Goal: Task Accomplishment & Management: Manage account settings

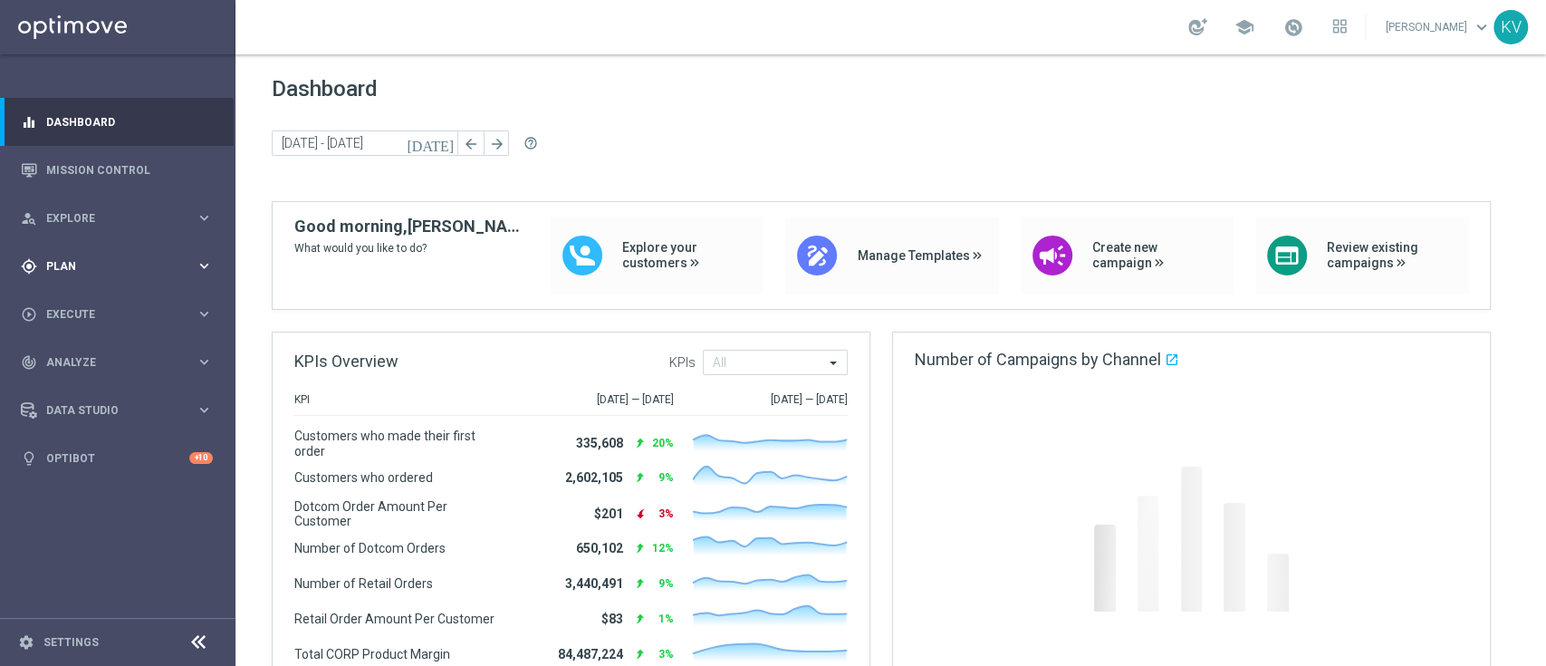
drag, startPoint x: 102, startPoint y: 257, endPoint x: 70, endPoint y: 267, distance: 34.1
click at [70, 267] on span "Plan" at bounding box center [120, 266] width 149 height 11
click at [93, 360] on span "Templates" at bounding box center [113, 357] width 130 height 11
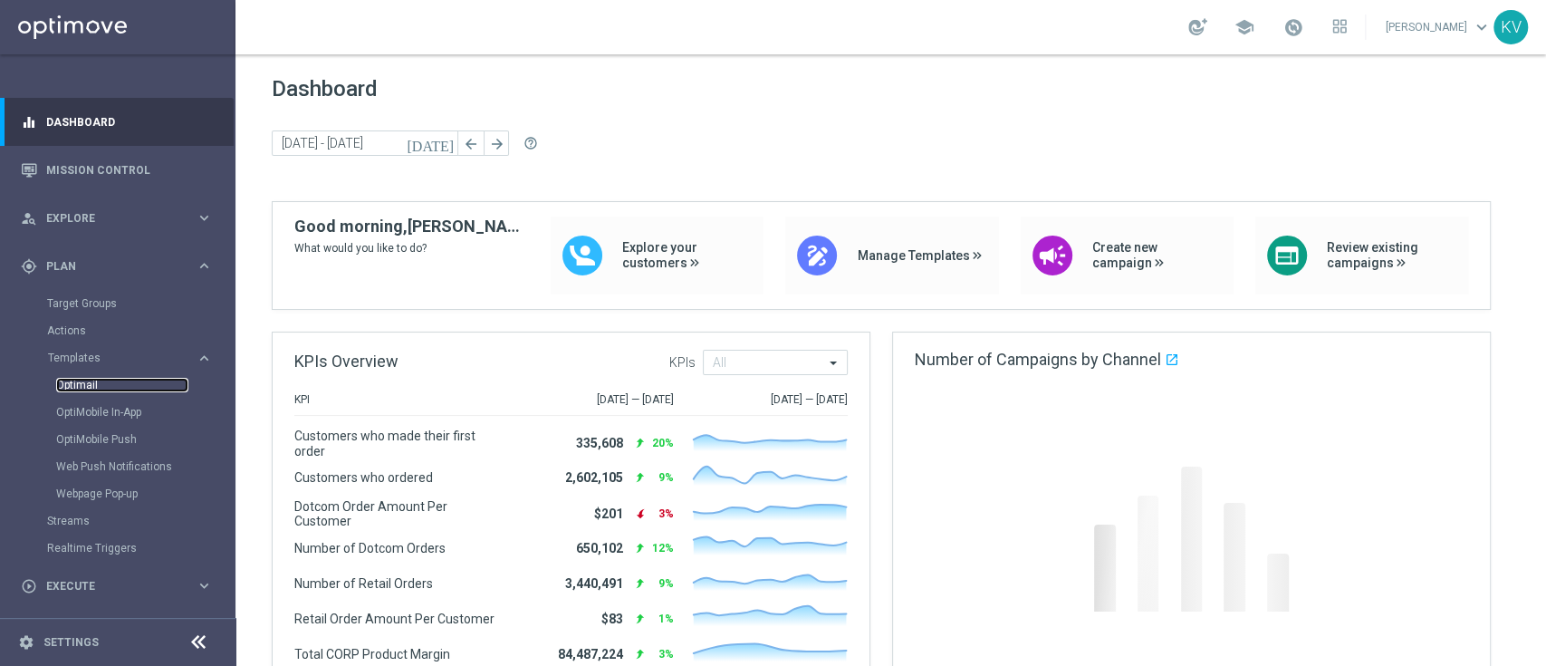
click at [85, 386] on link "Optimail" at bounding box center [122, 385] width 132 height 14
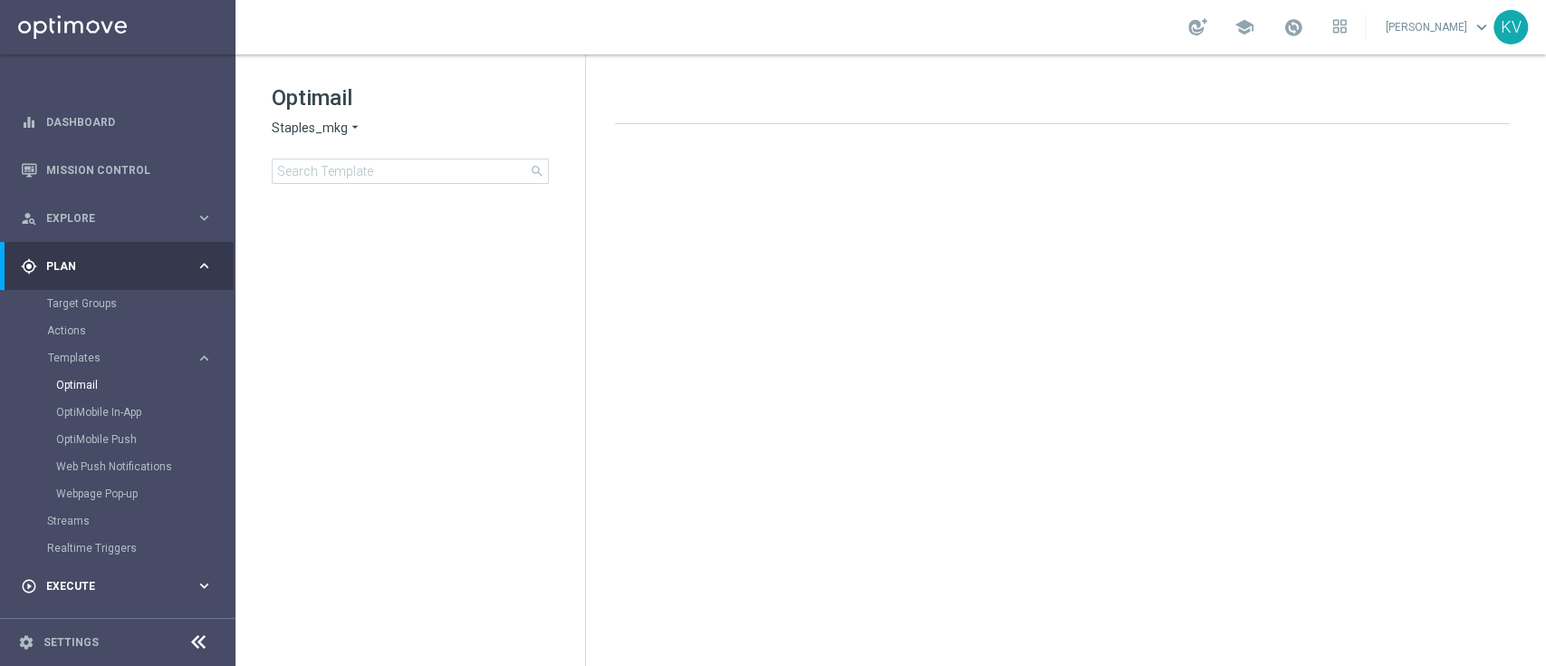
click at [99, 582] on span "Execute" at bounding box center [120, 586] width 149 height 11
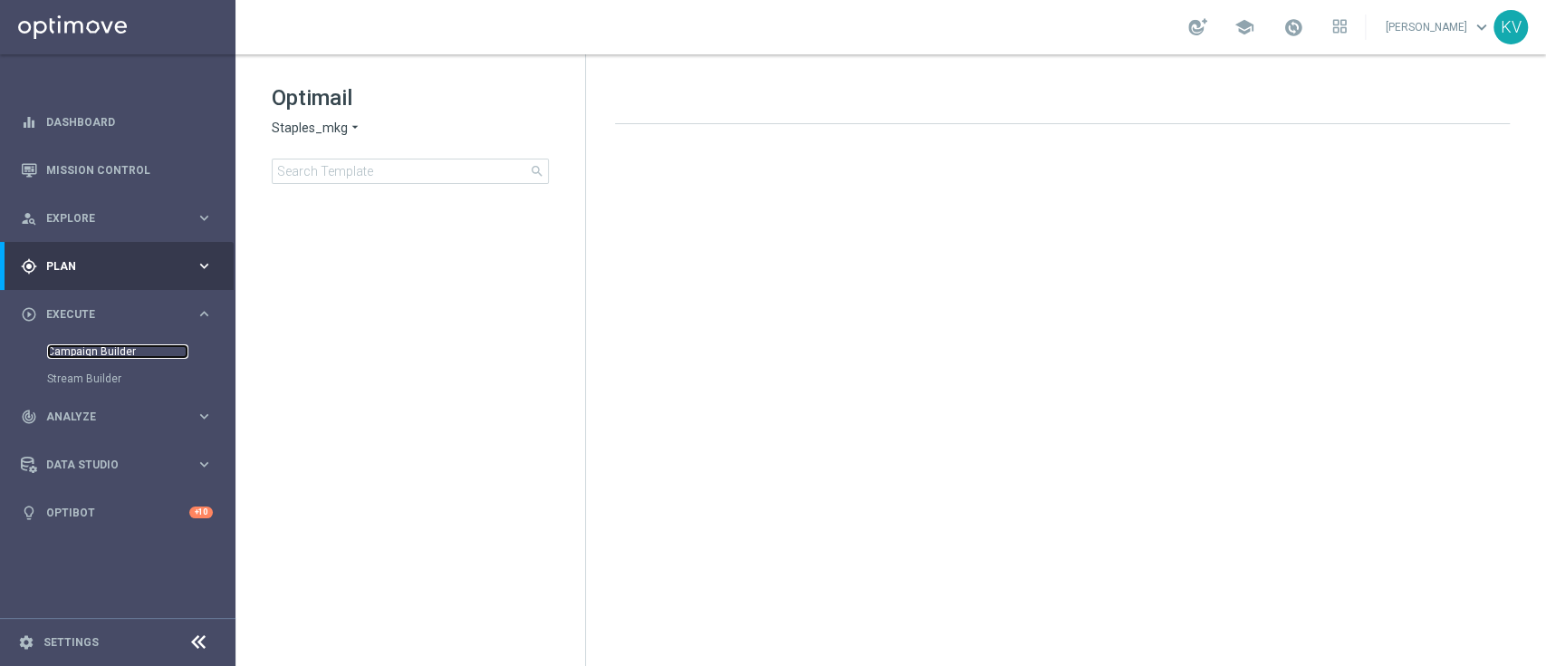
click at [101, 355] on link "Campaign Builder" at bounding box center [117, 351] width 141 height 14
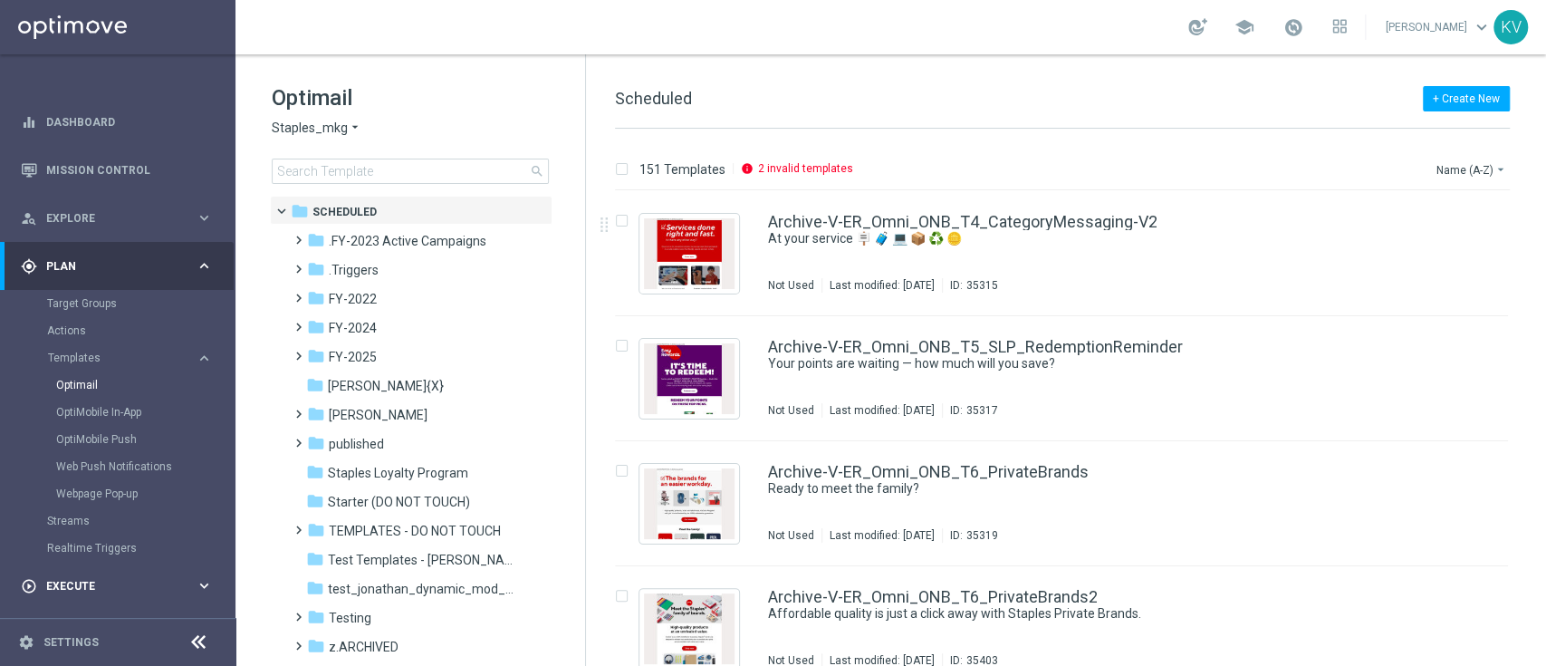
click at [94, 581] on span "Execute" at bounding box center [120, 586] width 149 height 11
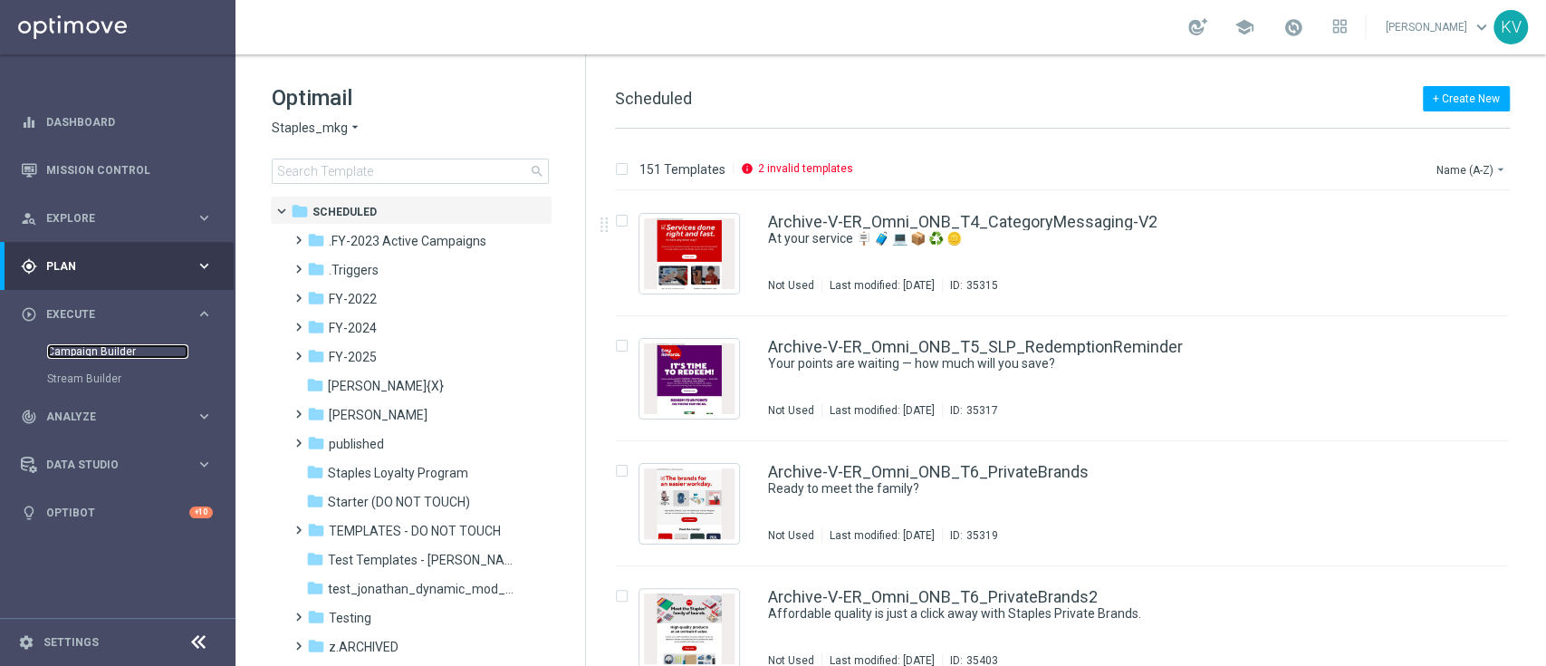
click at [113, 348] on link "Campaign Builder" at bounding box center [117, 351] width 141 height 14
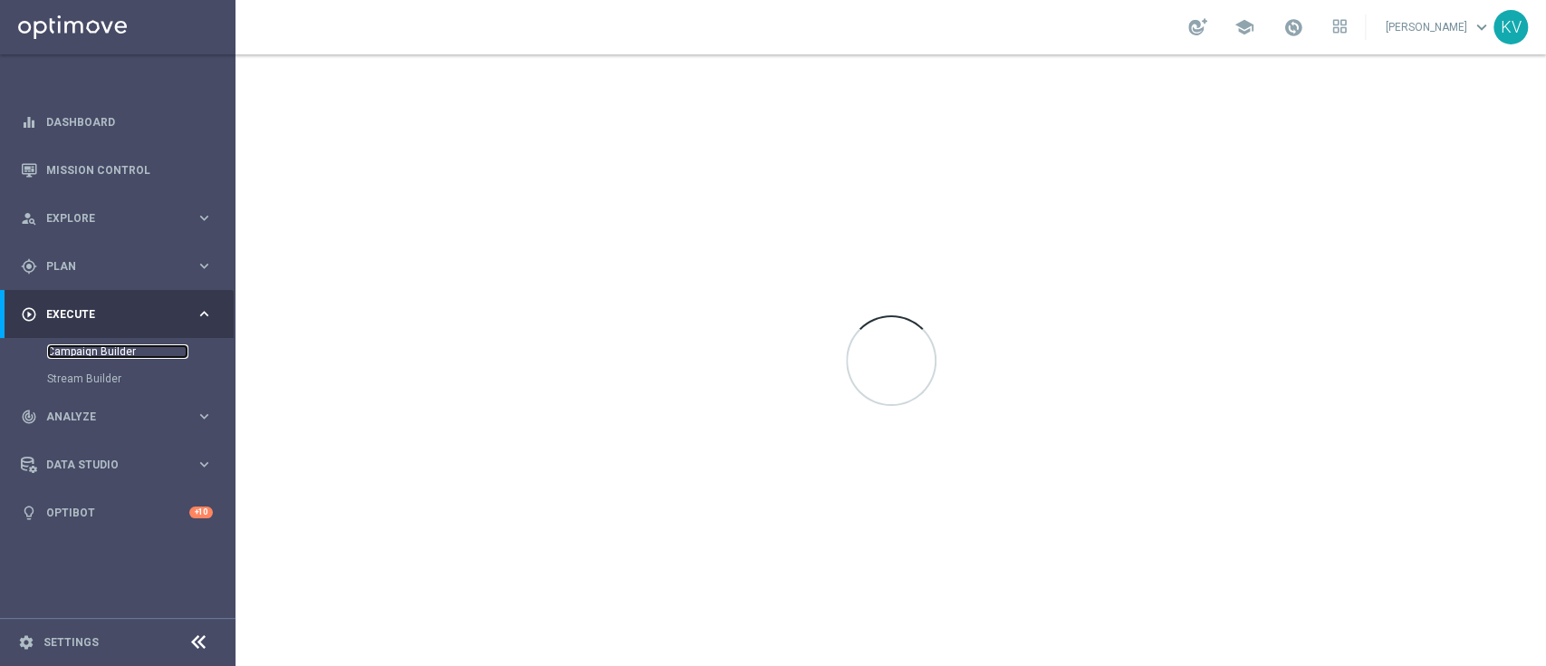
click at [113, 348] on link "Campaign Builder" at bounding box center [117, 351] width 141 height 14
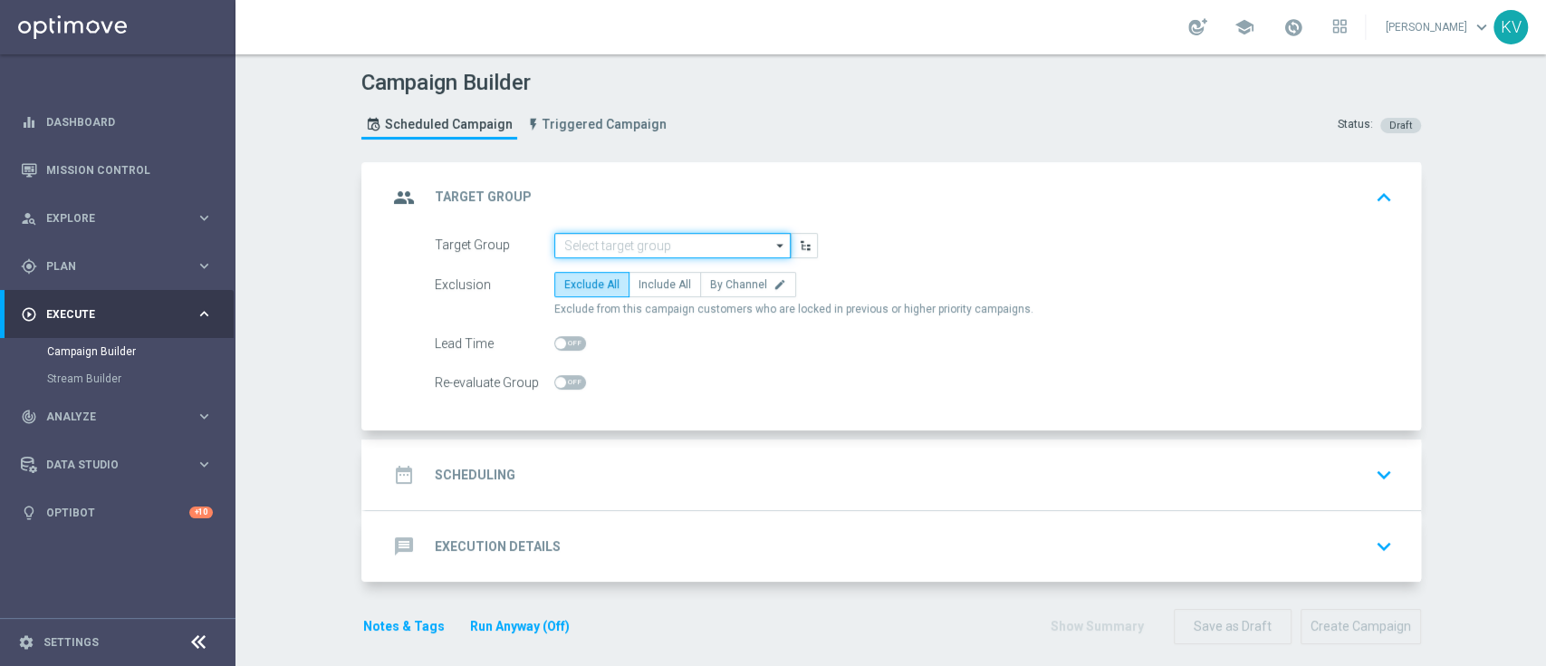
click at [619, 238] on input at bounding box center [672, 245] width 236 height 25
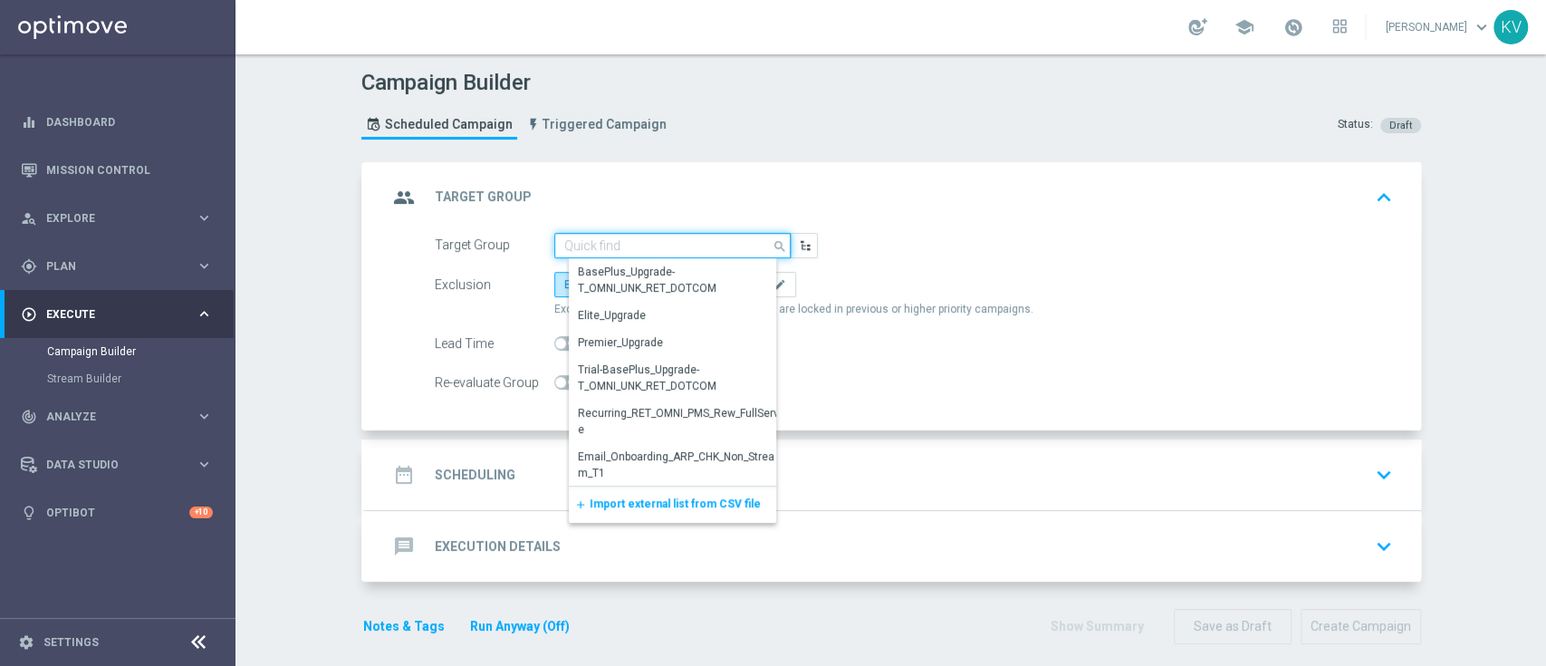
paste input "FRI_[PHONE_NUMBER]_SMS_RET_BTS"
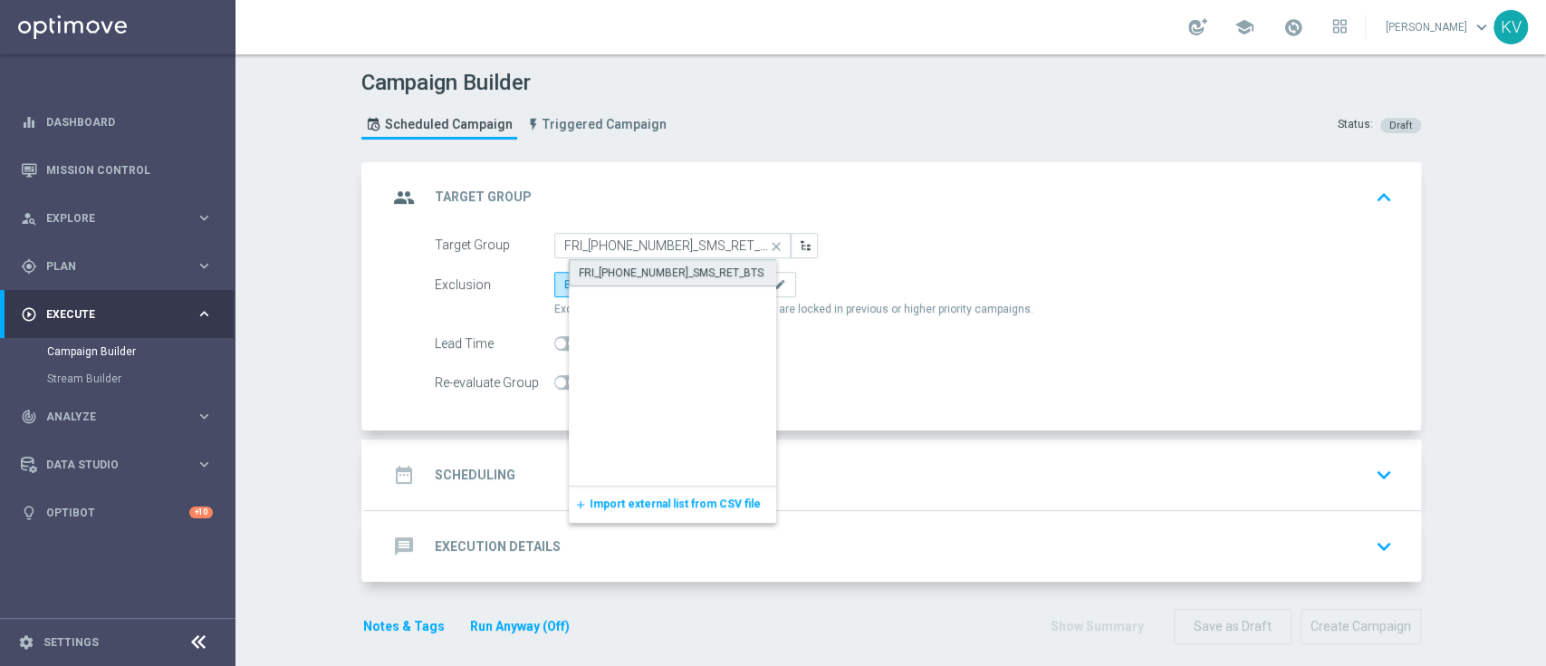
click at [647, 267] on div "FRI_[PHONE_NUMBER]_SMS_RET_BTS" at bounding box center [671, 273] width 185 height 16
type input "FRI_[PHONE_NUMBER]_SMS_RET_BTS"
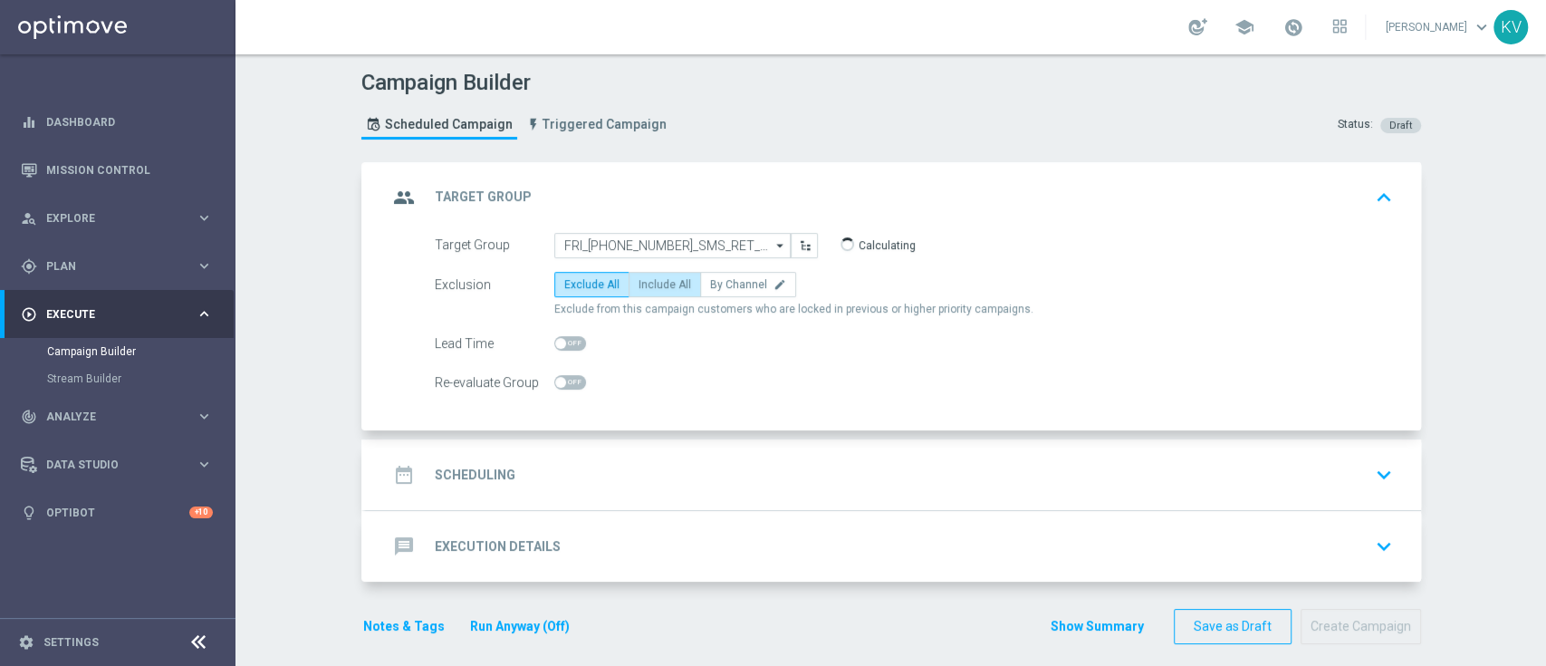
click at [659, 283] on span "Include All" at bounding box center [665, 284] width 53 height 13
click at [650, 283] on input "Include All" at bounding box center [645, 288] width 12 height 12
radio input "true"
click at [655, 489] on div "date_range Scheduling keyboard_arrow_down" at bounding box center [894, 474] width 1012 height 34
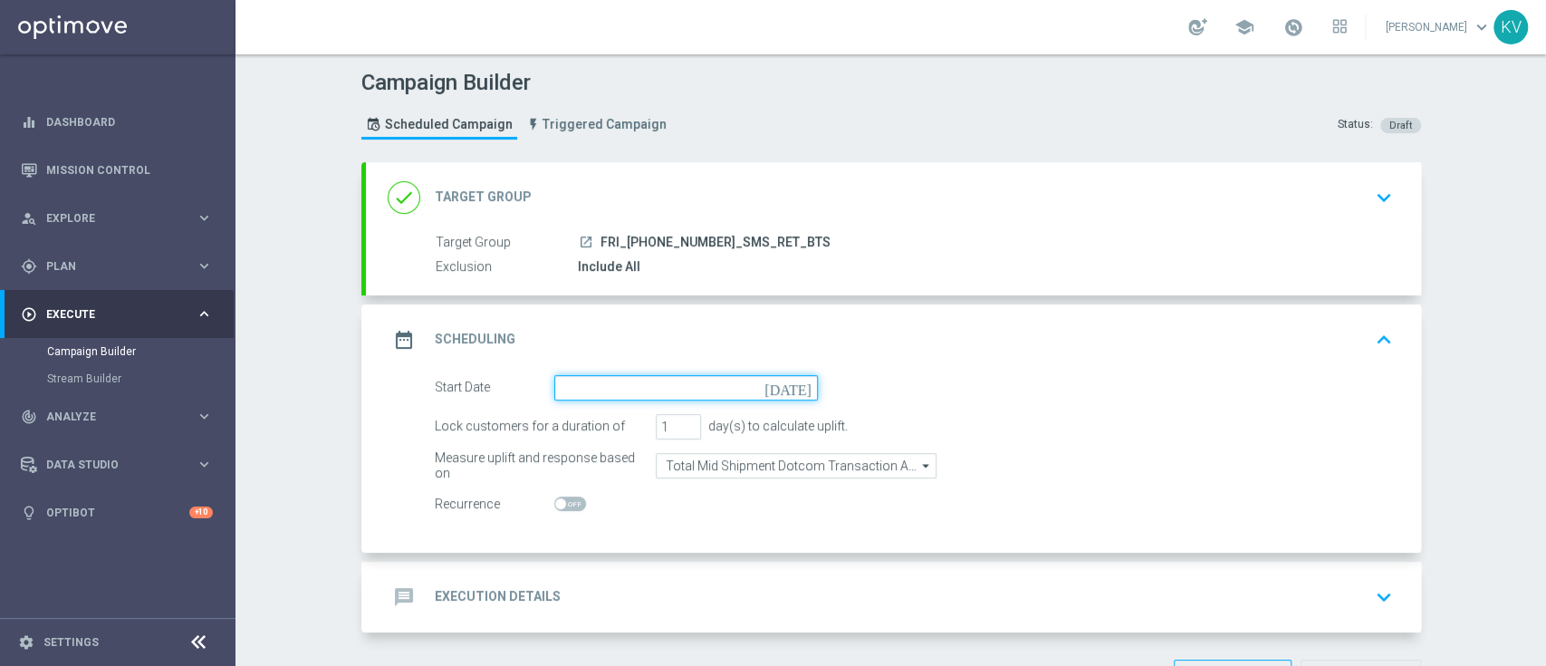
click at [645, 383] on input at bounding box center [686, 387] width 264 height 25
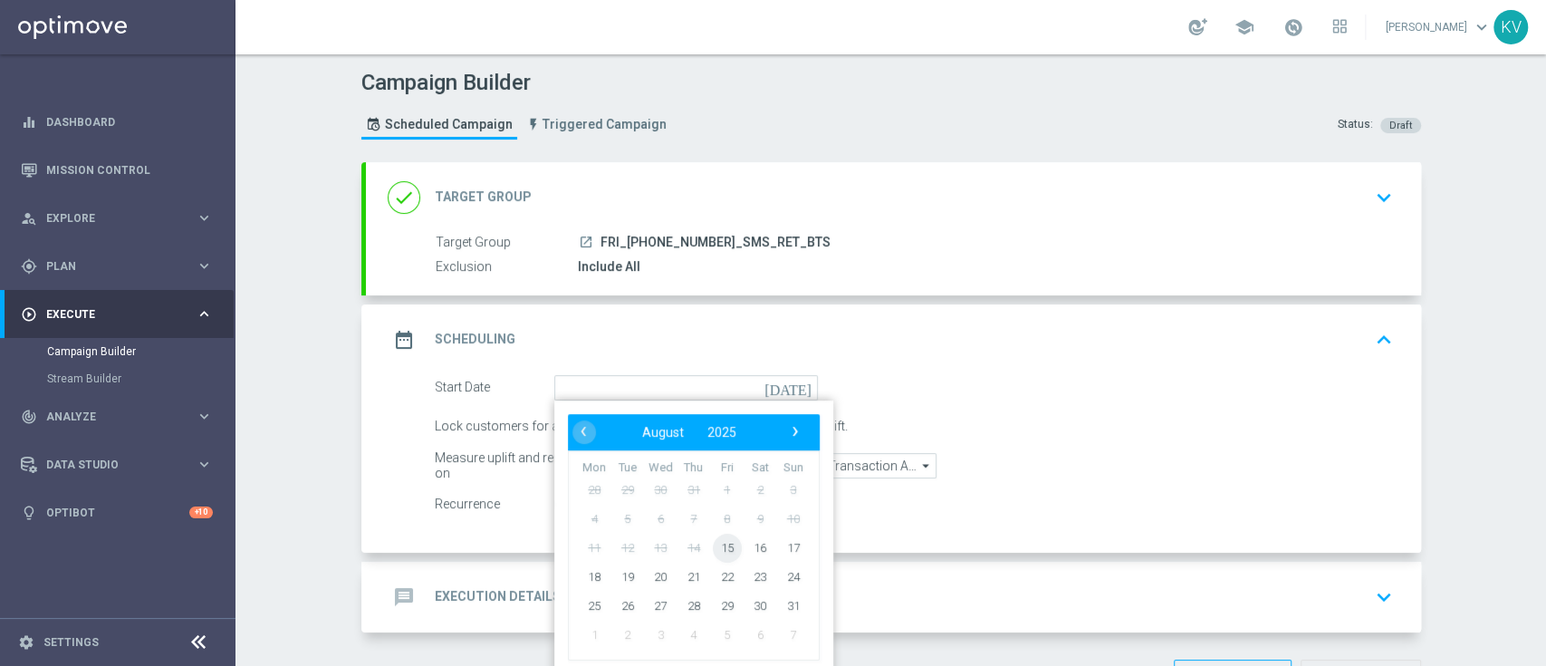
click at [712, 544] on span "15" at bounding box center [726, 547] width 29 height 29
type input "[DATE]"
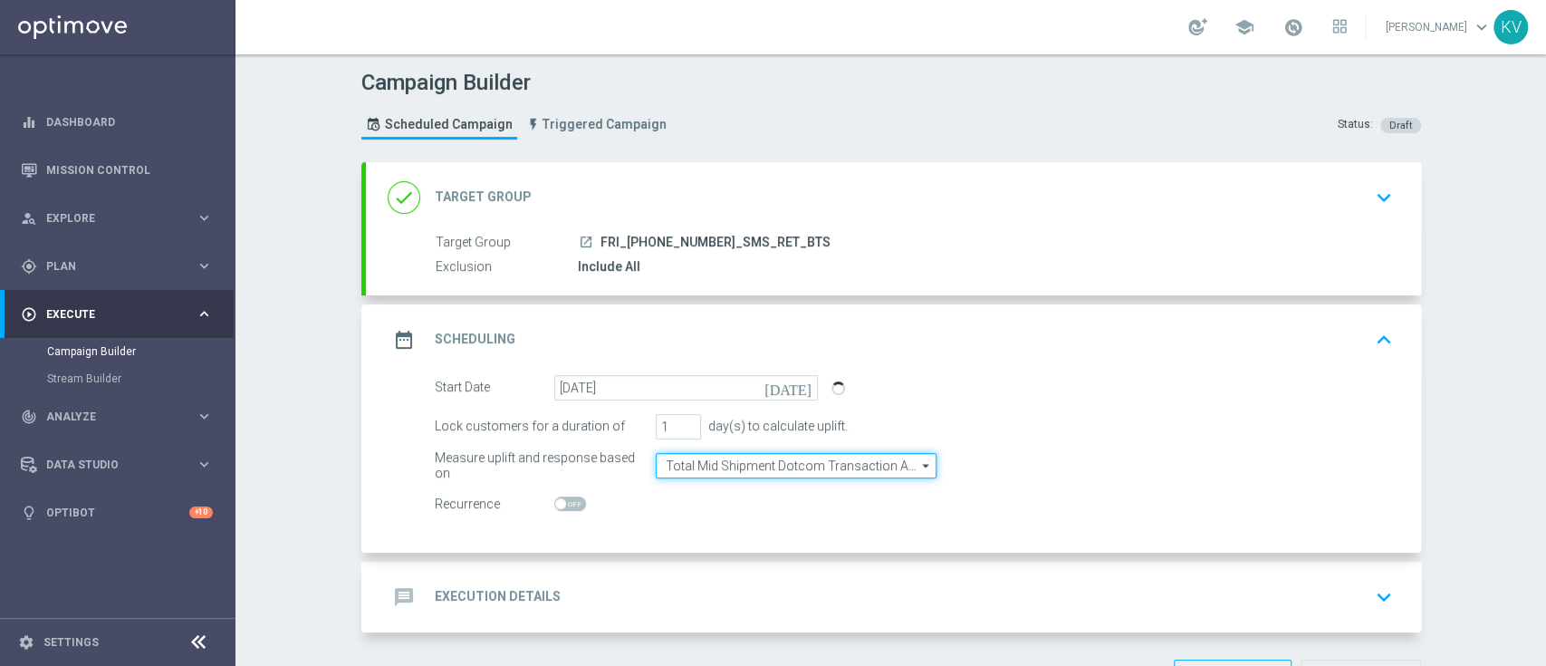
click at [771, 456] on input "Total Mid Shipment Dotcom Transaction Amount" at bounding box center [796, 465] width 281 height 25
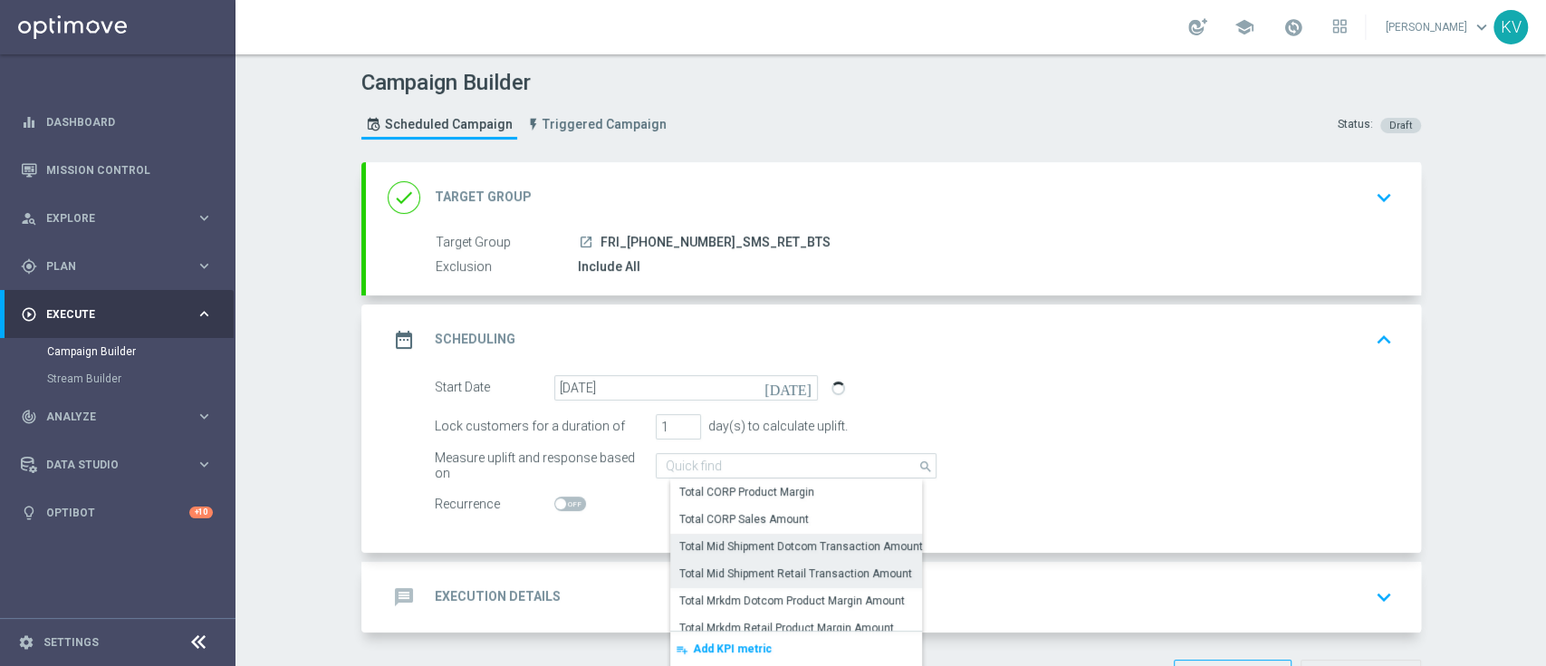
click at [798, 578] on div "Total Mid Shipment Retail Transaction Amount" at bounding box center [795, 573] width 233 height 16
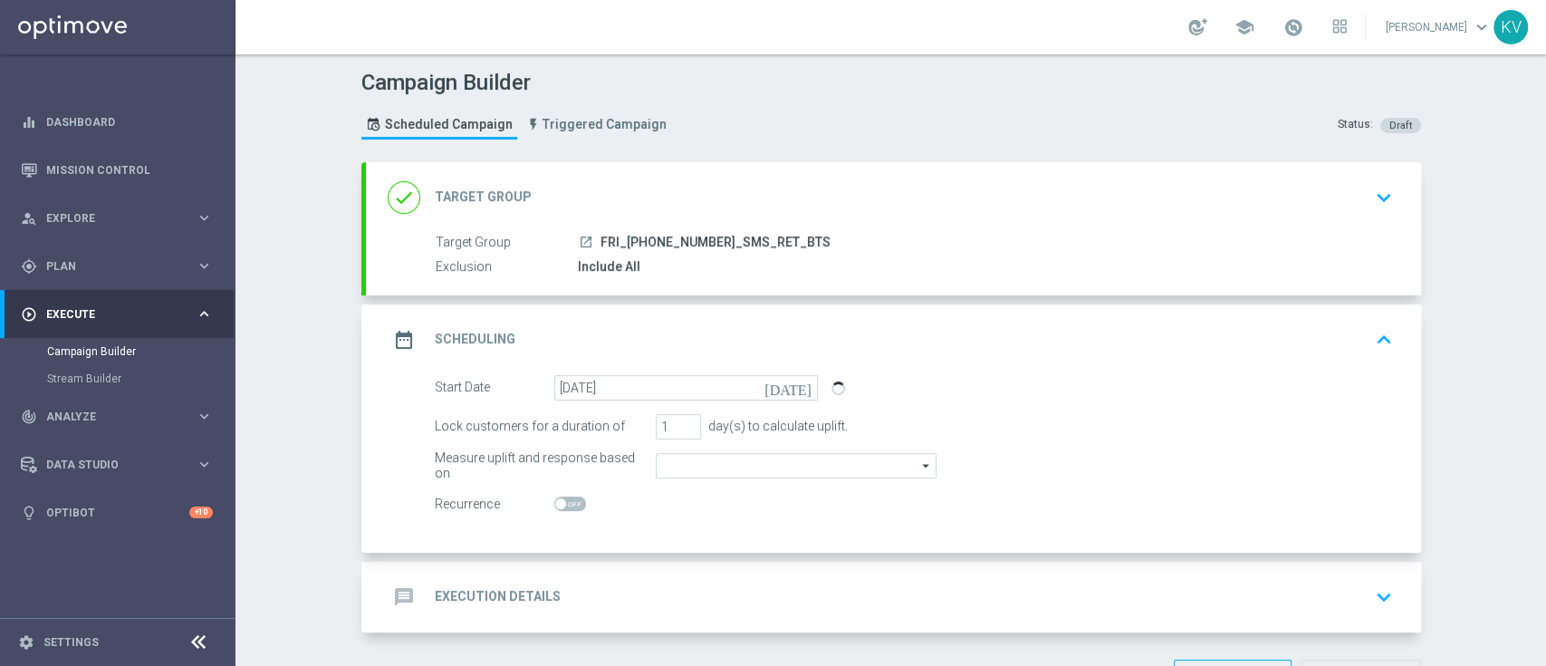
type input "Total Mid Shipment Retail Transaction Amount"
click at [775, 590] on div "message Execution Details keyboard_arrow_down" at bounding box center [894, 597] width 1012 height 34
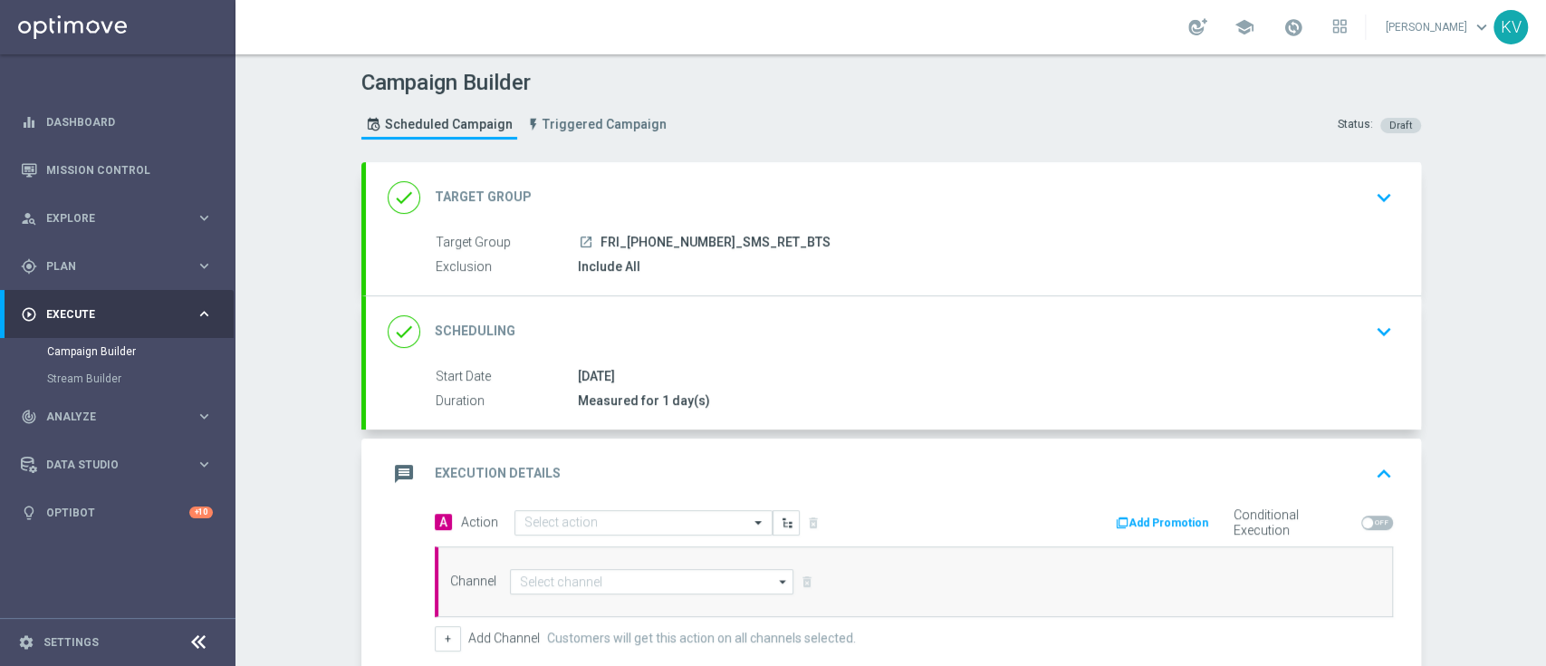
scroll to position [253, 0]
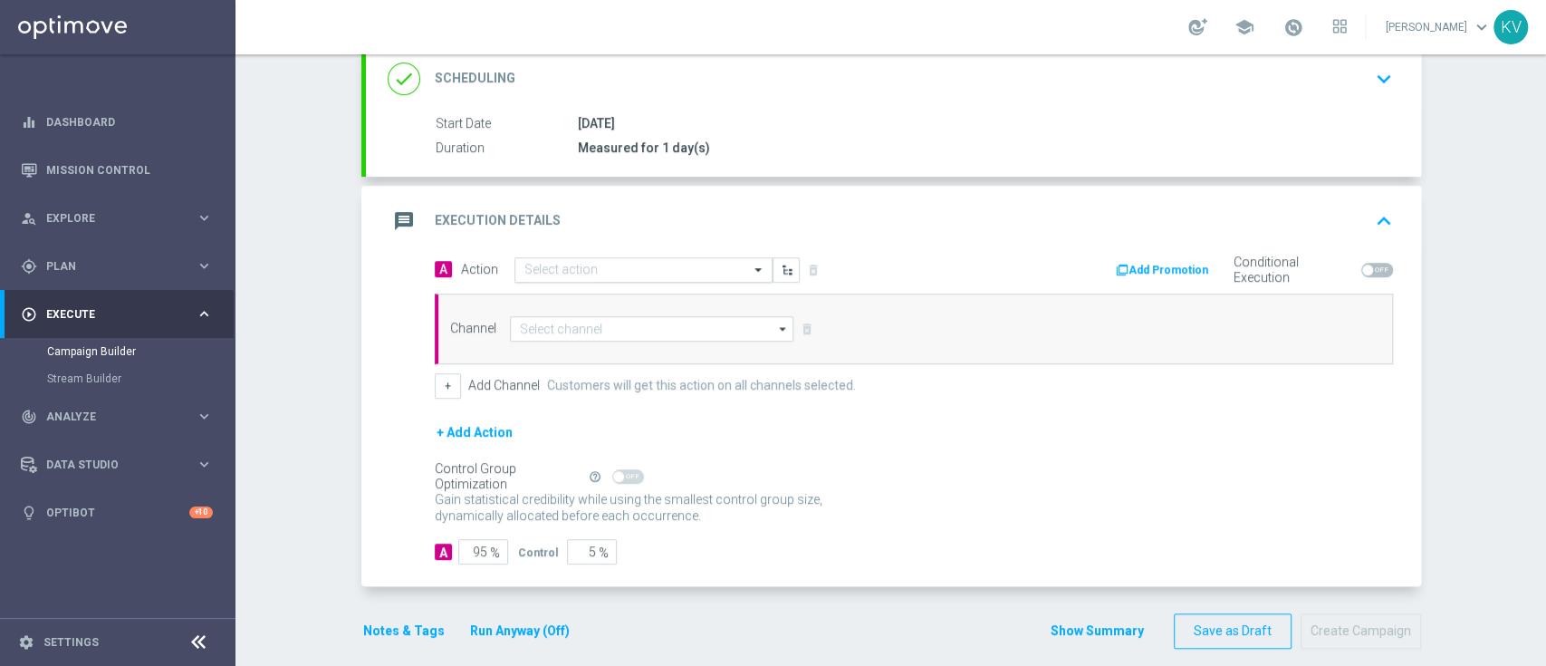
click at [592, 271] on input "text" at bounding box center [625, 270] width 202 height 15
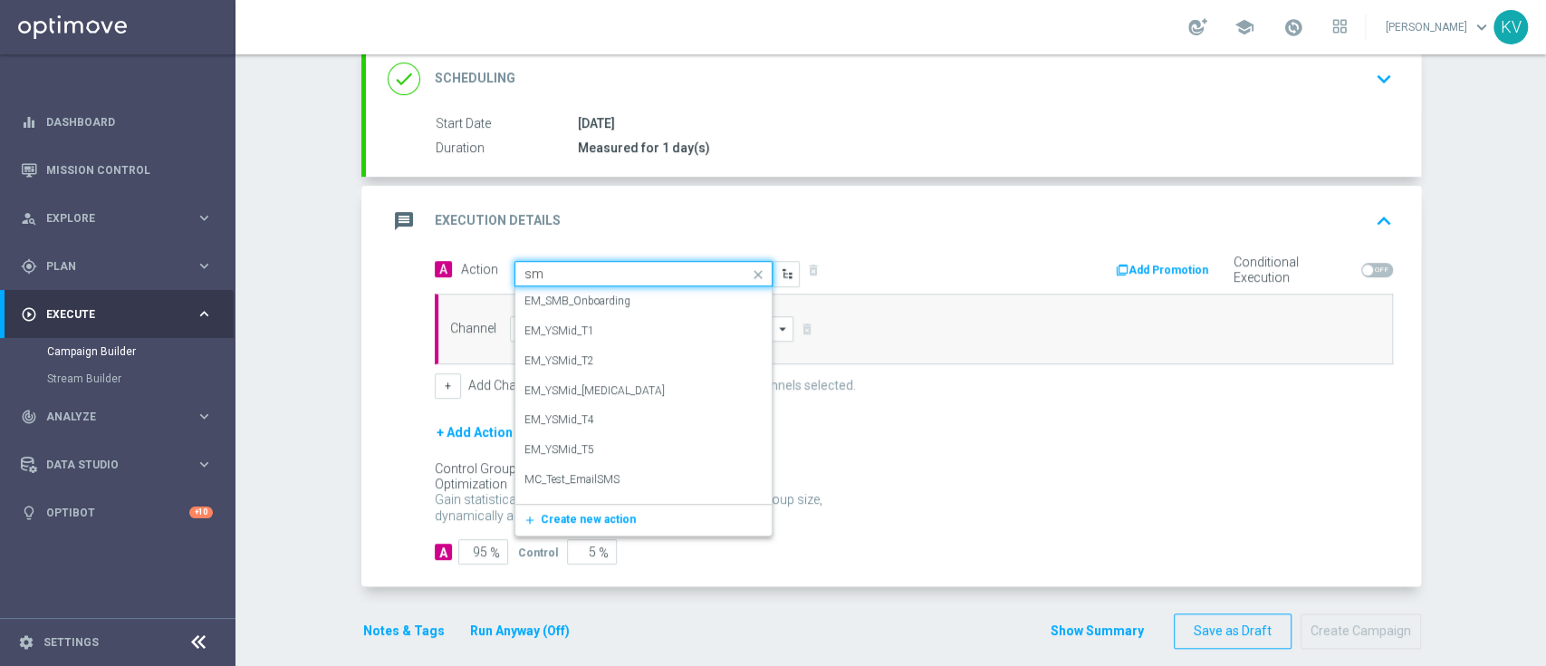
type input "sms"
click at [580, 483] on label "SMS_Retail_General" at bounding box center [570, 487] width 93 height 15
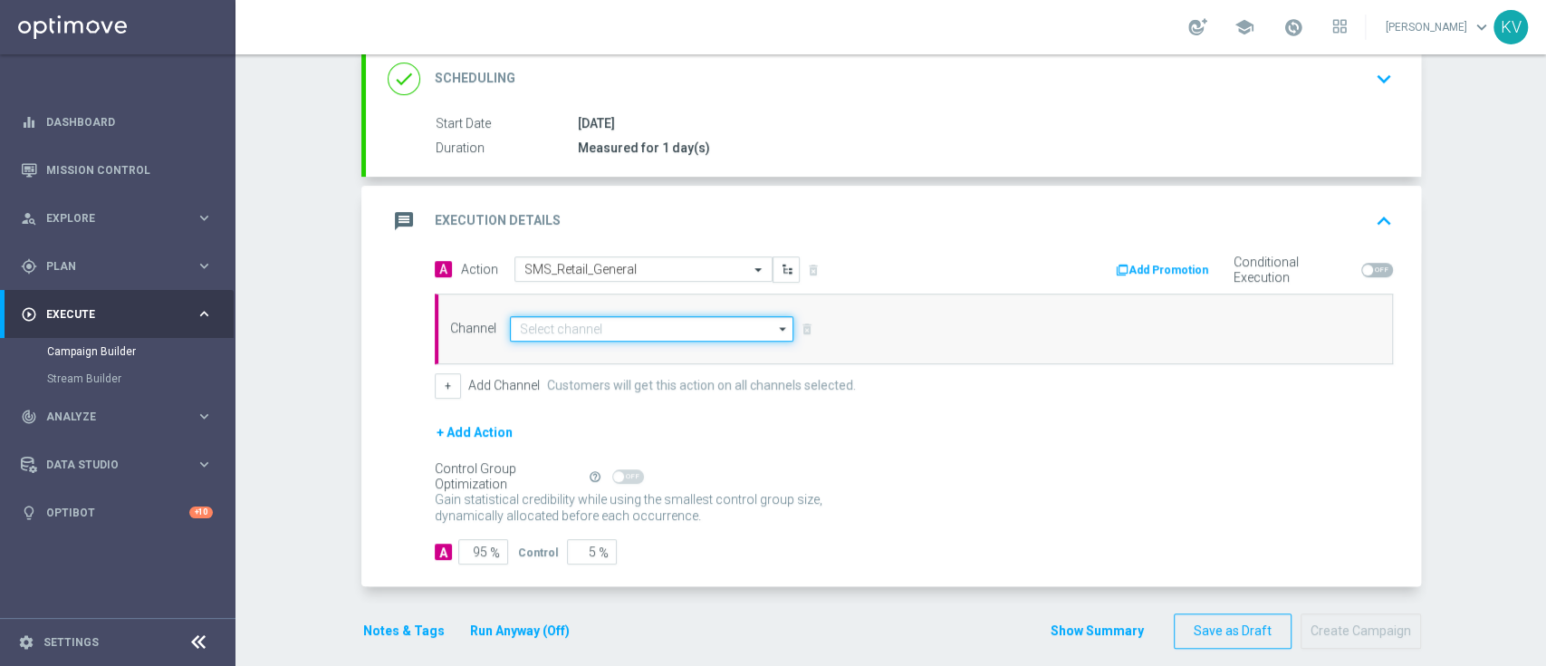
click at [560, 327] on input at bounding box center [652, 328] width 284 height 25
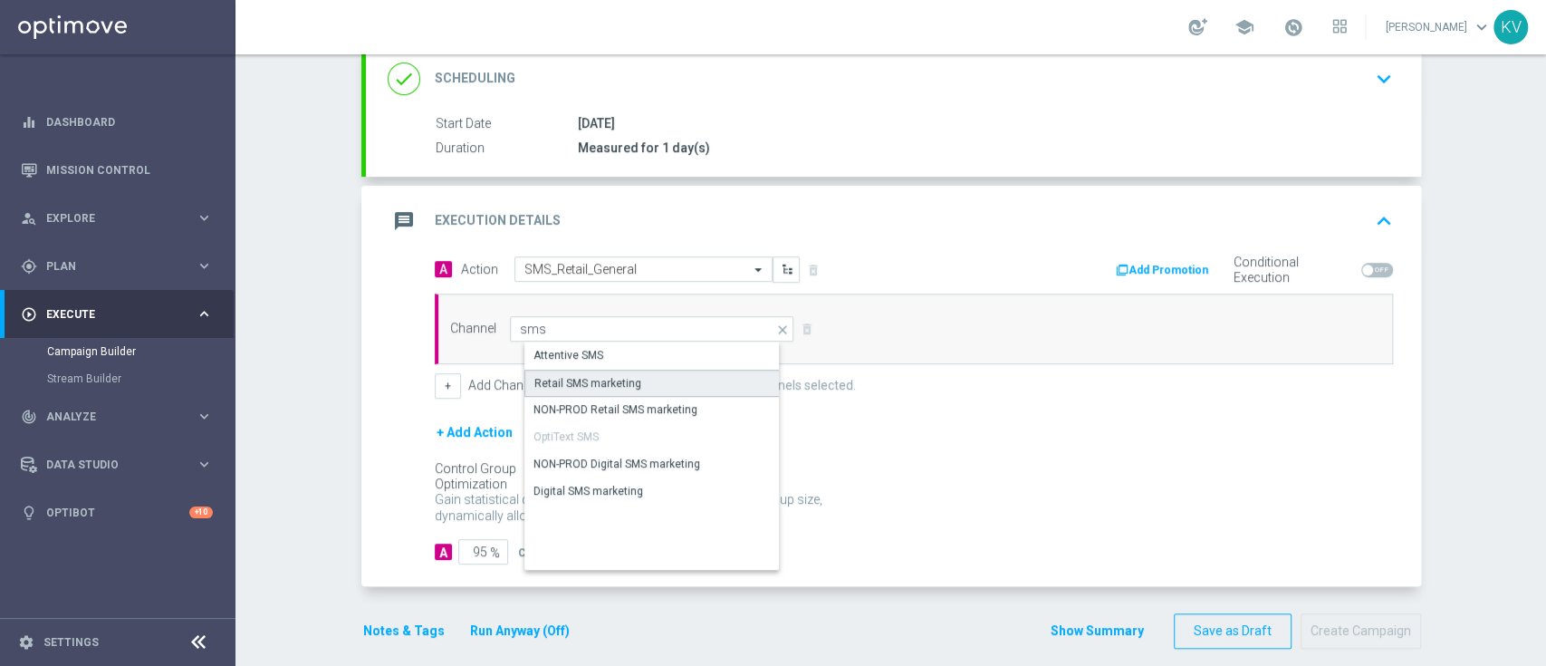
click at [620, 380] on div "Retail SMS marketing" at bounding box center [587, 383] width 107 height 16
type input "Retail SMS marketing"
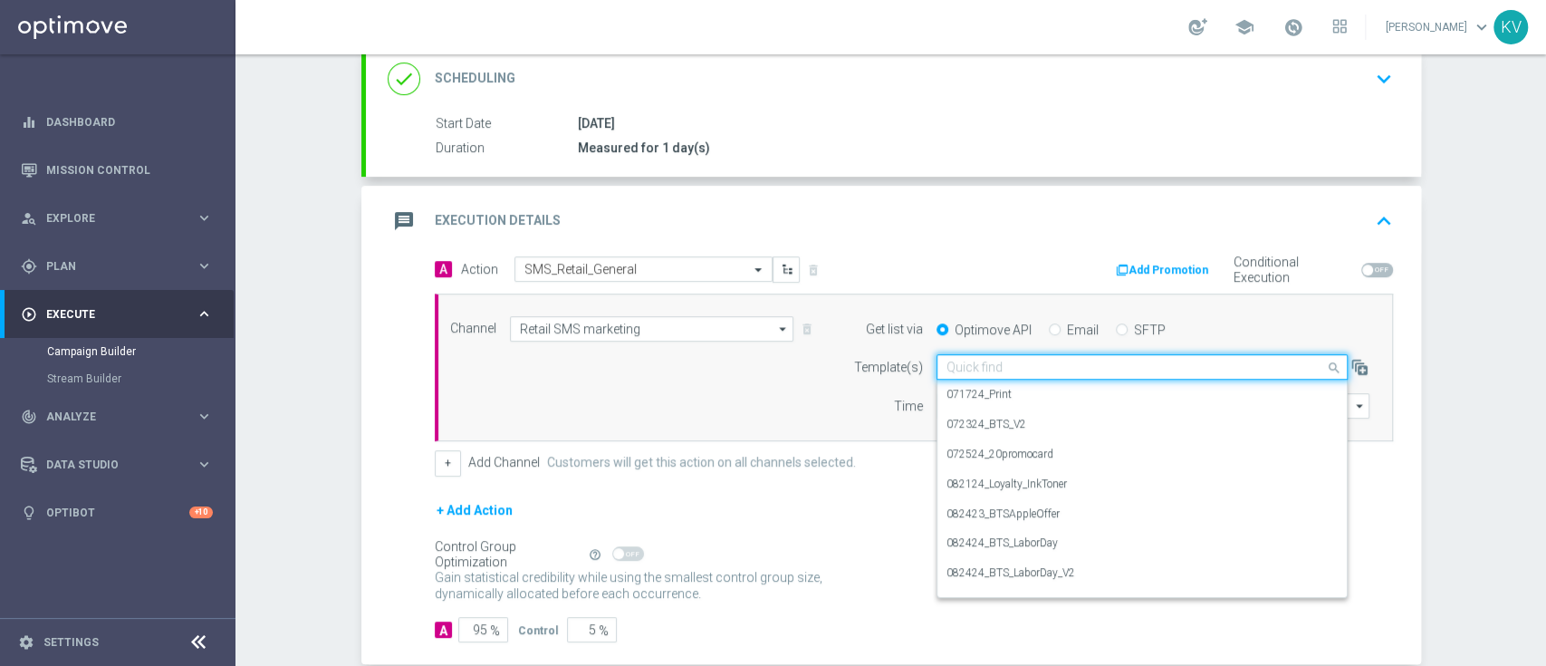
click at [1022, 365] on input "text" at bounding box center [1124, 367] width 355 height 15
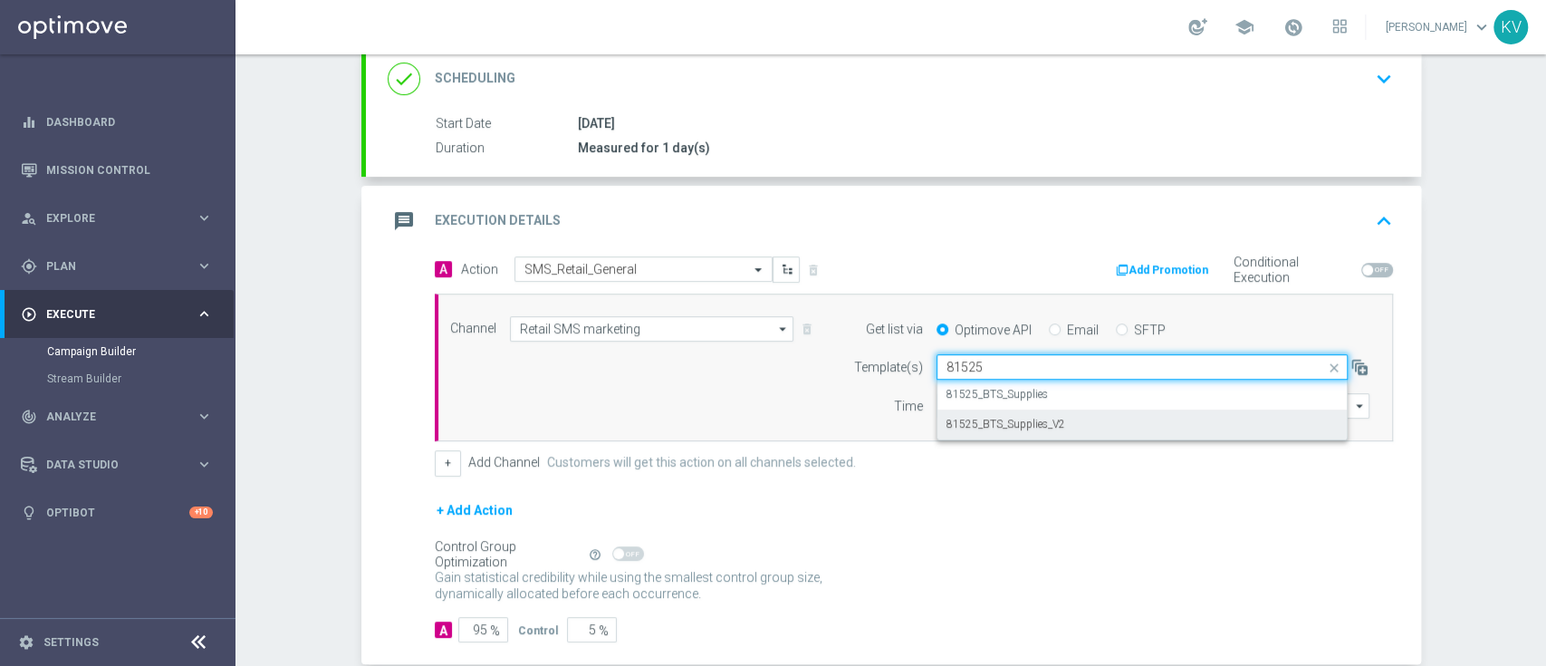
click at [1042, 420] on label "81525_BTS_Supplies_V2" at bounding box center [1006, 424] width 119 height 15
type input "81525"
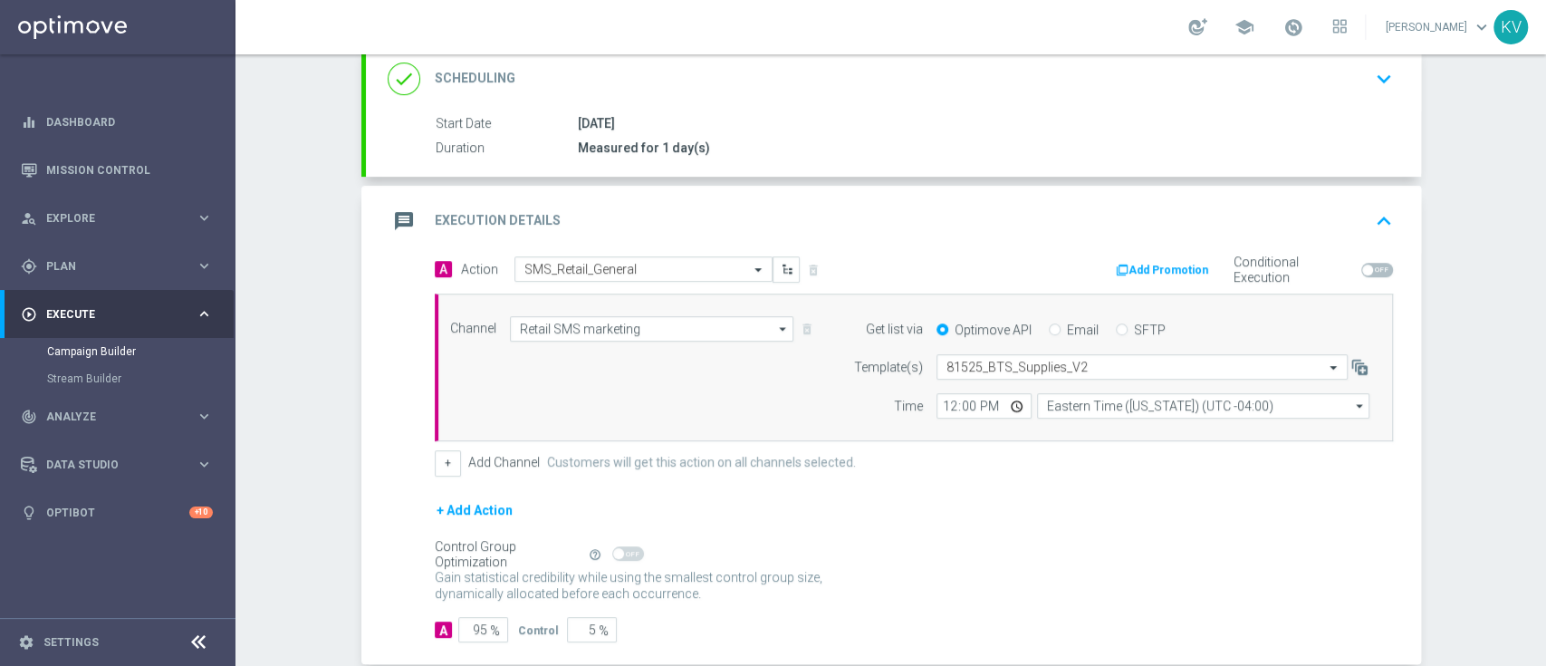
scroll to position [347, 0]
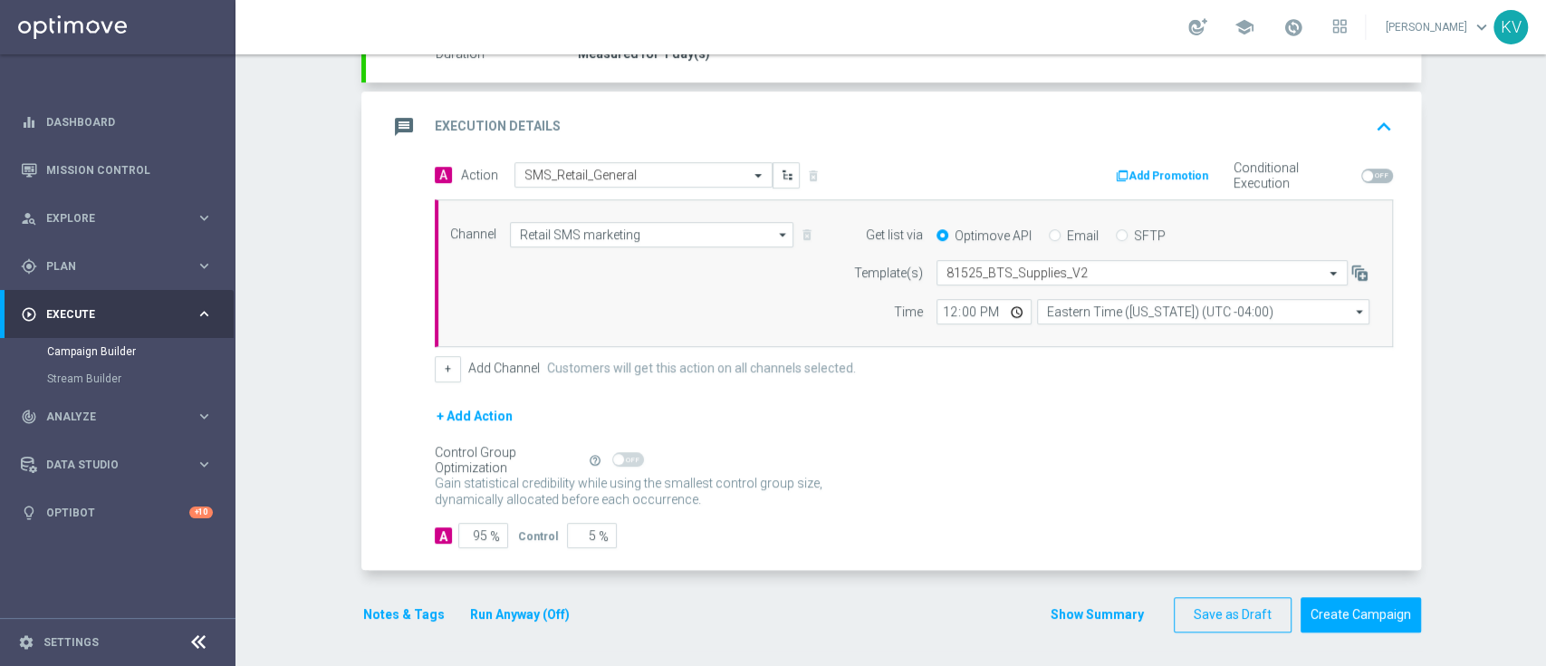
click at [406, 636] on div "done Target Group keyboard_arrow_down Target Group launch FRI_[PHONE_NUMBER]_SM…" at bounding box center [891, 232] width 1060 height 835
click at [401, 607] on button "Notes & Tags" at bounding box center [403, 614] width 85 height 23
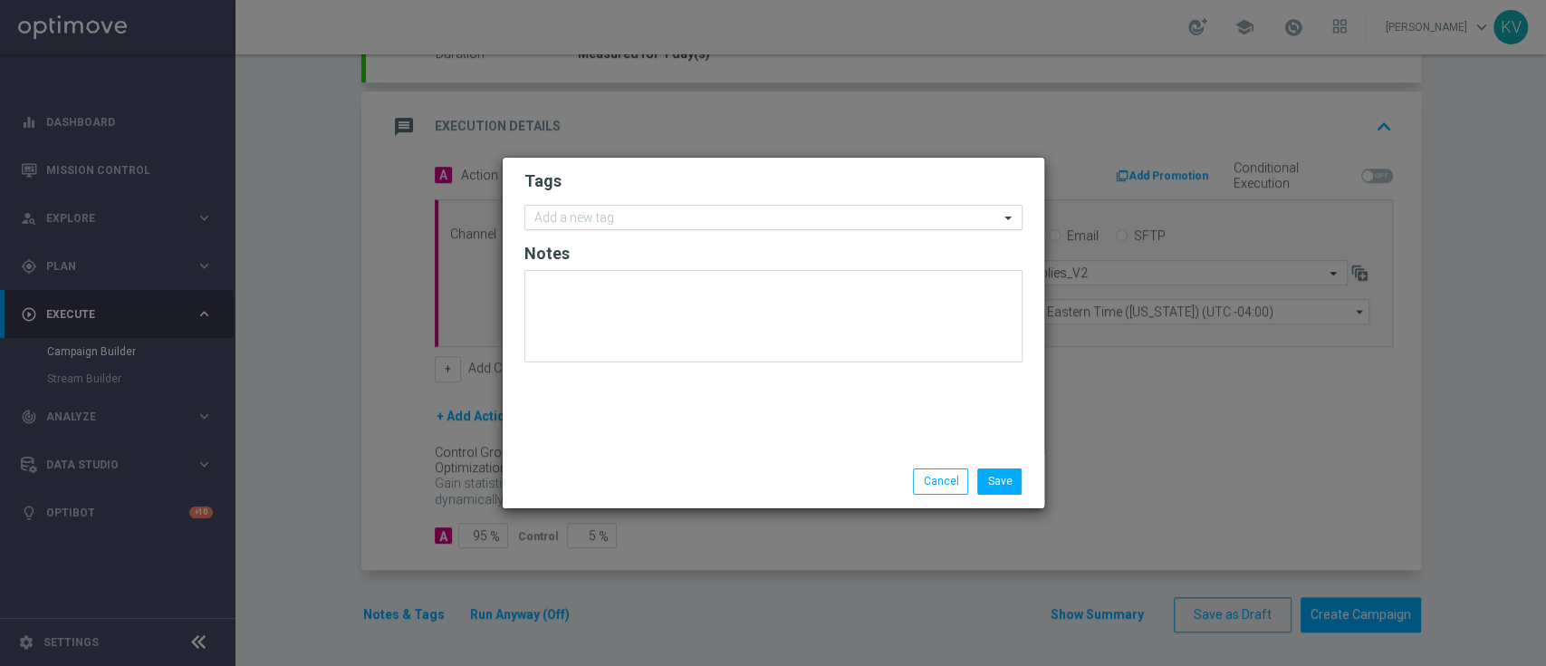
click at [655, 219] on input "text" at bounding box center [766, 218] width 465 height 15
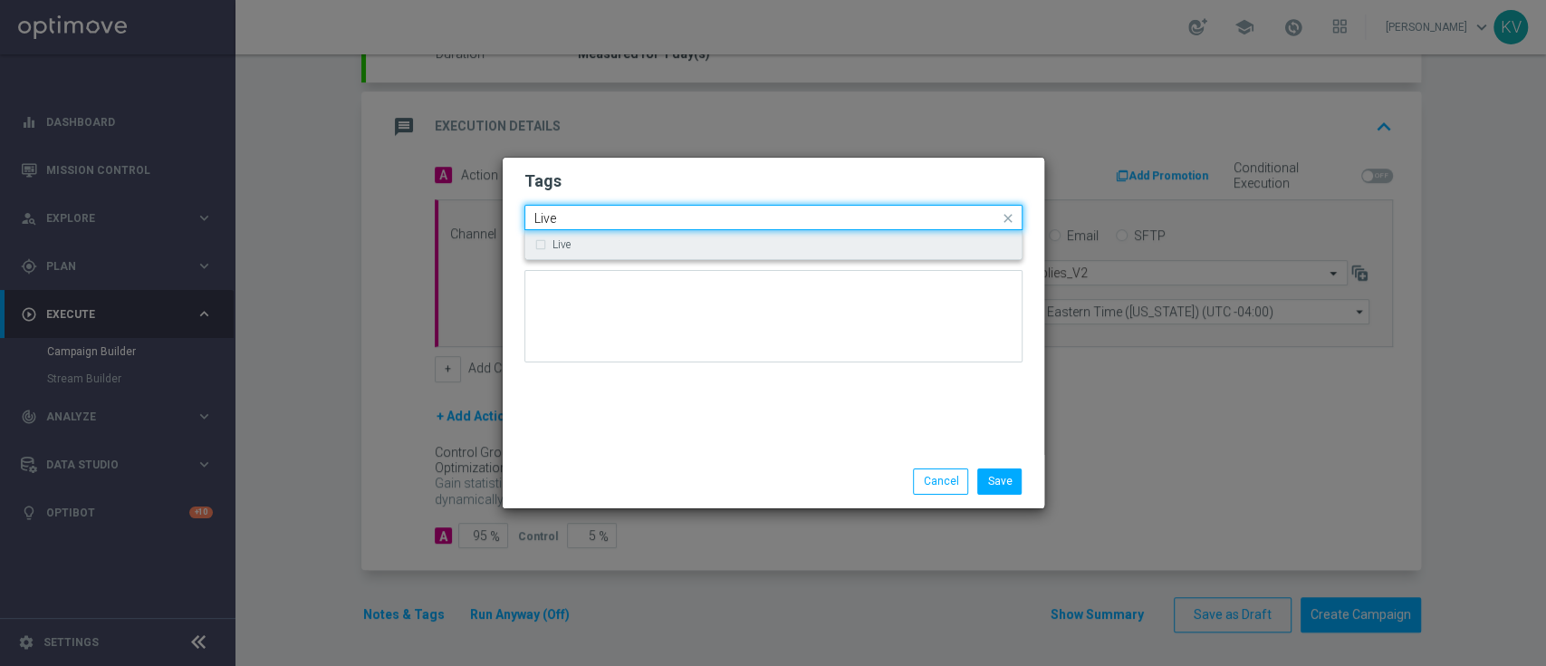
click at [652, 239] on div "Live" at bounding box center [783, 244] width 460 height 11
type input "Live"
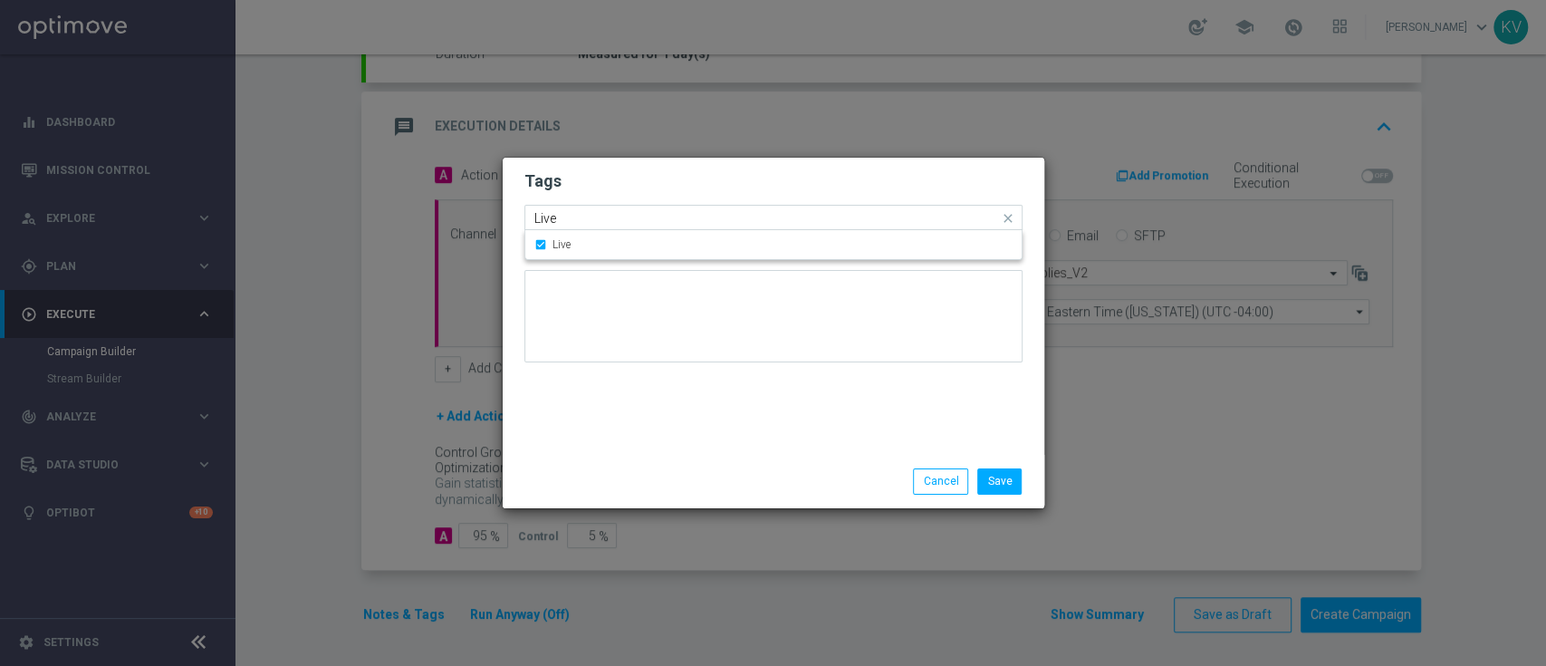
click at [637, 222] on input "Live" at bounding box center [766, 218] width 465 height 15
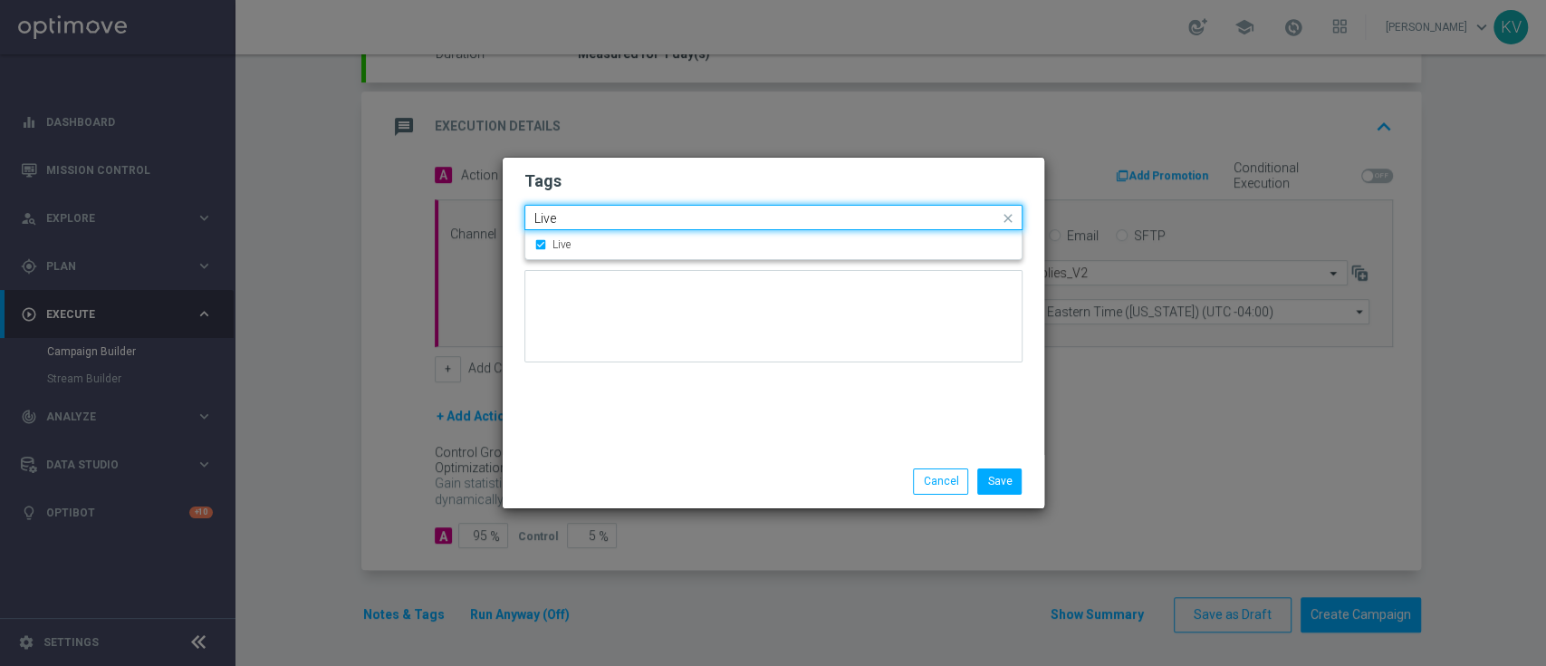
click at [637, 222] on input "Live" at bounding box center [766, 218] width 465 height 15
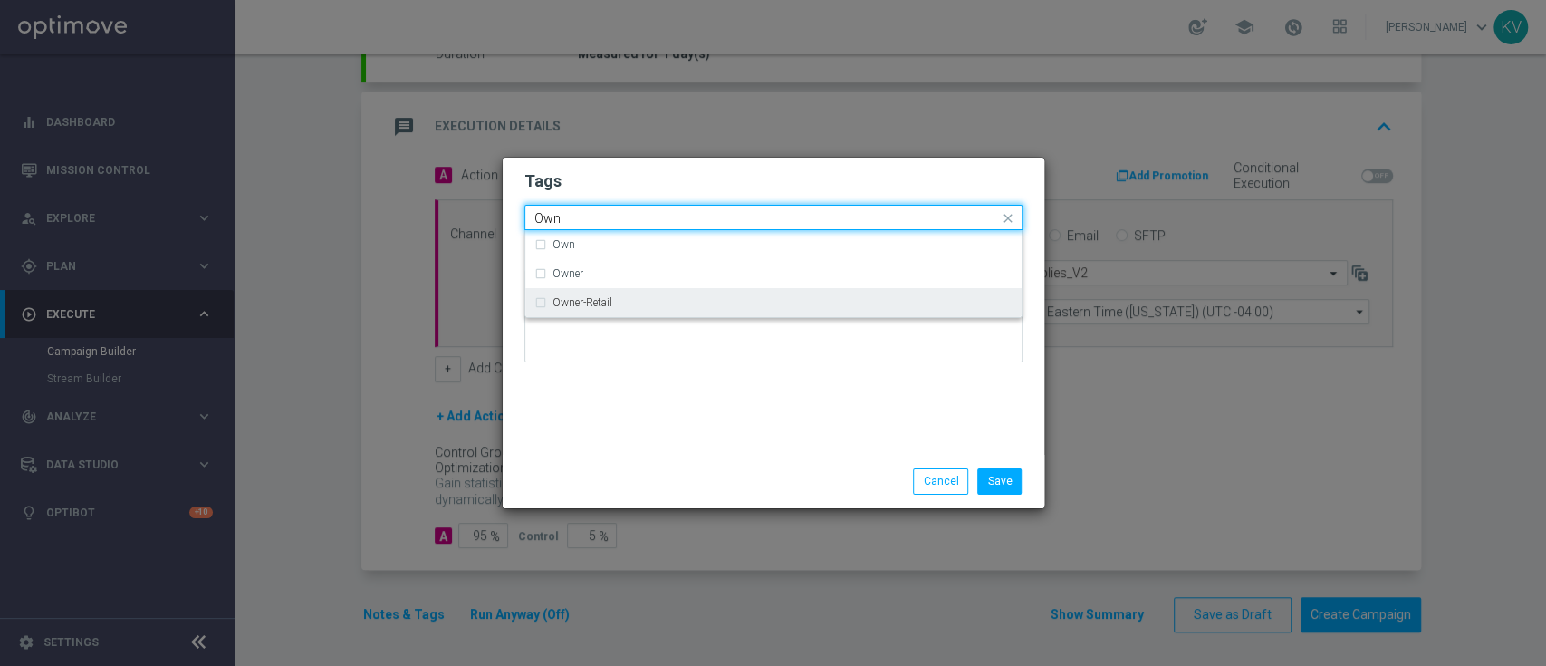
click at [641, 306] on div "Owner-Retail" at bounding box center [783, 302] width 460 height 11
type input "Own"
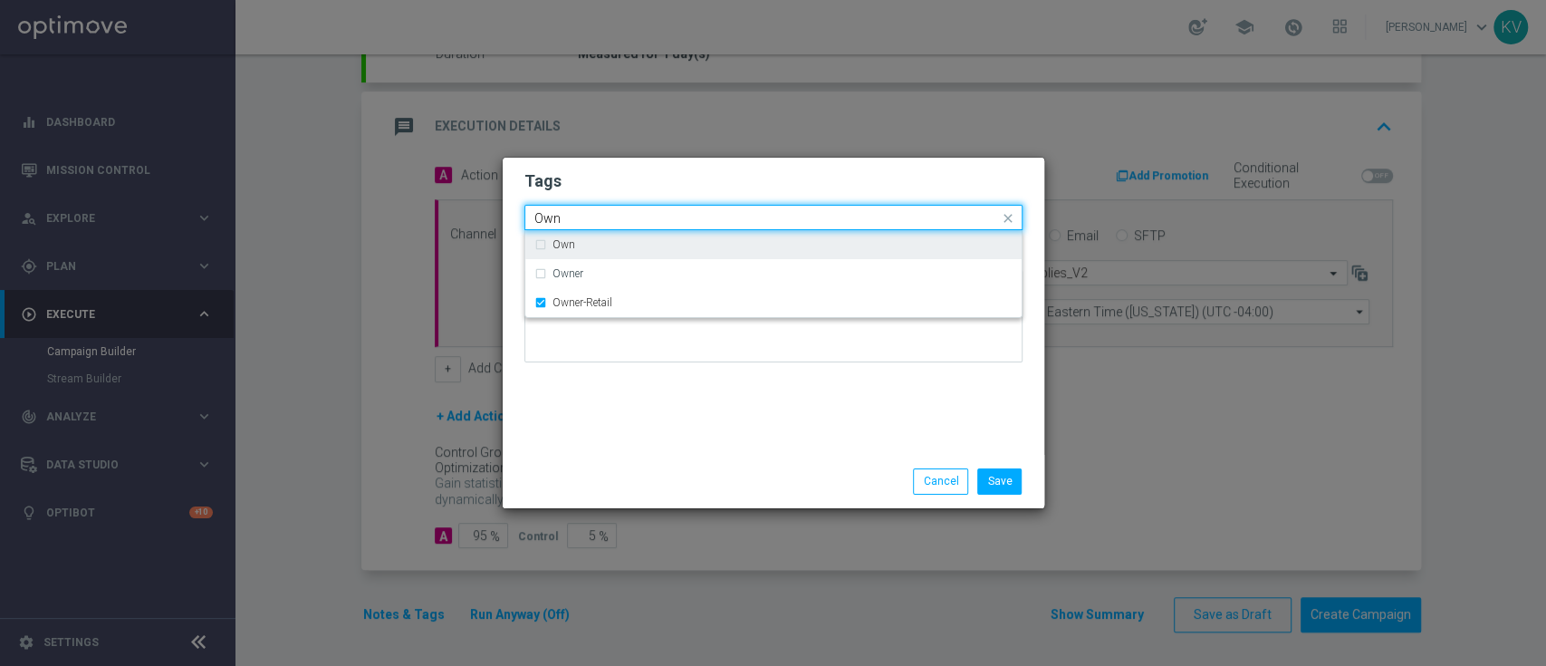
click at [567, 213] on input "Own" at bounding box center [766, 218] width 465 height 15
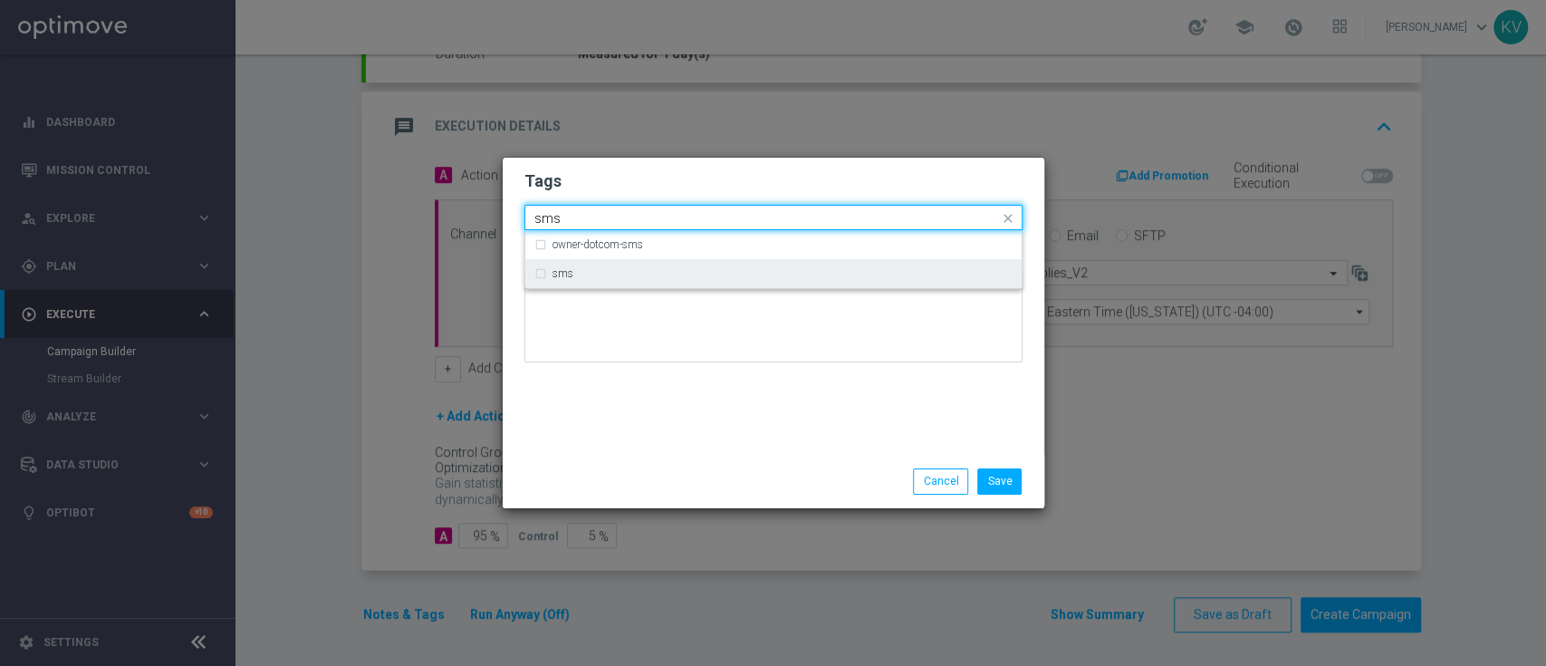
click at [594, 287] on div "sms" at bounding box center [773, 273] width 478 height 29
type input "sms"
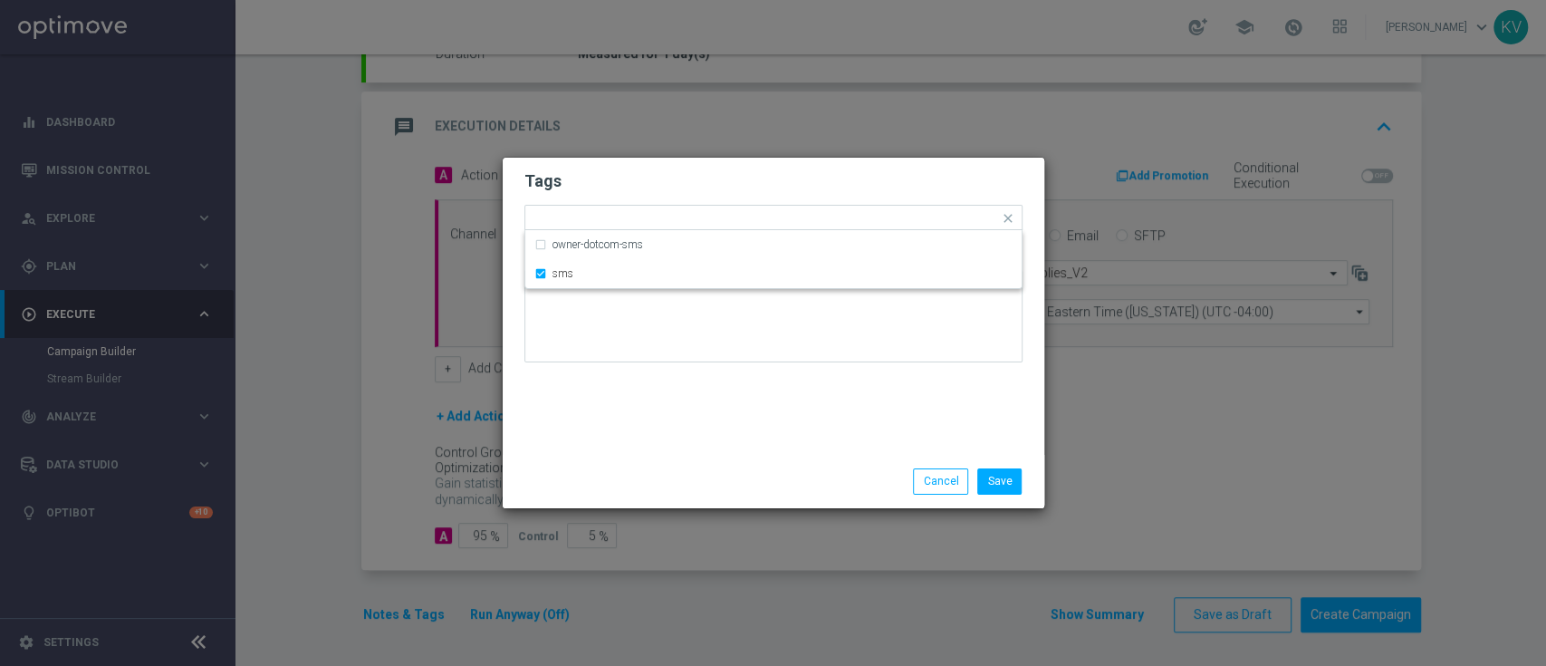
click at [608, 396] on div "Tags Quick find × Live × Owner-Retail × sms owner-dotcom-sms sms Notes" at bounding box center [774, 306] width 542 height 297
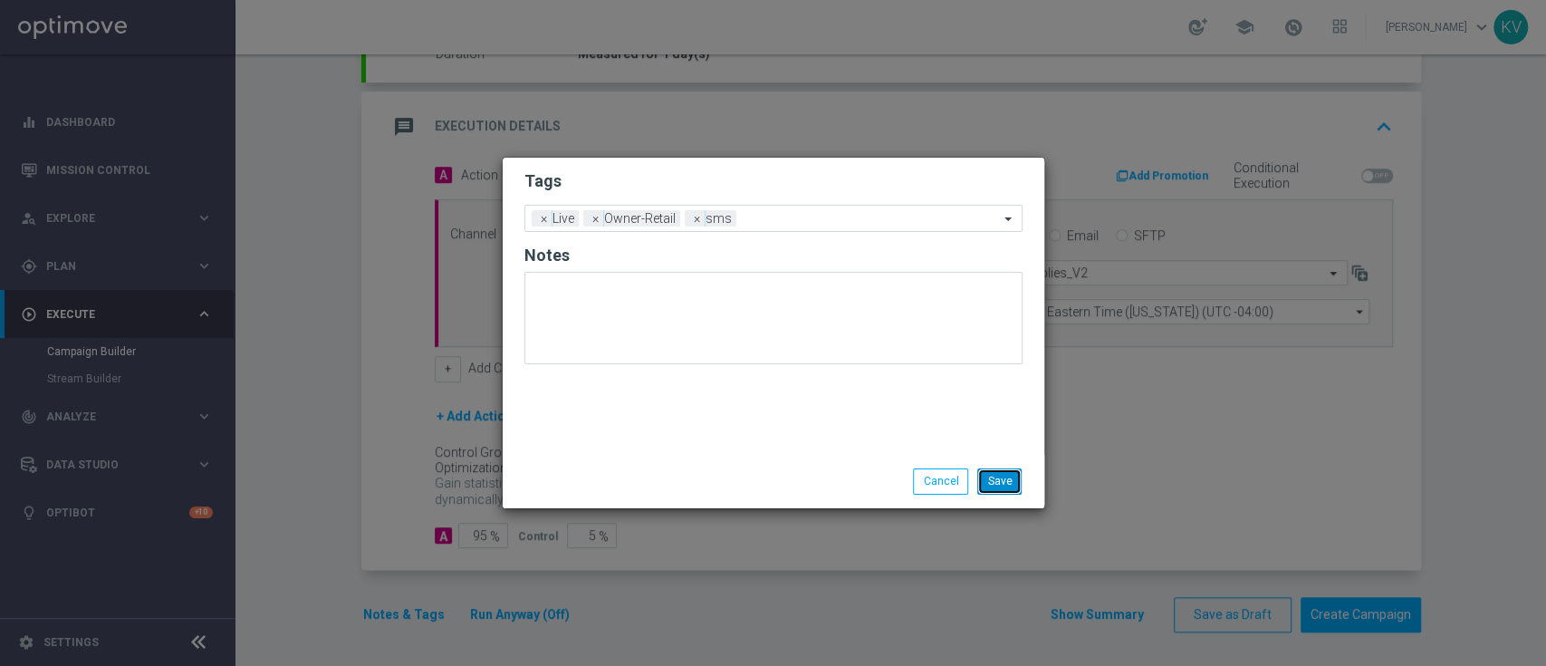
click at [1003, 486] on button "Save" at bounding box center [999, 480] width 44 height 25
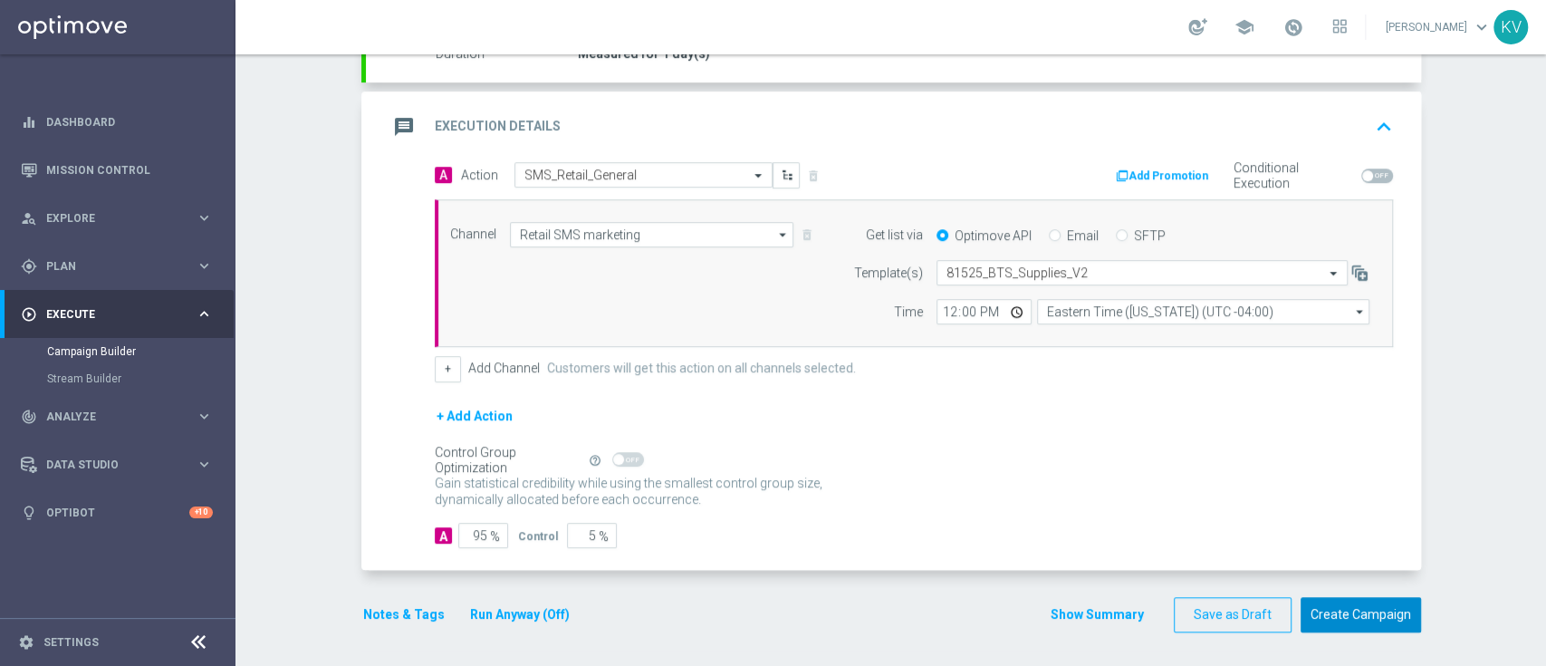
click at [1363, 616] on button "Create Campaign" at bounding box center [1361, 614] width 120 height 35
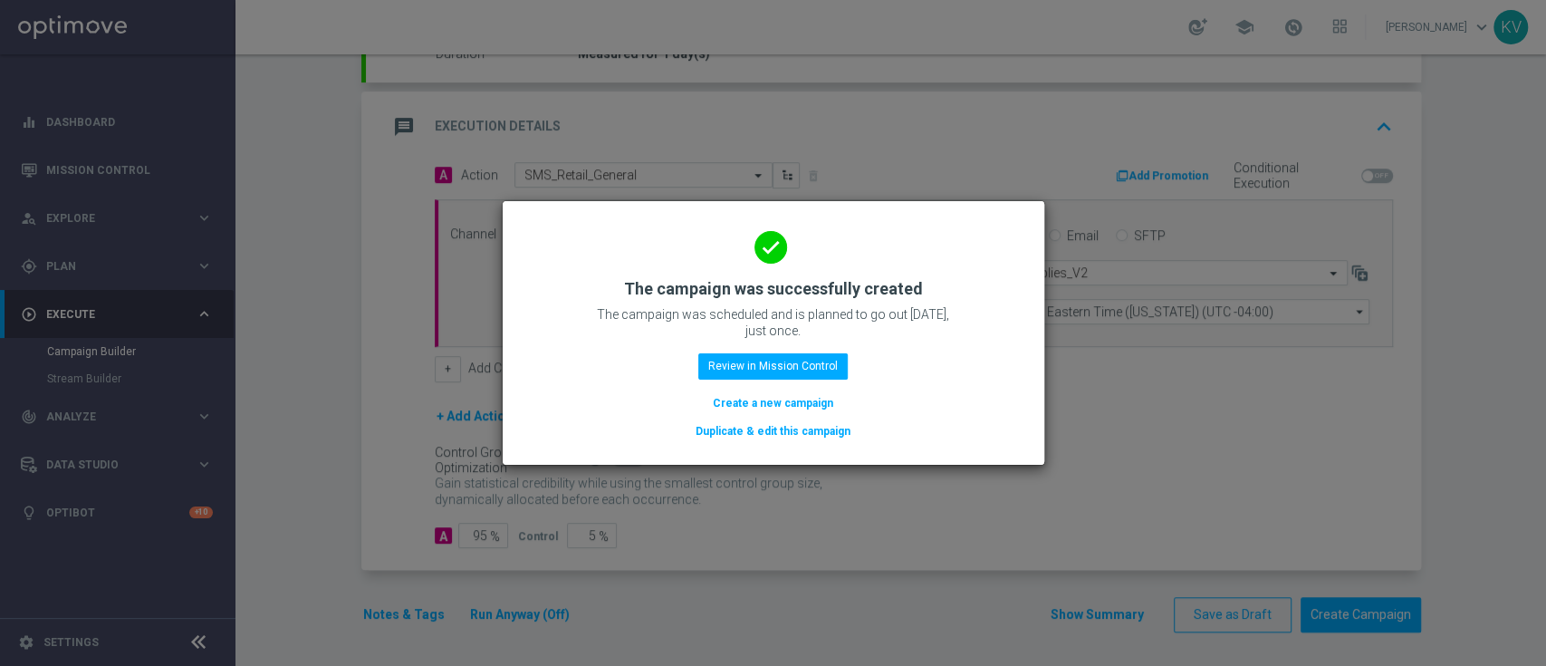
click at [779, 408] on button "Create a new campaign" at bounding box center [773, 403] width 124 height 20
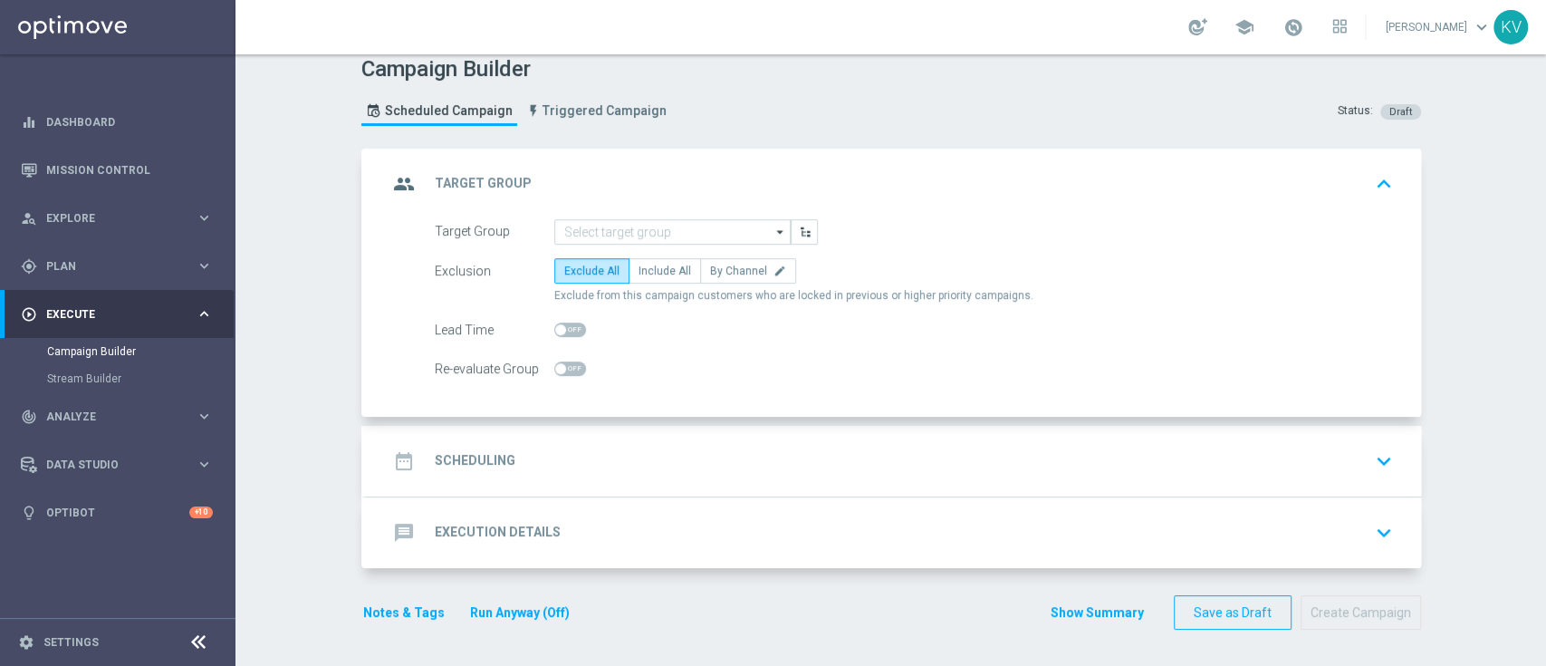
scroll to position [0, 0]
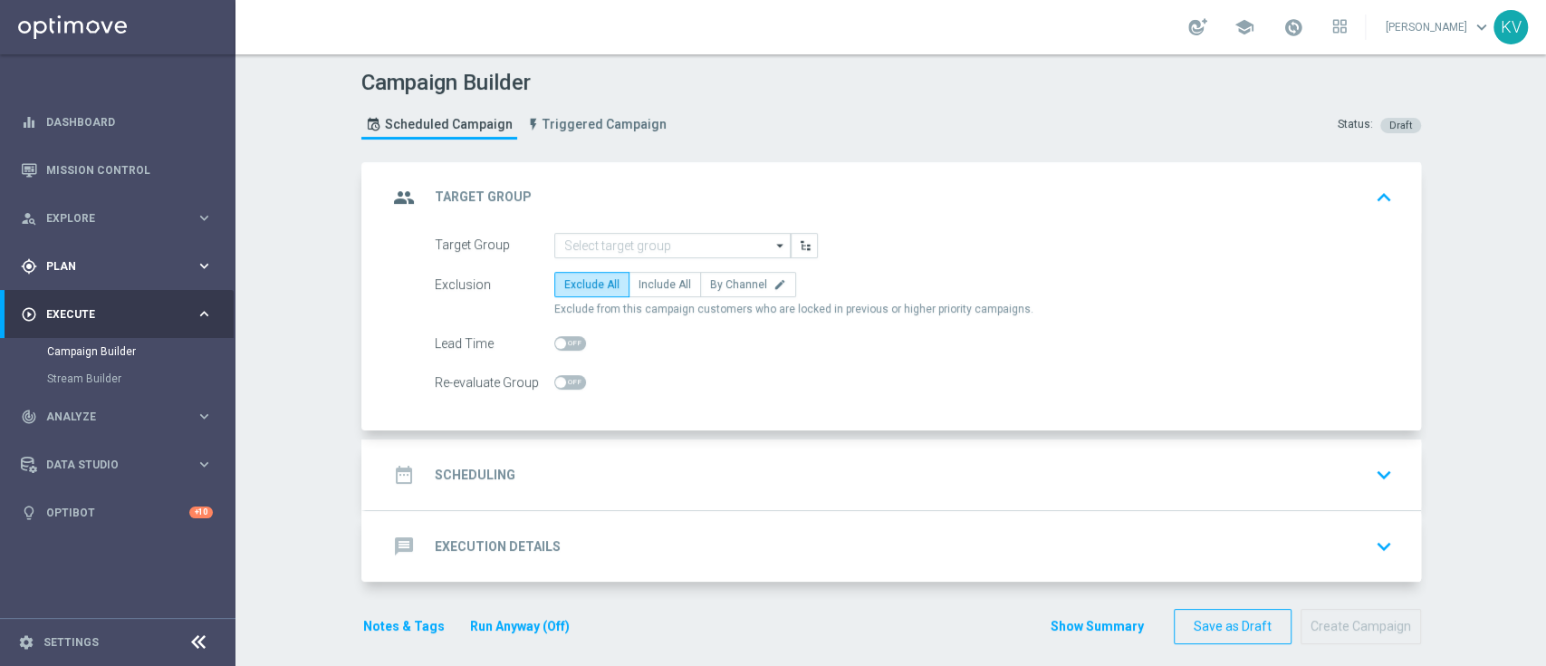
click at [74, 265] on span "Plan" at bounding box center [120, 266] width 149 height 11
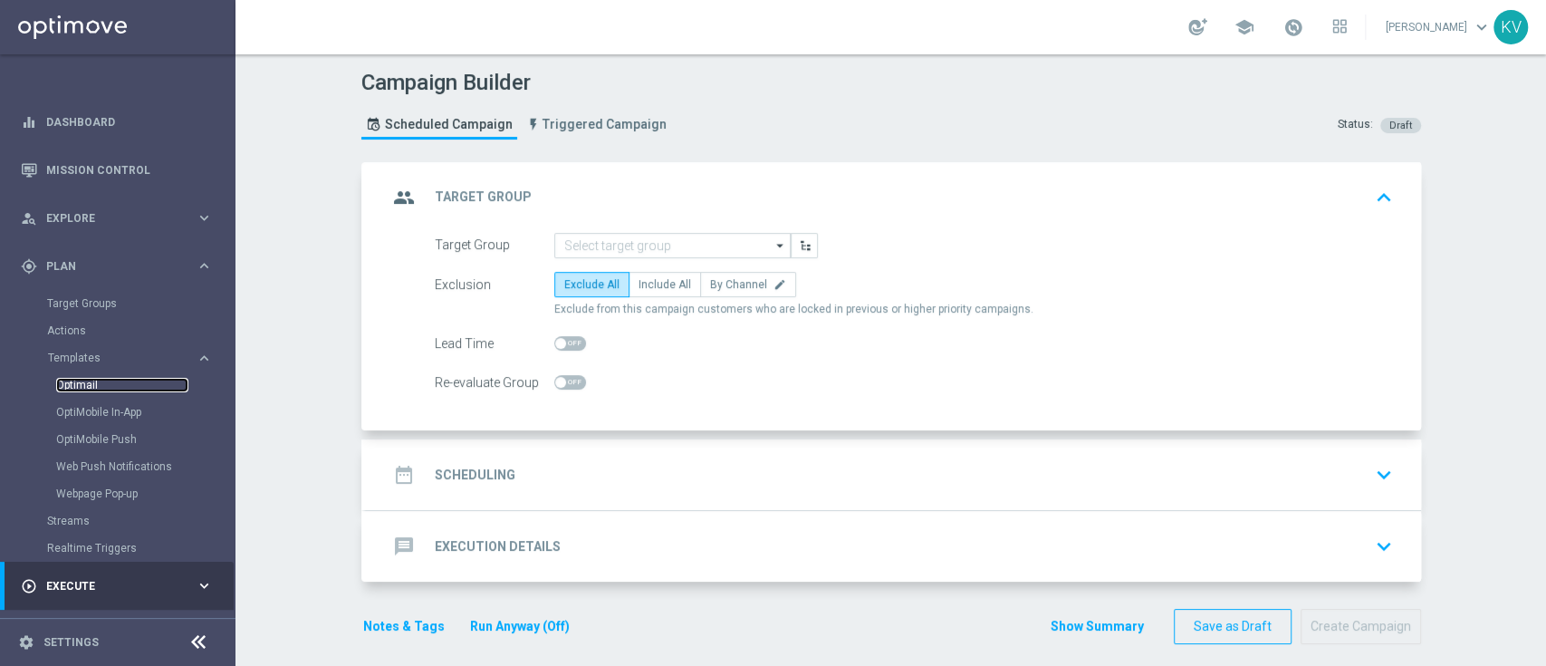
click at [87, 385] on link "Optimail" at bounding box center [122, 385] width 132 height 14
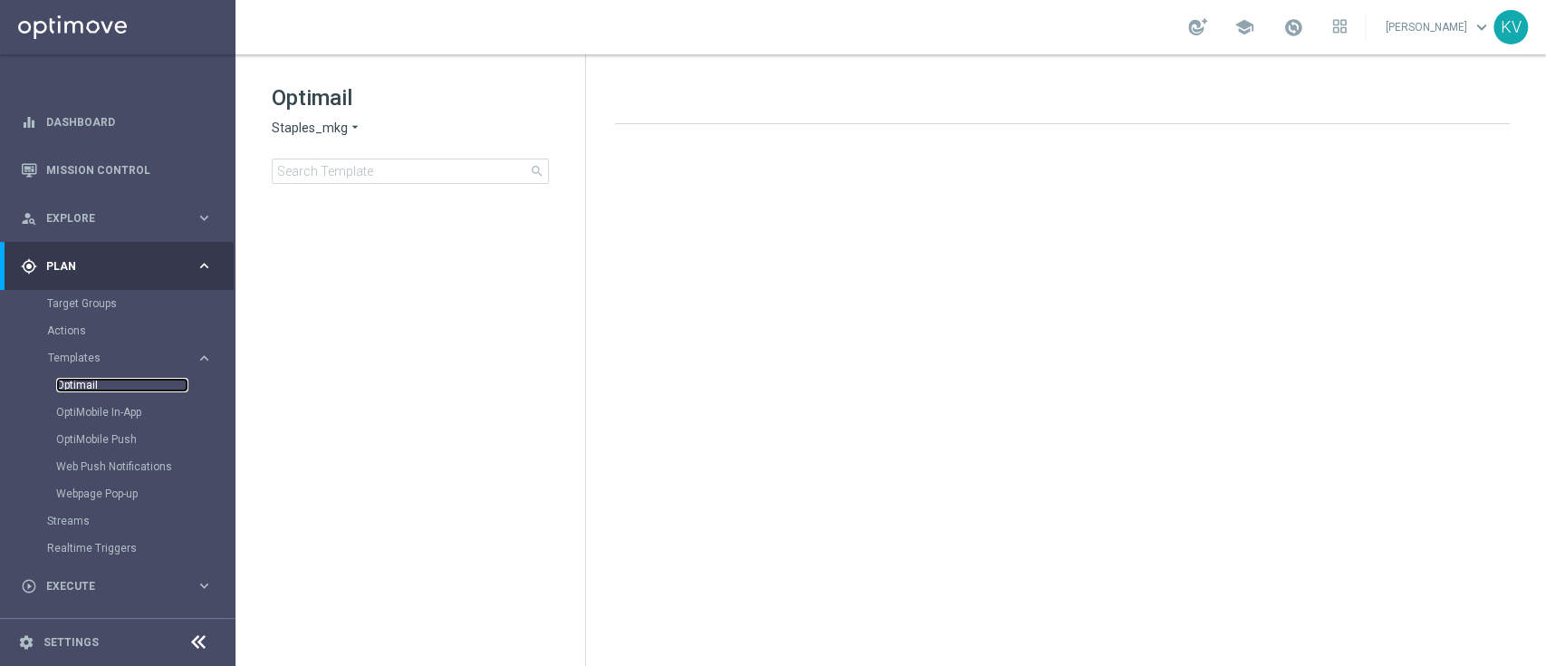
click at [87, 385] on link "Optimail" at bounding box center [122, 385] width 132 height 14
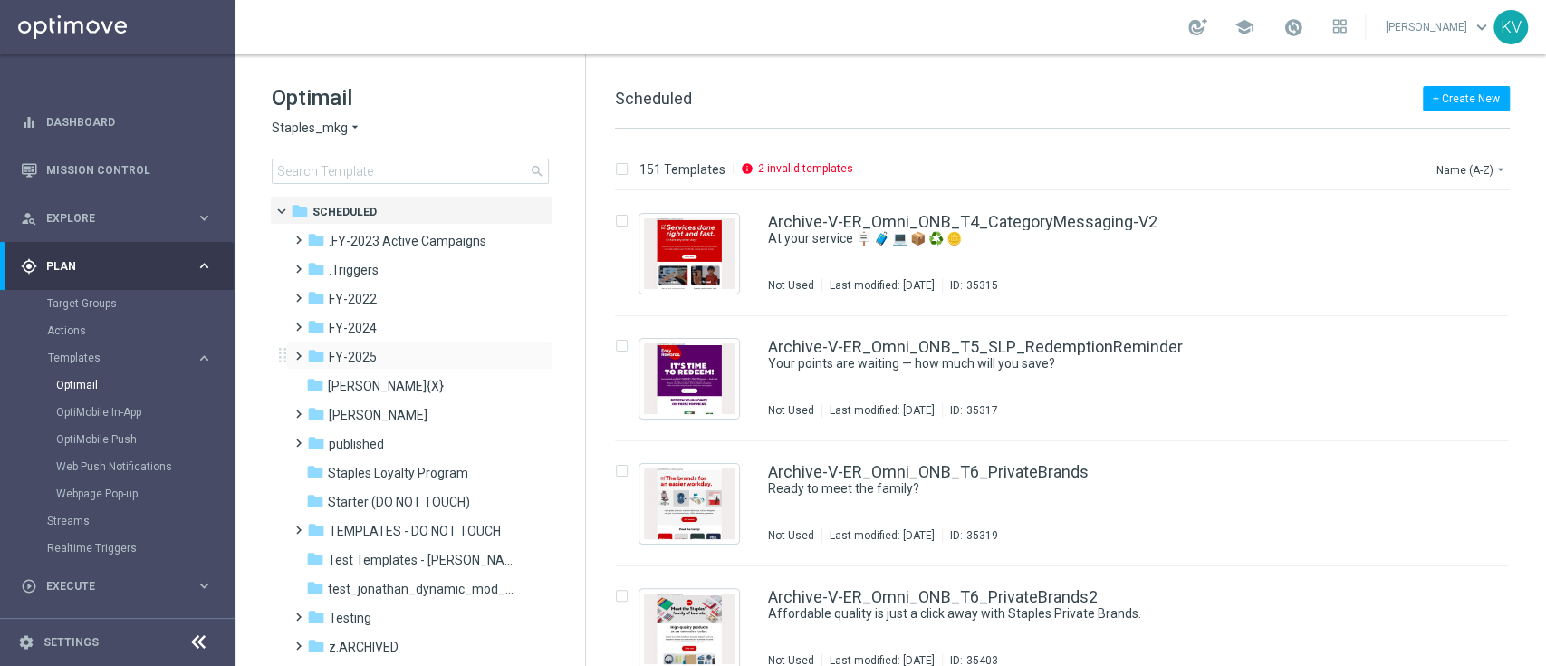
click at [286, 353] on div "folder FY-2025 more_vert" at bounding box center [419, 355] width 266 height 29
click at [295, 351] on span at bounding box center [295, 347] width 8 height 7
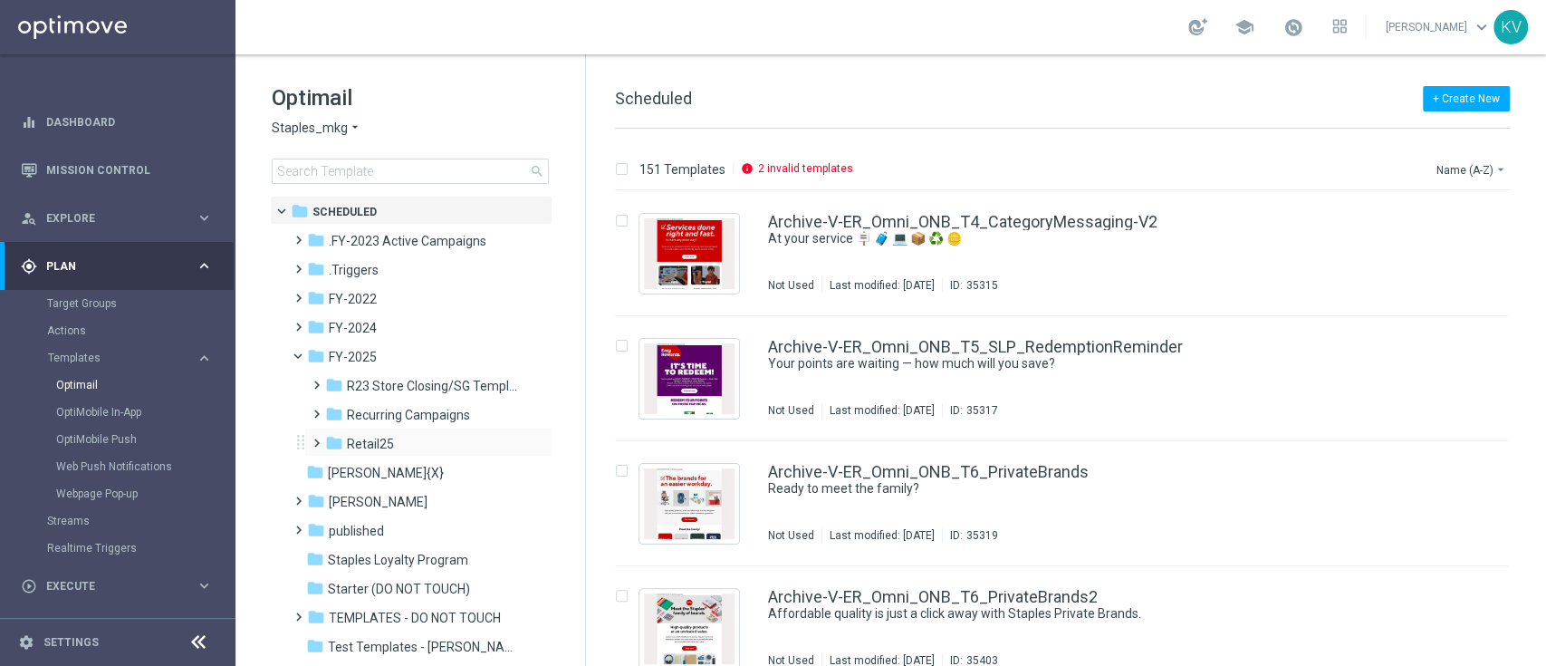
click at [316, 438] on span at bounding box center [313, 434] width 8 height 7
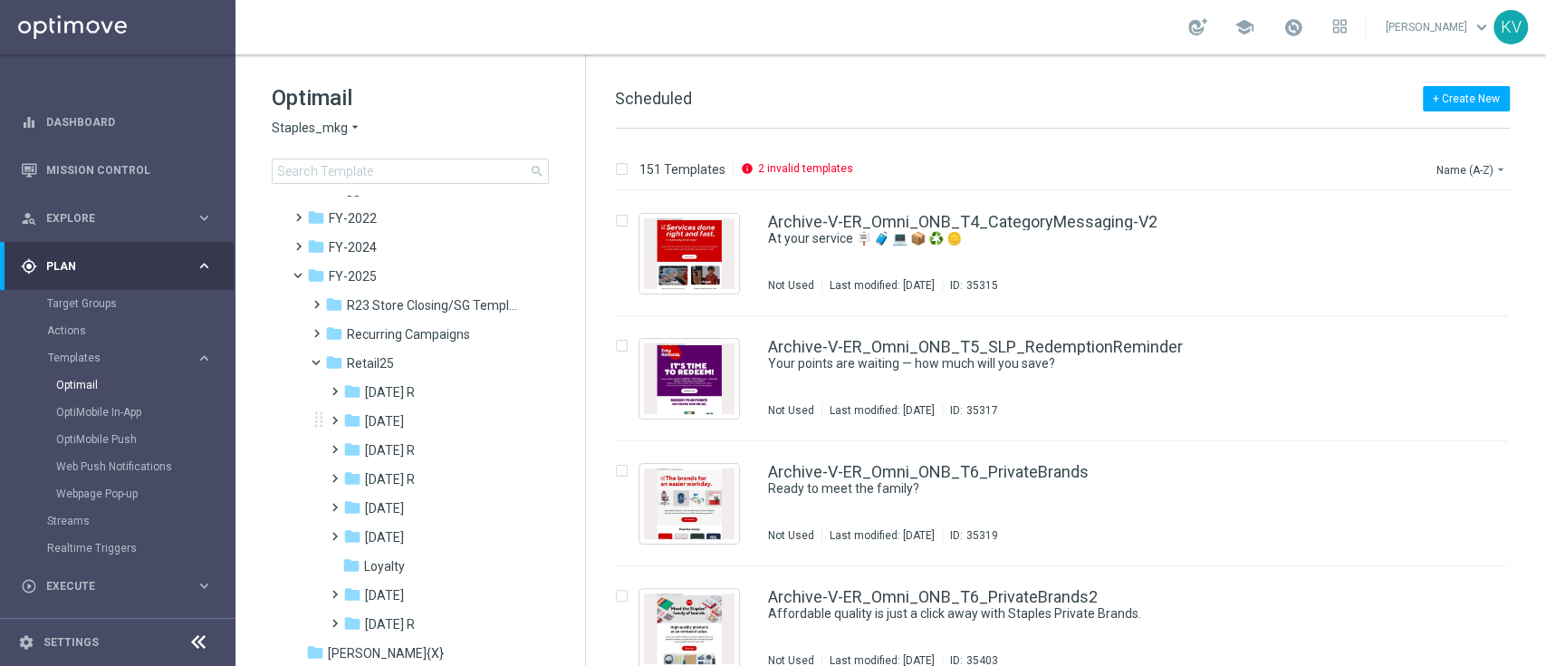
scroll to position [111, 0]
click at [332, 386] on span at bounding box center [331, 382] width 8 height 7
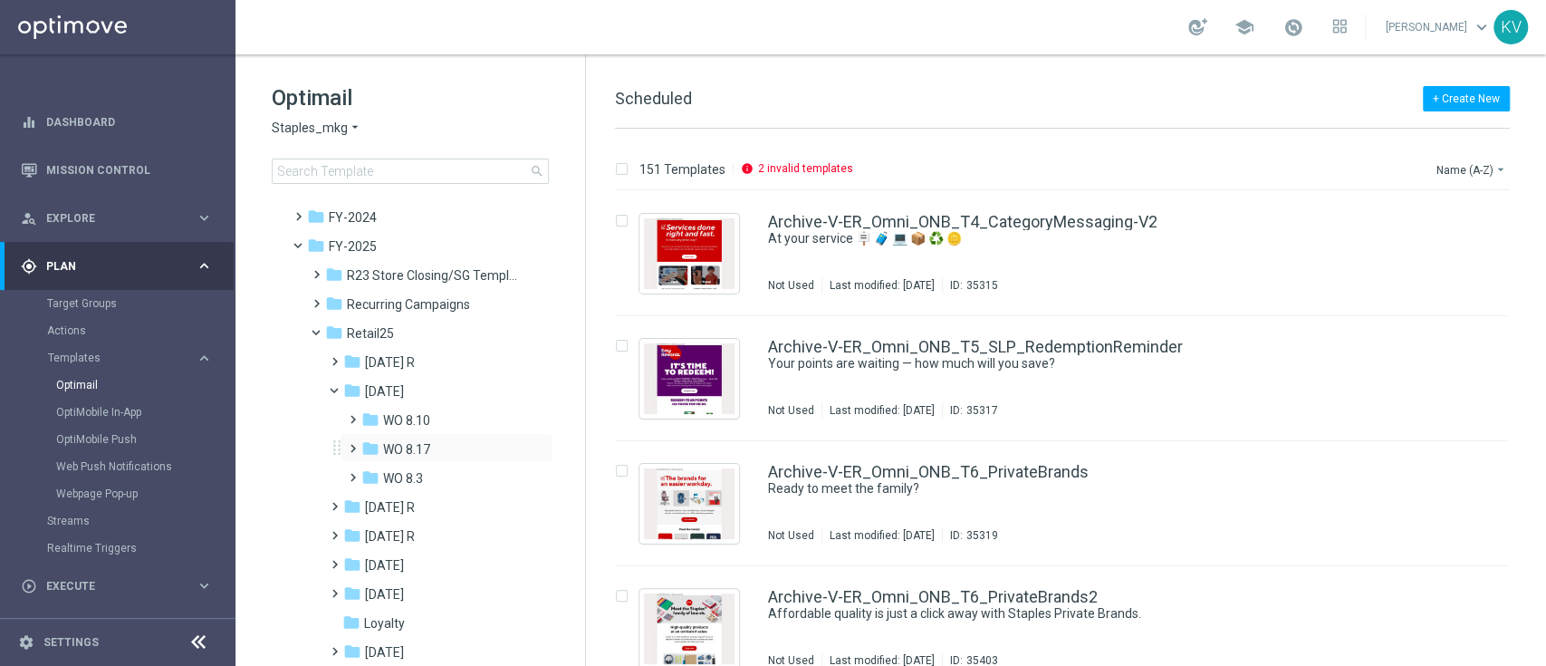
click at [345, 444] on span at bounding box center [349, 440] width 8 height 7
click at [417, 516] on div "folder Tues 8.19" at bounding box center [453, 507] width 148 height 21
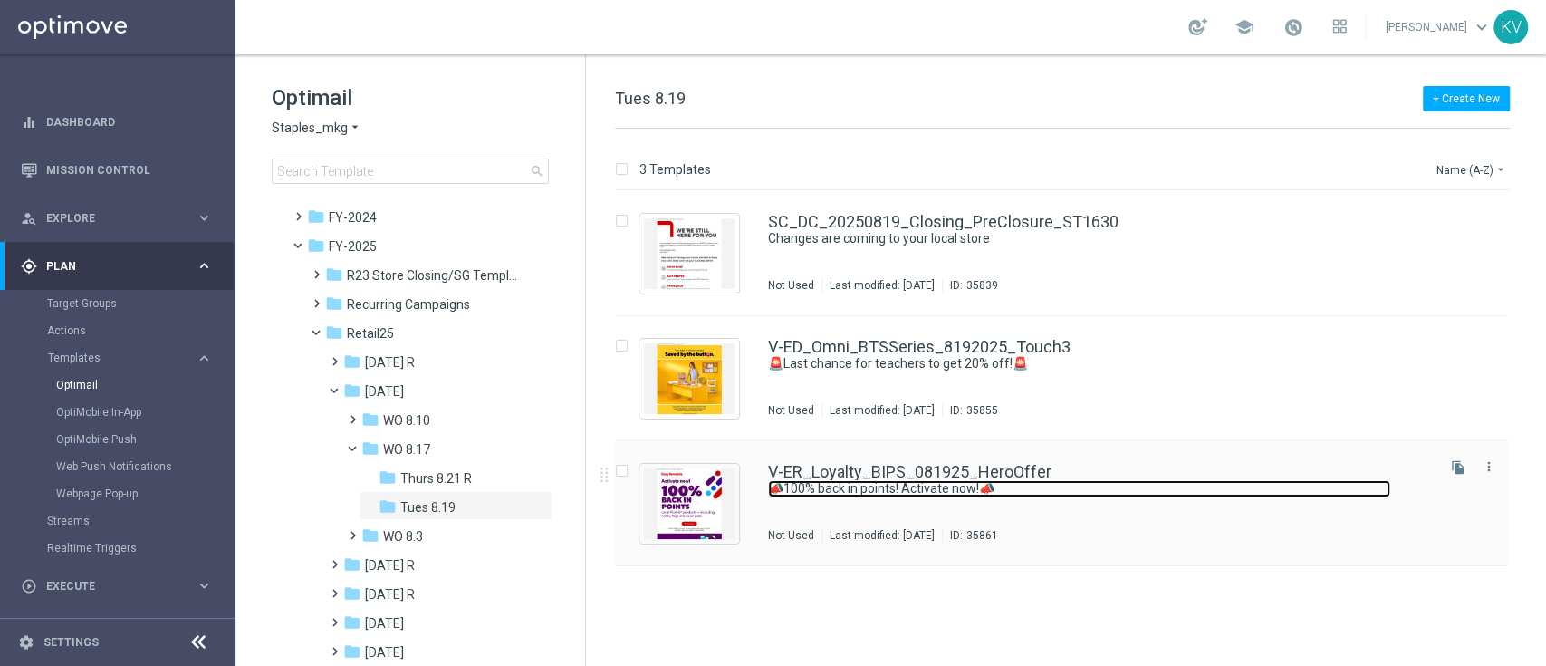
click at [813, 482] on link "📣100% back in points! Activate now!📣" at bounding box center [1079, 488] width 622 height 17
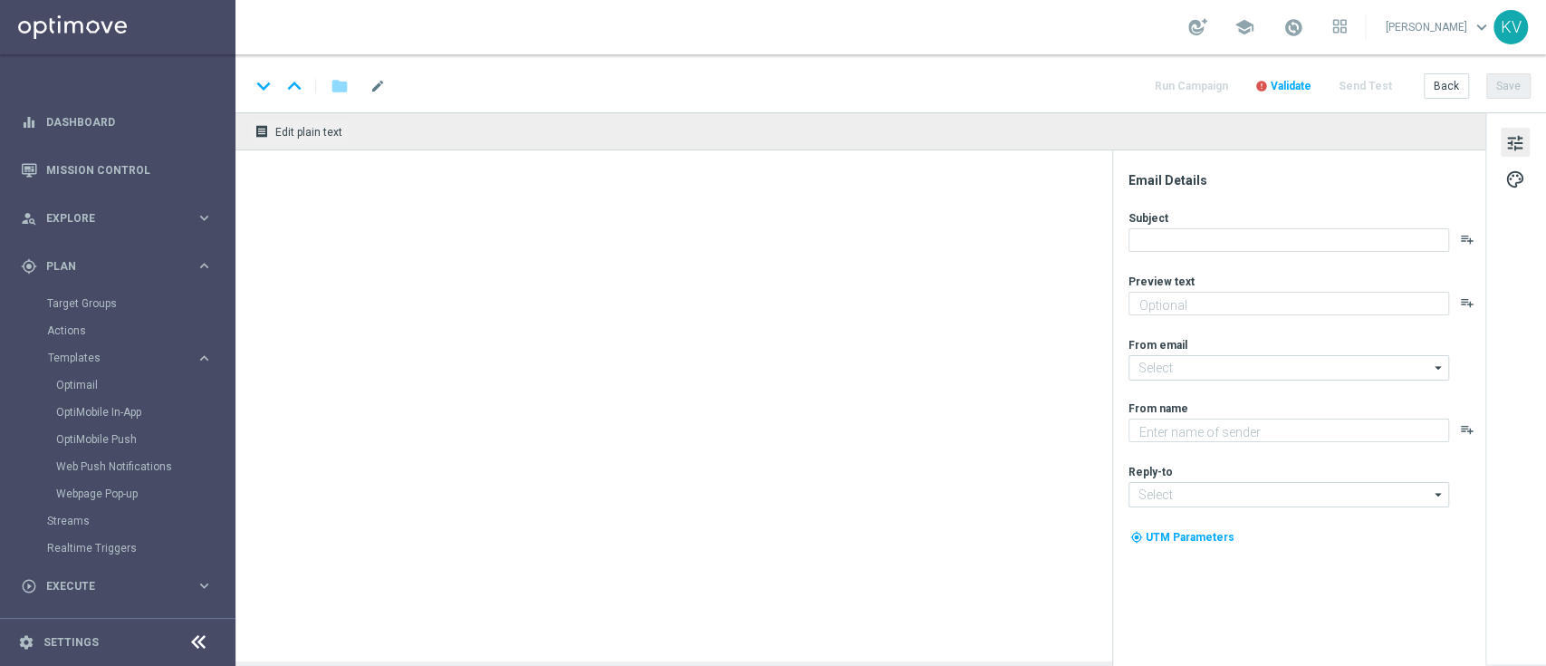
type textarea "Earn on all Post-it products."
type input "[EMAIL_ADDRESS][DOMAIN_NAME]"
type textarea "Staples"
type input "[EMAIL_ADDRESS][DOMAIN_NAME]"
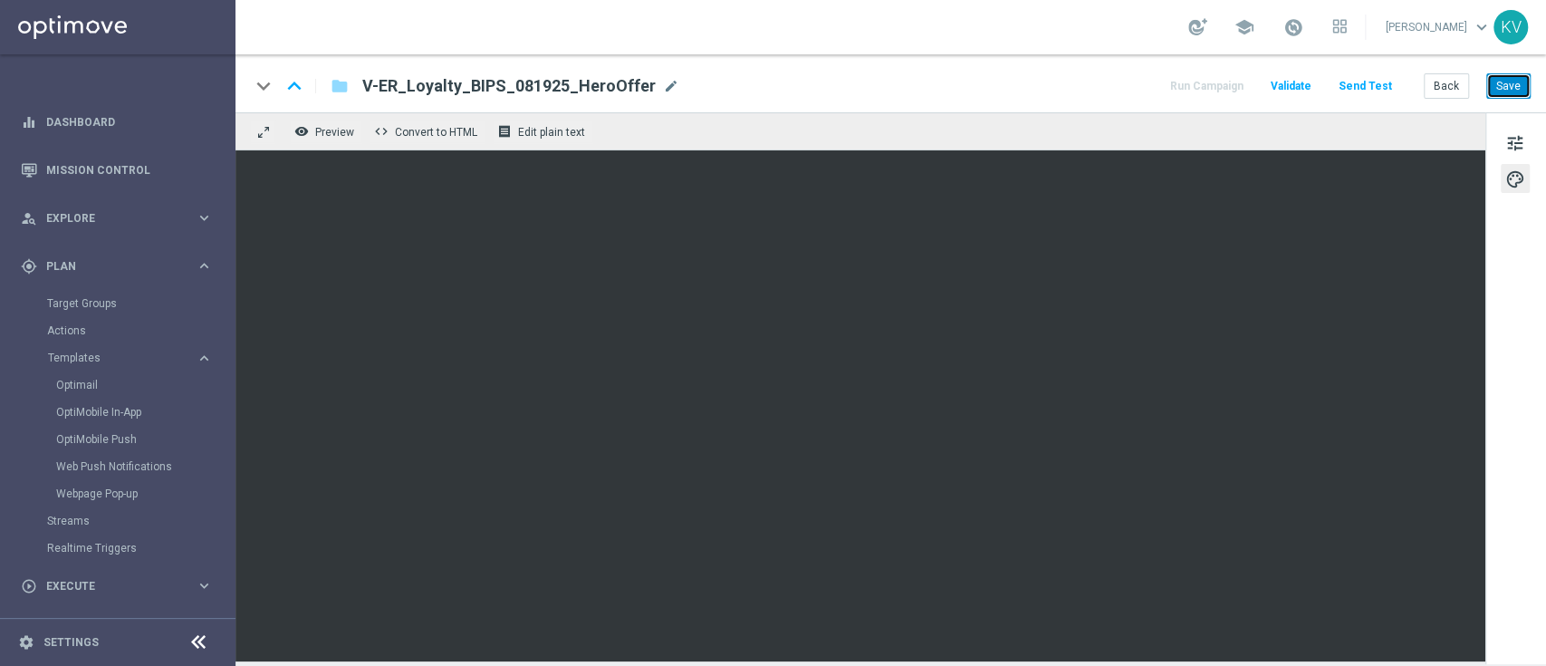
click at [1500, 76] on button "Save" at bounding box center [1508, 85] width 44 height 25
click at [1337, 87] on div "Run Campaign Validate Send Test Back Save" at bounding box center [1349, 86] width 363 height 24
click at [1362, 95] on button "Send Test" at bounding box center [1365, 86] width 59 height 24
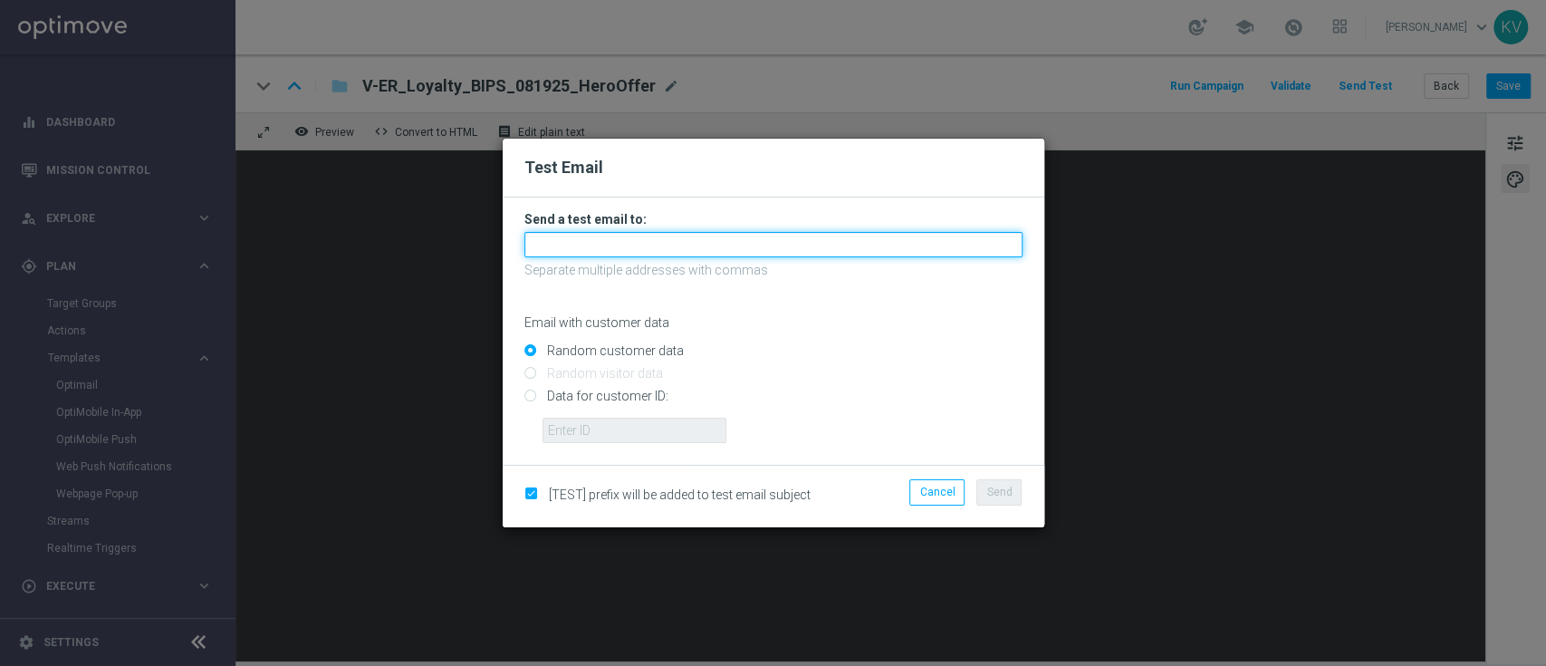
click at [744, 233] on input "text" at bounding box center [773, 244] width 498 height 25
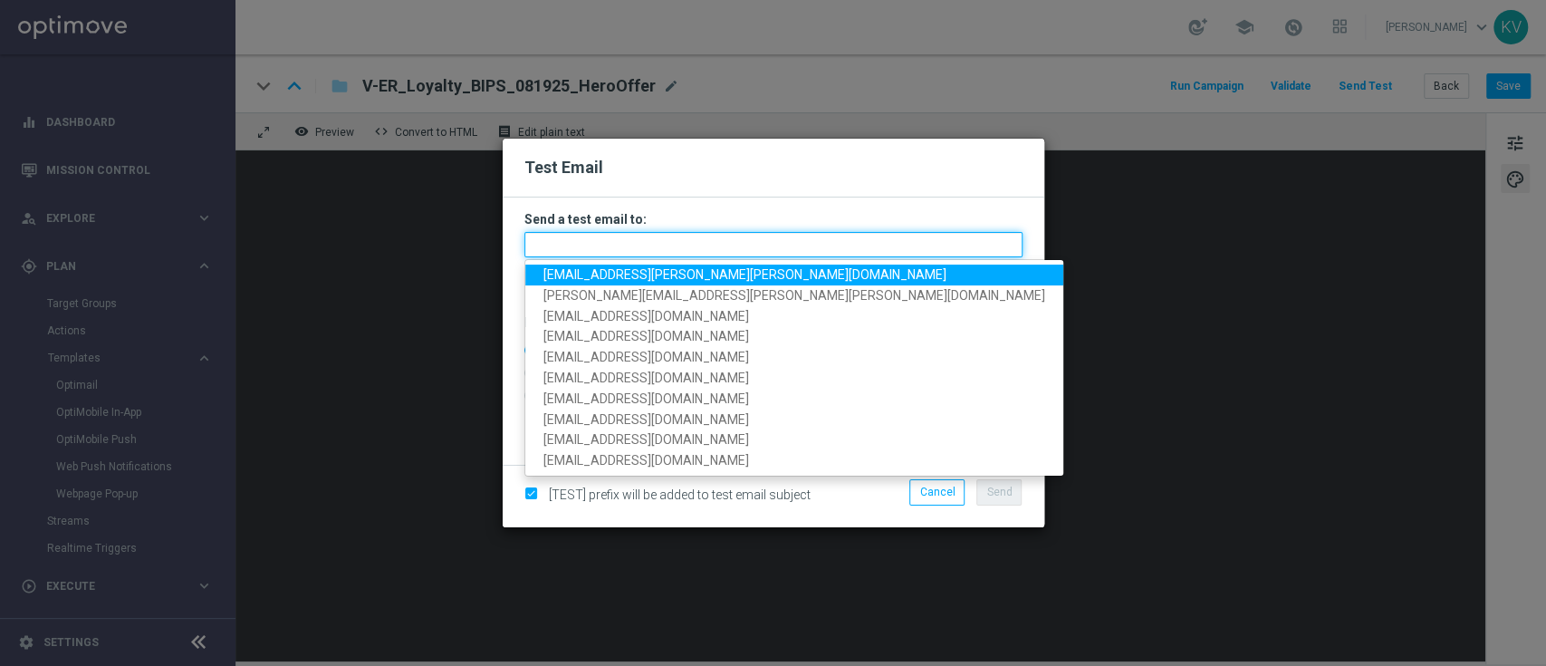
paste input "[EMAIL_ADDRESS][DOMAIN_NAME]"
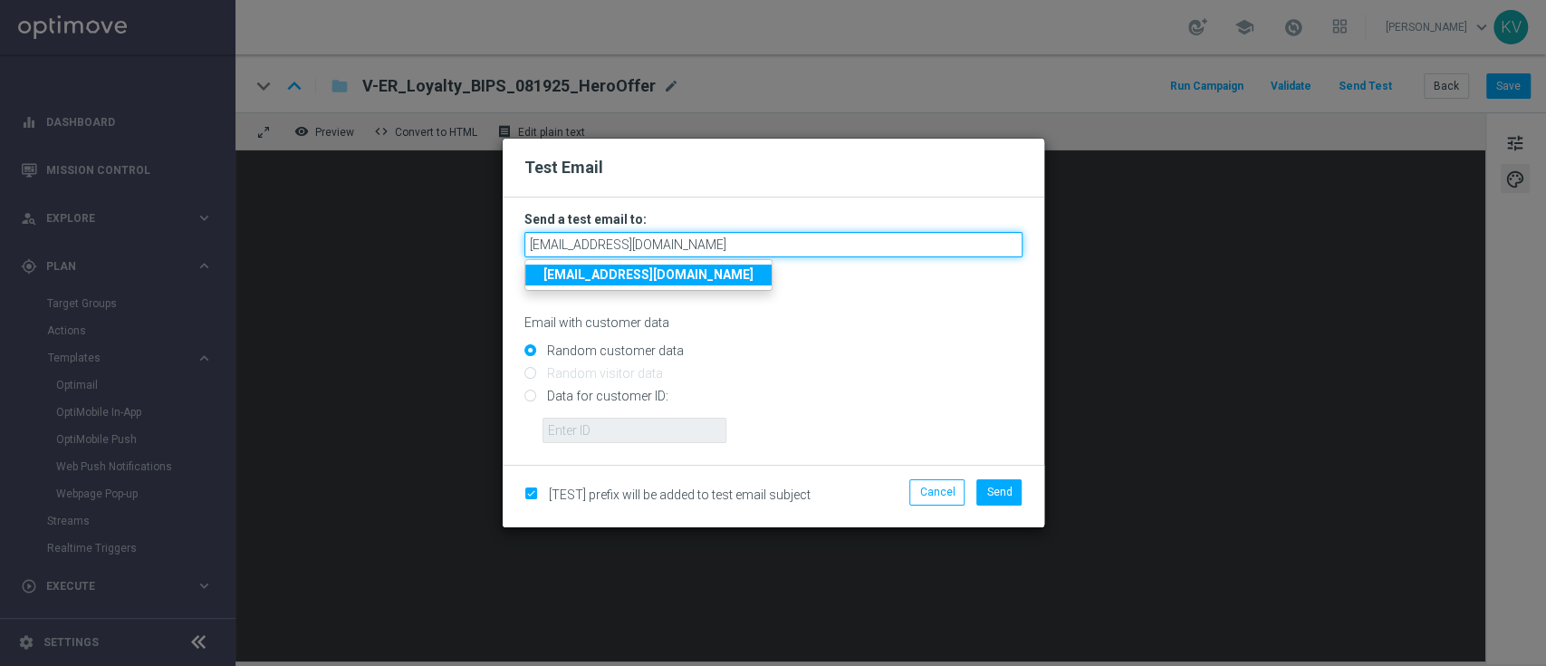
type input "[EMAIL_ADDRESS][DOMAIN_NAME]"
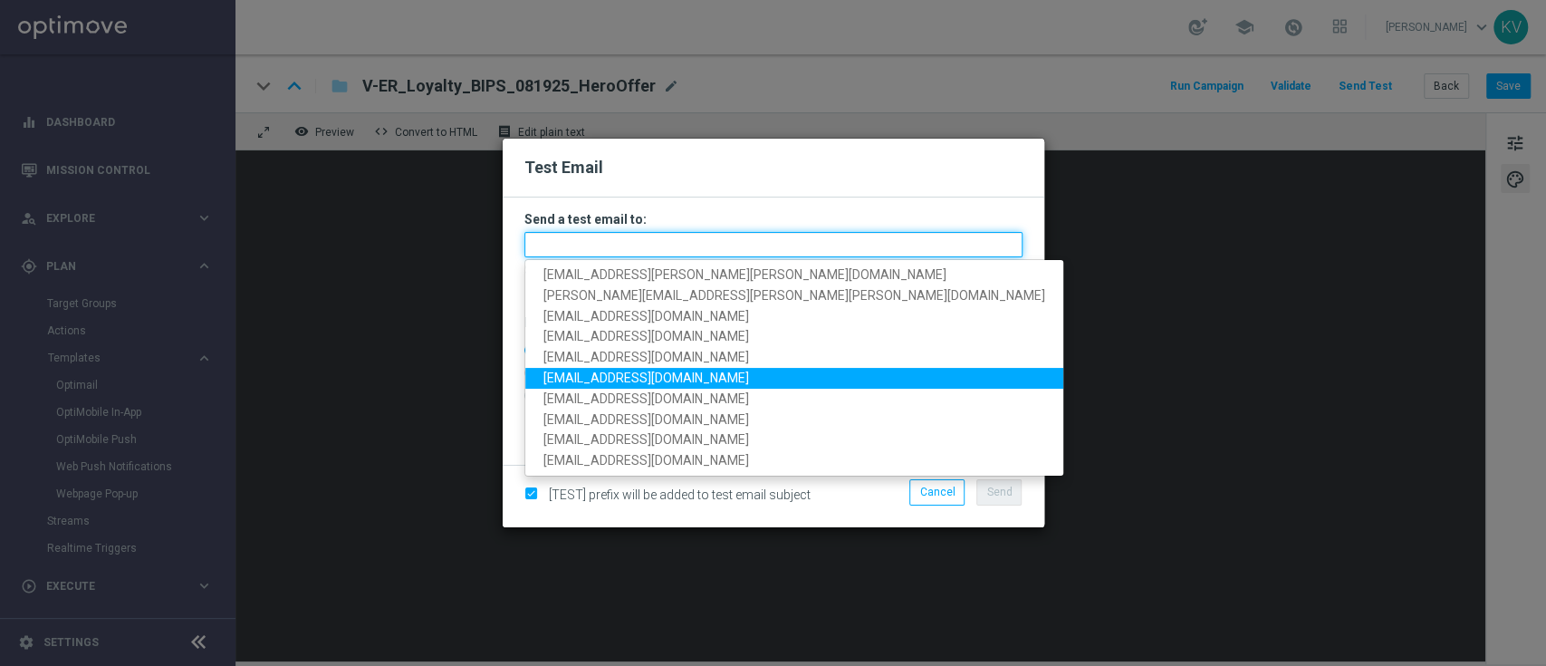
type input "[EMAIL_ADDRESS][PERSON_NAME][PERSON_NAME][DOMAIN_NAME]"
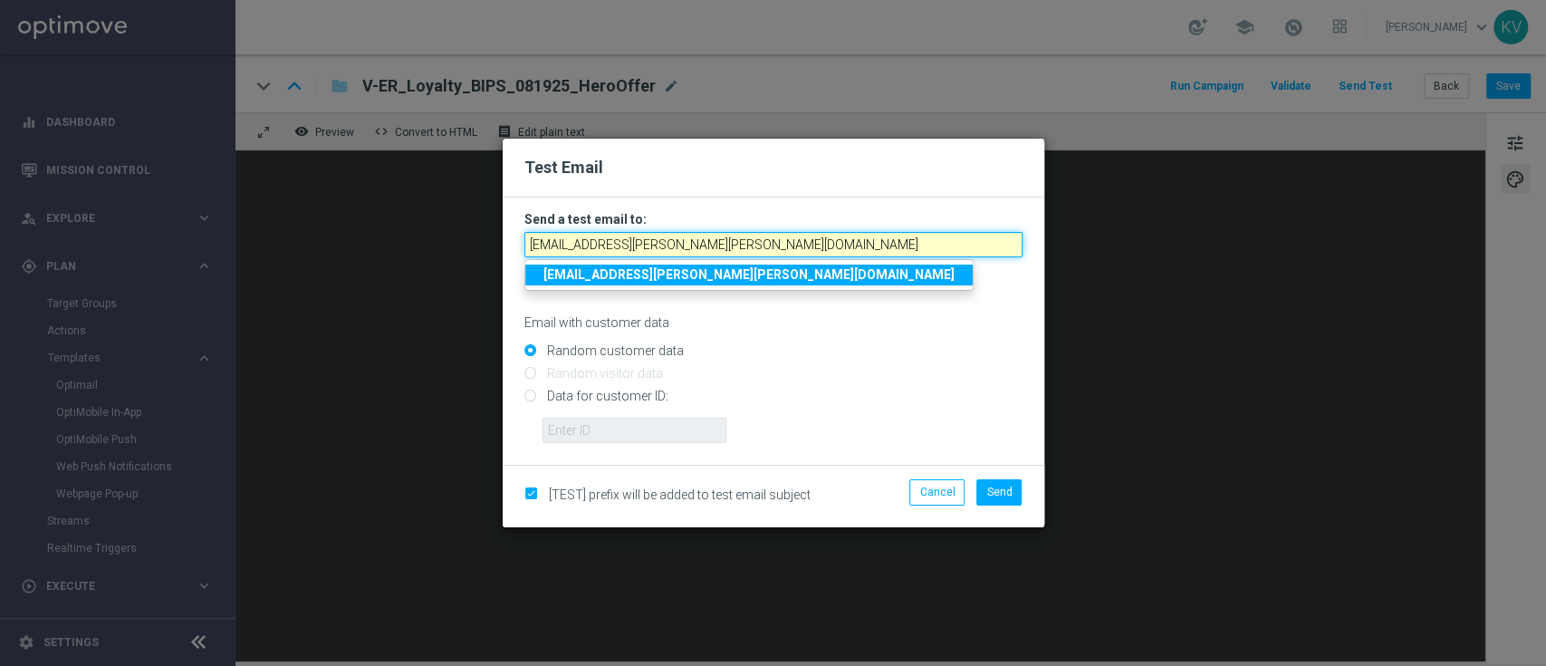
click at [762, 245] on input "[EMAIL_ADDRESS][PERSON_NAME][PERSON_NAME][DOMAIN_NAME]" at bounding box center [773, 244] width 498 height 25
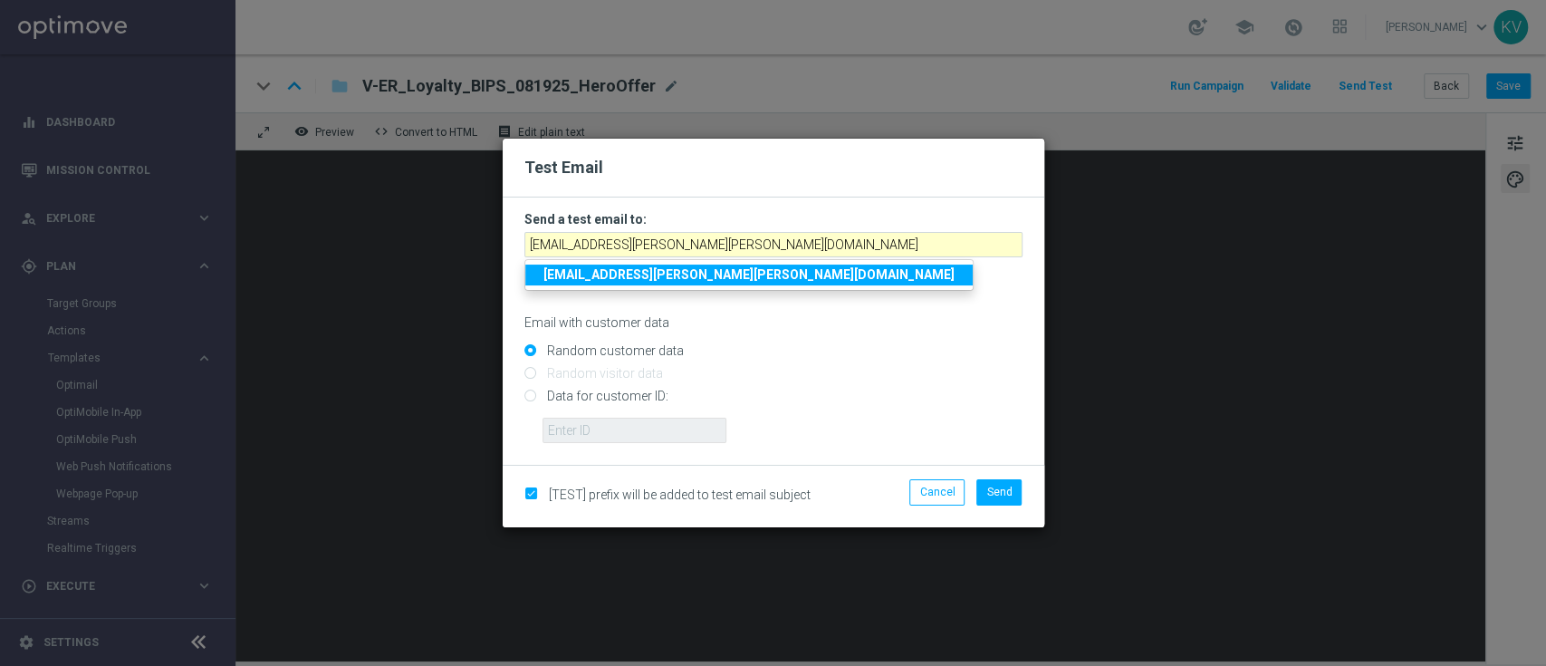
click at [632, 479] on div "[TEST] prefix will be added to test email subject Cancel Send" at bounding box center [773, 496] width 525 height 34
click at [590, 402] on input "Data for customer ID:" at bounding box center [773, 403] width 498 height 25
radio input "true"
click at [598, 415] on input "Data for customer ID:" at bounding box center [773, 403] width 498 height 25
click at [606, 431] on input "text" at bounding box center [635, 430] width 184 height 25
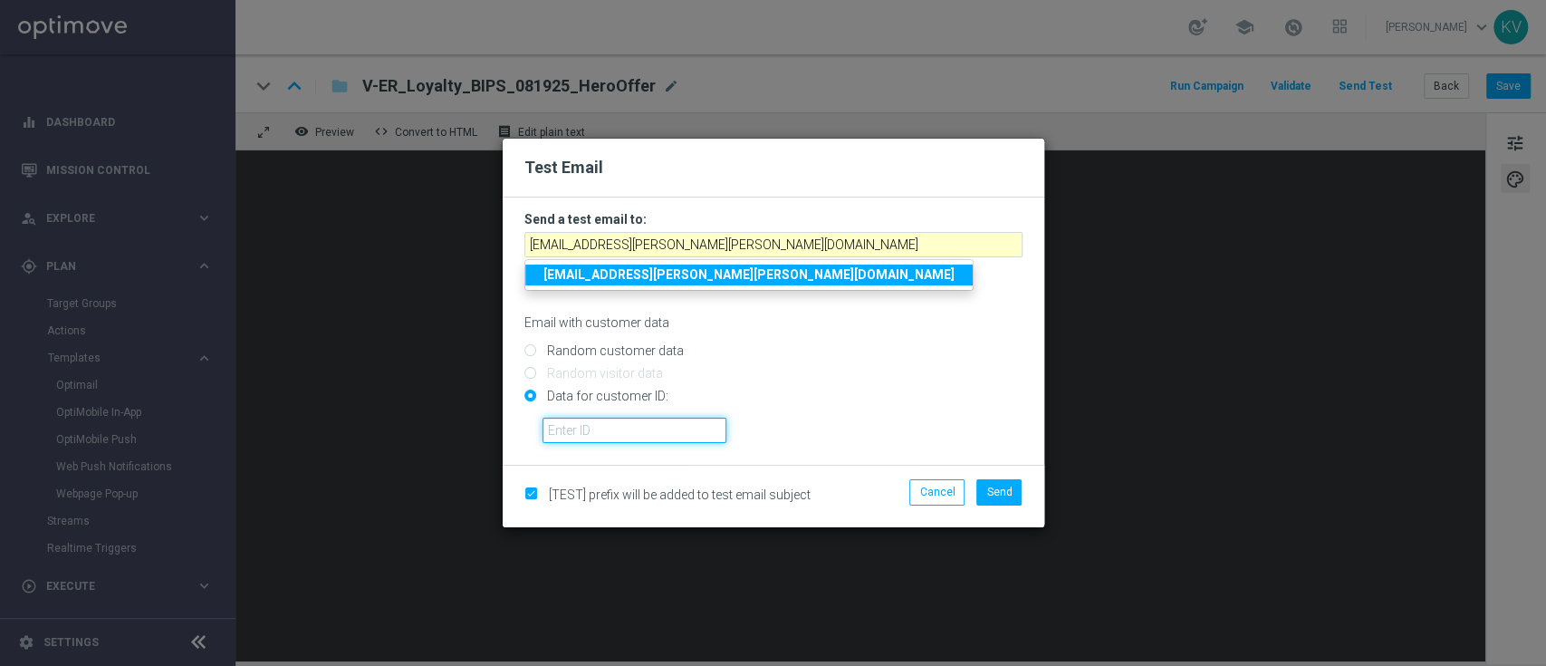
paste input "10000070600"
type input "10000070600"
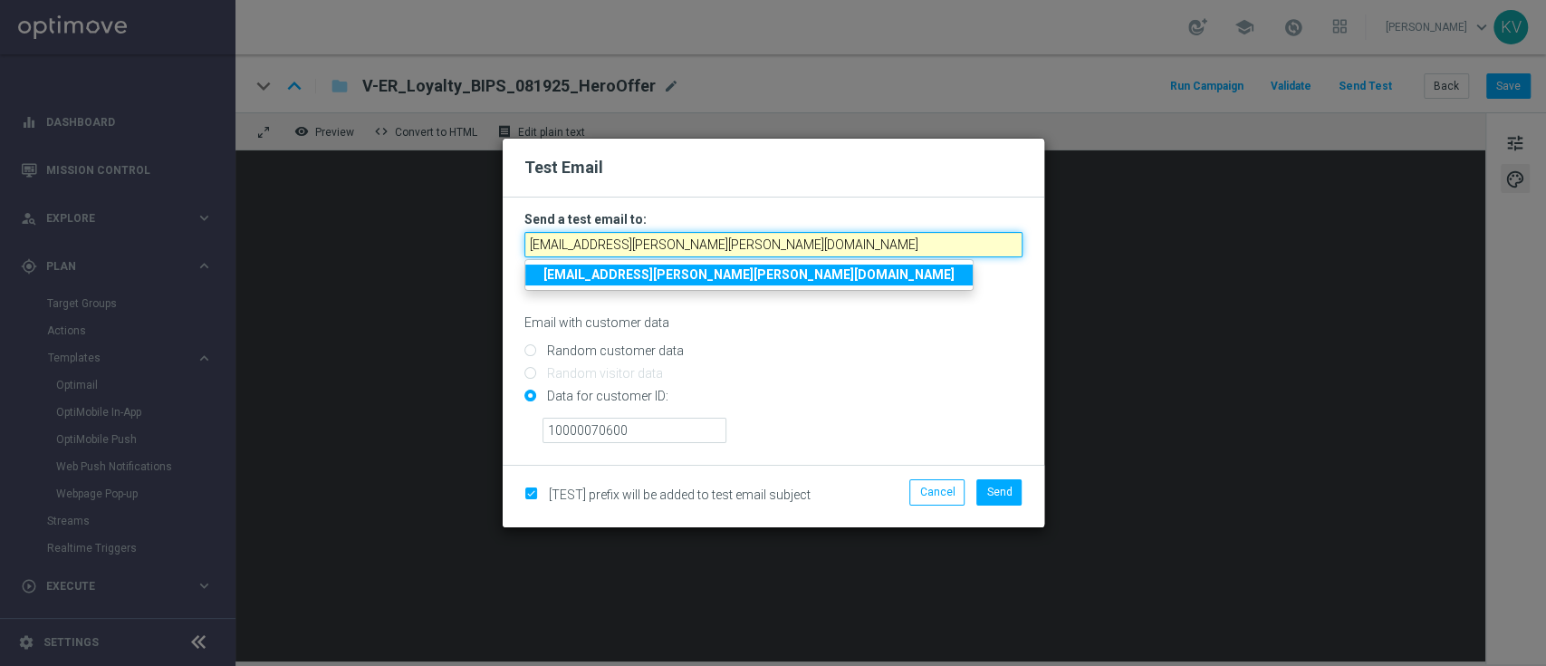
click at [664, 249] on input "[EMAIL_ADDRESS][PERSON_NAME][PERSON_NAME][DOMAIN_NAME]" at bounding box center [773, 244] width 498 height 25
paste input "[PERSON_NAME]-b7y6f@litmusemail"
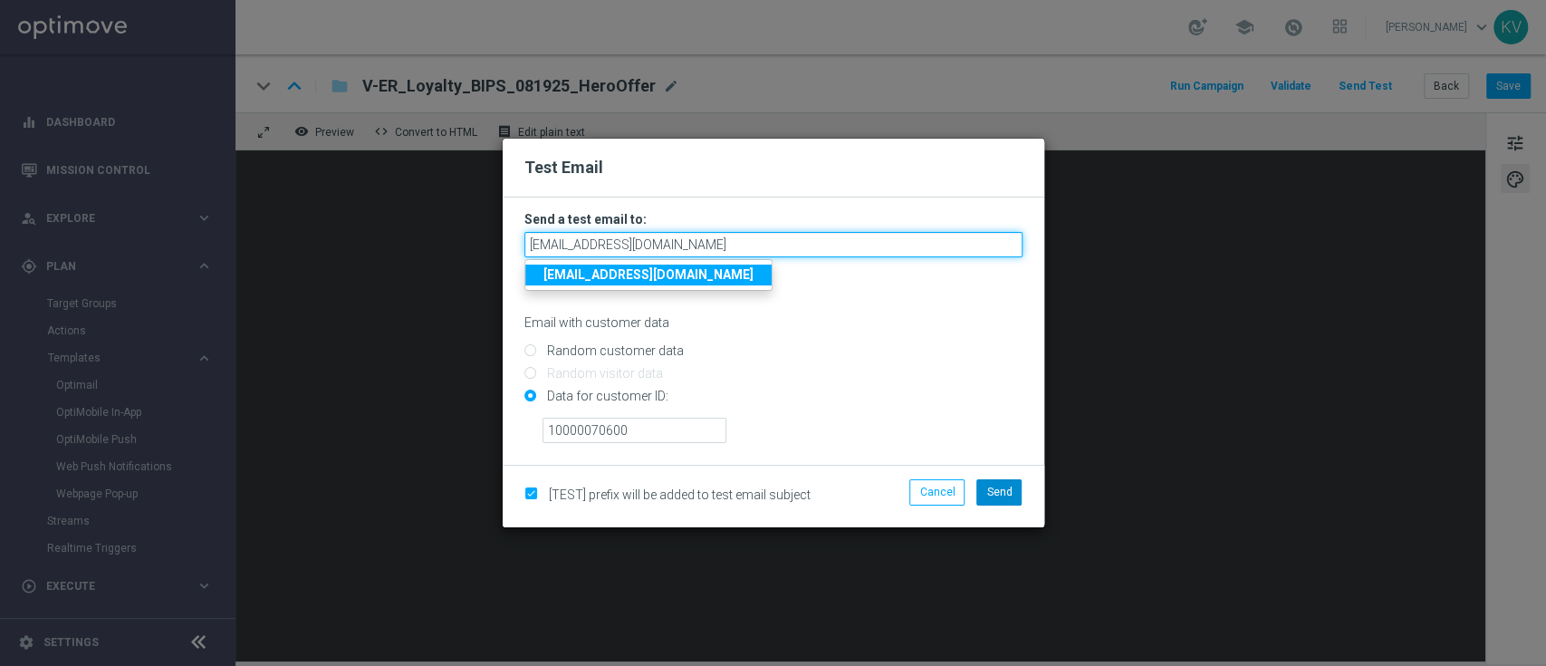
type input "[EMAIL_ADDRESS][DOMAIN_NAME]"
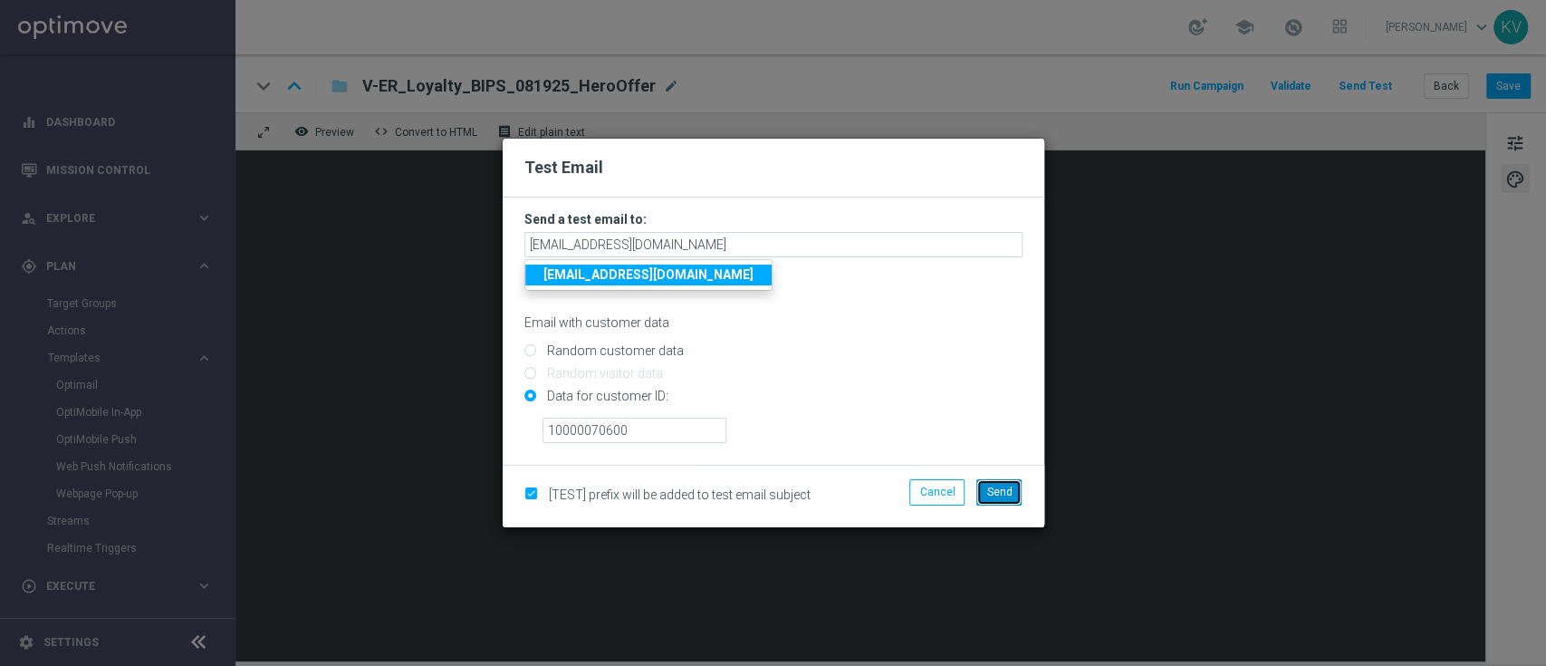
click at [998, 482] on button "Send" at bounding box center [999, 491] width 45 height 25
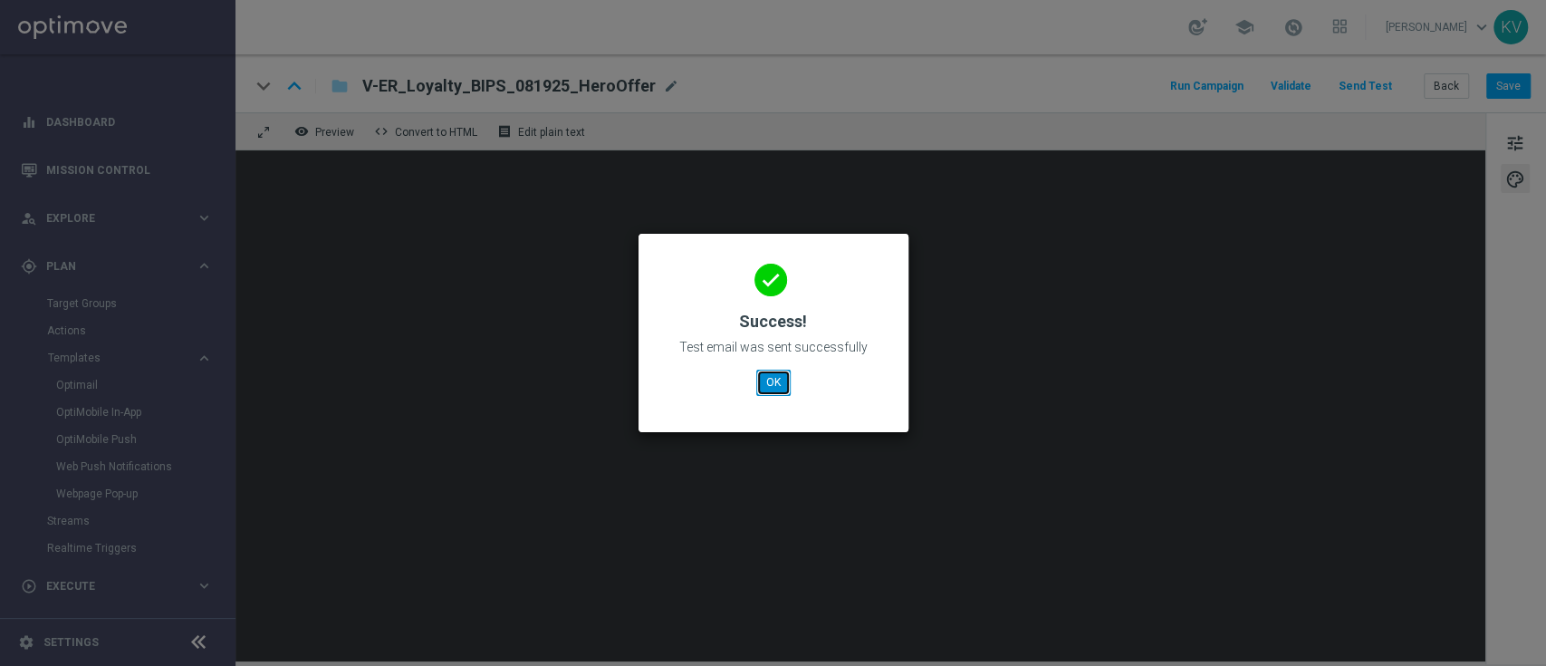
click at [768, 377] on button "OK" at bounding box center [773, 382] width 34 height 25
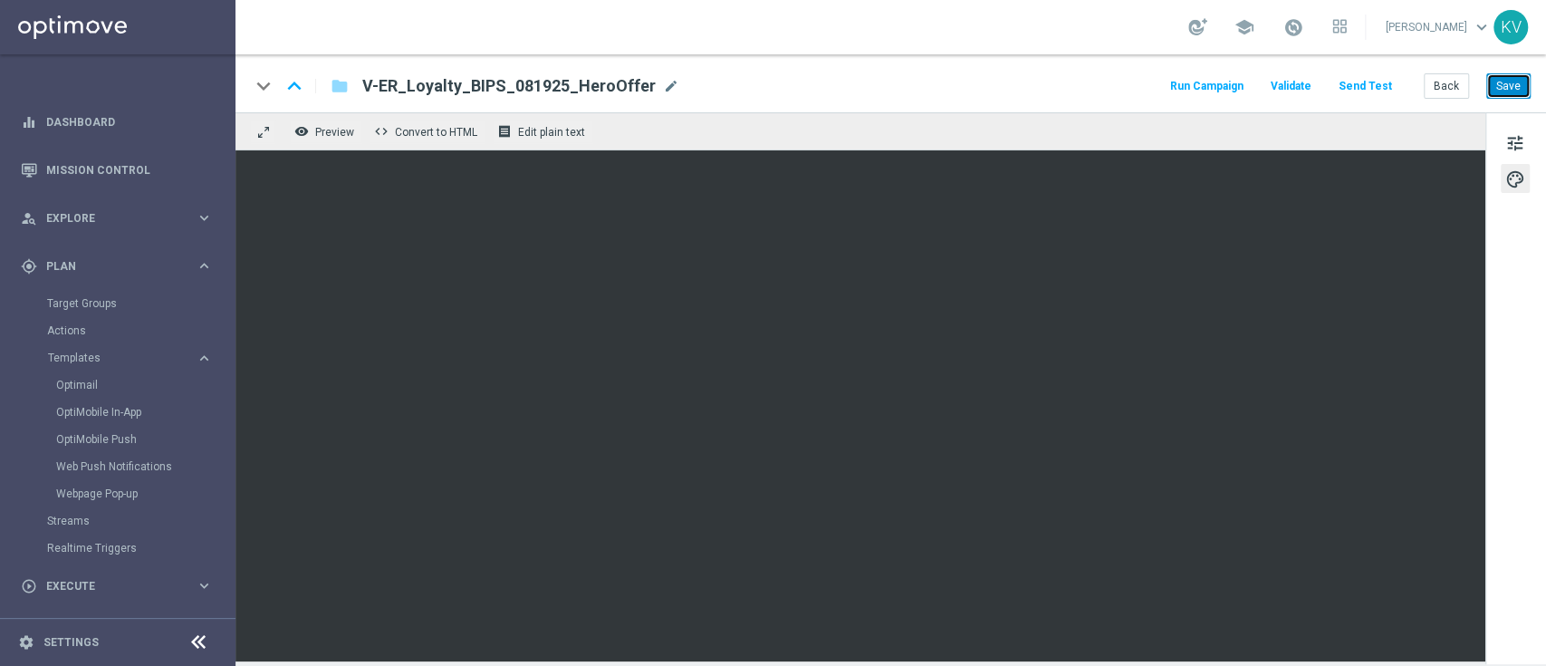
click at [1529, 91] on button "Save" at bounding box center [1508, 85] width 44 height 25
click at [1450, 96] on button "Back" at bounding box center [1446, 85] width 45 height 25
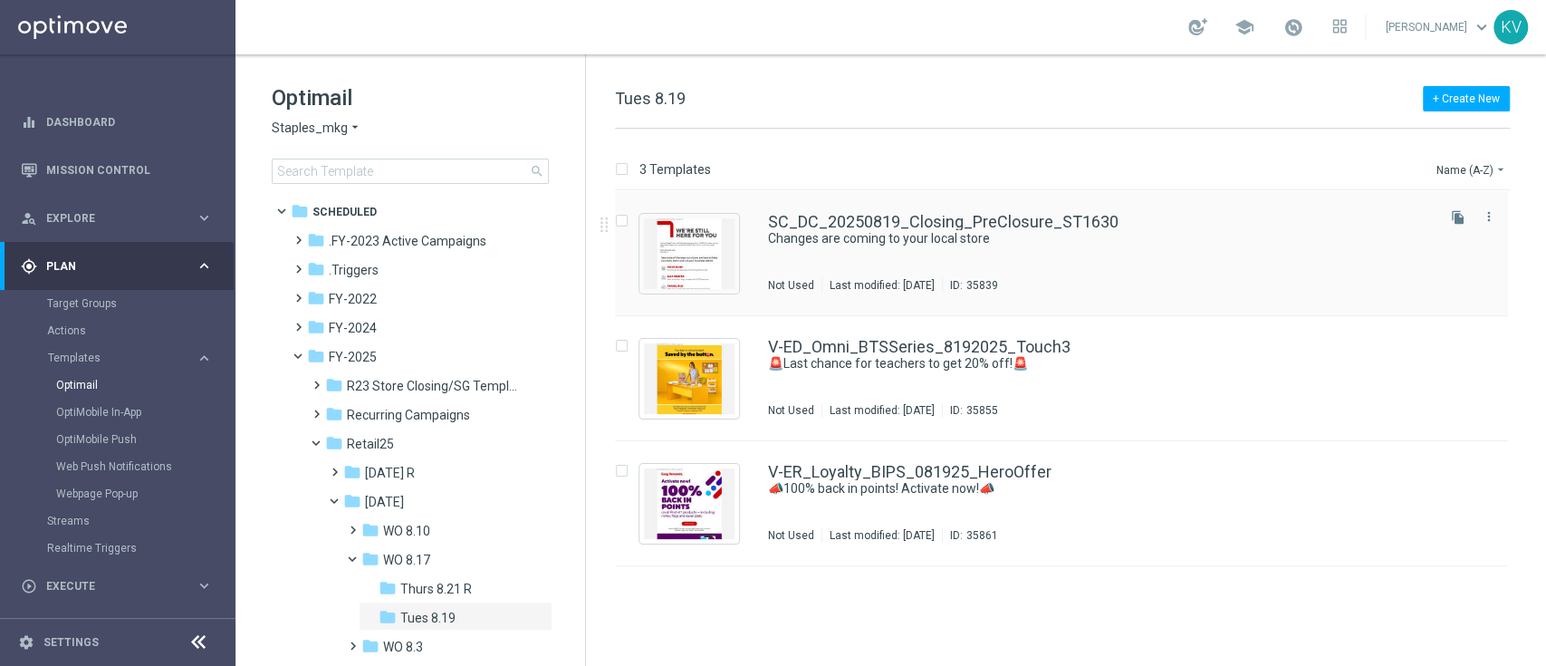
click at [926, 310] on div "SC_DC_20250819_Closing_PreClosure_ST1630 Changes are coming to your local store…" at bounding box center [1061, 253] width 893 height 125
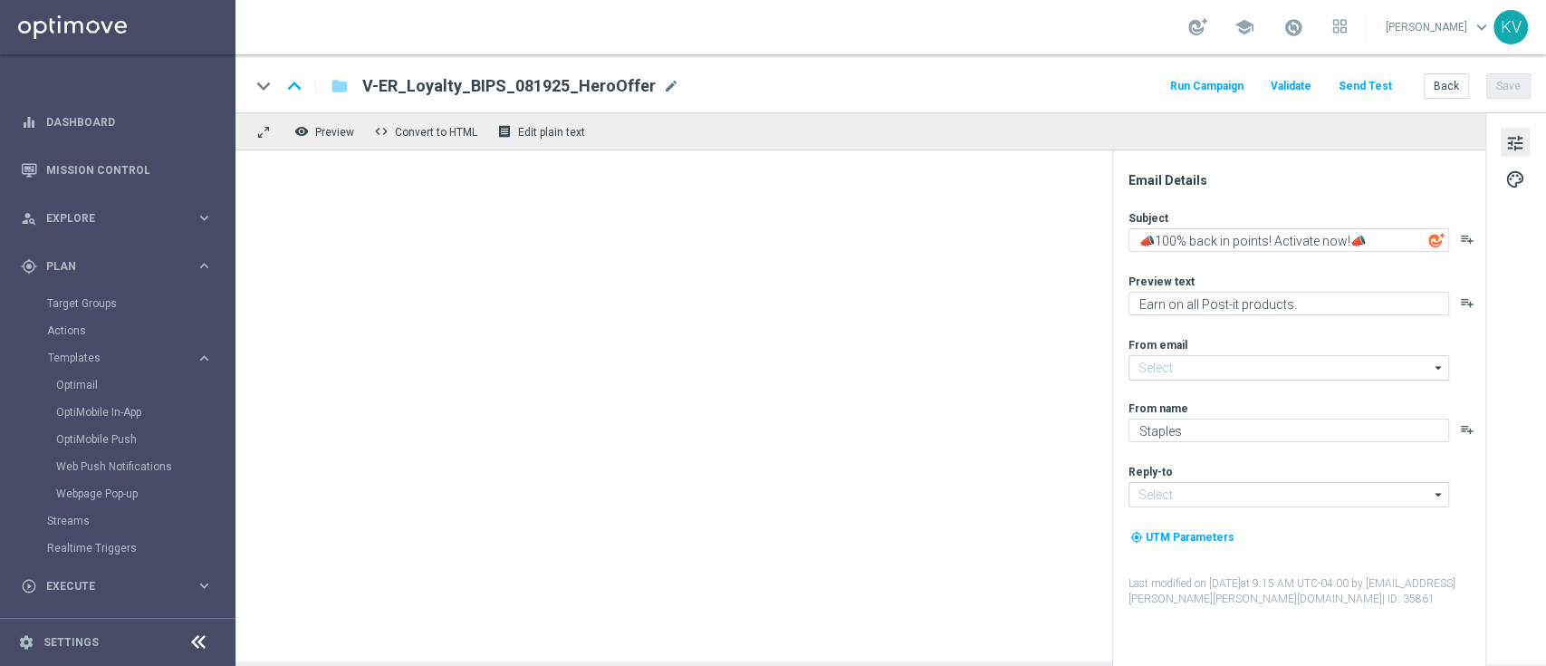
type input "[EMAIL_ADDRESS][DOMAIN_NAME]"
type textarea "Changes are coming to your local store"
type textarea "Your store at [STREET_ADDRESS][PERSON_NAME] is closing on [DATE]"
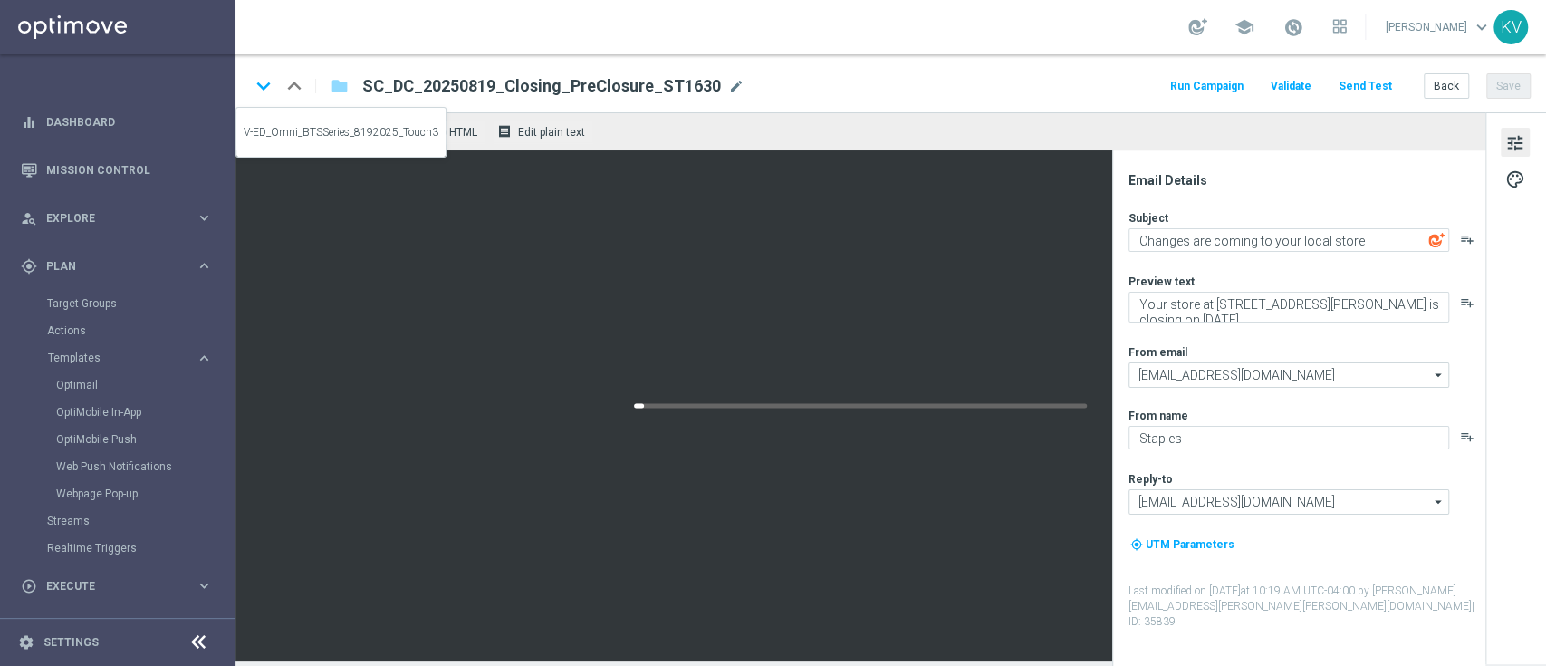
click at [259, 87] on icon "keyboard_arrow_down" at bounding box center [263, 85] width 27 height 27
type textarea "🚨Last chance for teachers to get 20% off!🚨"
type textarea "Don't miss out on this special offer!"
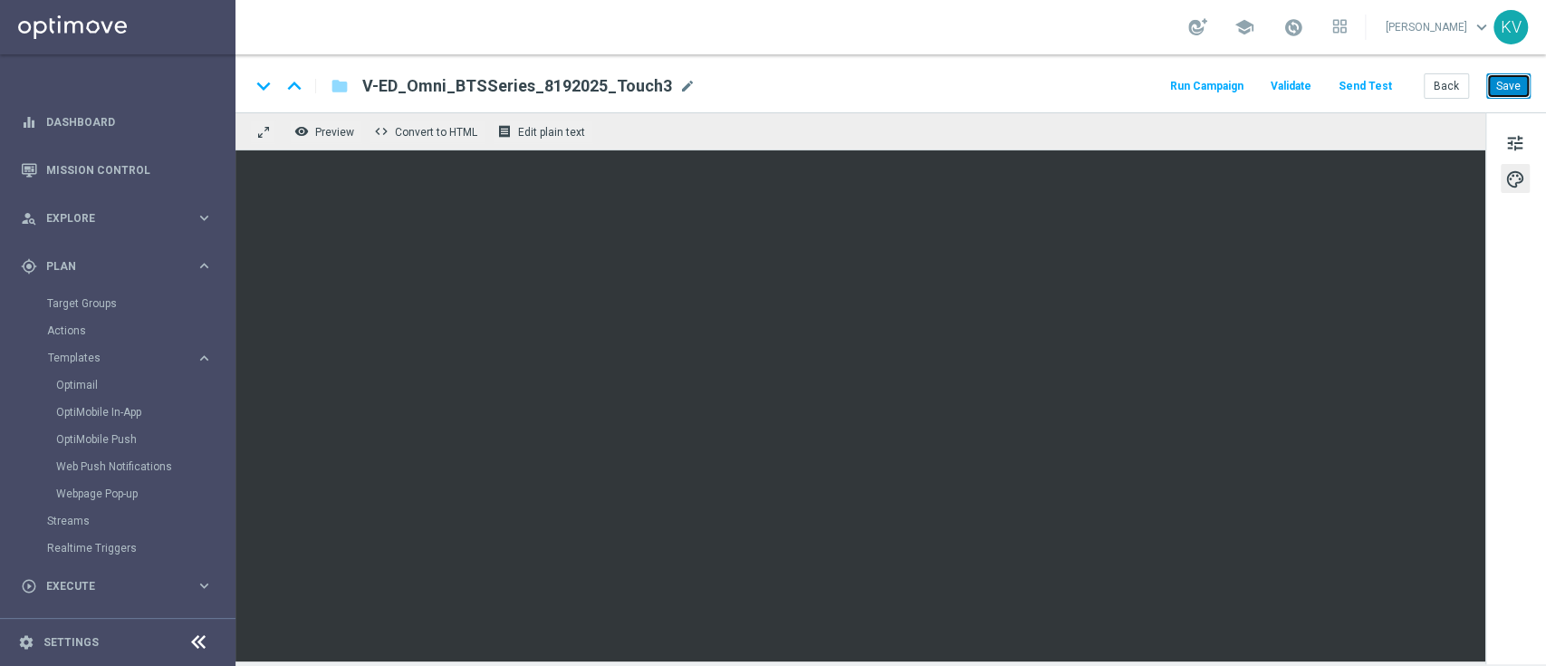
click at [1499, 88] on button "Save" at bounding box center [1508, 85] width 44 height 25
click at [1381, 83] on button "Send Test" at bounding box center [1365, 86] width 59 height 24
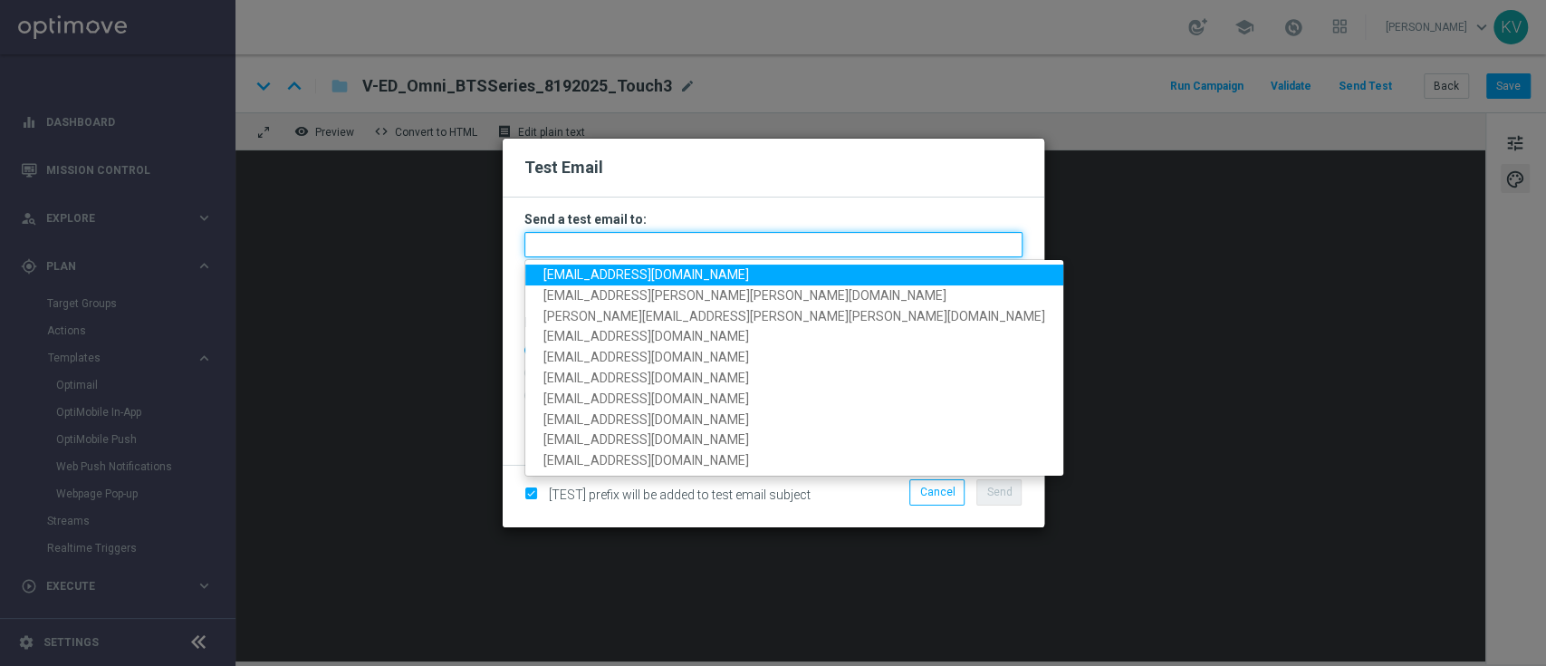
click at [874, 241] on input "text" at bounding box center [773, 244] width 498 height 25
paste input "[EMAIL_ADDRESS][DOMAIN_NAME]"
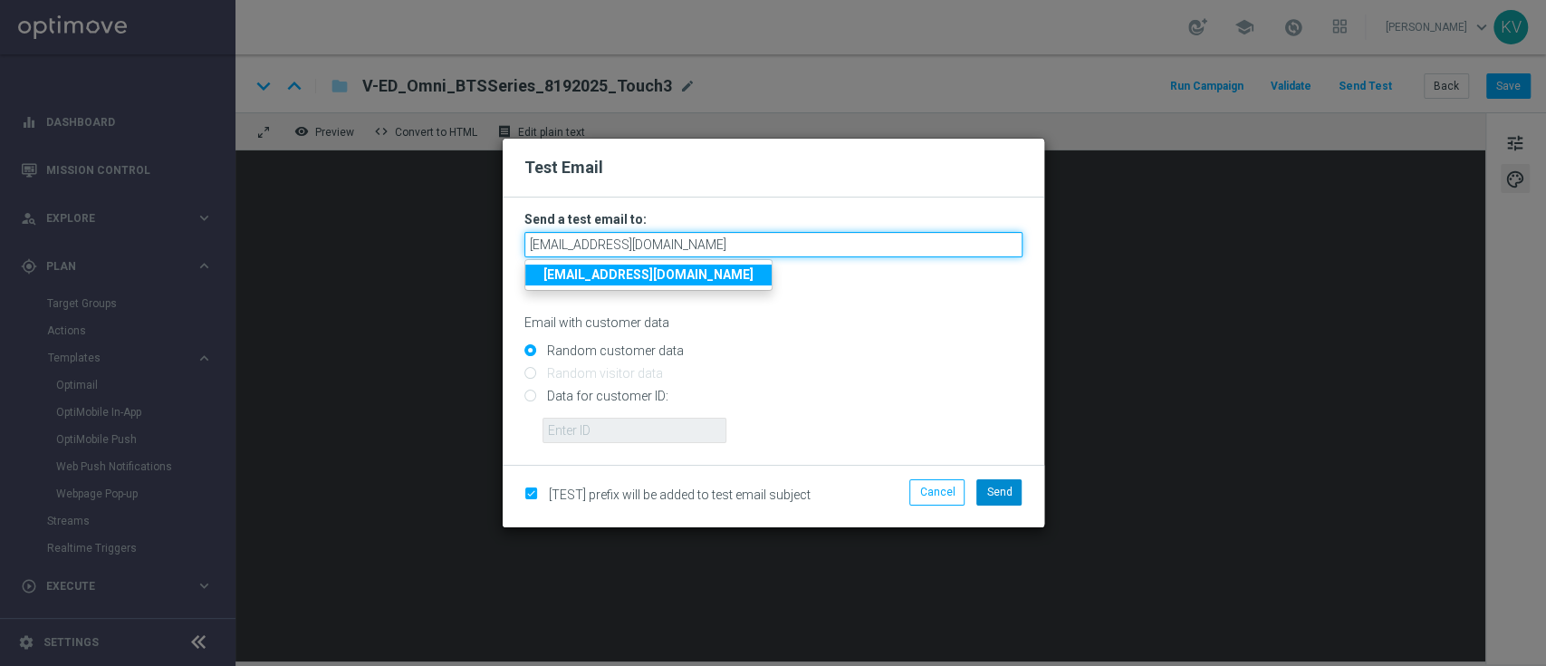
type input "[EMAIL_ADDRESS][DOMAIN_NAME]"
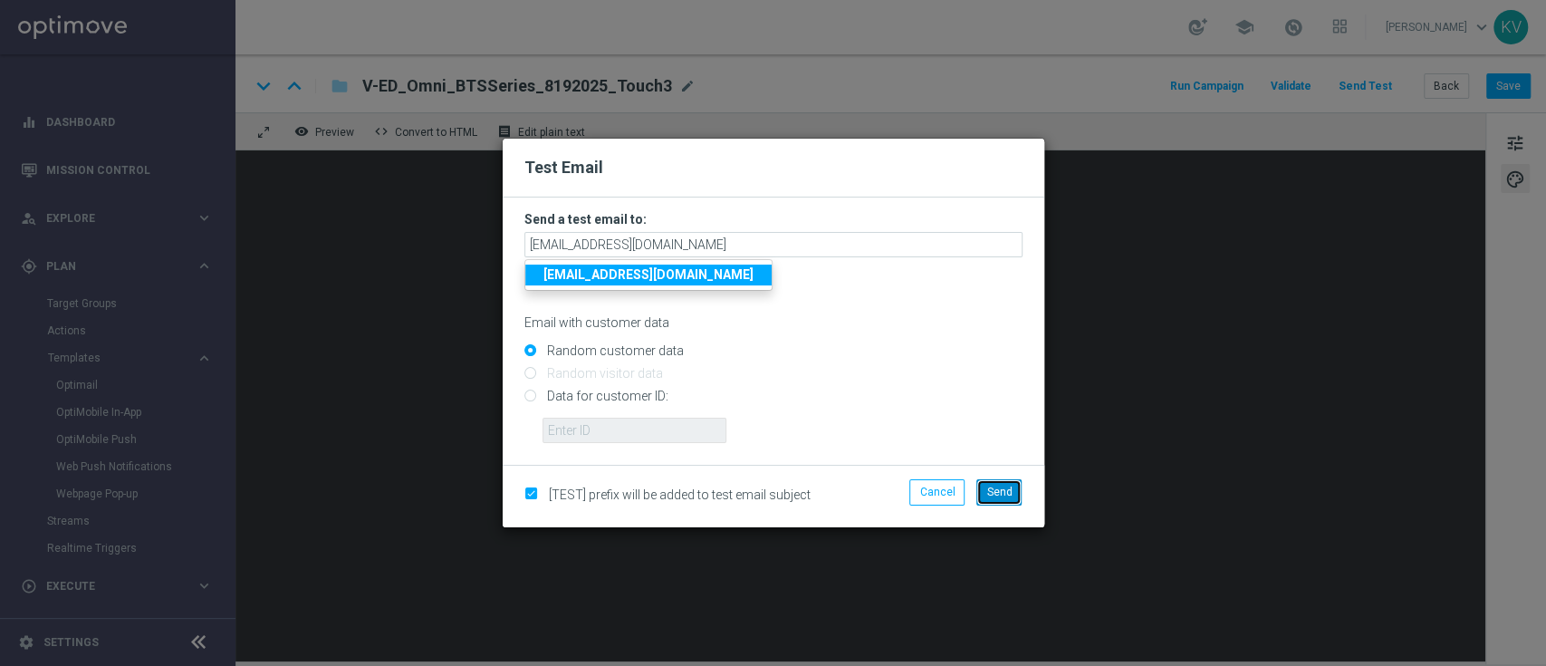
click at [993, 502] on button "Send" at bounding box center [999, 491] width 45 height 25
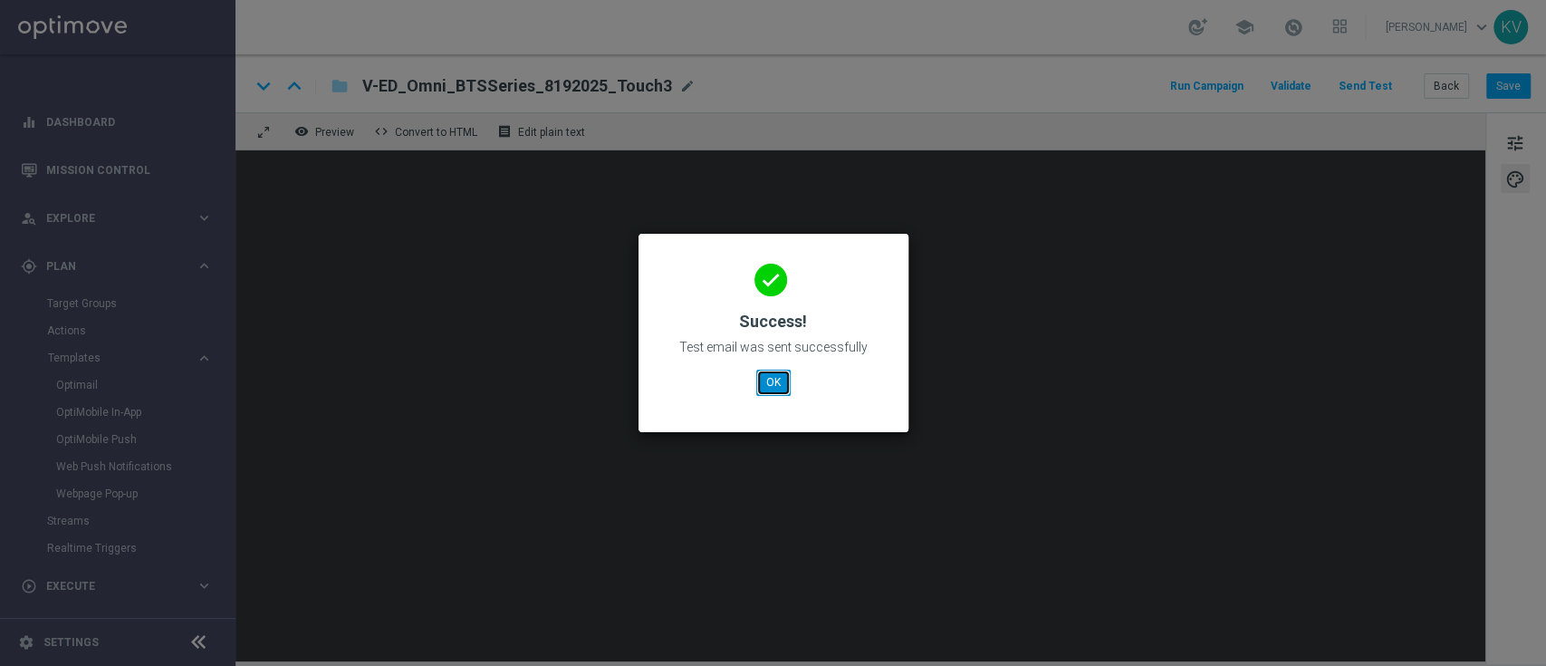
click at [776, 394] on button "OK" at bounding box center [773, 382] width 34 height 25
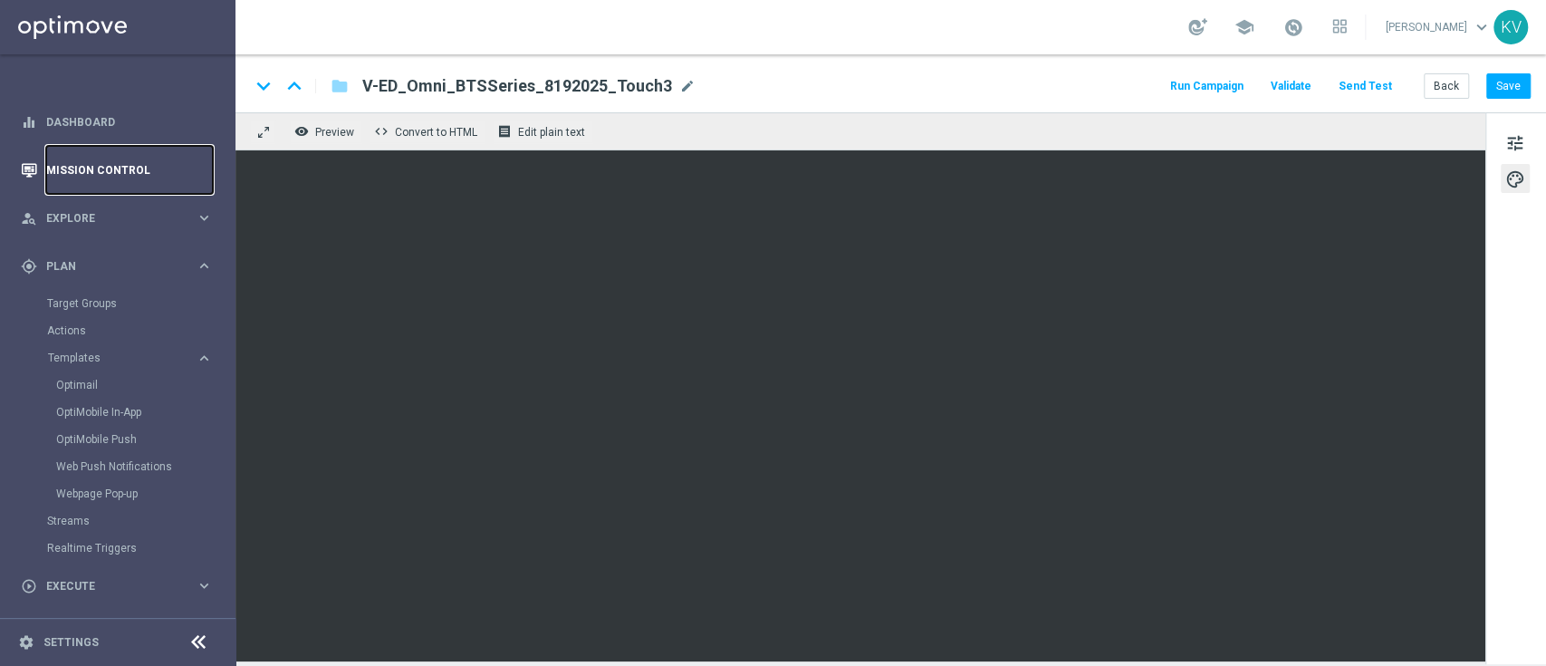
click at [120, 169] on link "Mission Control" at bounding box center [129, 170] width 167 height 48
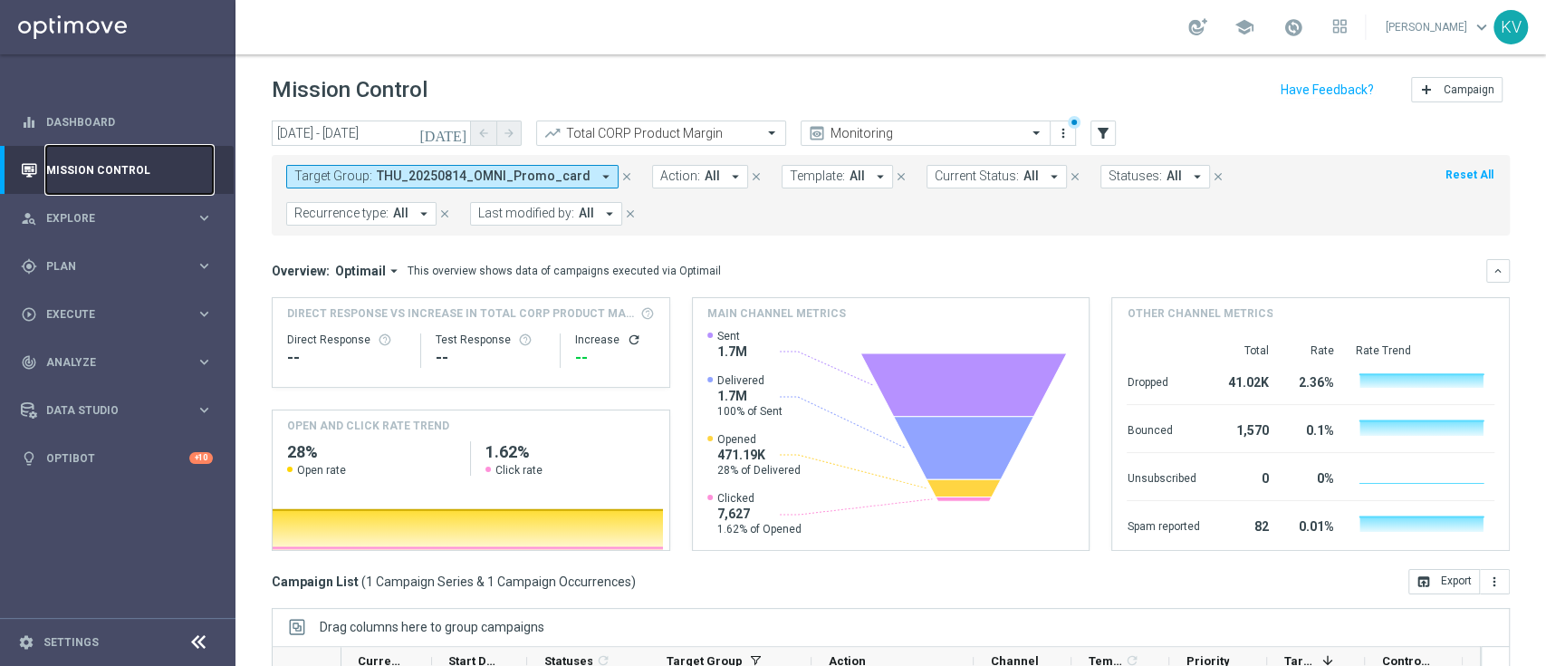
scroll to position [275, 0]
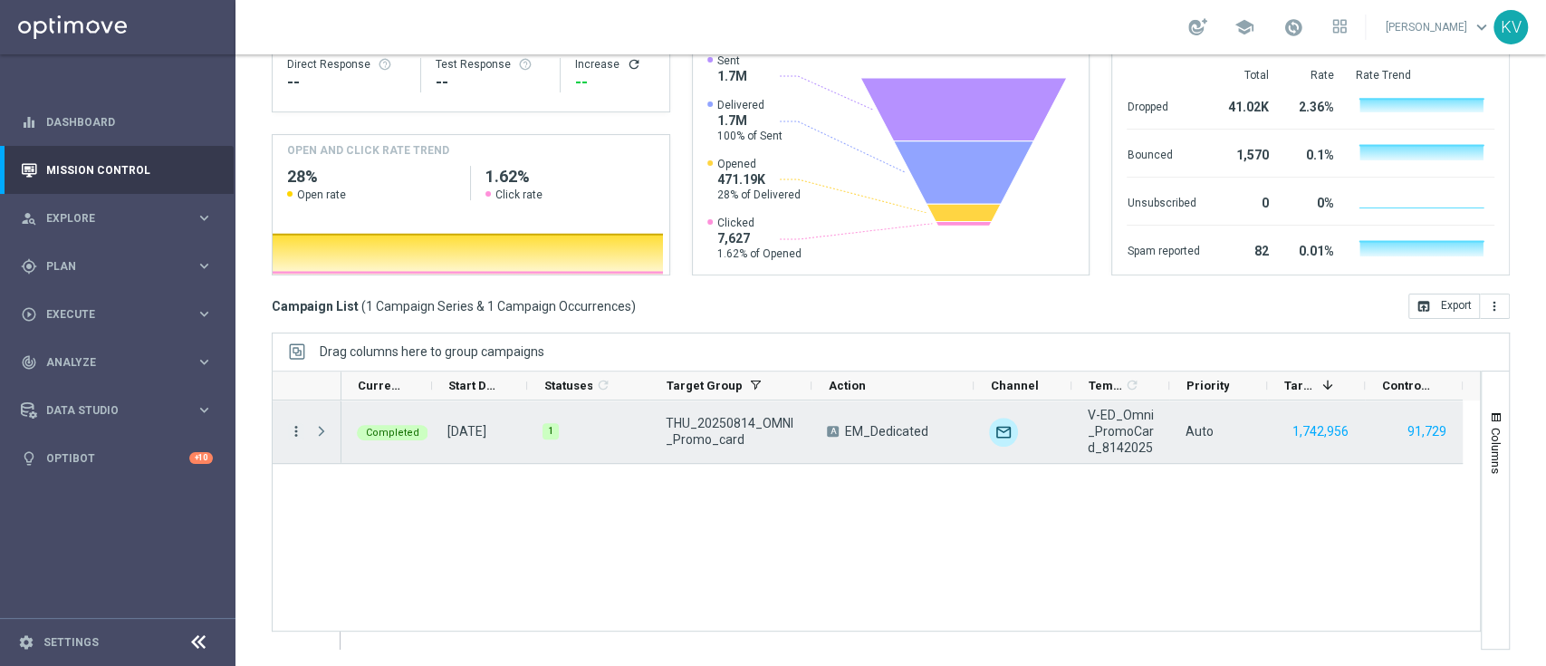
click at [298, 428] on icon "more_vert" at bounding box center [296, 431] width 16 height 16
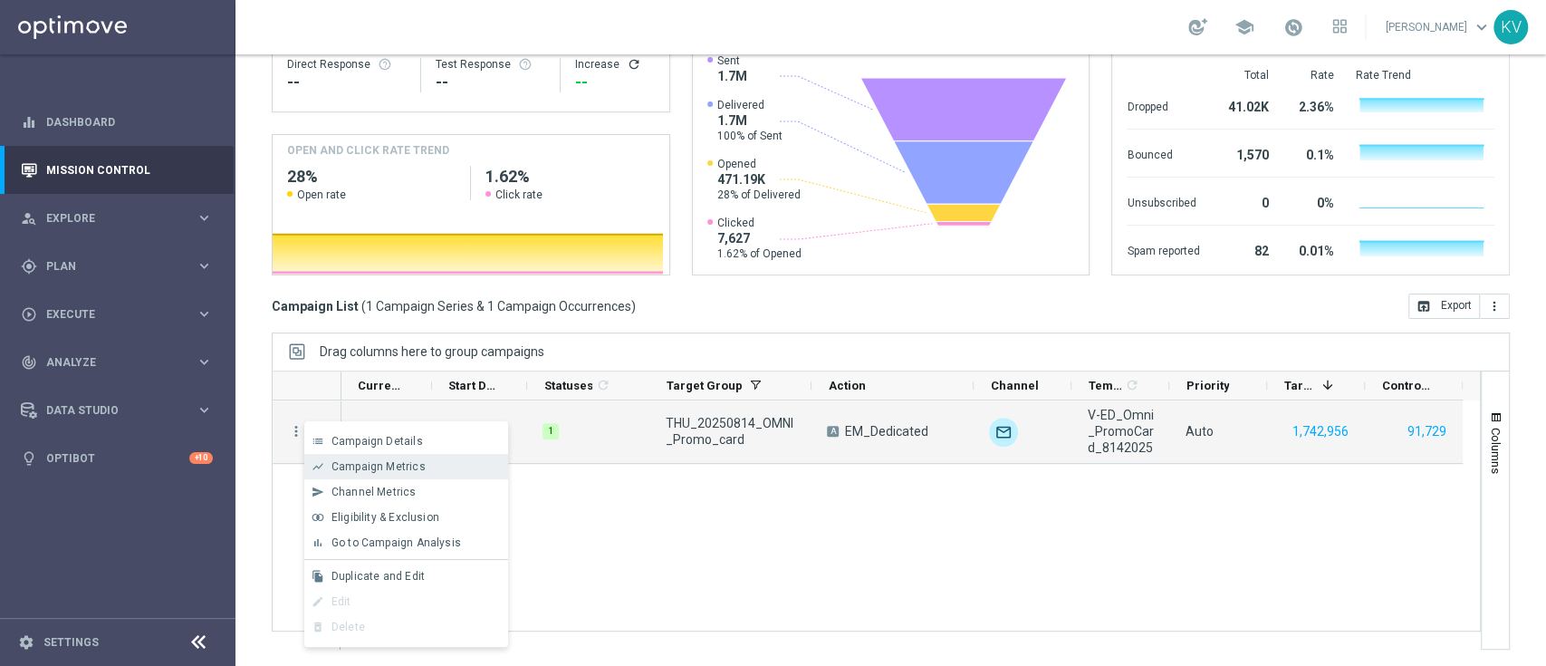
drag, startPoint x: 355, startPoint y: 427, endPoint x: 363, endPoint y: 467, distance: 40.7
click at [363, 467] on div "list Campaign Details show_chart Campaign Metrics send Channel Metrics" at bounding box center [406, 534] width 204 height 226
drag, startPoint x: 363, startPoint y: 467, endPoint x: 388, endPoint y: 442, distance: 34.6
click at [388, 442] on div "list Campaign Details show_chart Campaign Metrics send Channel Metrics" at bounding box center [406, 534] width 204 height 226
click at [388, 442] on span "Campaign Details" at bounding box center [377, 441] width 91 height 13
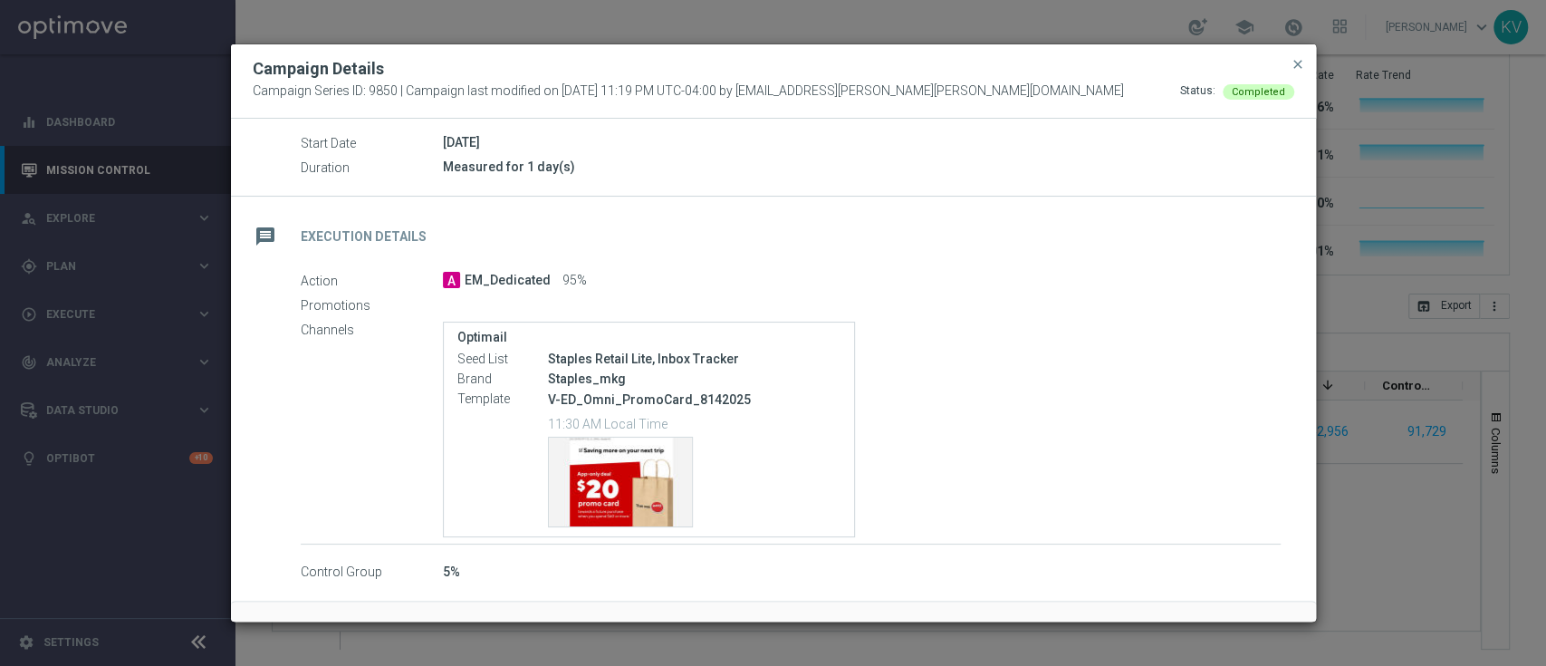
scroll to position [202, 0]
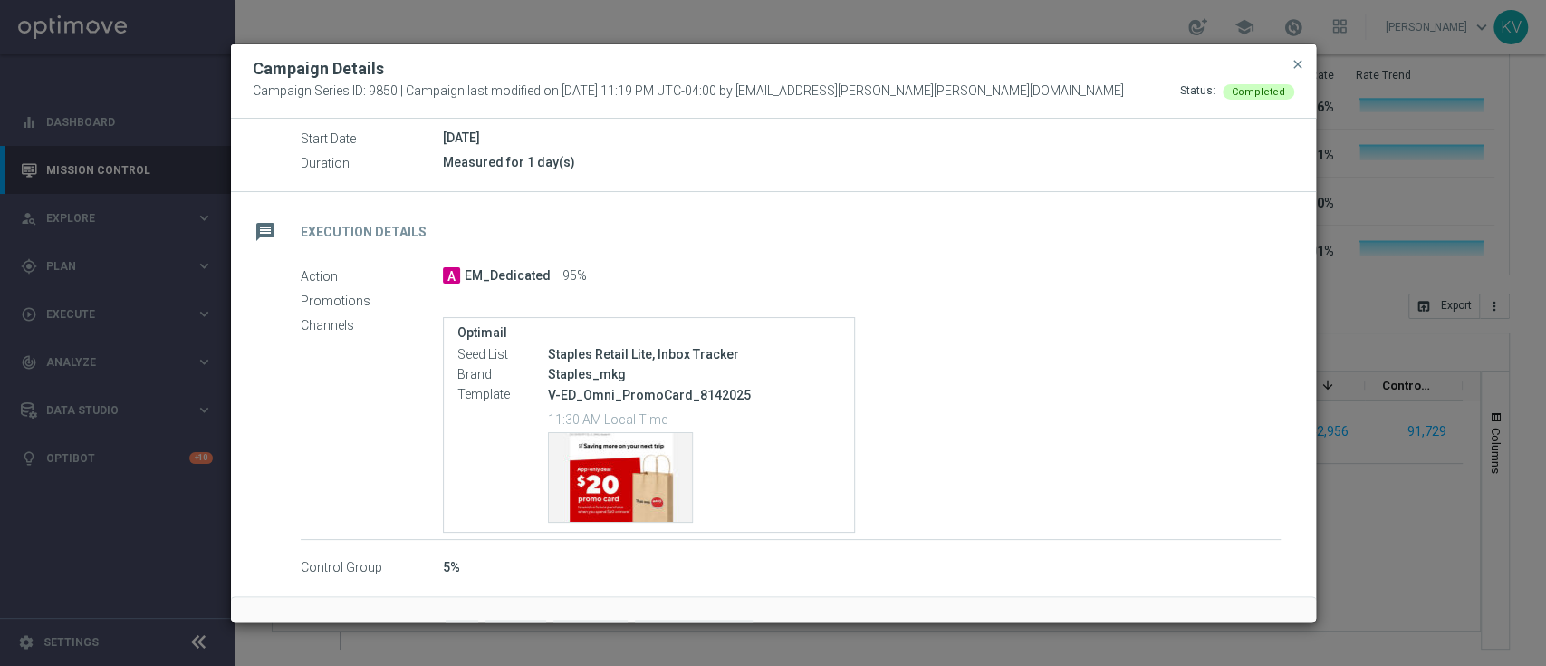
click at [1299, 76] on div "Campaign Details" at bounding box center [773, 69] width 1069 height 22
click at [1299, 67] on span "close" at bounding box center [1298, 64] width 14 height 14
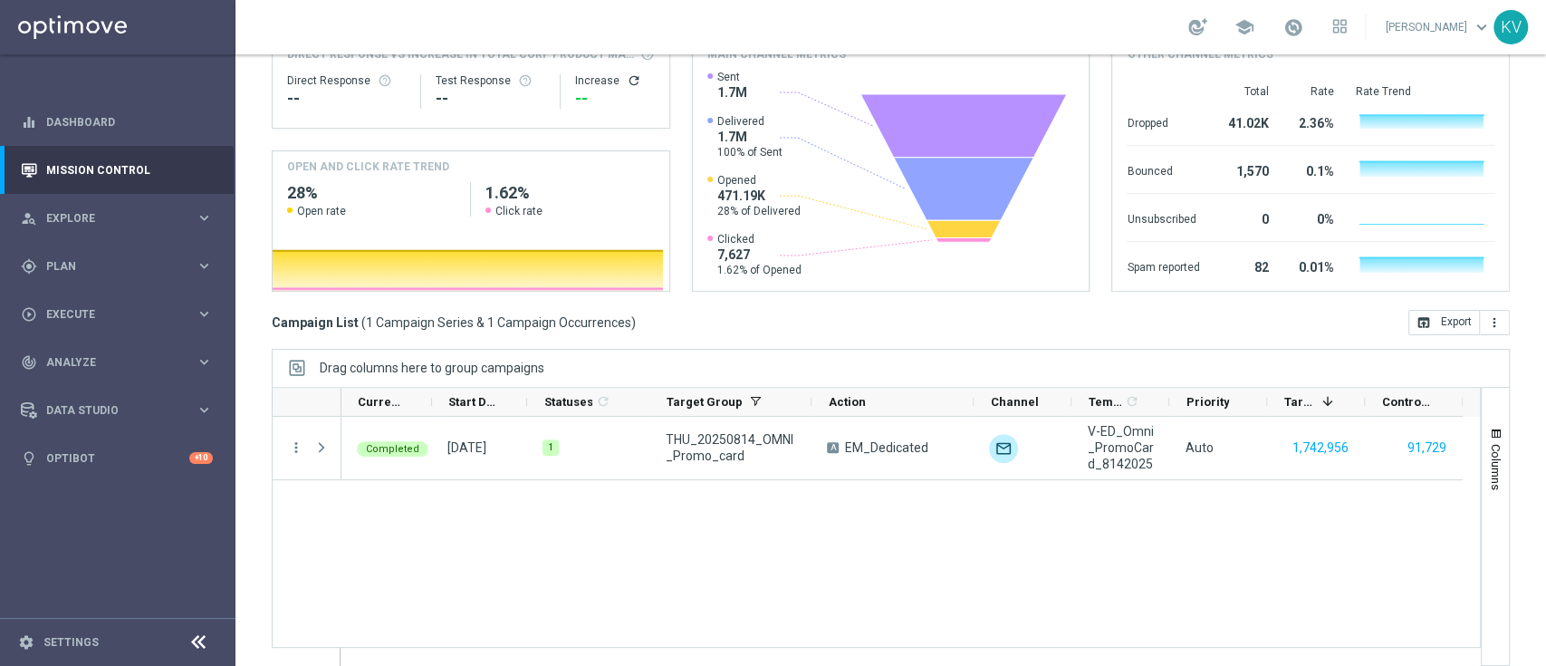
scroll to position [0, 0]
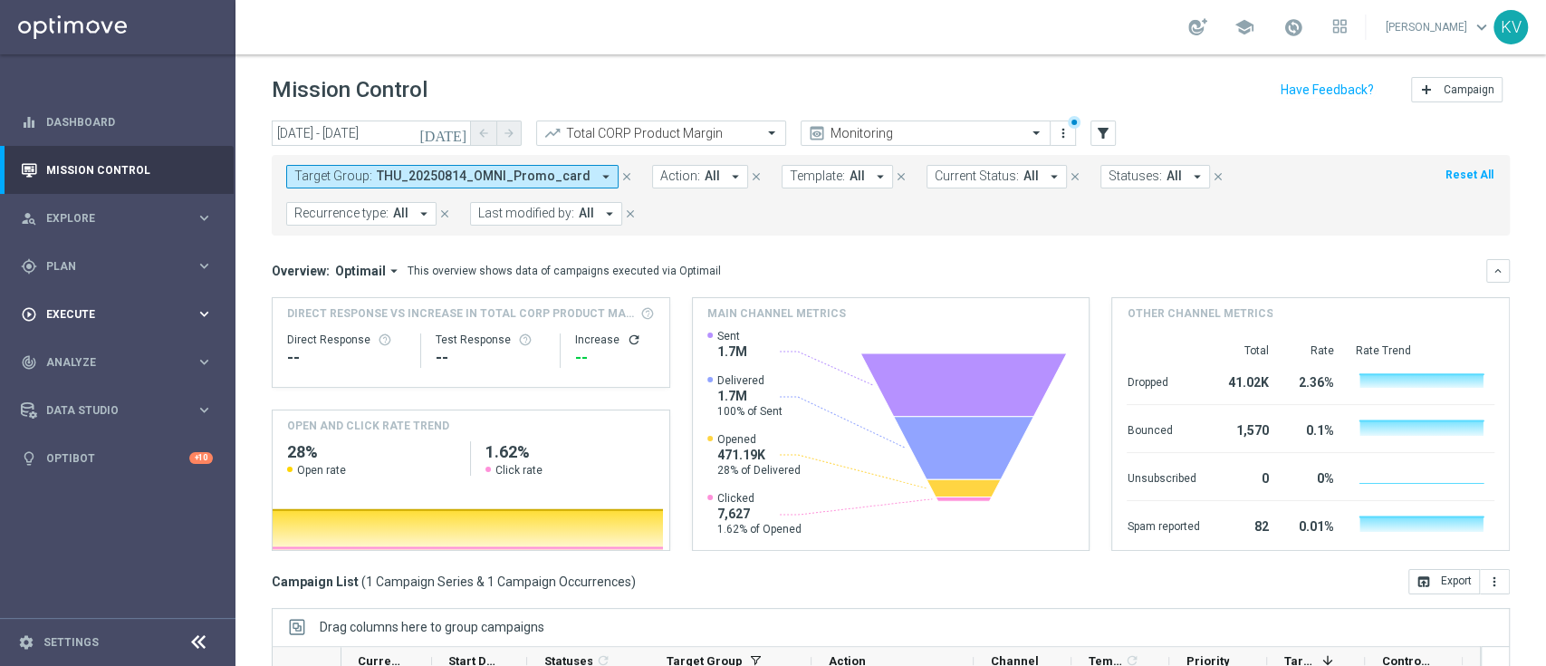
click at [128, 296] on div "play_circle_outline Execute keyboard_arrow_right" at bounding box center [117, 314] width 234 height 48
click at [109, 345] on link "Campaign Builder" at bounding box center [117, 351] width 141 height 14
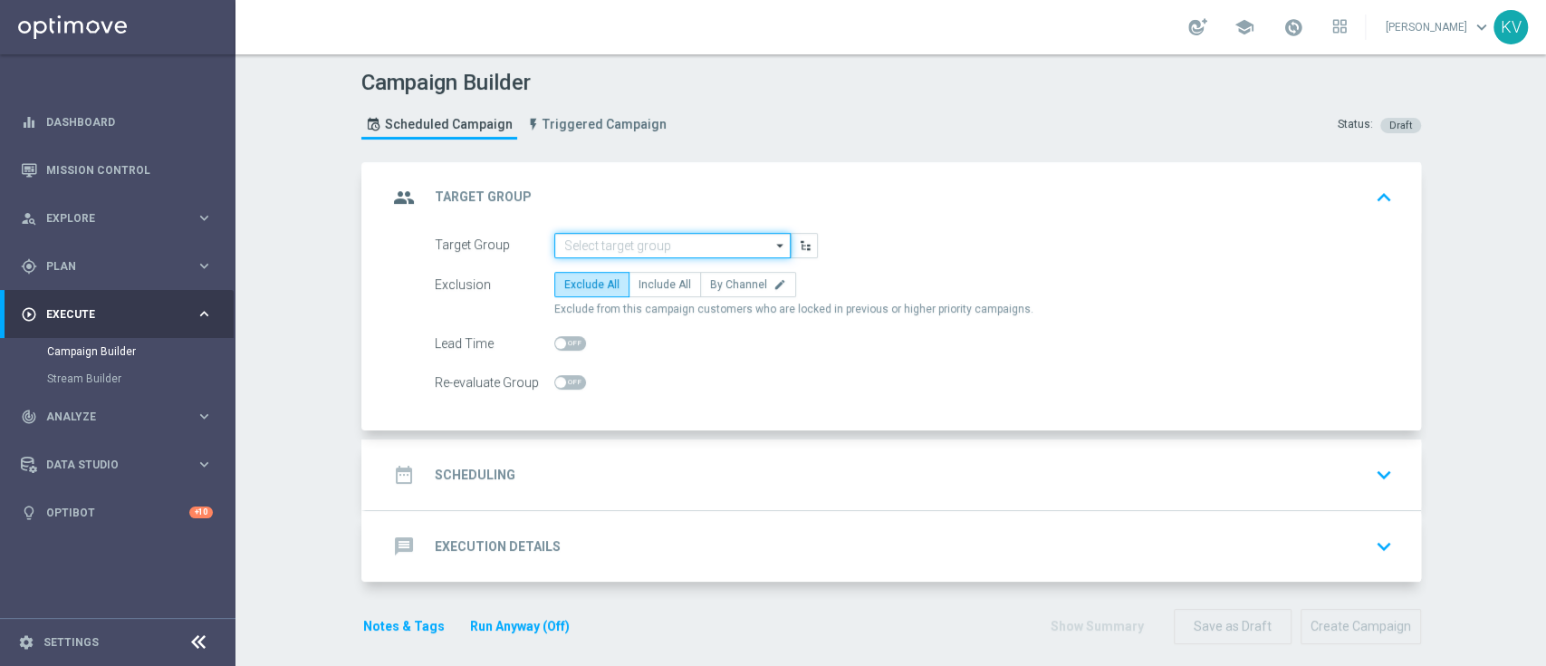
click at [609, 250] on input at bounding box center [672, 245] width 236 height 25
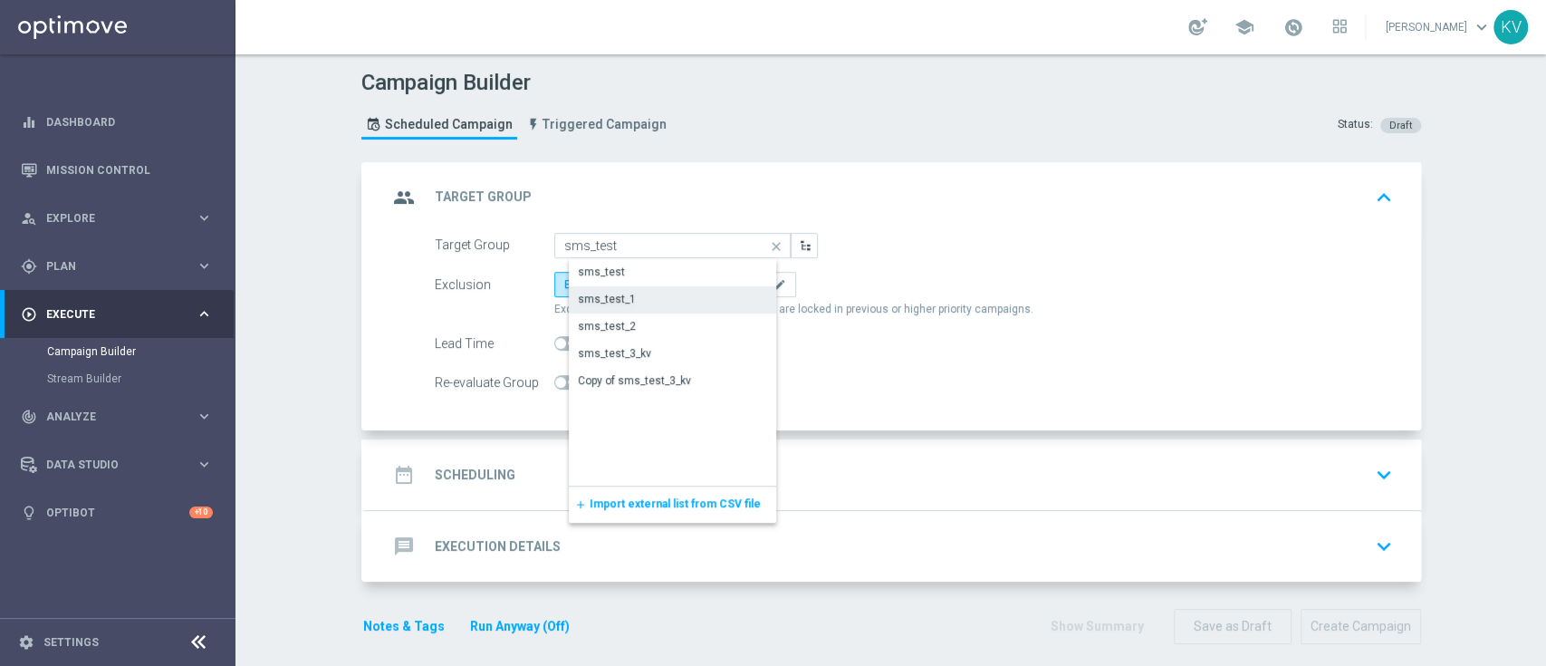
click at [635, 295] on div "sms_test_1" at bounding box center [687, 298] width 237 height 25
type input "sms_test_1"
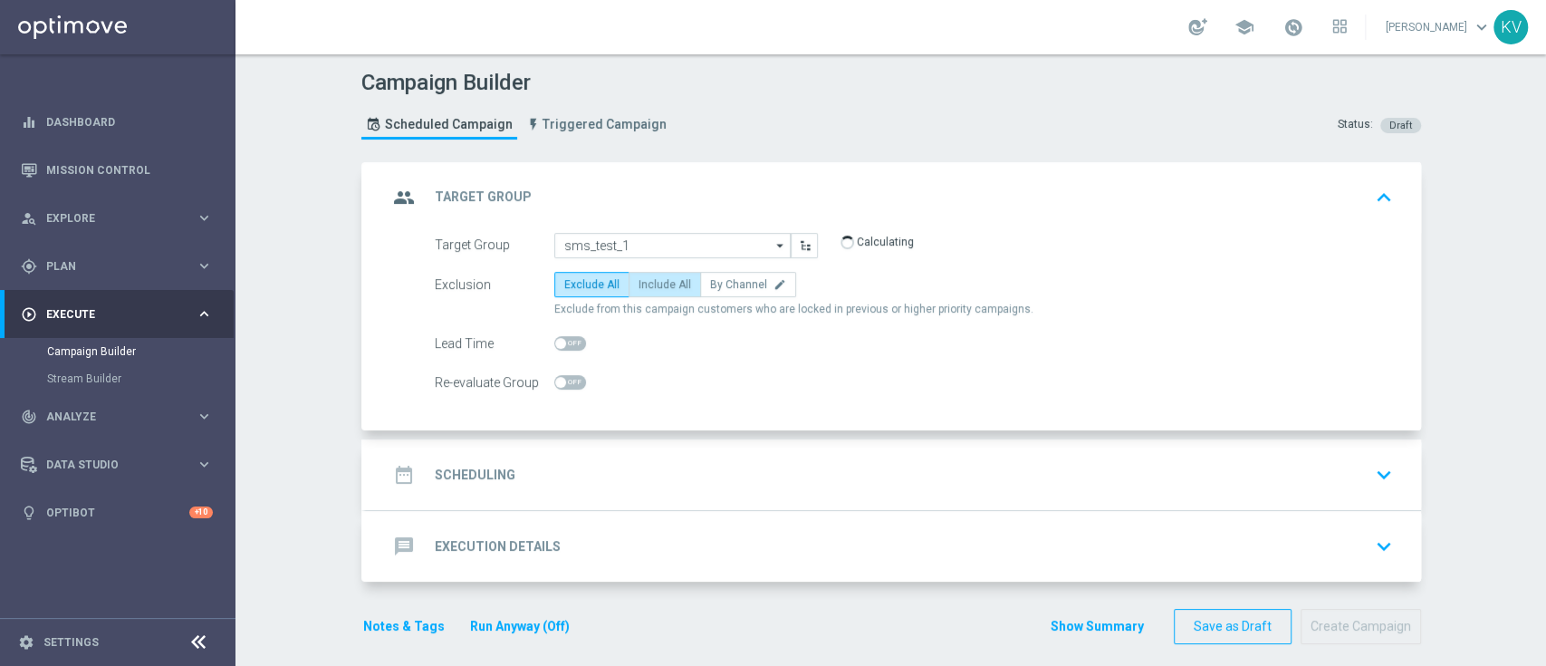
click at [654, 278] on span "Include All" at bounding box center [665, 284] width 53 height 13
click at [650, 282] on input "Include All" at bounding box center [645, 288] width 12 height 12
radio input "true"
click at [707, 461] on div "date_range Scheduling keyboard_arrow_down" at bounding box center [894, 474] width 1012 height 34
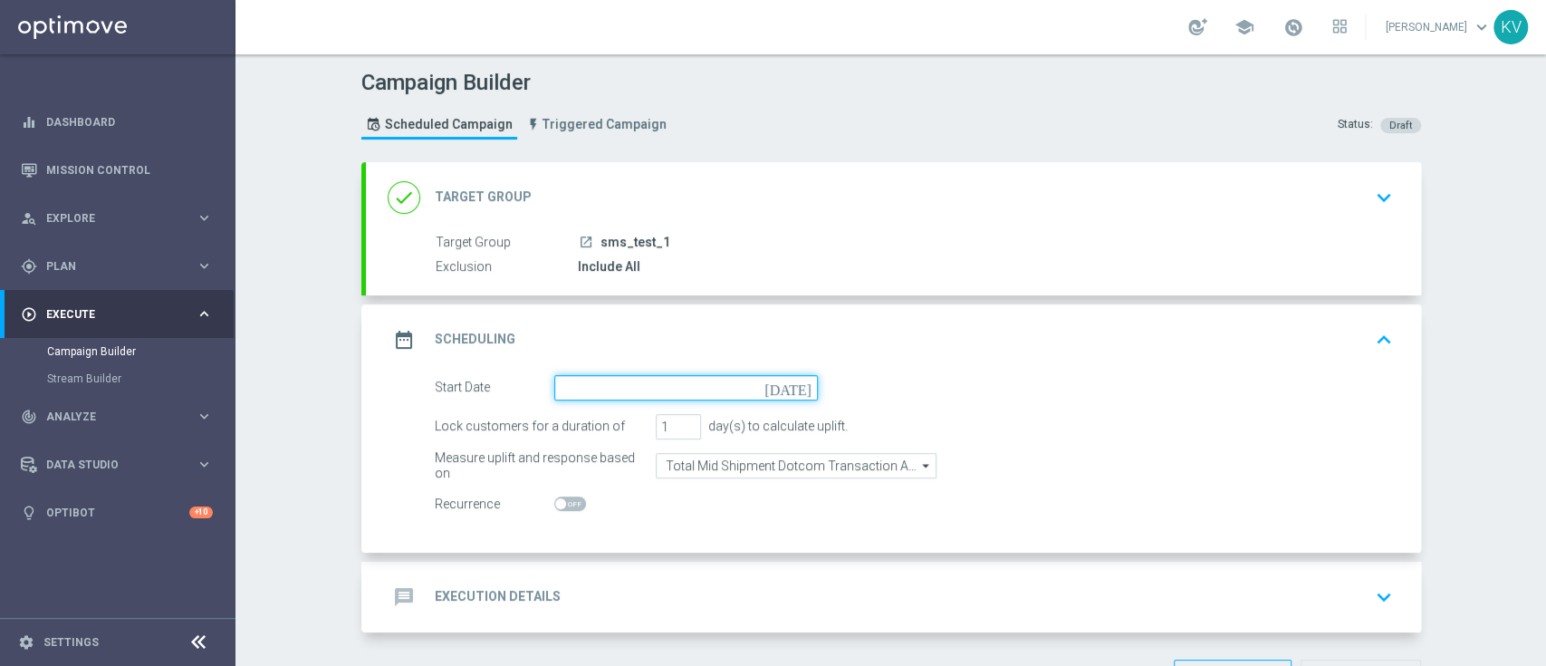
click at [647, 382] on input at bounding box center [686, 387] width 264 height 25
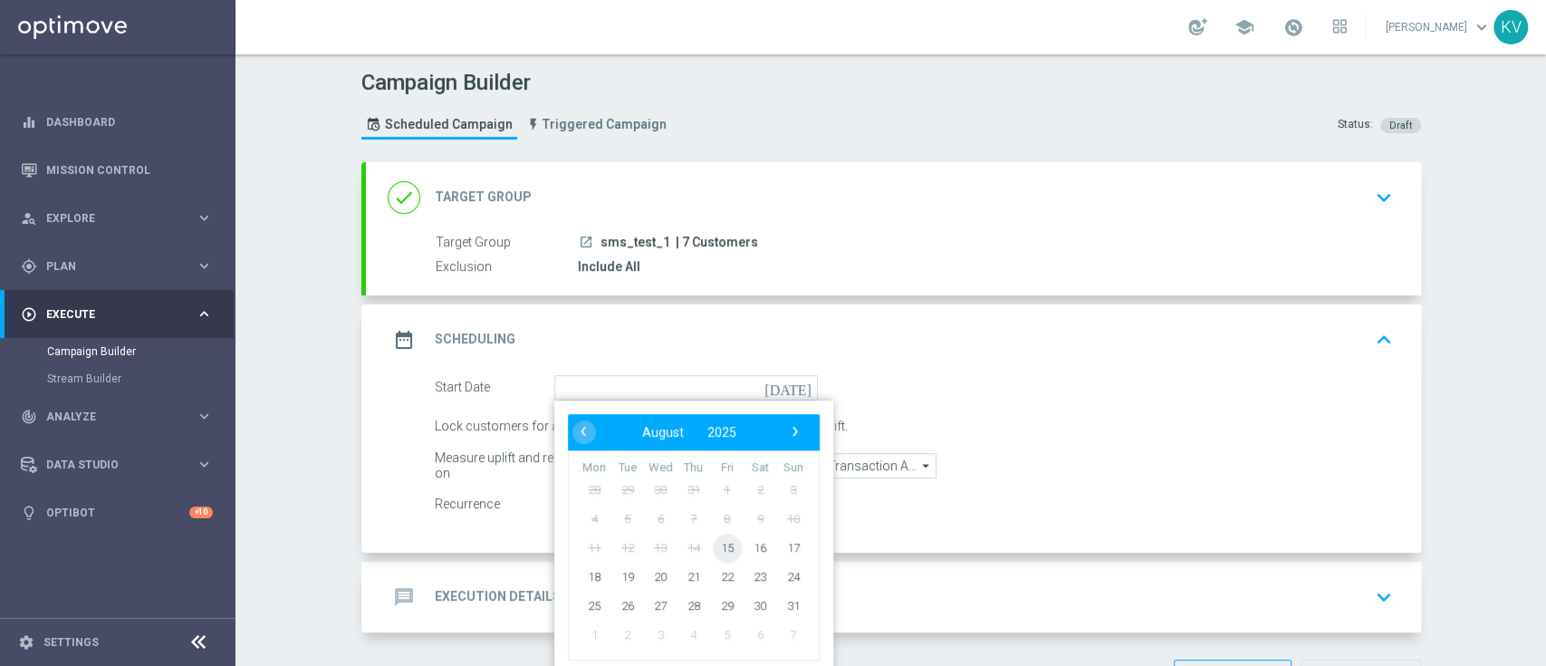
click at [712, 544] on span "15" at bounding box center [726, 547] width 29 height 29
type input "[DATE]"
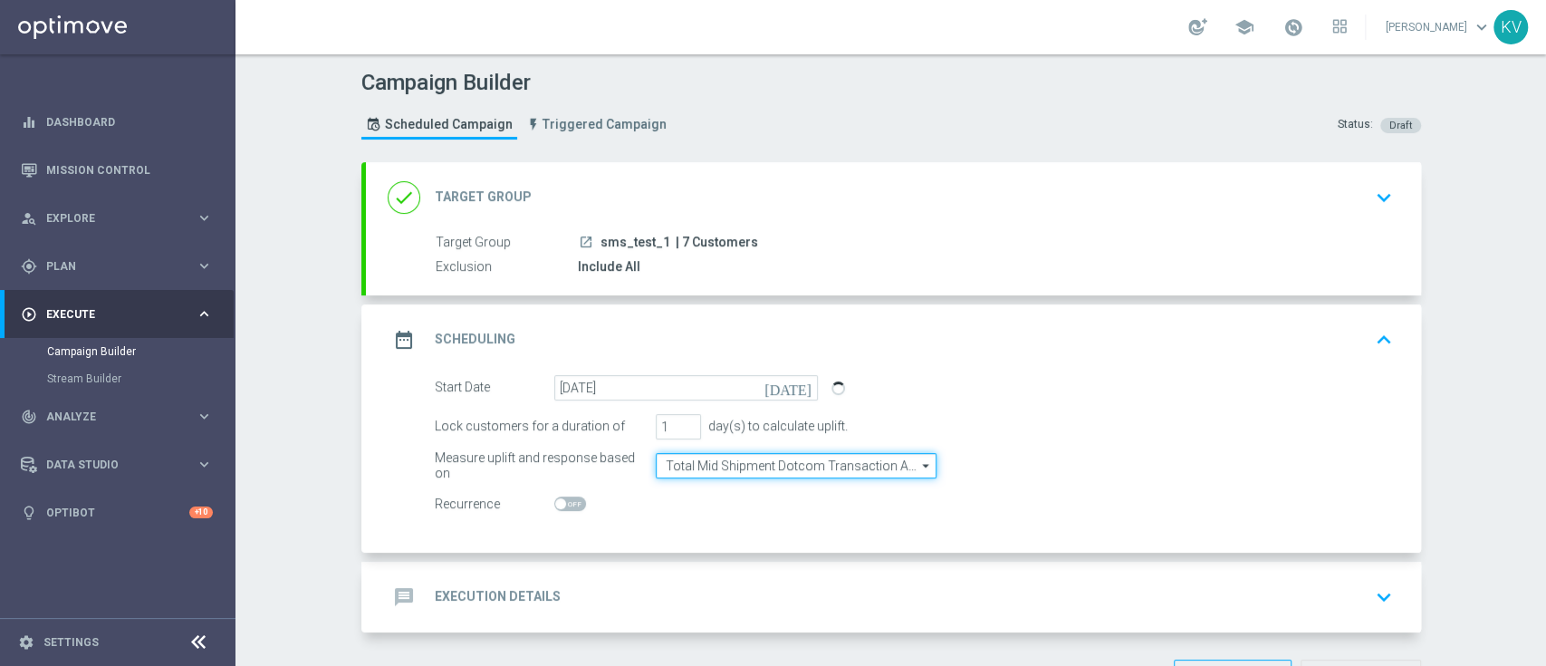
click at [733, 463] on input "Total Mid Shipment Dotcom Transaction Amount" at bounding box center [796, 465] width 281 height 25
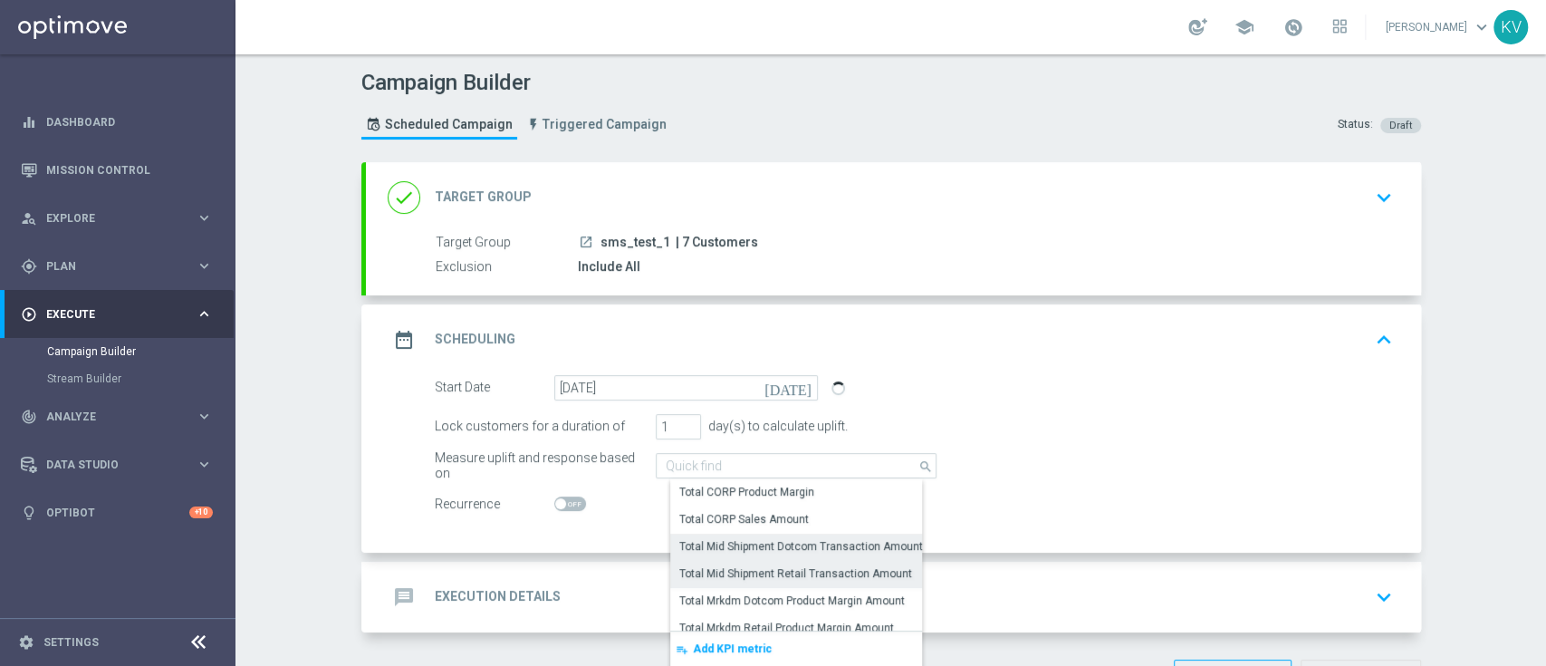
click at [790, 571] on div "Total Mid Shipment Retail Transaction Amount" at bounding box center [795, 573] width 233 height 16
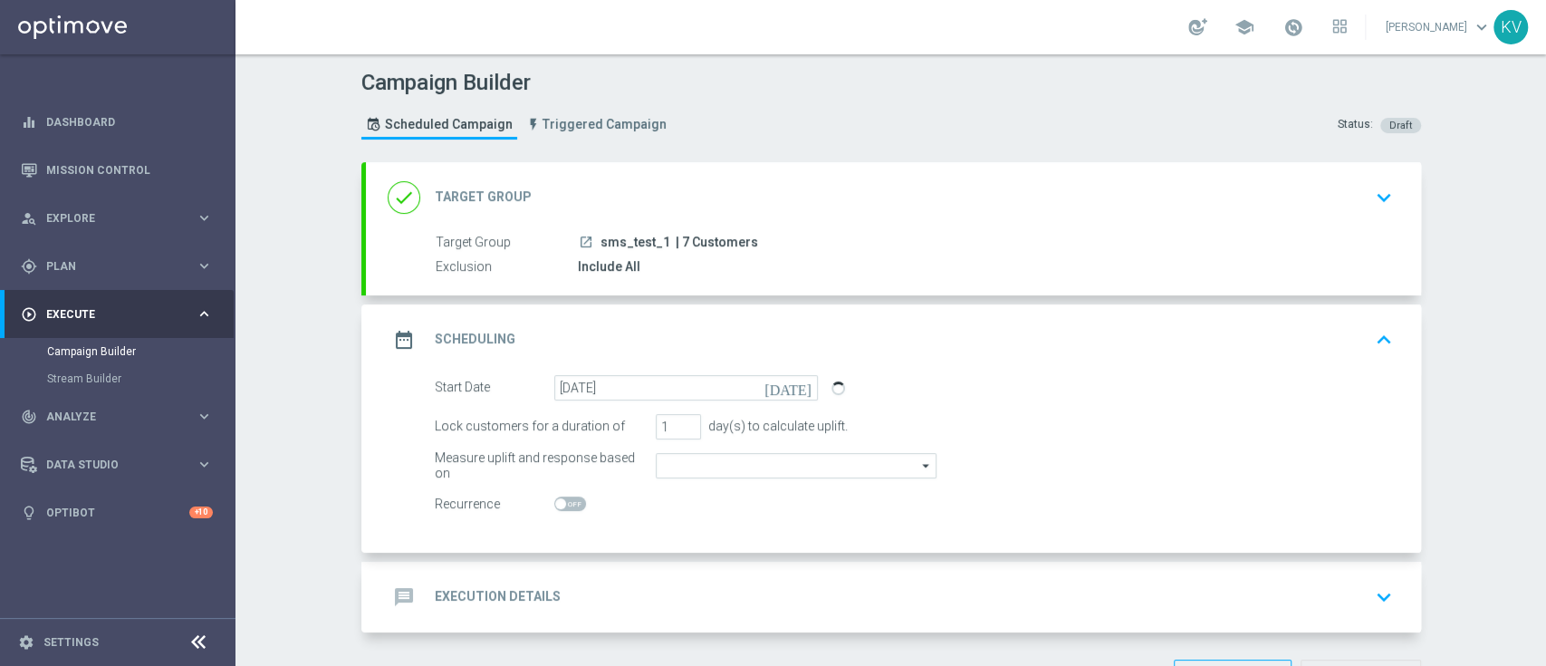
type input "Total Mid Shipment Retail Transaction Amount"
click at [715, 584] on div "message Execution Details keyboard_arrow_down" at bounding box center [894, 597] width 1012 height 34
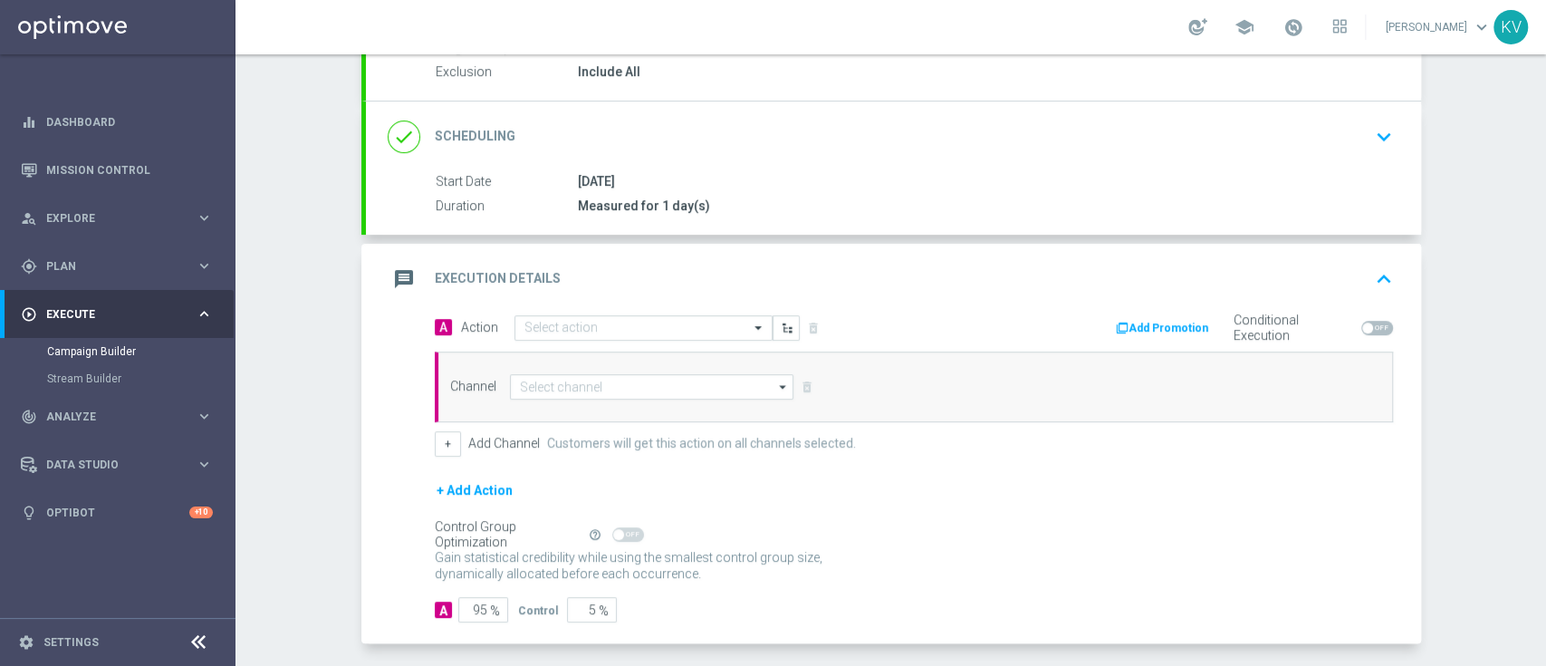
scroll to position [200, 0]
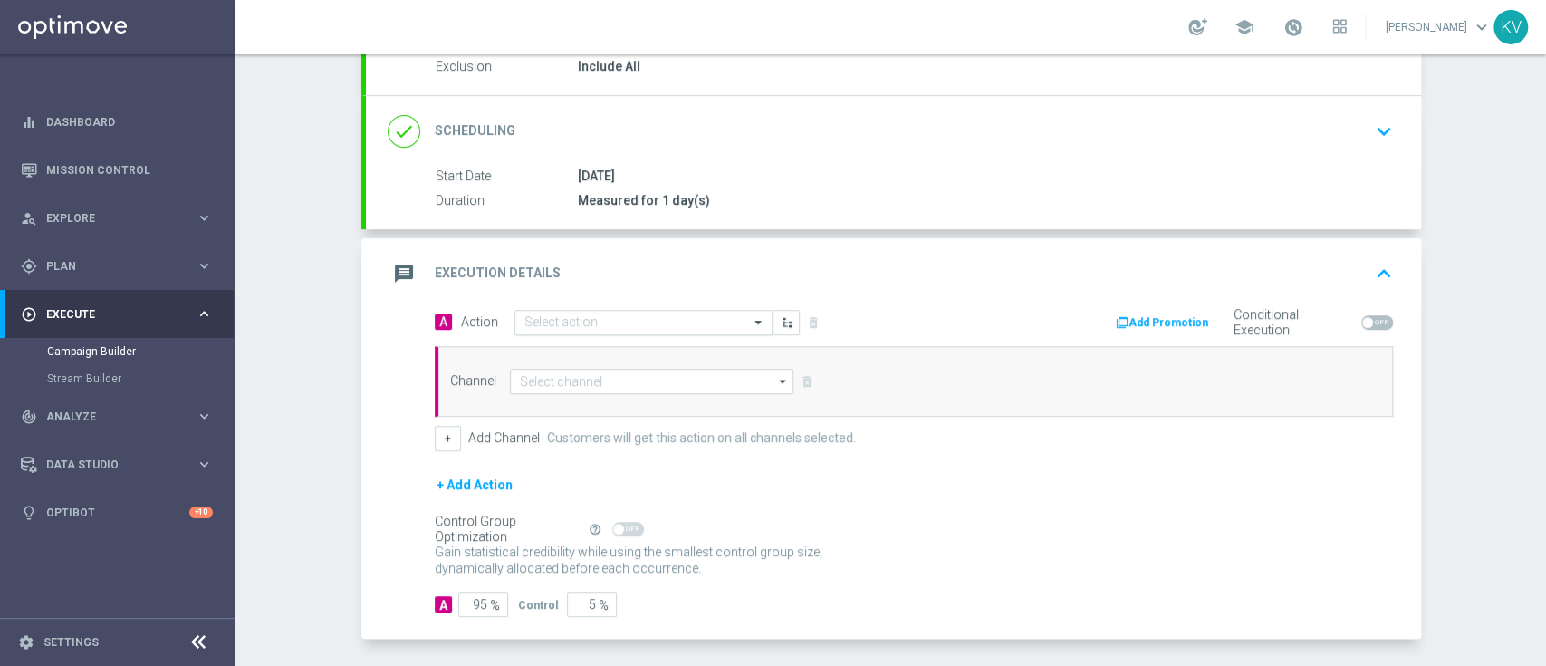
click at [569, 321] on input "text" at bounding box center [625, 322] width 202 height 15
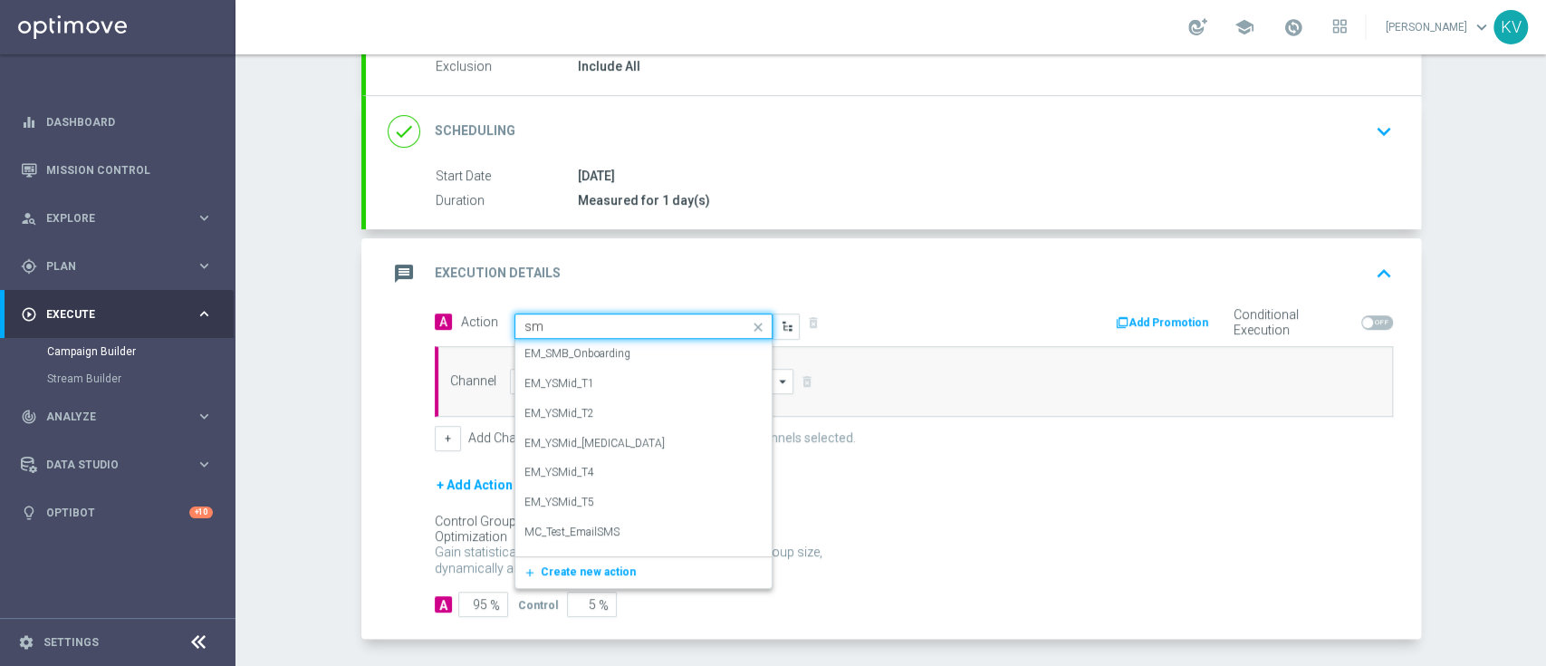
type input "sms"
click at [607, 540] on label "SMS_Retail_General" at bounding box center [570, 540] width 93 height 15
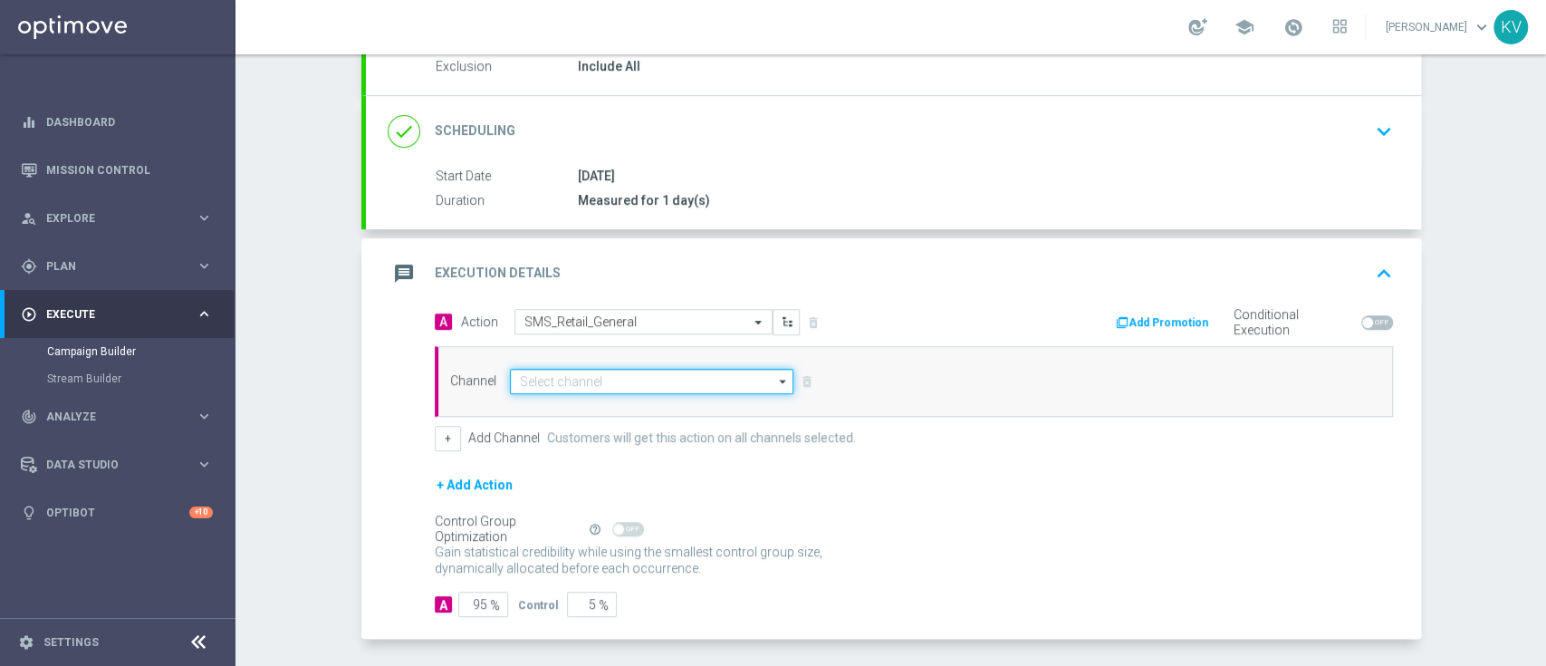
click at [581, 382] on input at bounding box center [652, 381] width 284 height 25
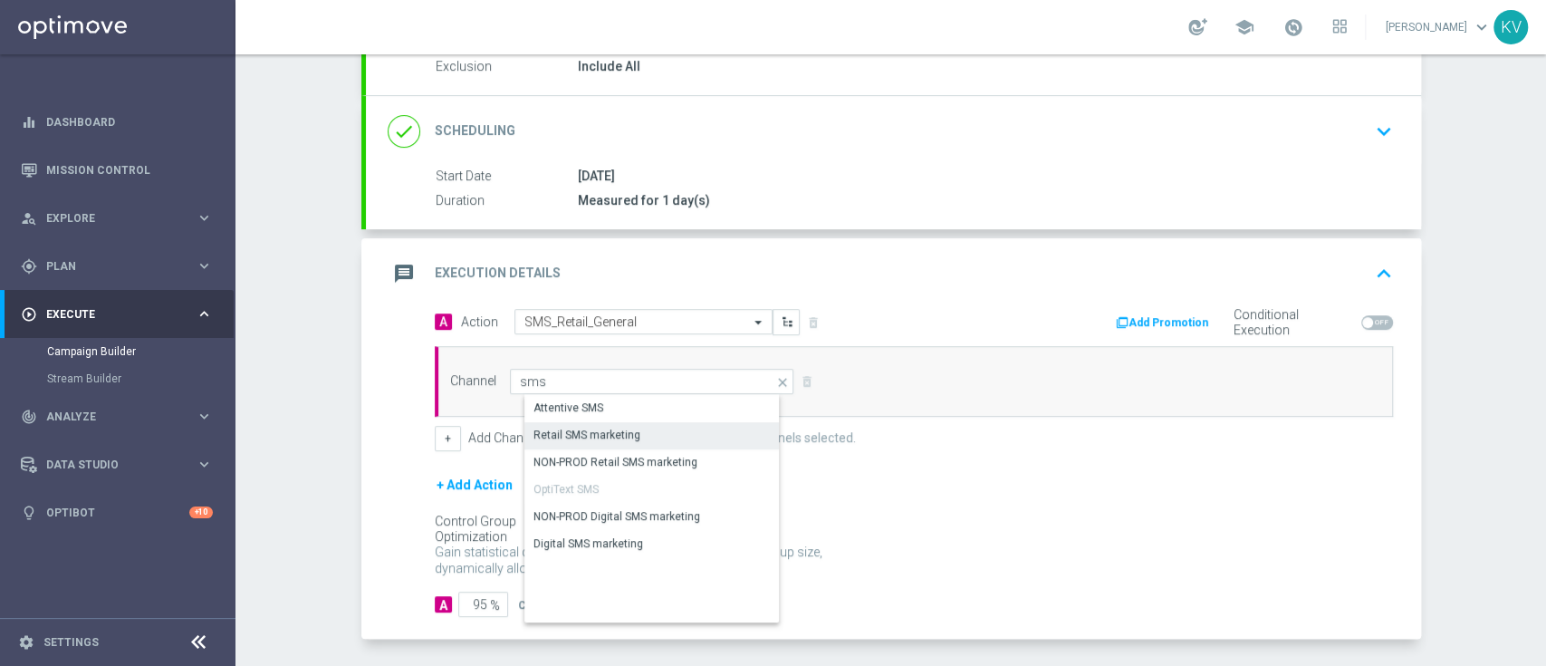
click at [621, 440] on div "Retail SMS marketing" at bounding box center [587, 435] width 107 height 16
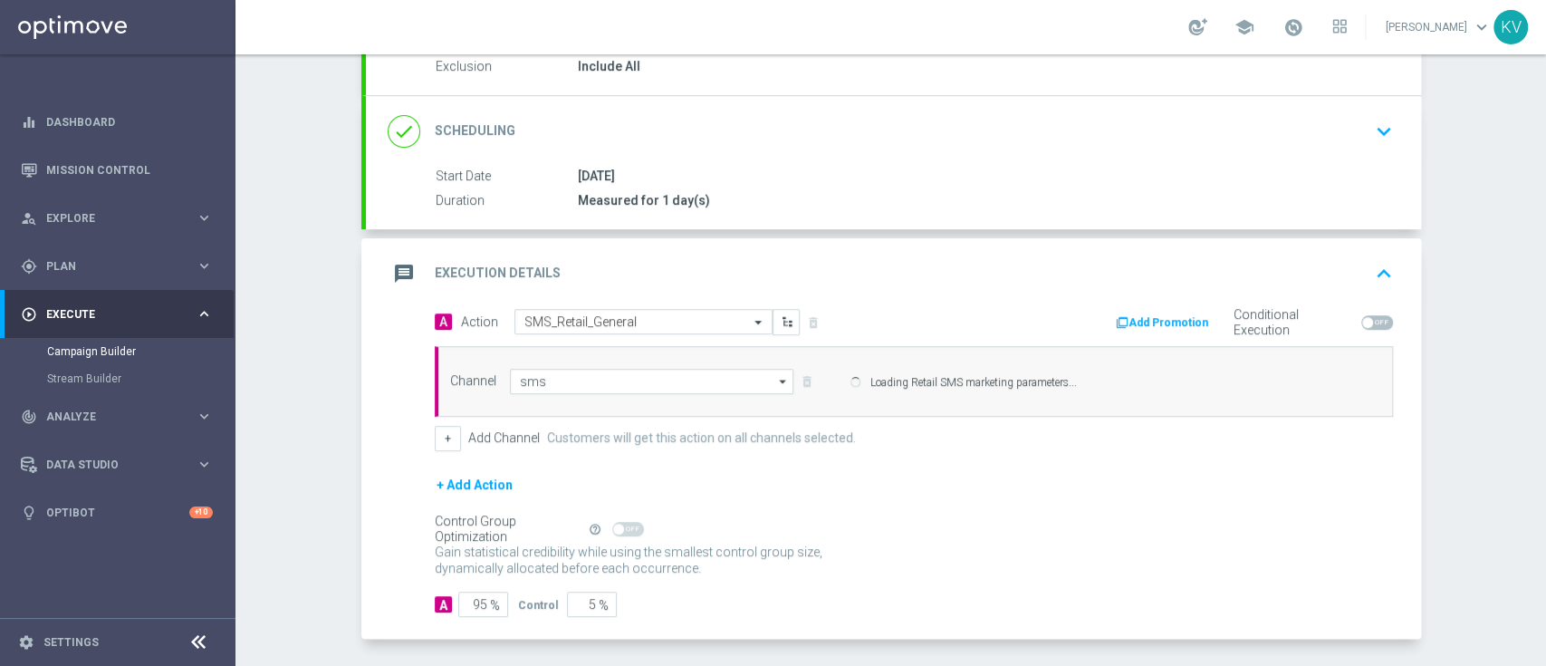
type input "Retail SMS marketing"
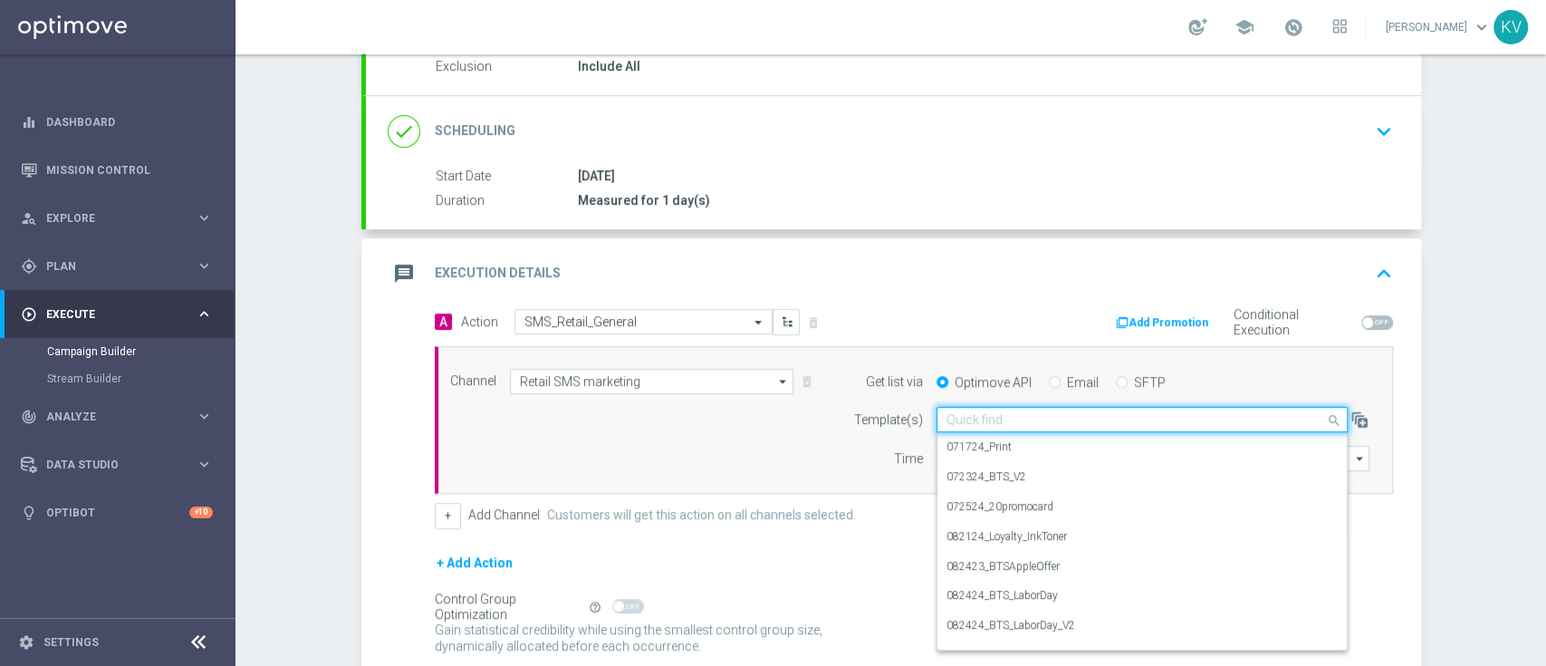
click at [1054, 416] on input "text" at bounding box center [1124, 419] width 355 height 15
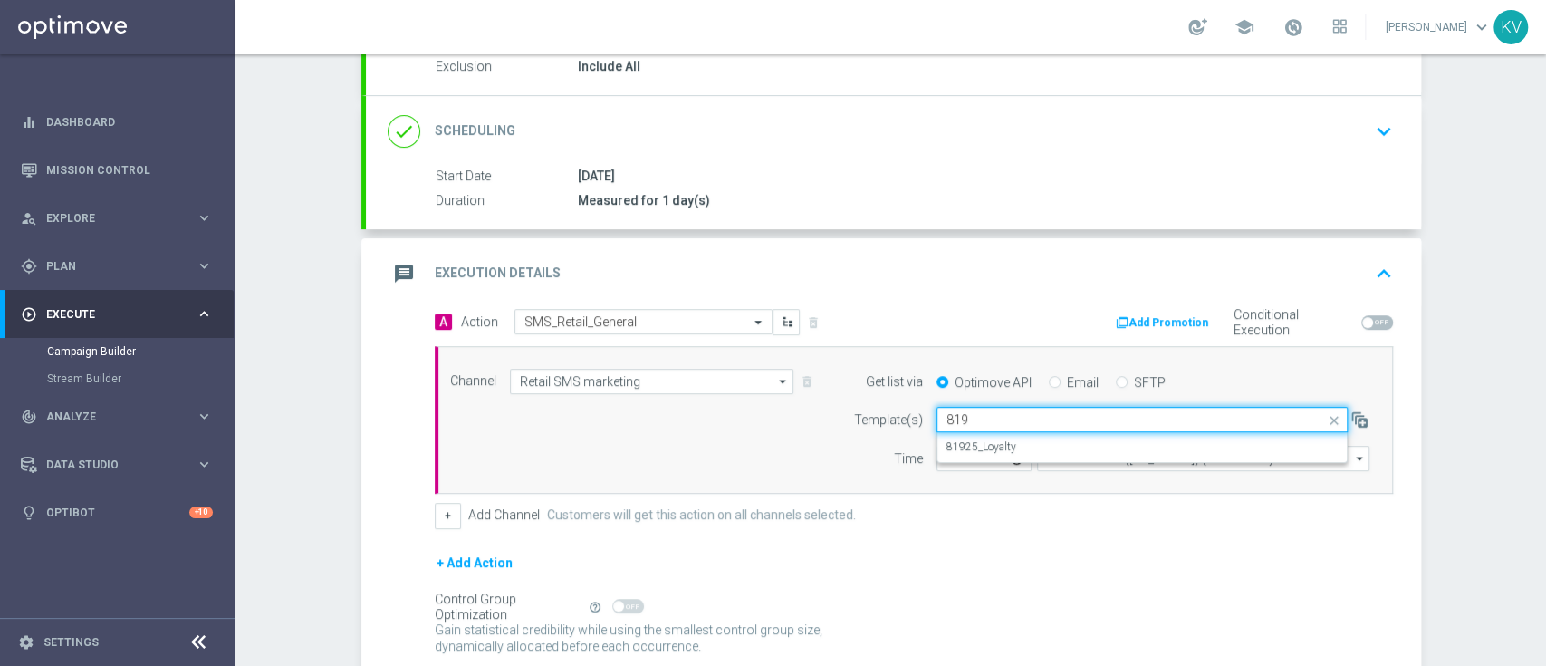
type input "819"
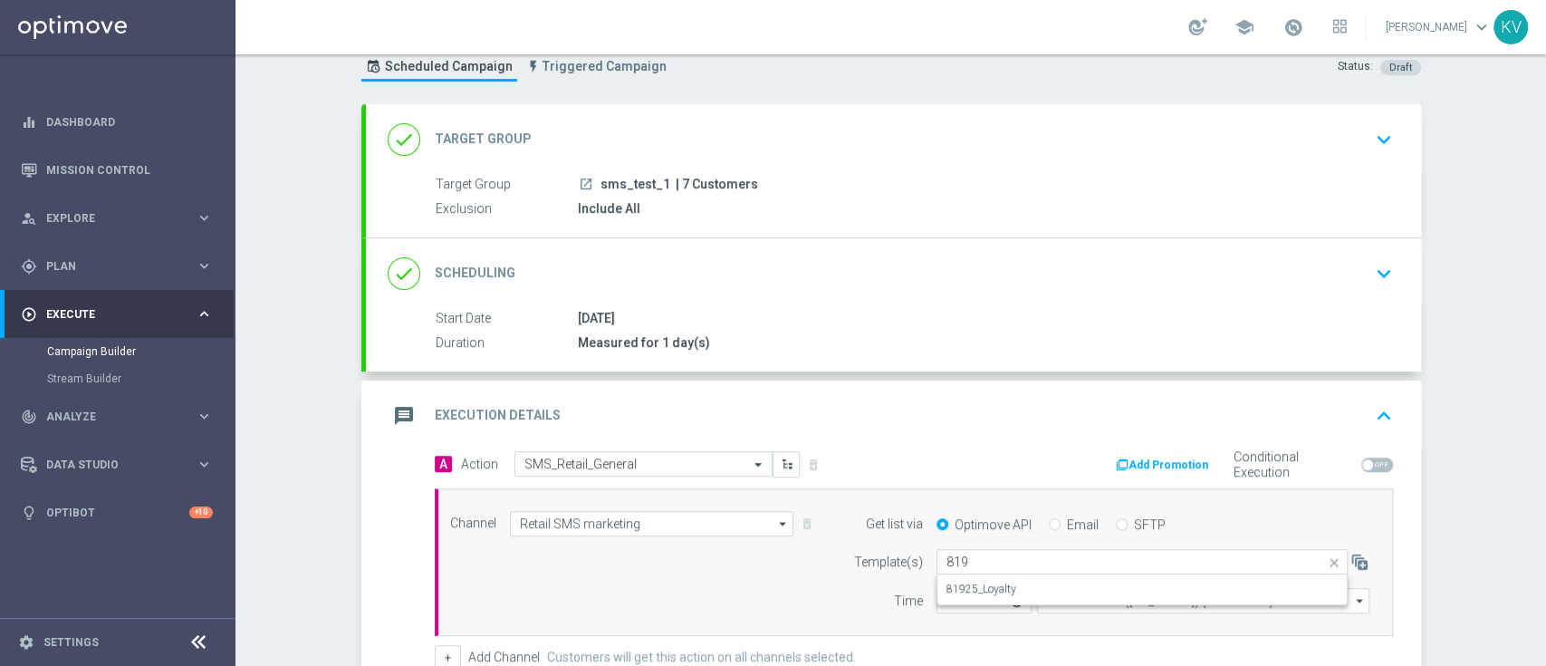
scroll to position [51, 0]
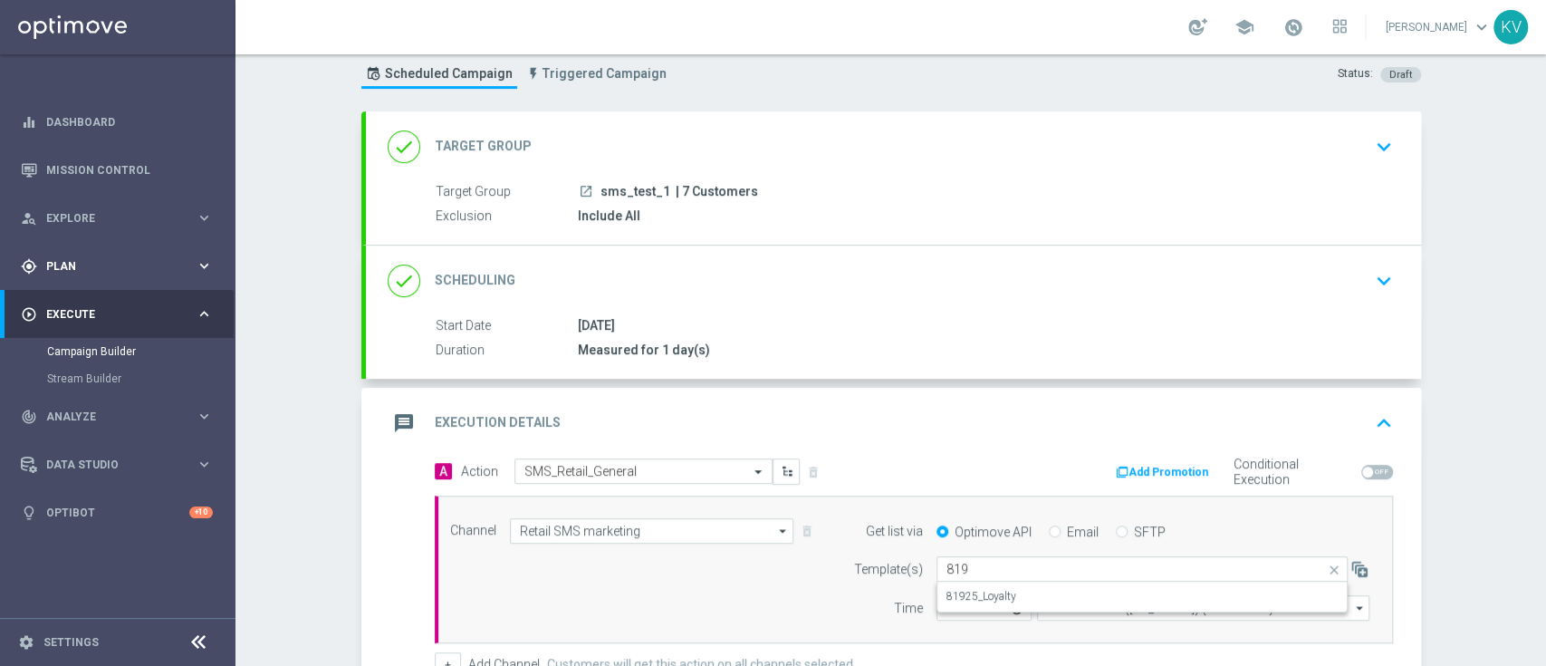
click at [92, 262] on span "Plan" at bounding box center [120, 266] width 149 height 11
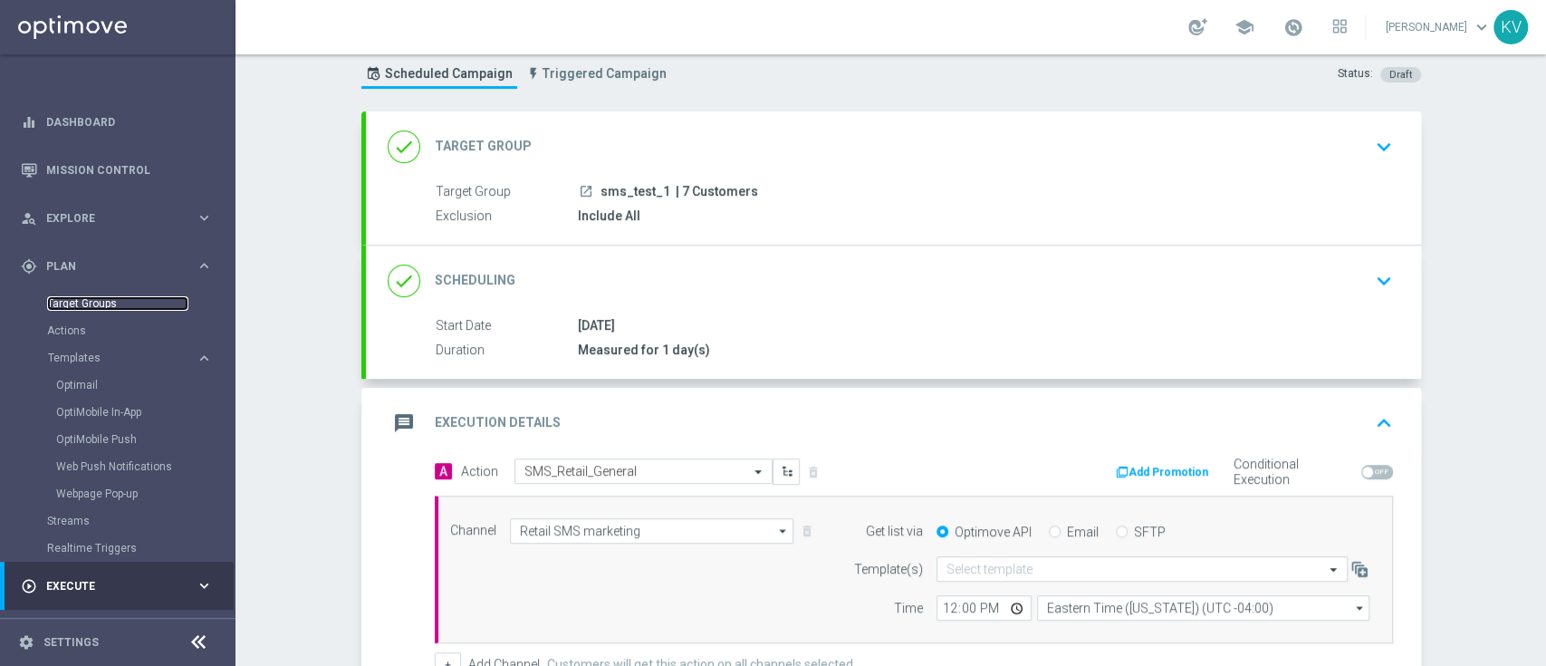
click at [98, 299] on link "Target Groups" at bounding box center [117, 303] width 141 height 14
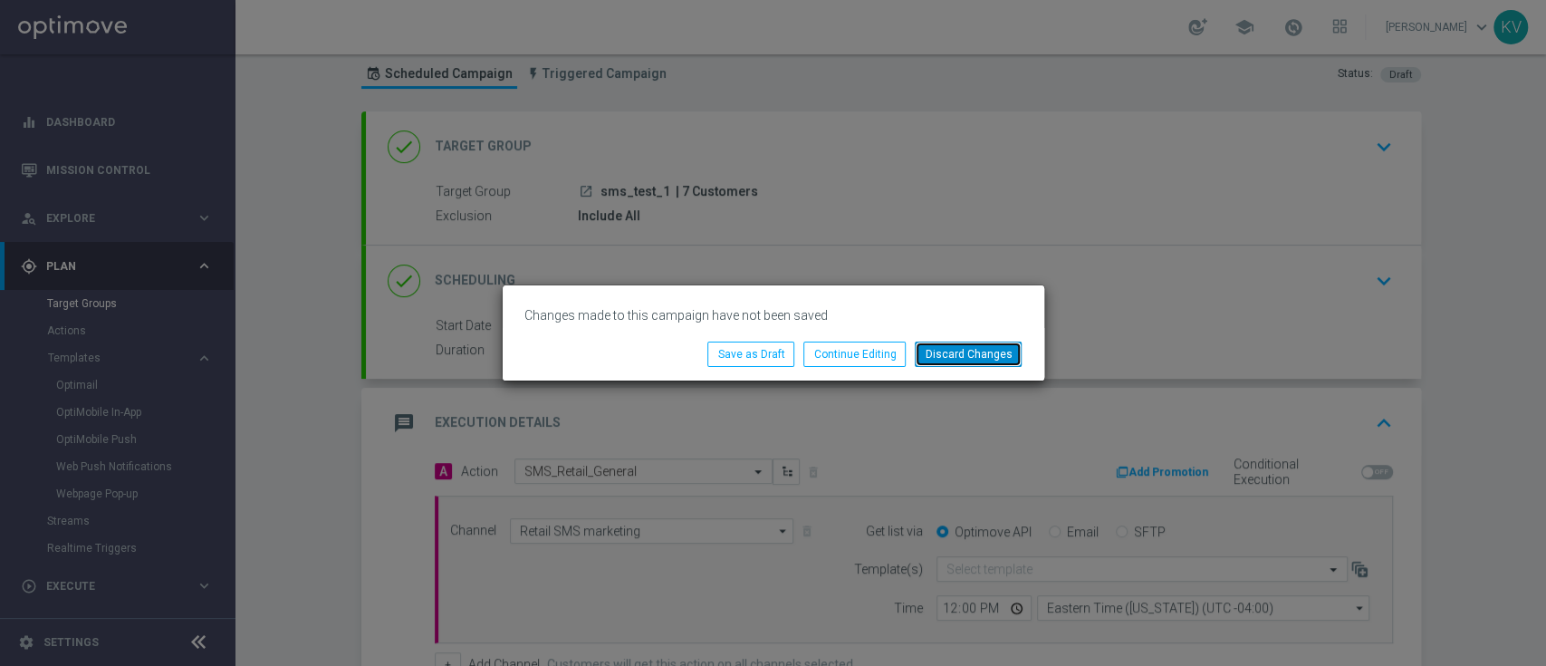
click at [993, 351] on button "Discard Changes" at bounding box center [968, 354] width 107 height 25
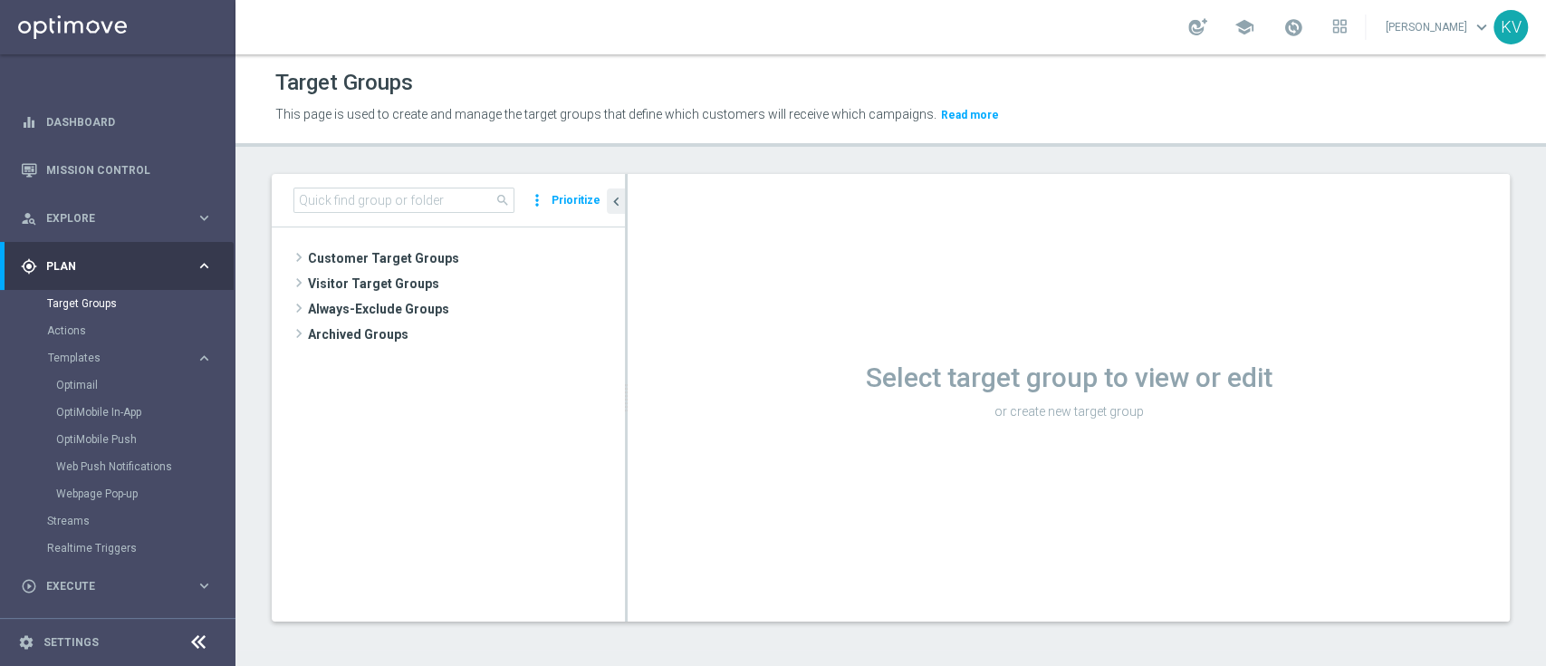
click at [410, 182] on div "search more_vert Prioritize" at bounding box center [448, 200] width 353 height 53
click at [412, 196] on input at bounding box center [403, 200] width 221 height 25
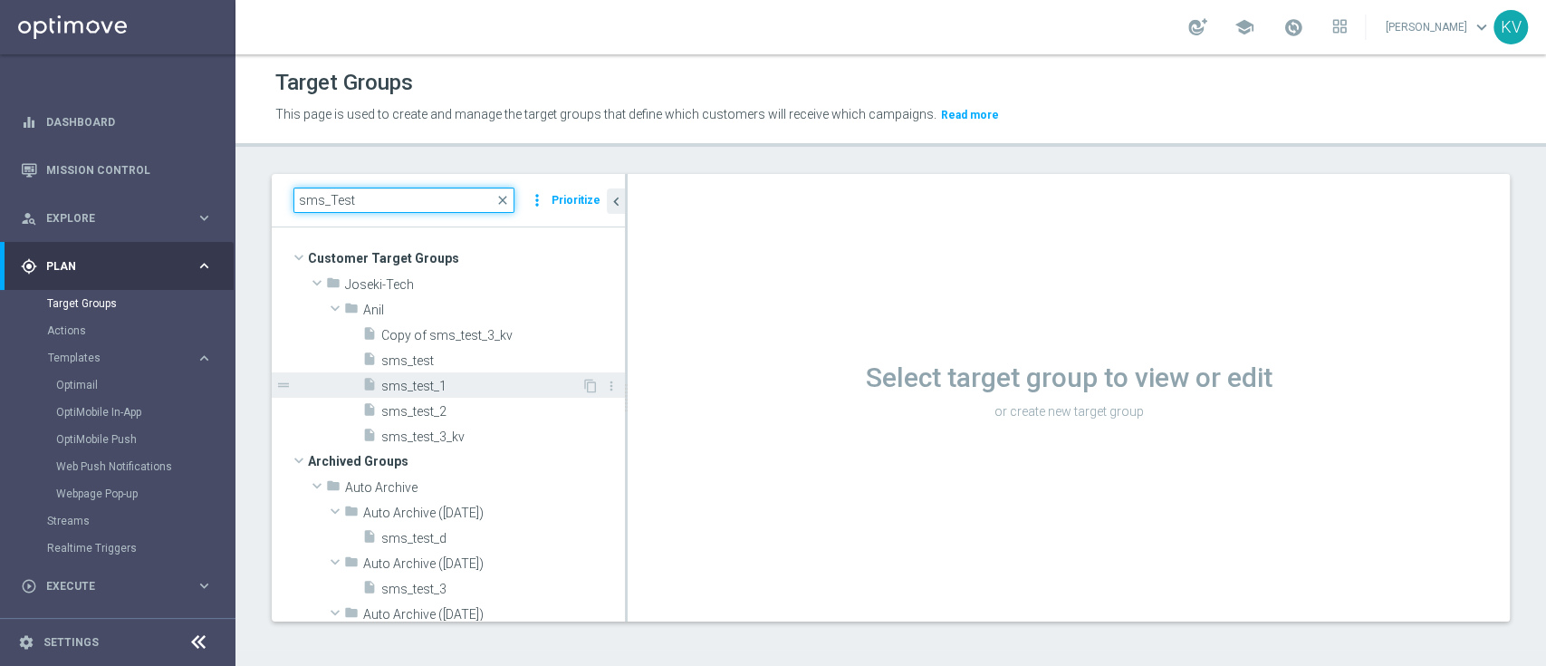
type input "sms_Test"
click at [435, 384] on span "sms_test_1" at bounding box center [481, 386] width 200 height 15
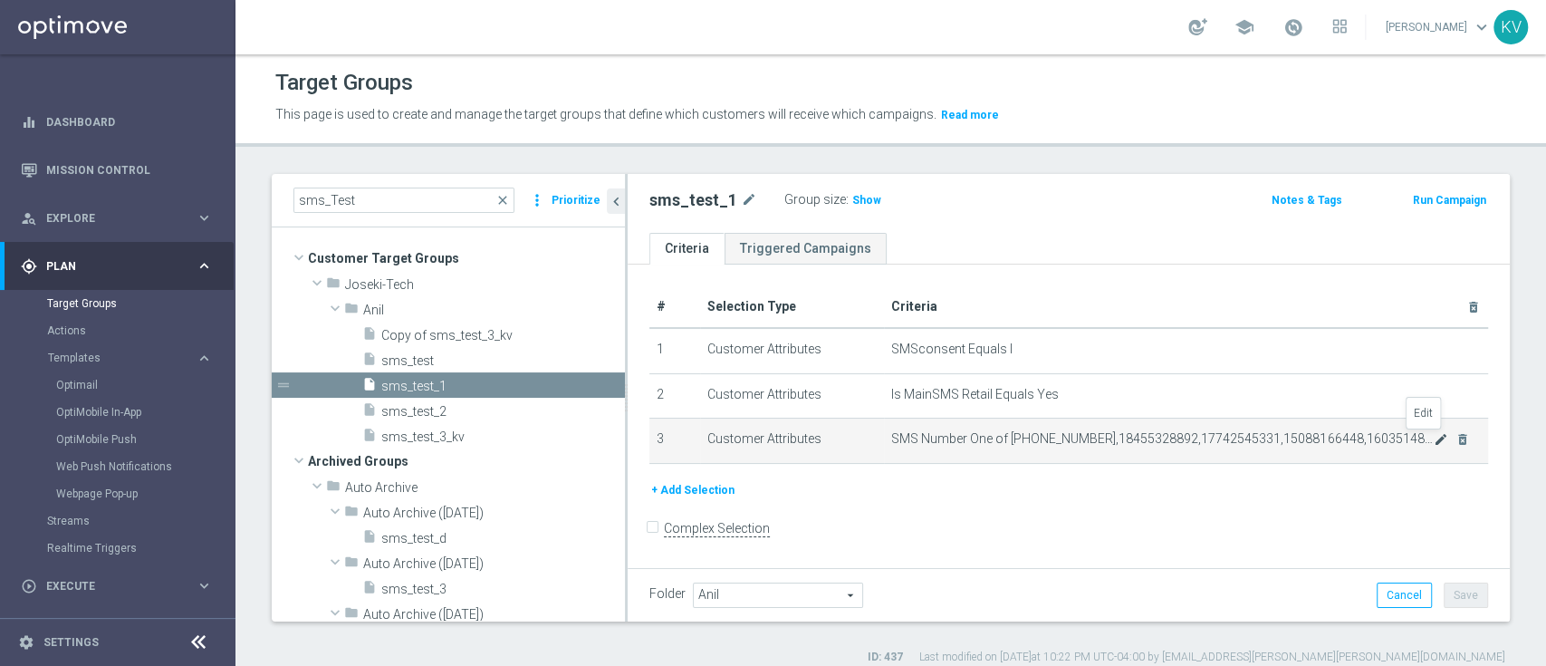
click at [1434, 435] on icon "mode_edit" at bounding box center [1441, 439] width 14 height 14
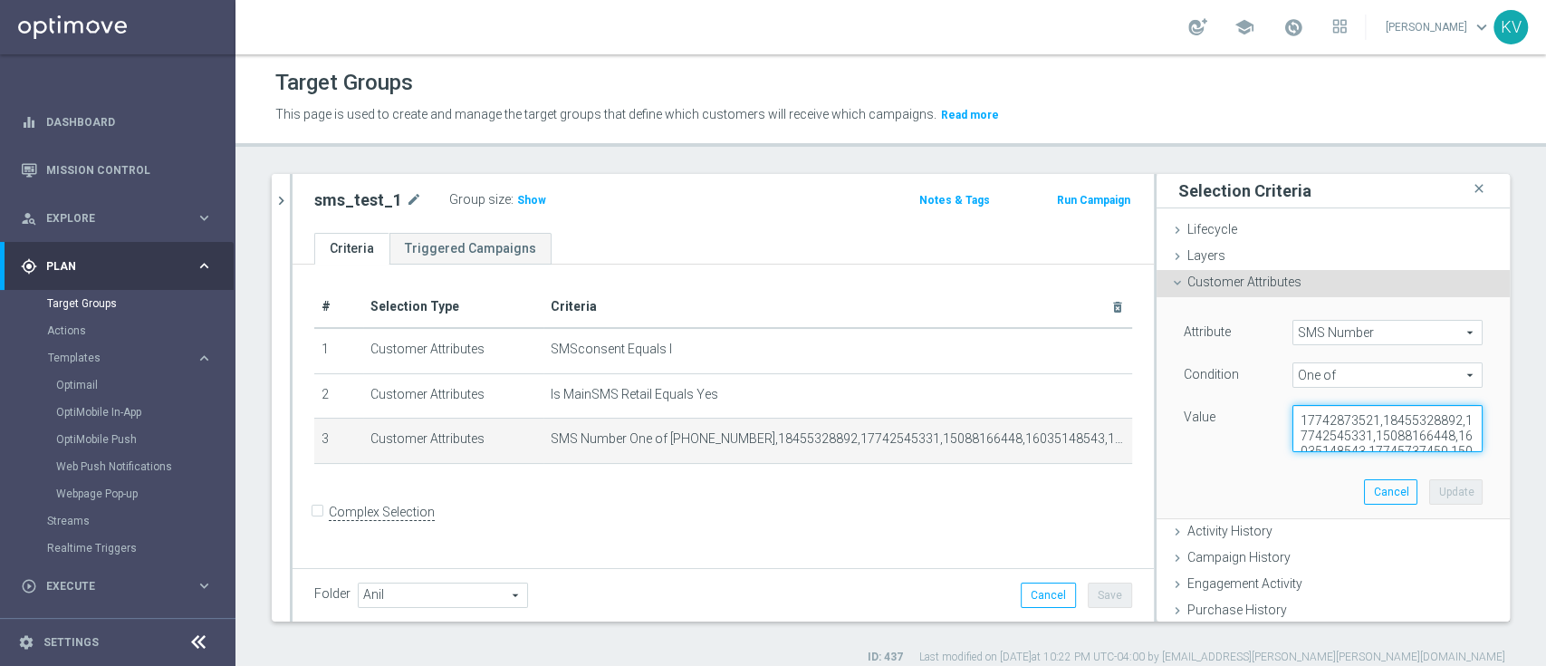
scroll to position [30, 0]
click at [1441, 500] on div "Attribute SMS Number SMS Number arrow_drop_down search Condition One of One of …" at bounding box center [1333, 407] width 326 height 221
click at [285, 207] on icon "chevron_right" at bounding box center [281, 200] width 17 height 17
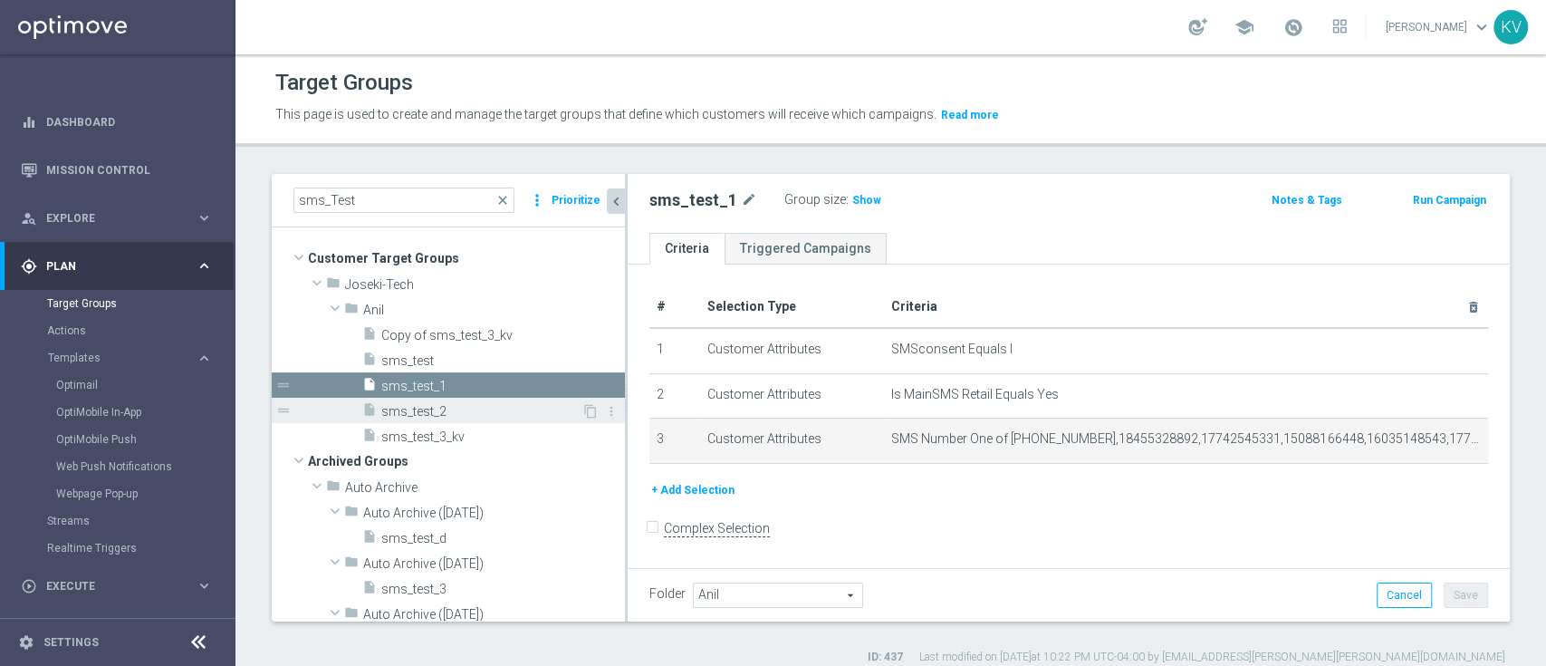
click at [425, 407] on span "sms_test_2" at bounding box center [481, 411] width 200 height 15
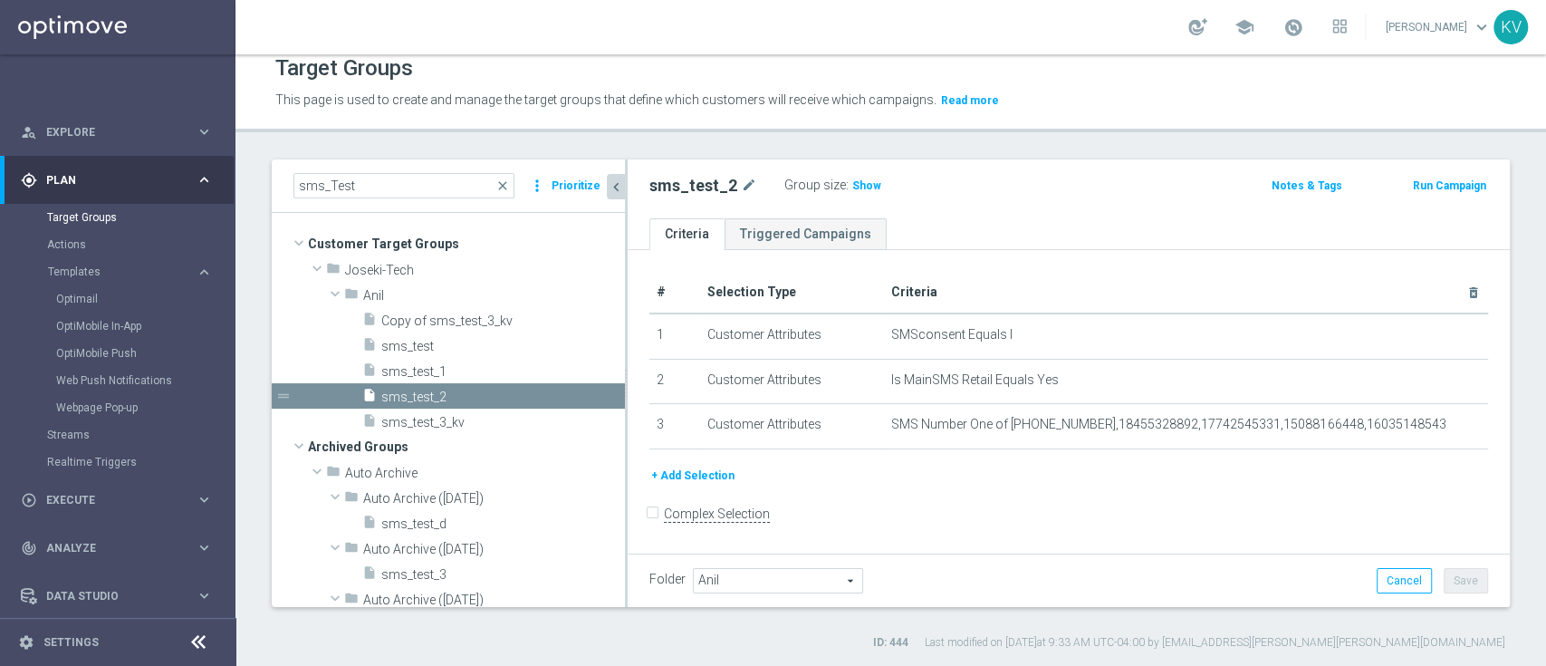
scroll to position [99, 0]
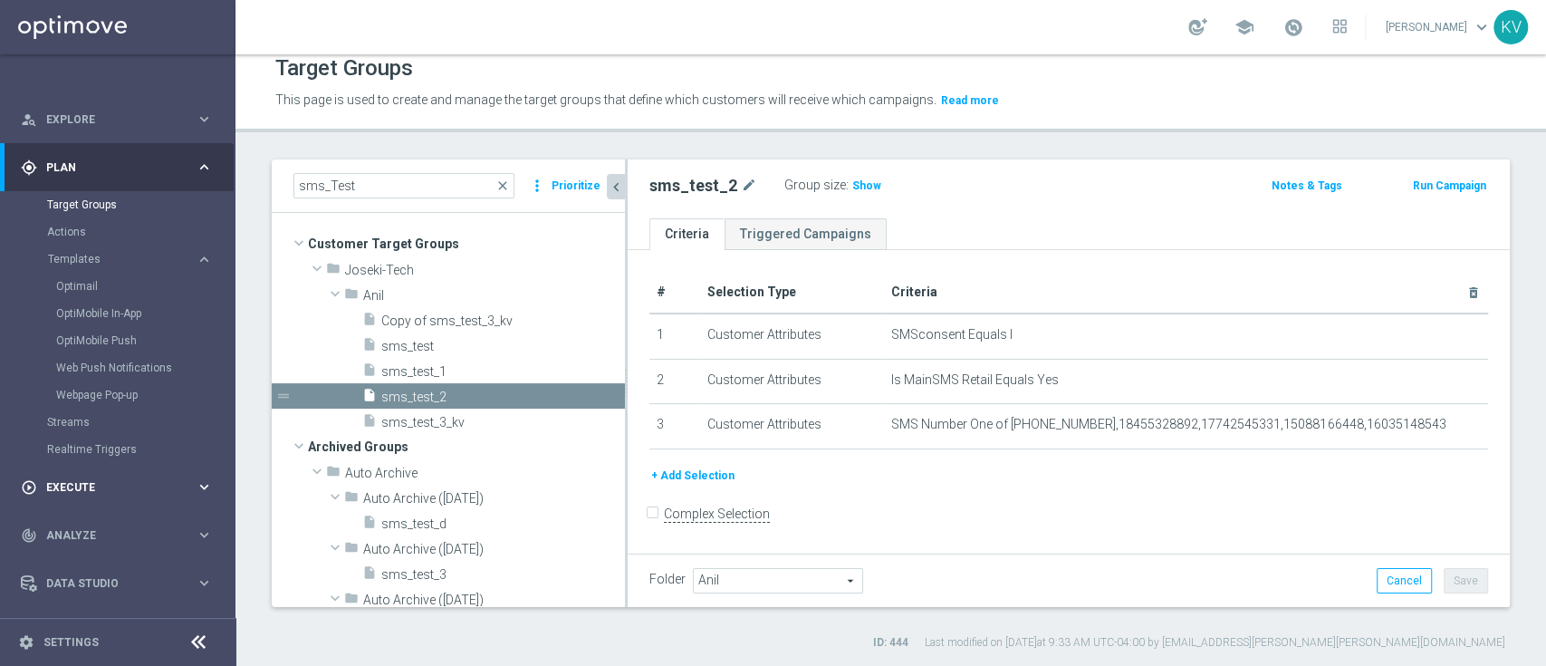
click at [94, 482] on span "Execute" at bounding box center [120, 487] width 149 height 11
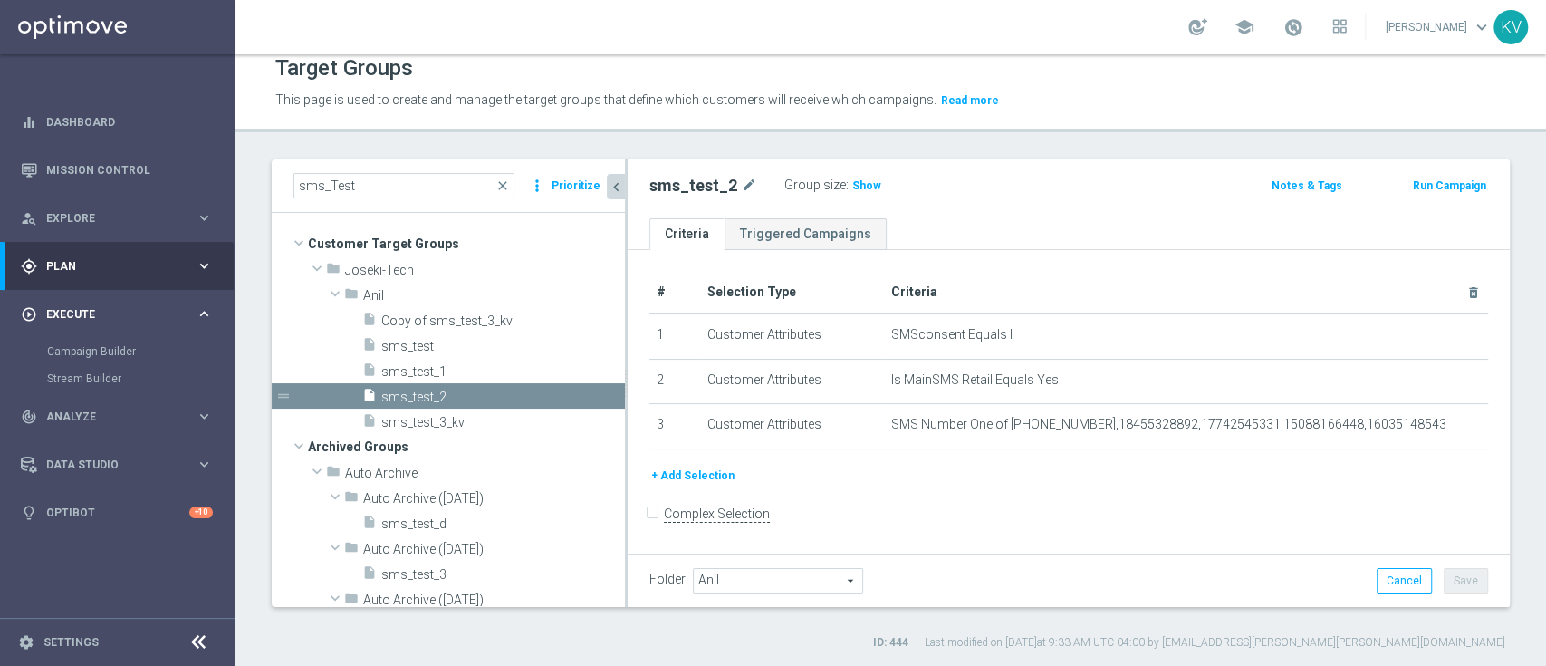
scroll to position [0, 0]
click at [115, 351] on link "Campaign Builder" at bounding box center [117, 351] width 141 height 14
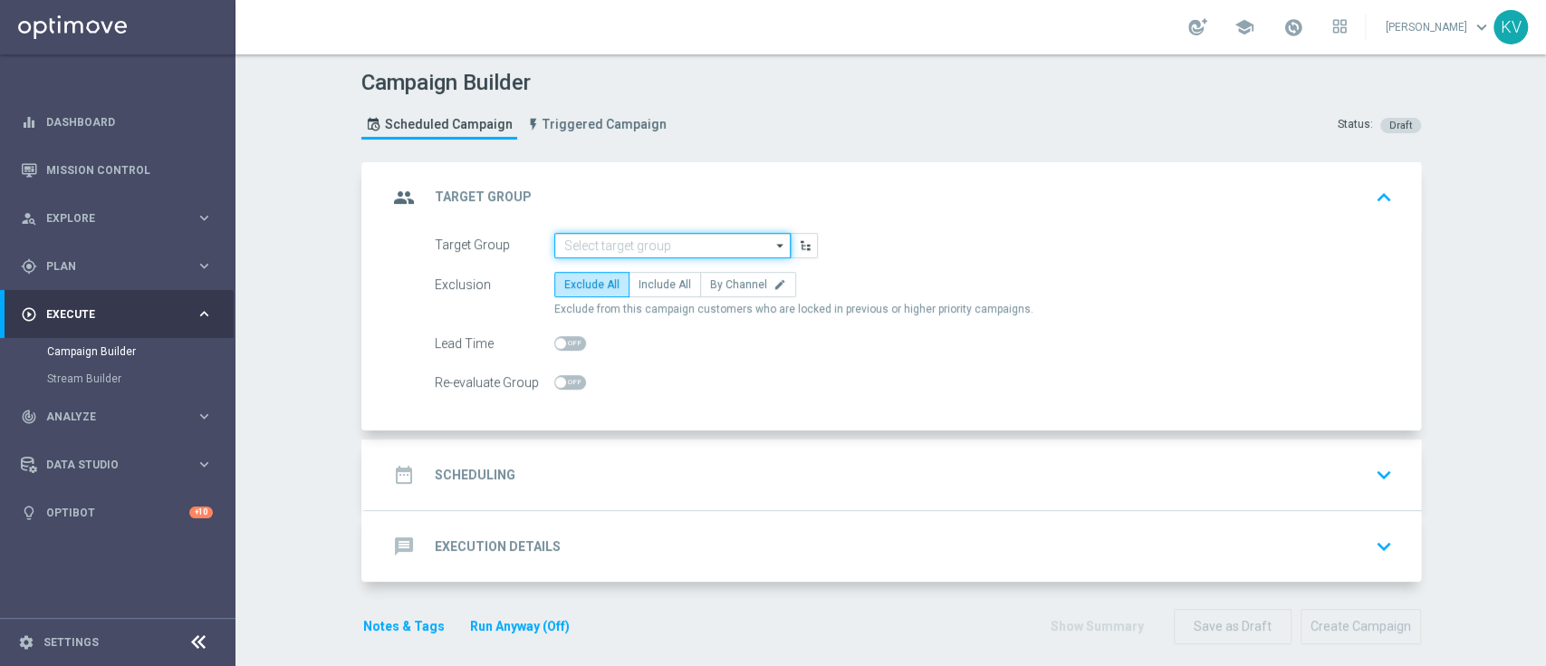
click at [647, 250] on input at bounding box center [672, 245] width 236 height 25
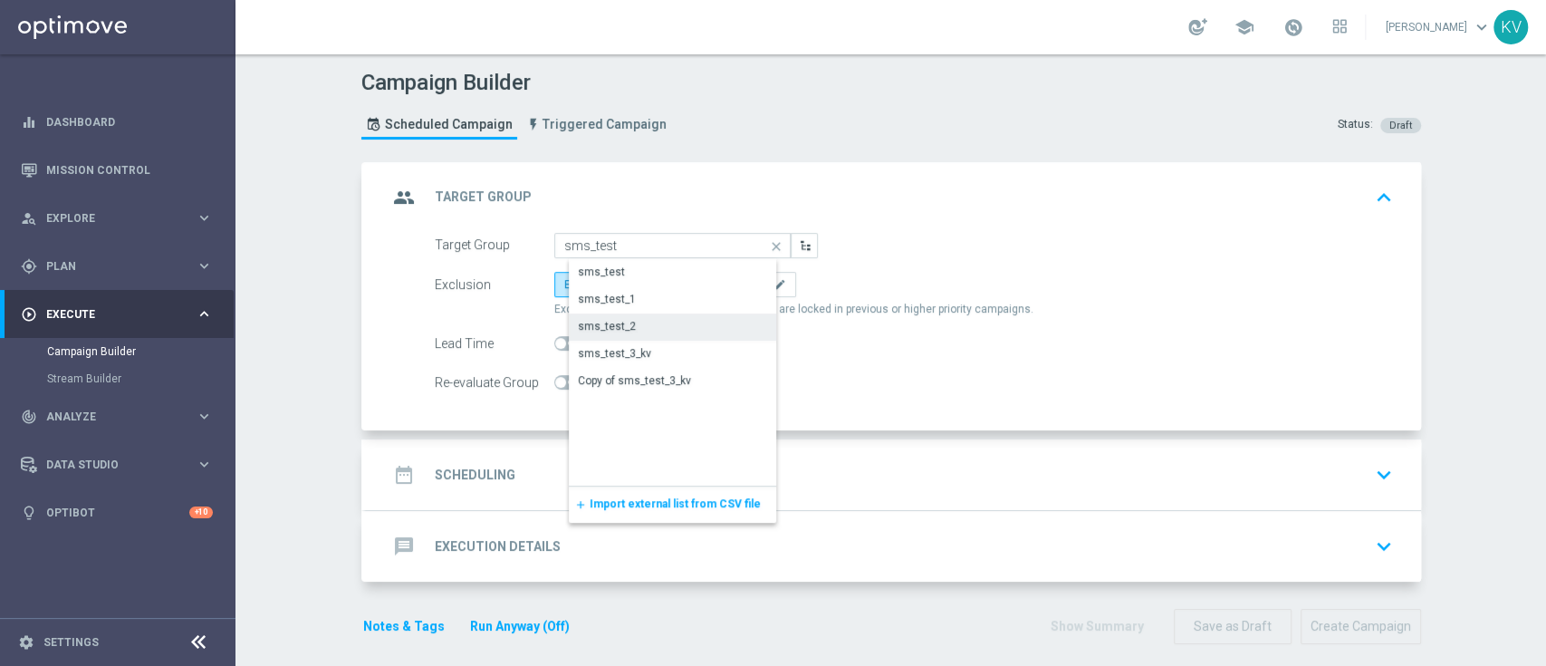
click at [644, 327] on div "sms_test_2" at bounding box center [687, 325] width 237 height 25
type input "sms_test_2"
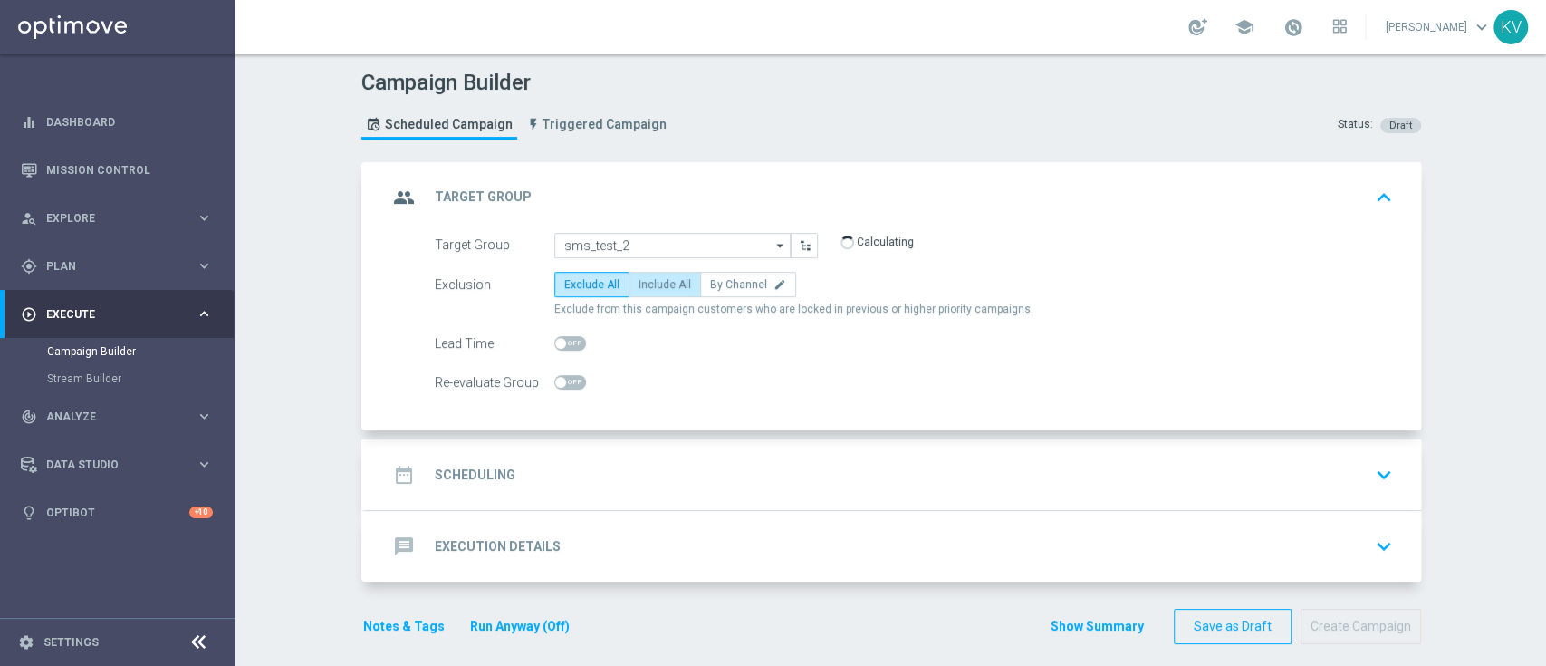
click at [659, 279] on span "Include All" at bounding box center [665, 284] width 53 height 13
click at [650, 282] on input "Include All" at bounding box center [645, 288] width 12 height 12
radio input "true"
click at [662, 471] on div "date_range Scheduling keyboard_arrow_down" at bounding box center [894, 474] width 1012 height 34
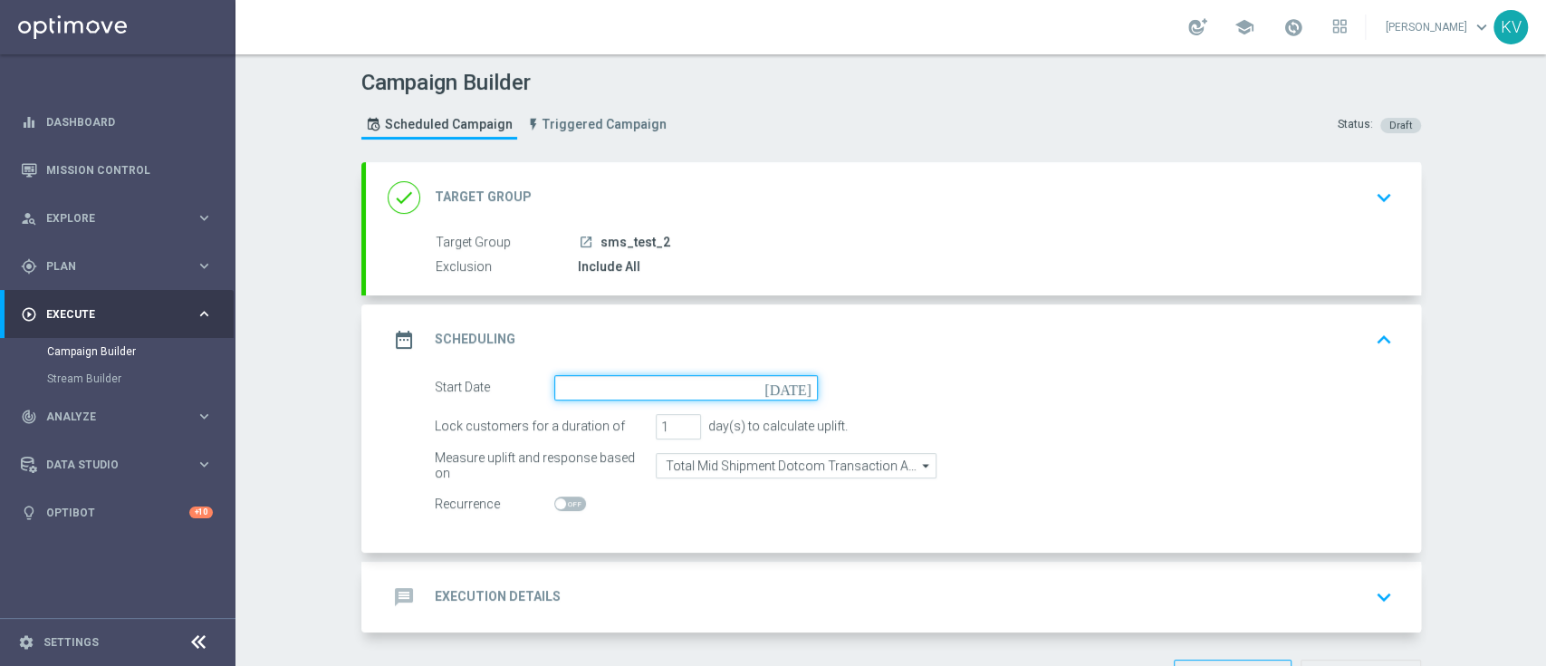
click at [591, 384] on input at bounding box center [686, 387] width 264 height 25
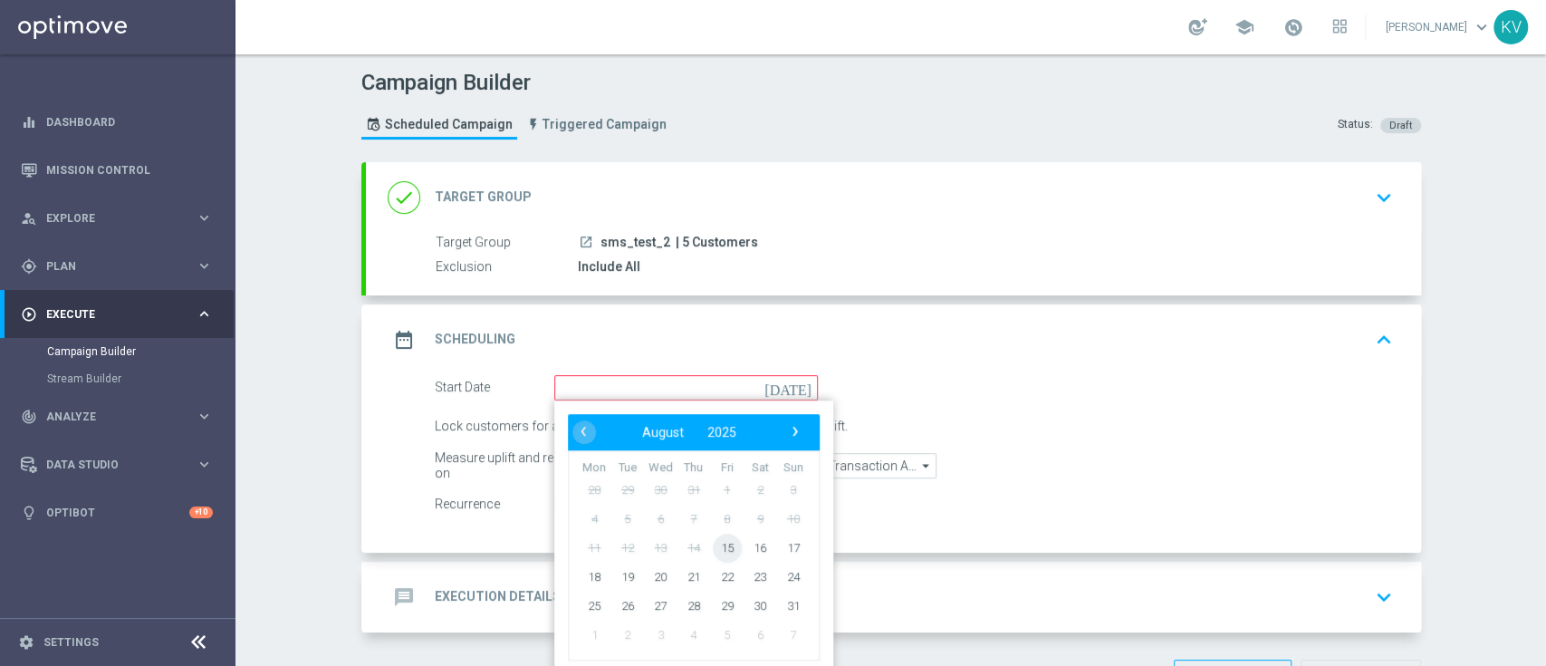
click at [716, 550] on span "15" at bounding box center [726, 547] width 29 height 29
type input "[DATE]"
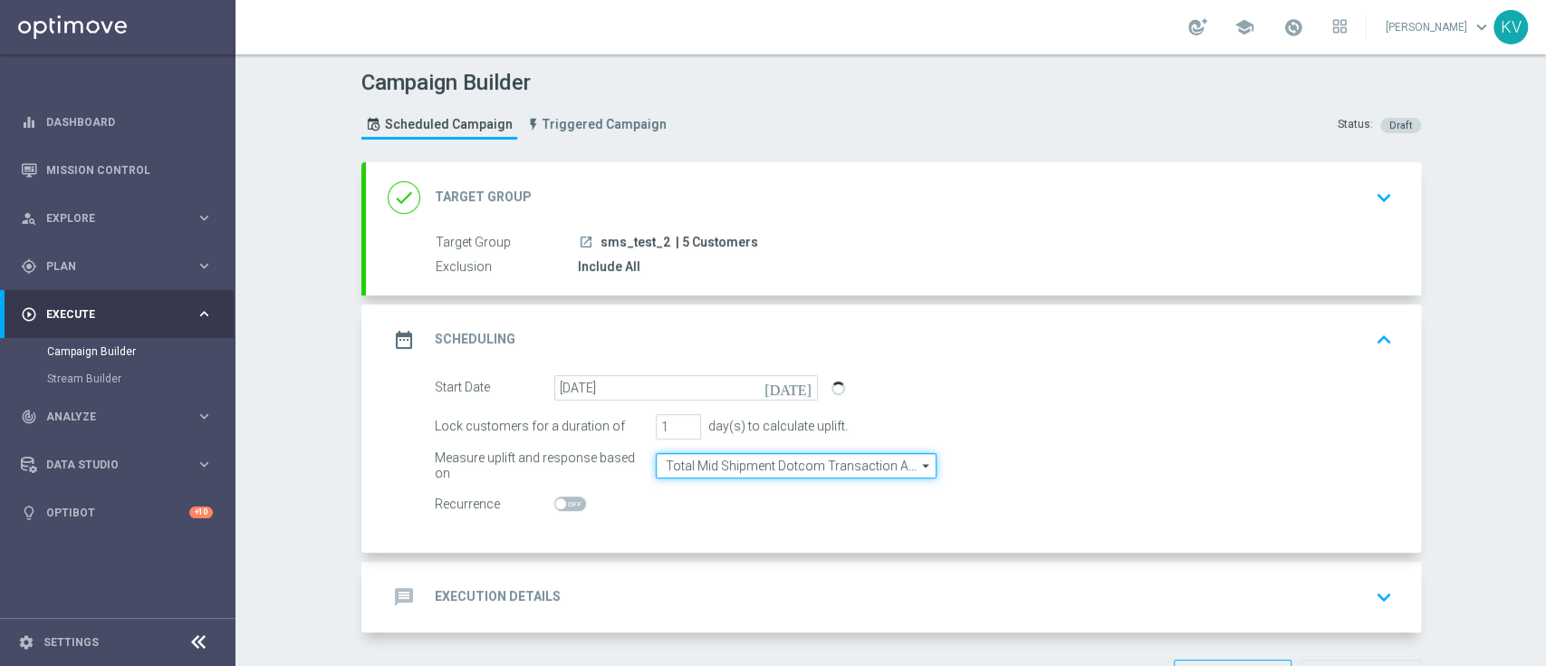
click at [799, 467] on input "Total Mid Shipment Dotcom Transaction Amount" at bounding box center [796, 465] width 281 height 25
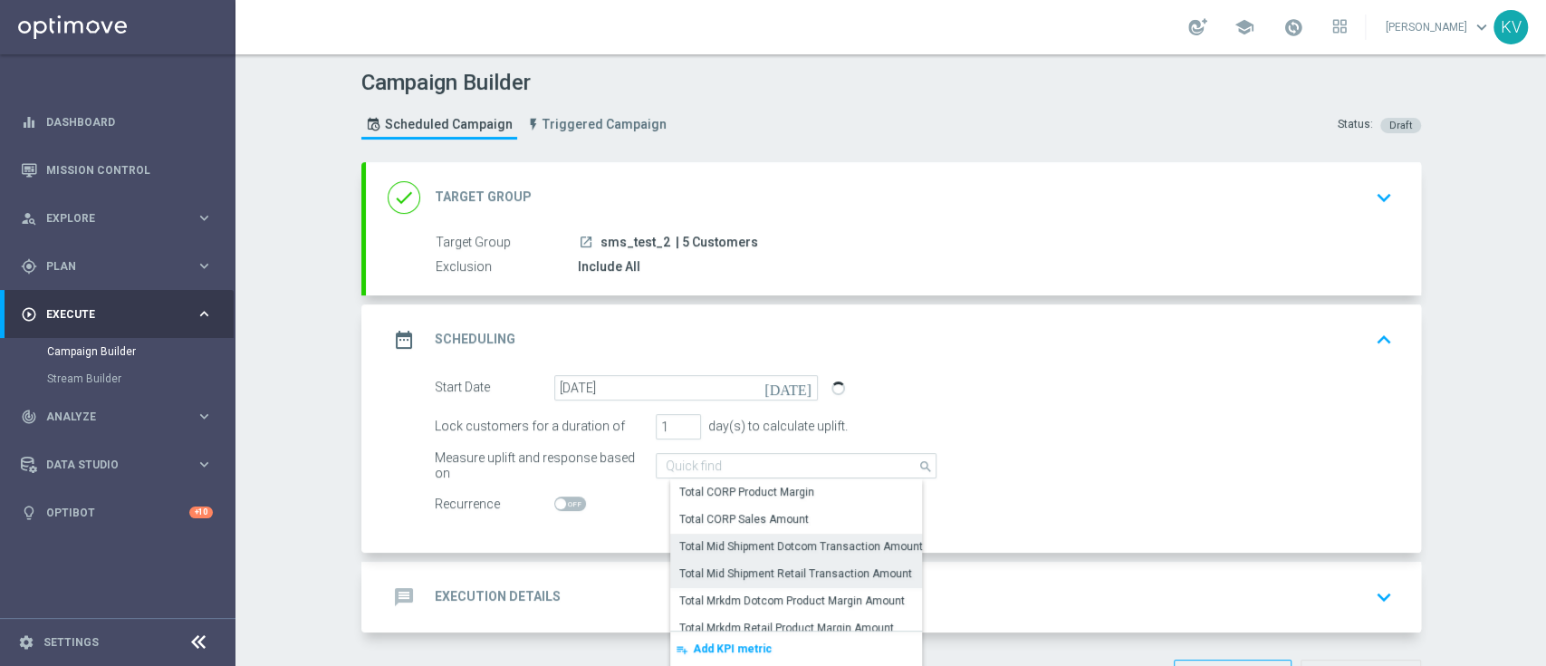
click at [822, 576] on div "Total Mid Shipment Retail Transaction Amount" at bounding box center [795, 573] width 233 height 16
type input "Total Mid Shipment Retail Transaction Amount"
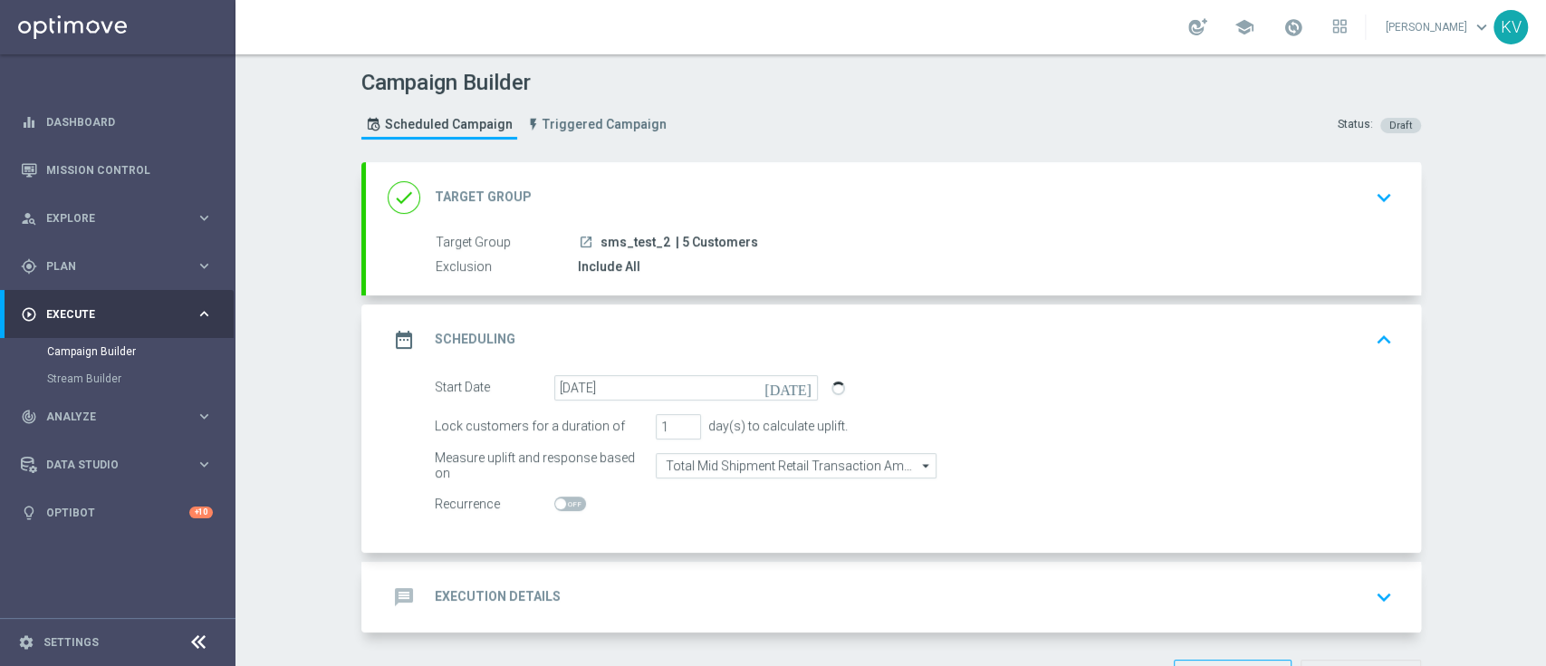
click at [801, 586] on div "message Execution Details keyboard_arrow_down" at bounding box center [894, 597] width 1012 height 34
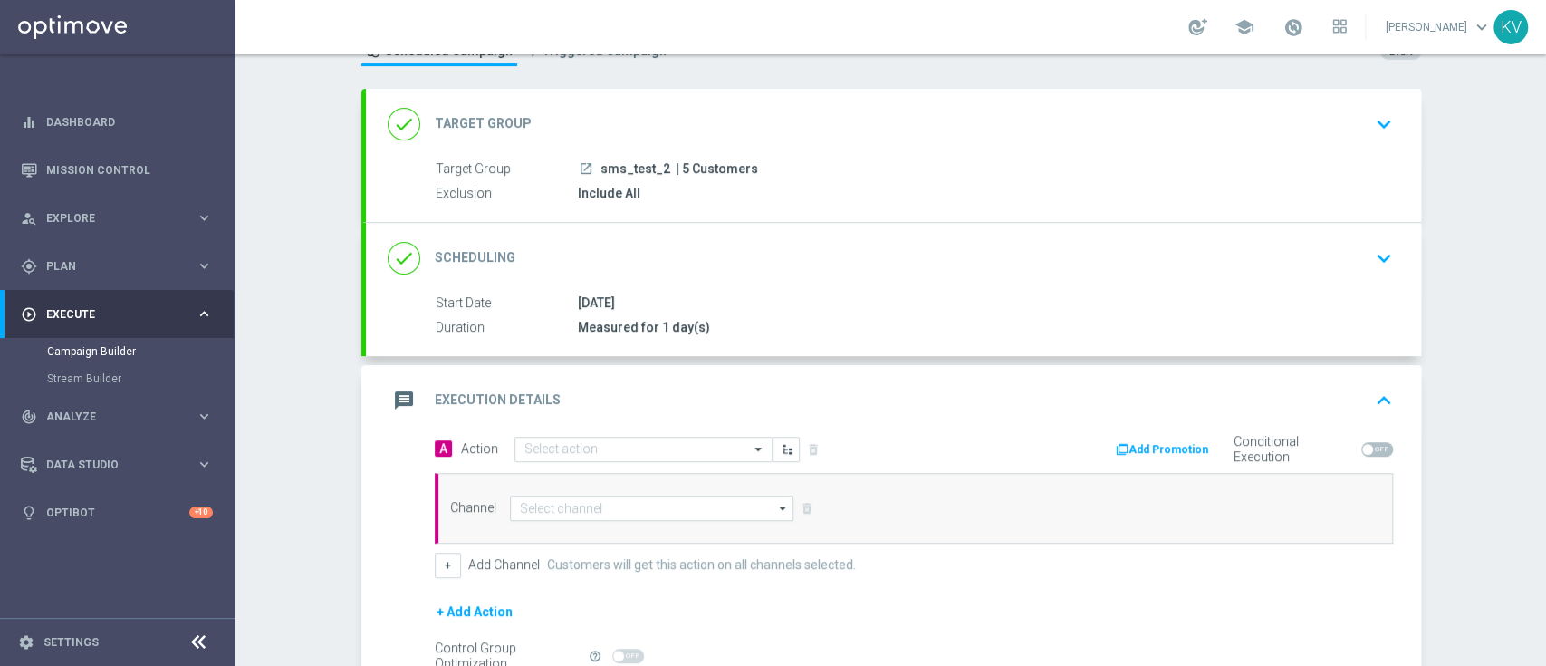
scroll to position [77, 0]
click at [578, 447] on input "text" at bounding box center [625, 445] width 202 height 15
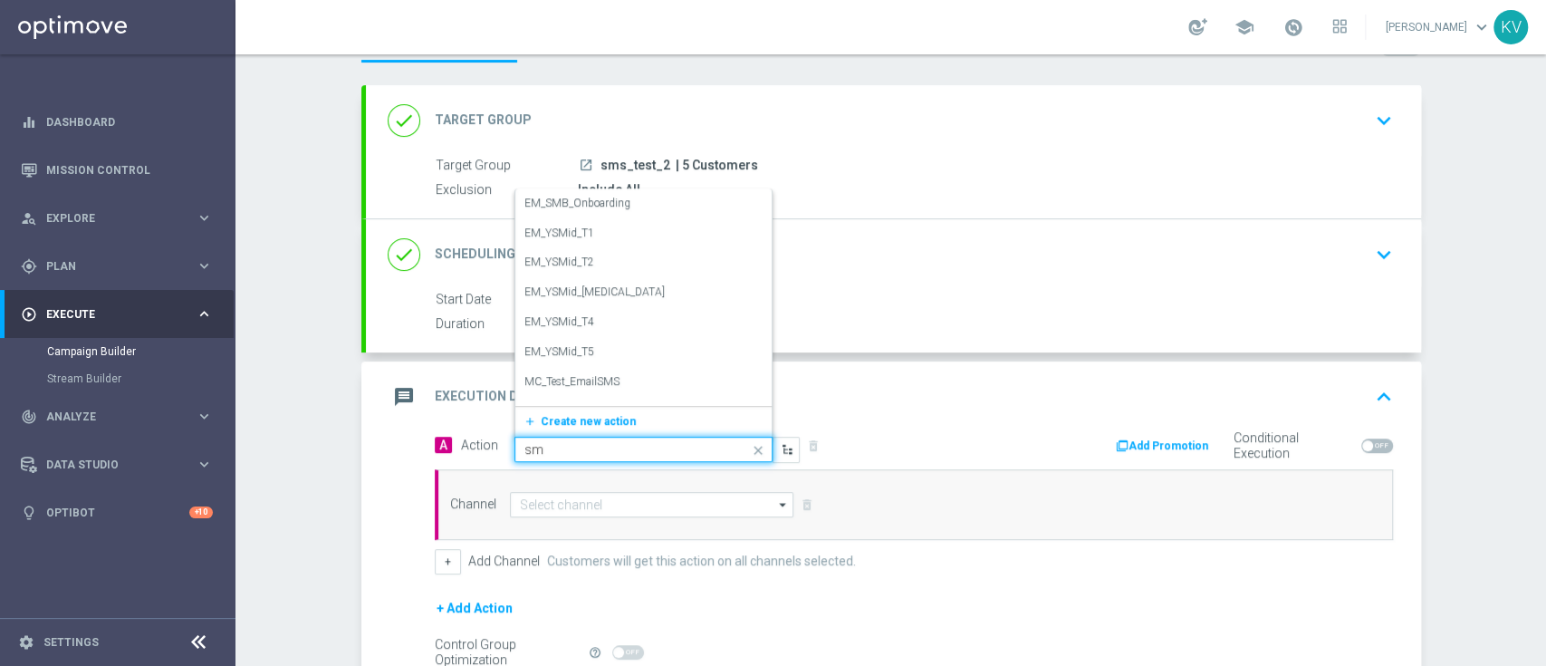
type input "sms"
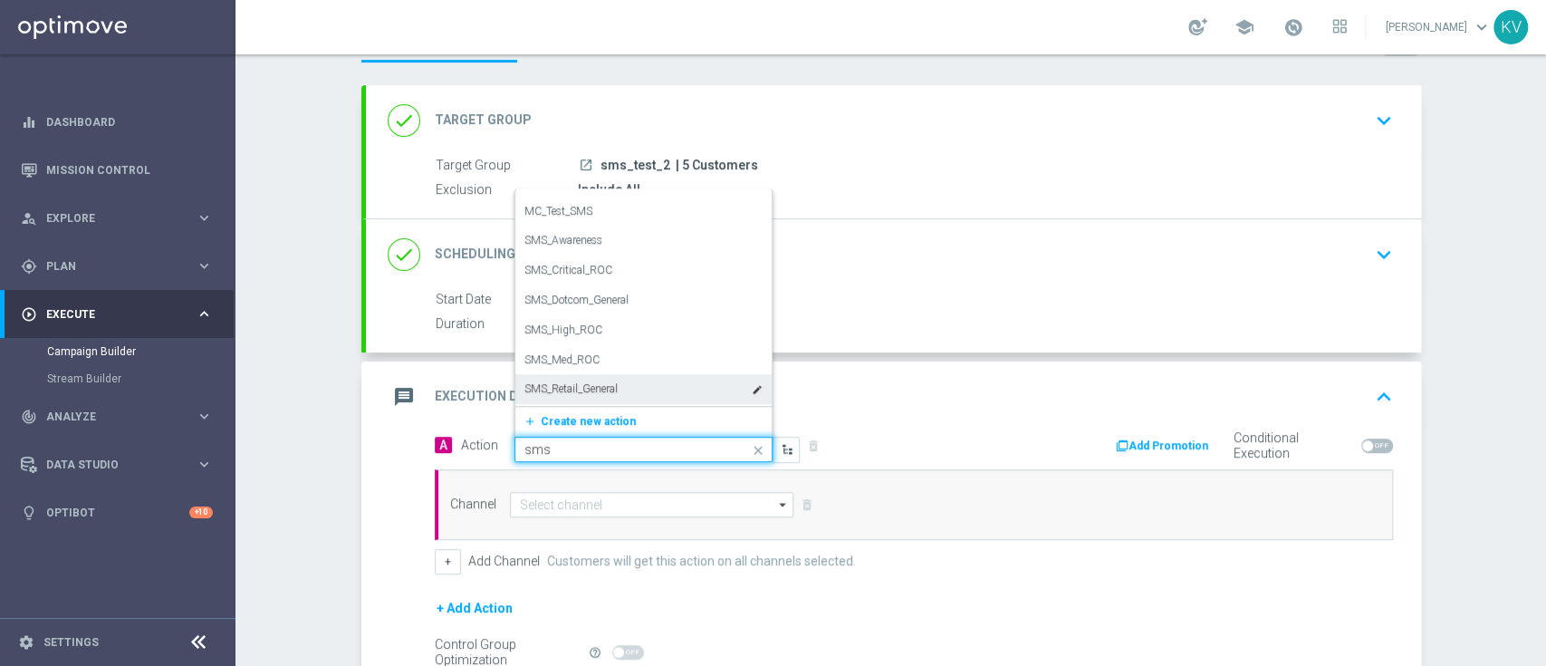
click at [622, 380] on div "SMS_Retail_General edit" at bounding box center [643, 389] width 238 height 30
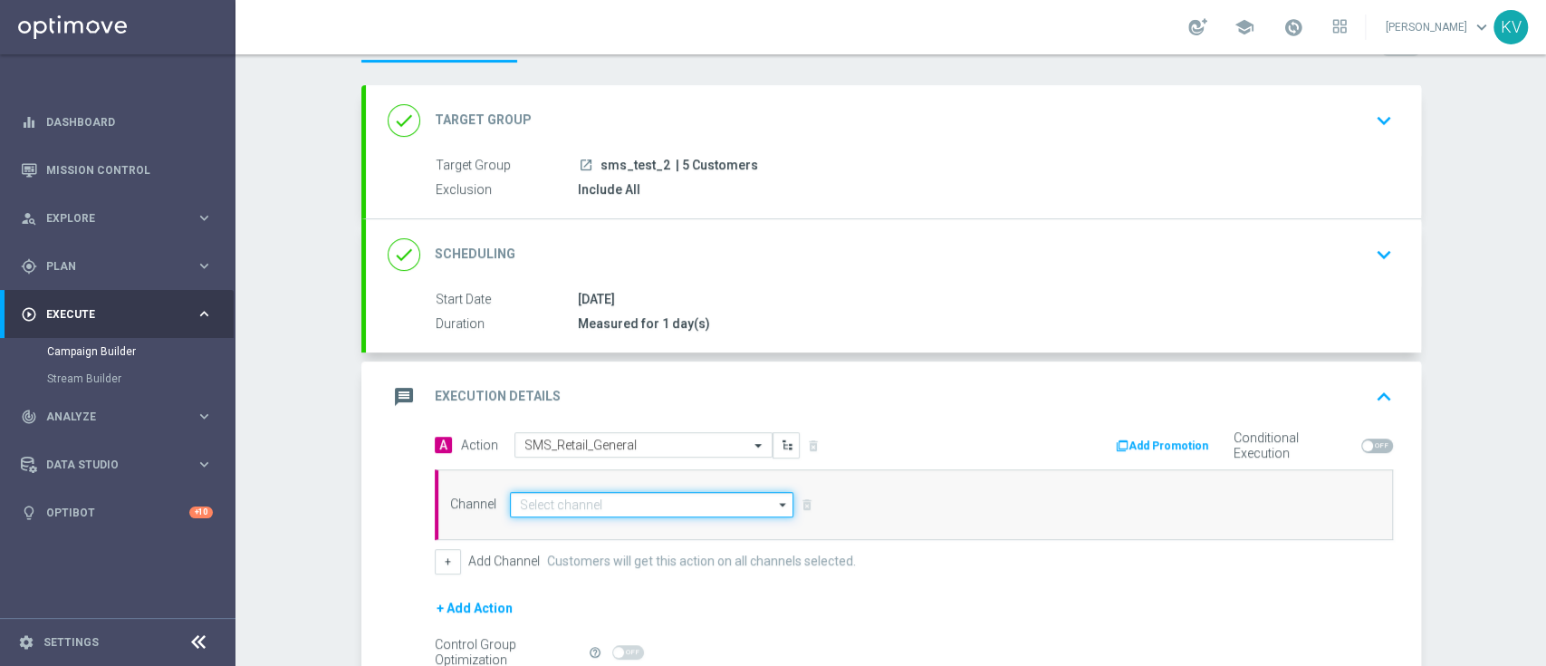
click at [578, 511] on input at bounding box center [652, 504] width 284 height 25
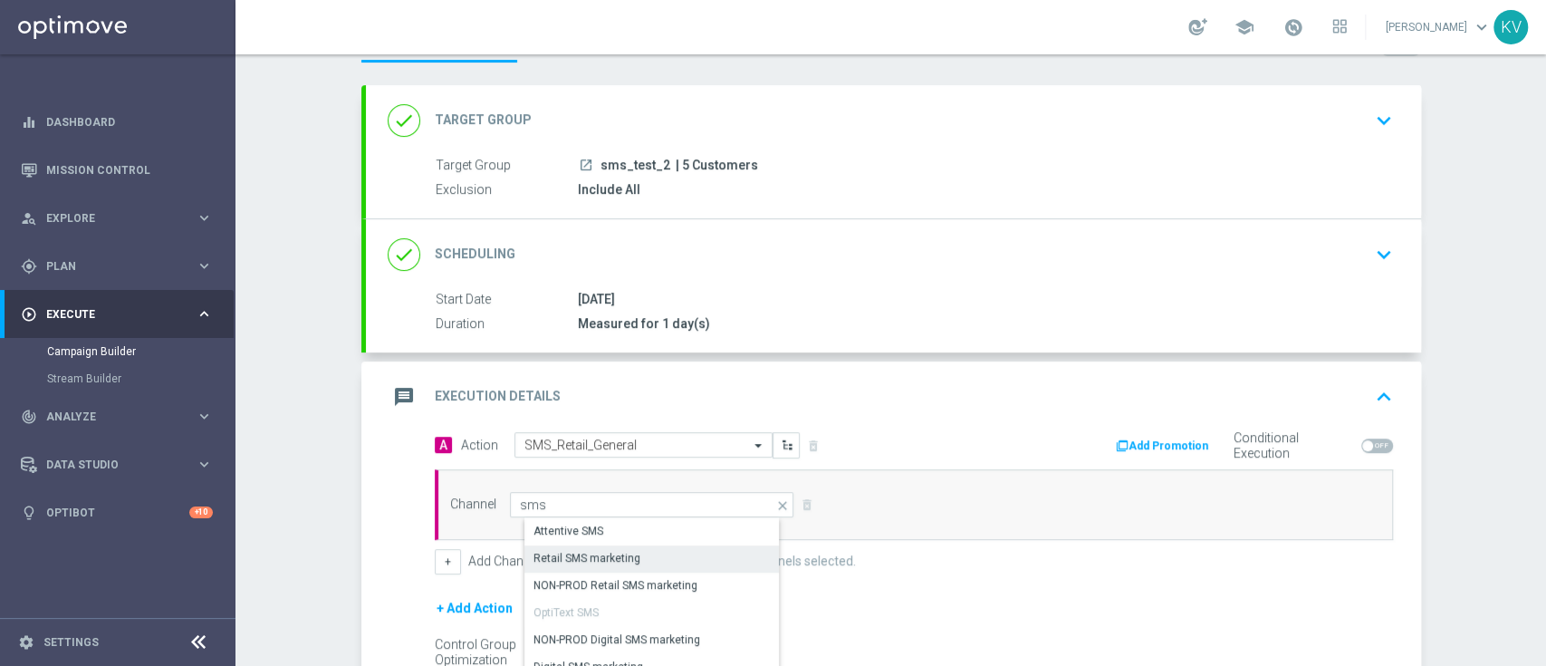
click at [608, 554] on div "Retail SMS marketing" at bounding box center [587, 558] width 107 height 16
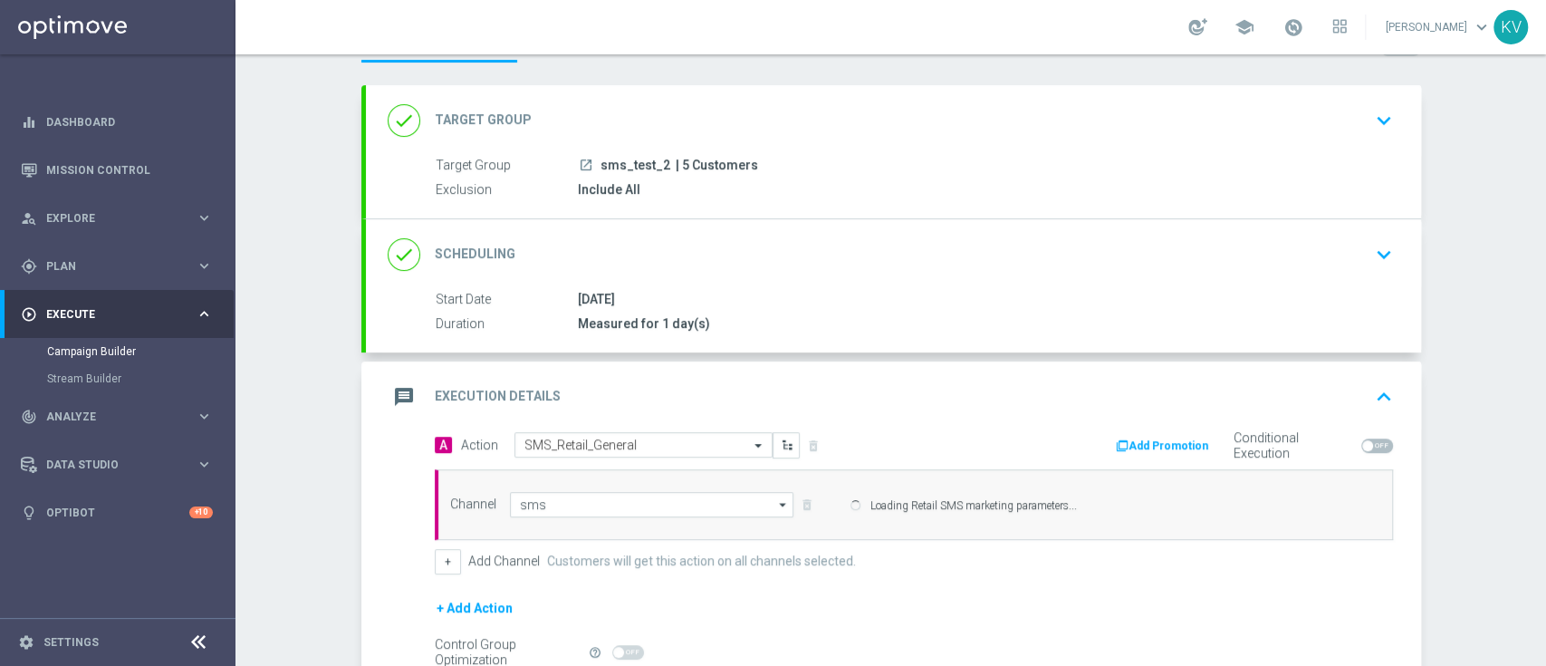
type input "Retail SMS marketing"
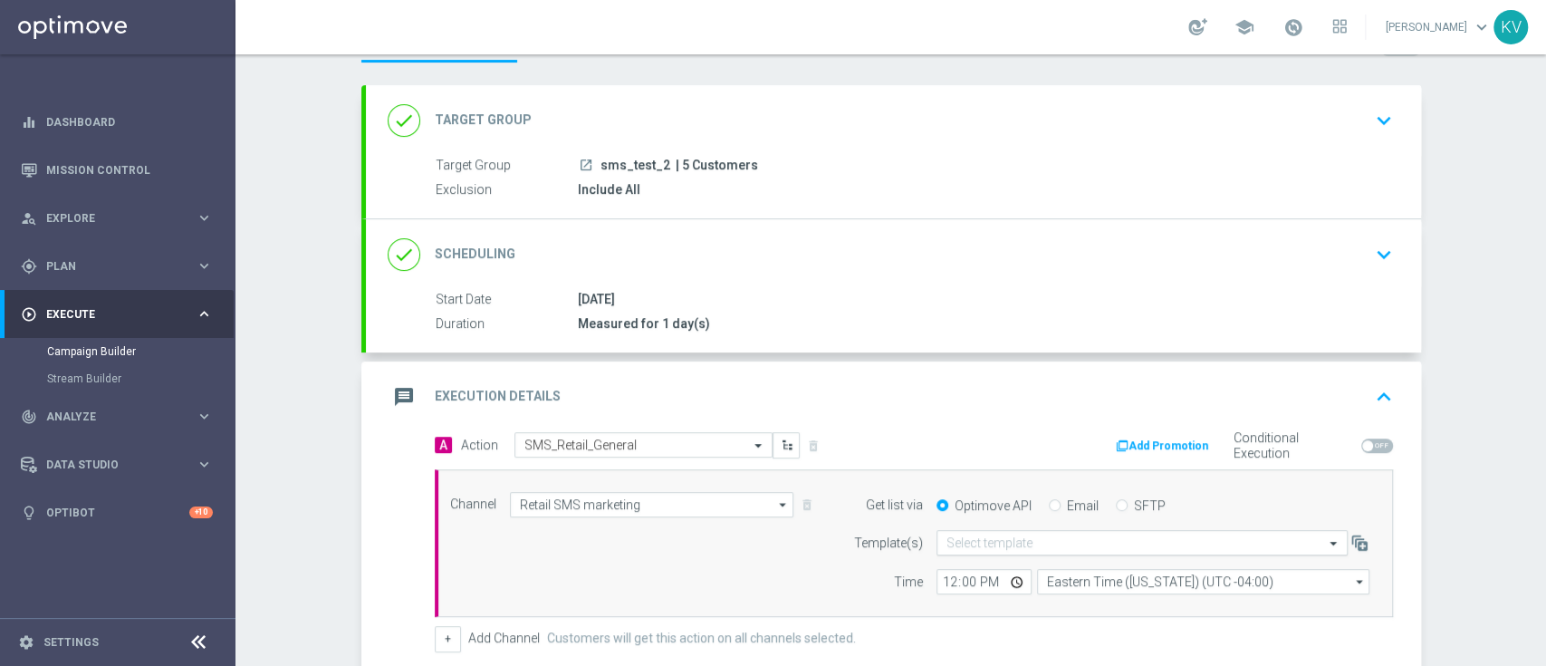
scroll to position [167, 0]
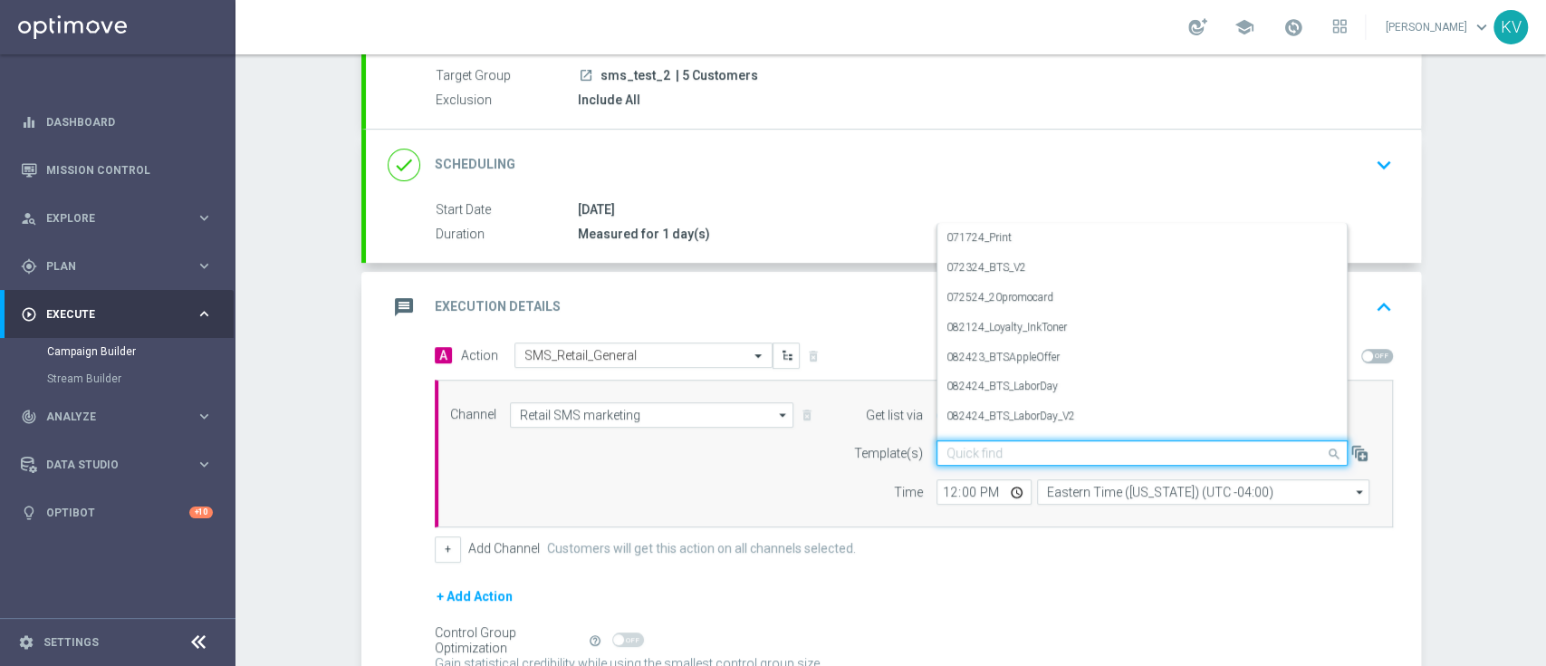
click at [993, 452] on input "text" at bounding box center [1124, 453] width 355 height 15
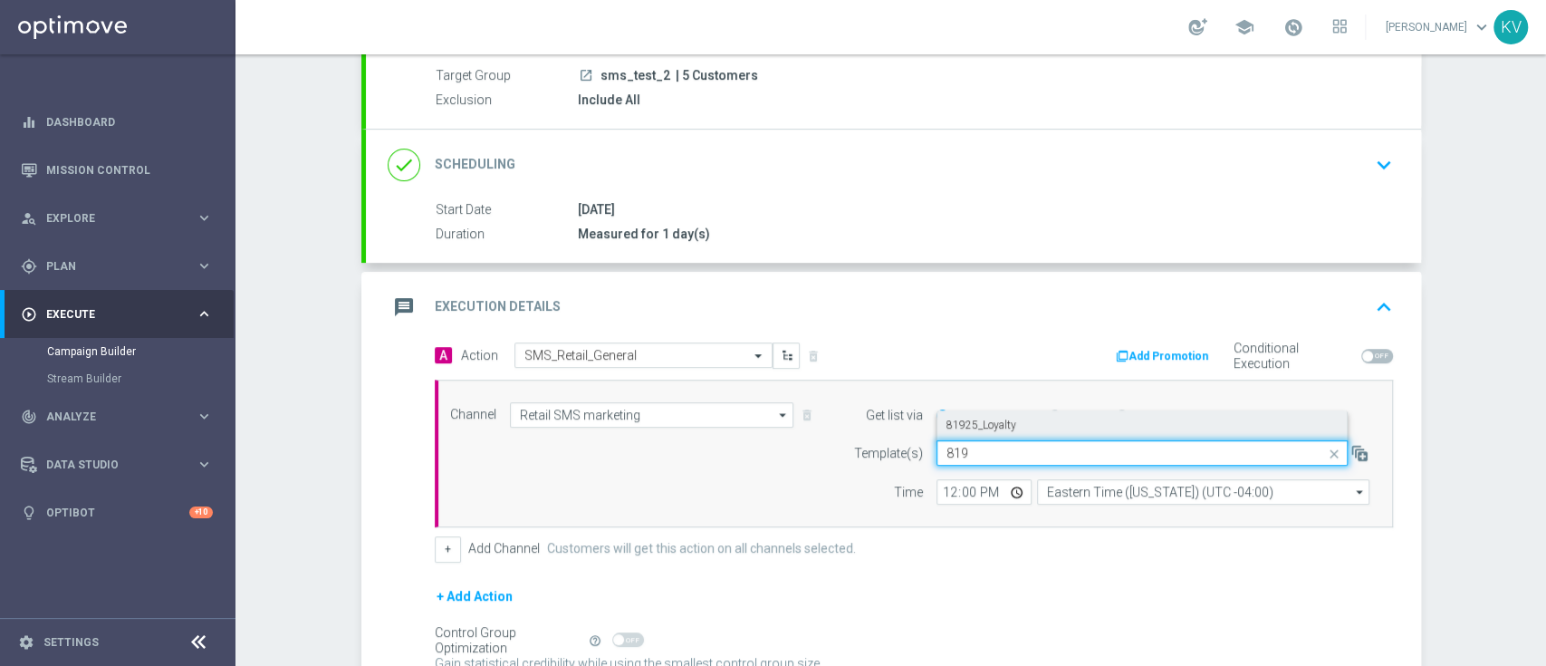
click at [960, 418] on label "81925_Loyalty" at bounding box center [982, 425] width 70 height 15
type input "819"
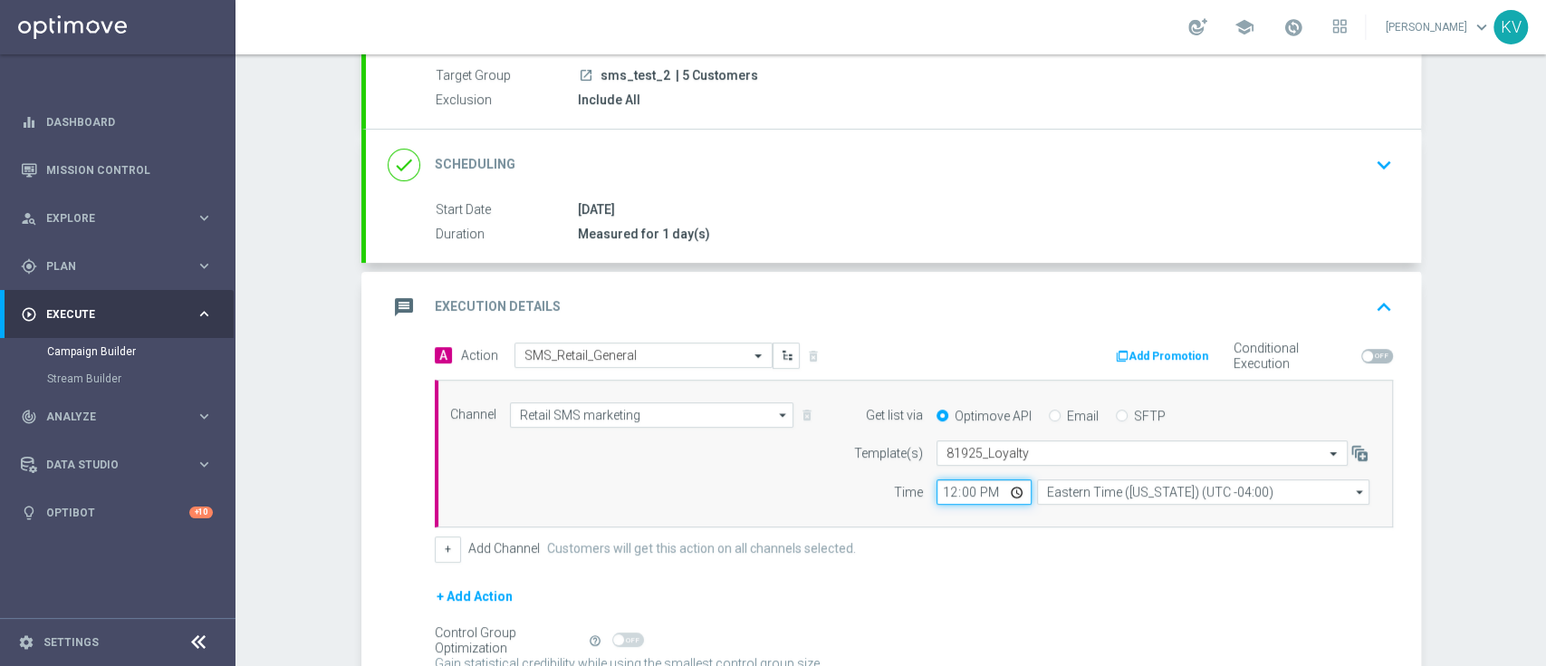
click at [937, 486] on input "12:00" at bounding box center [984, 491] width 95 height 25
type input "09:35"
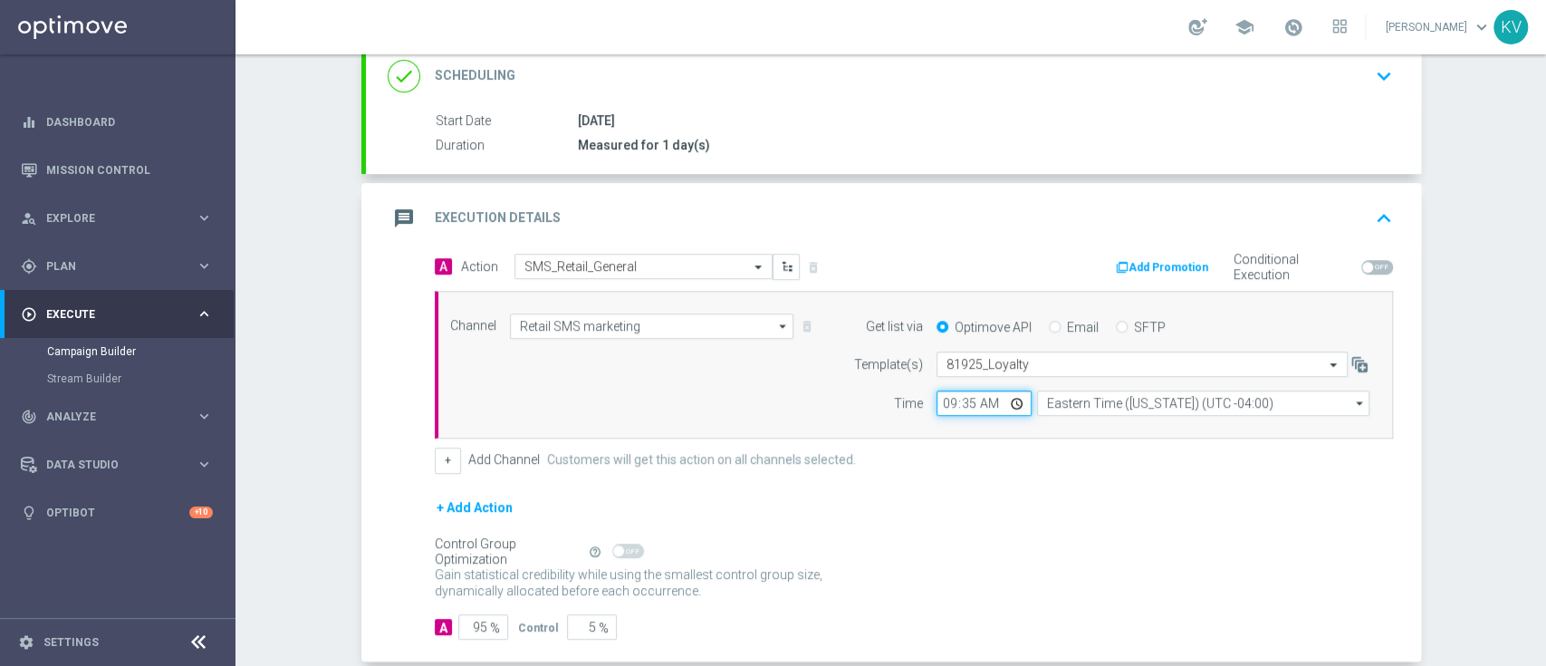
scroll to position [347, 0]
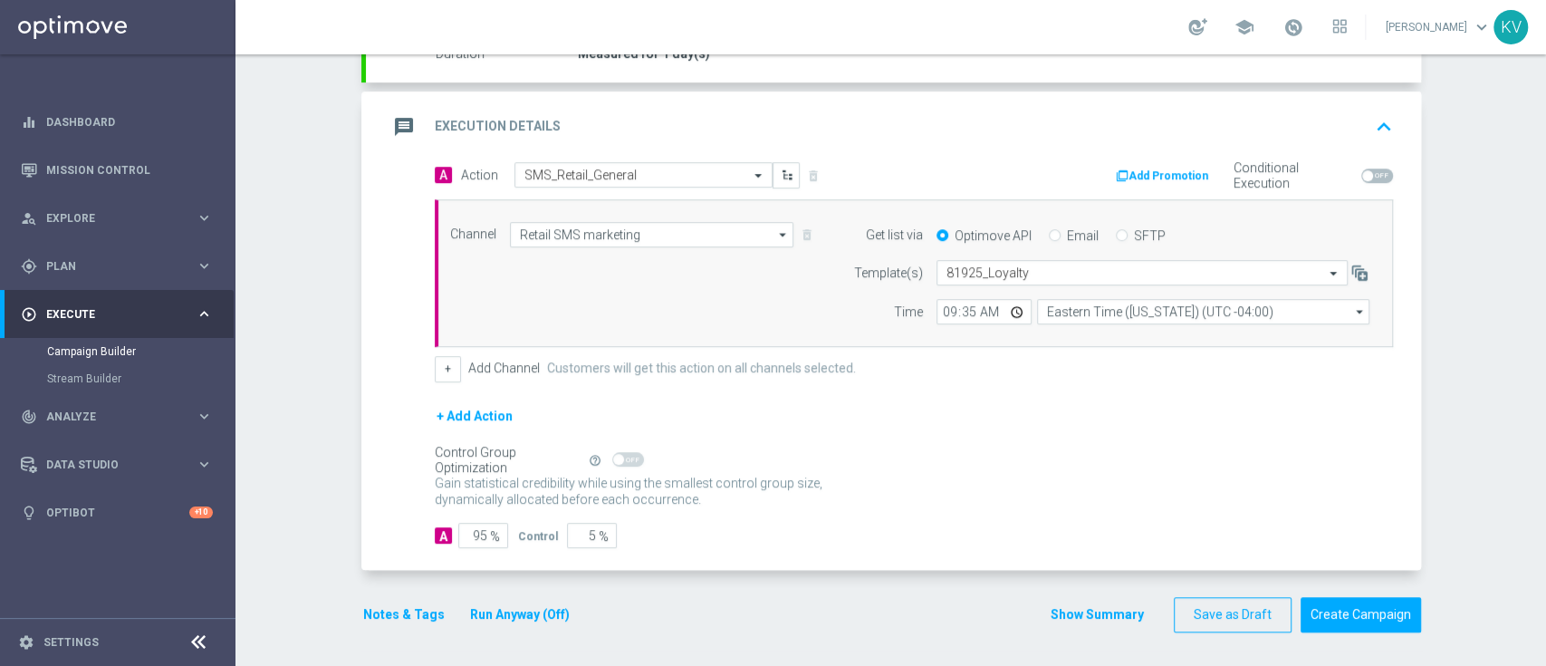
click at [490, 533] on span "%" at bounding box center [495, 536] width 10 height 15
click at [465, 532] on input "95" at bounding box center [483, 535] width 50 height 25
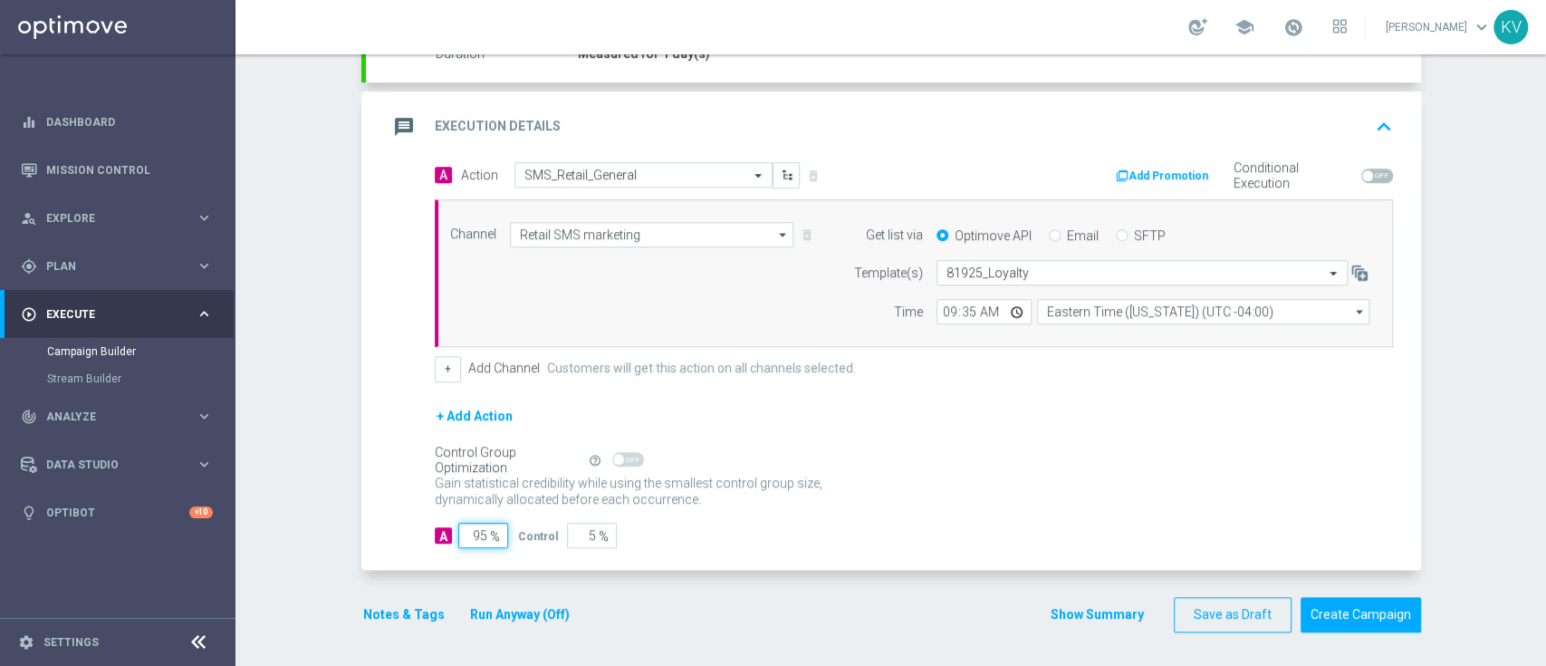
click at [465, 532] on input "95" at bounding box center [483, 535] width 50 height 25
type input "10"
type input "90"
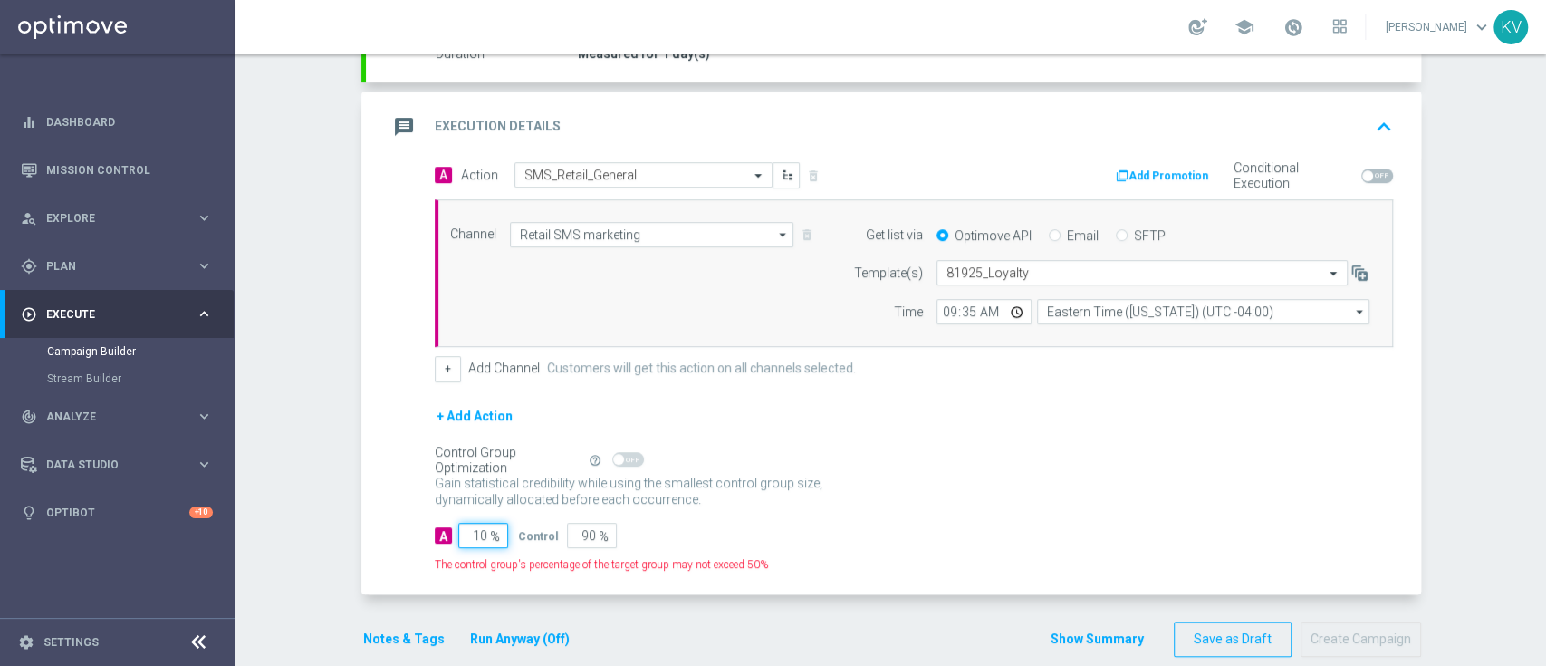
type input "100"
type input "0"
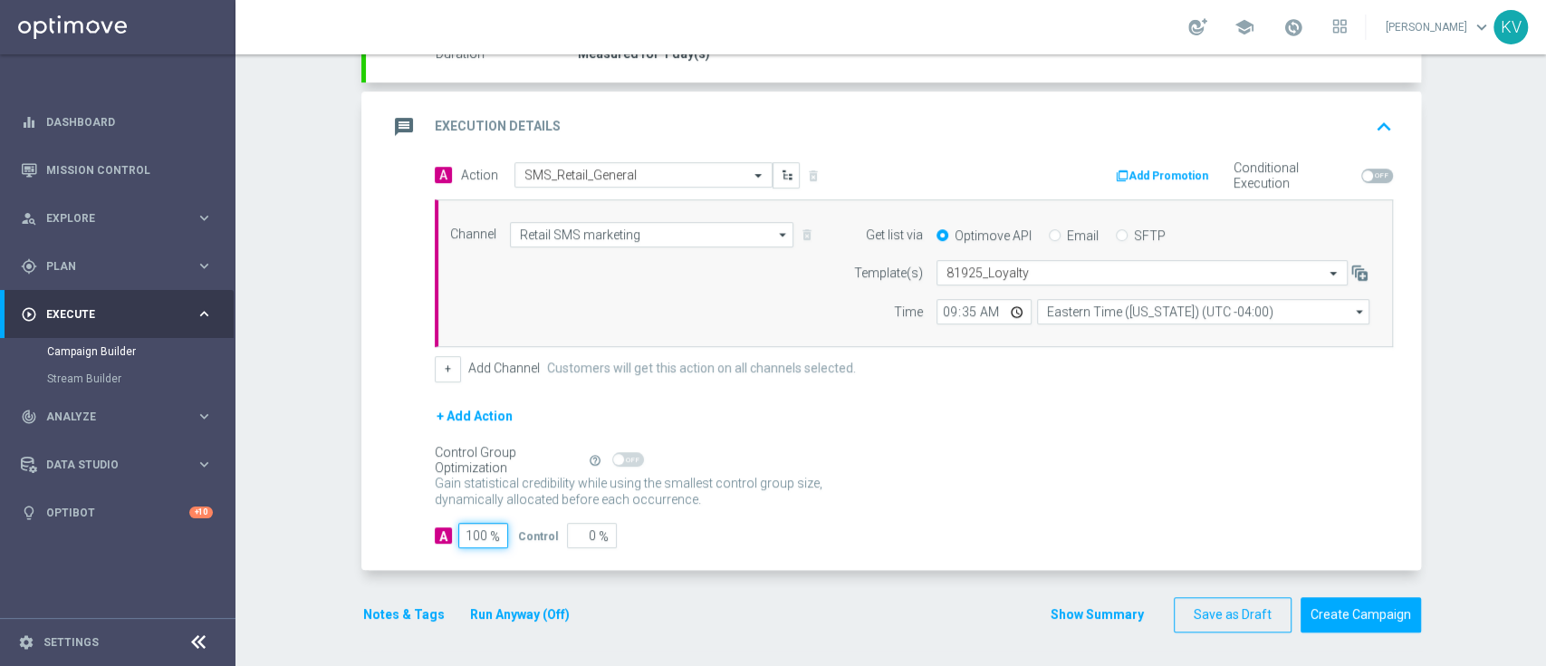
type input "100"
click at [379, 625] on div "Notes & Tags Run Anyway (Off)" at bounding box center [477, 614] width 232 height 35
click at [384, 620] on button "Notes & Tags" at bounding box center [403, 614] width 85 height 23
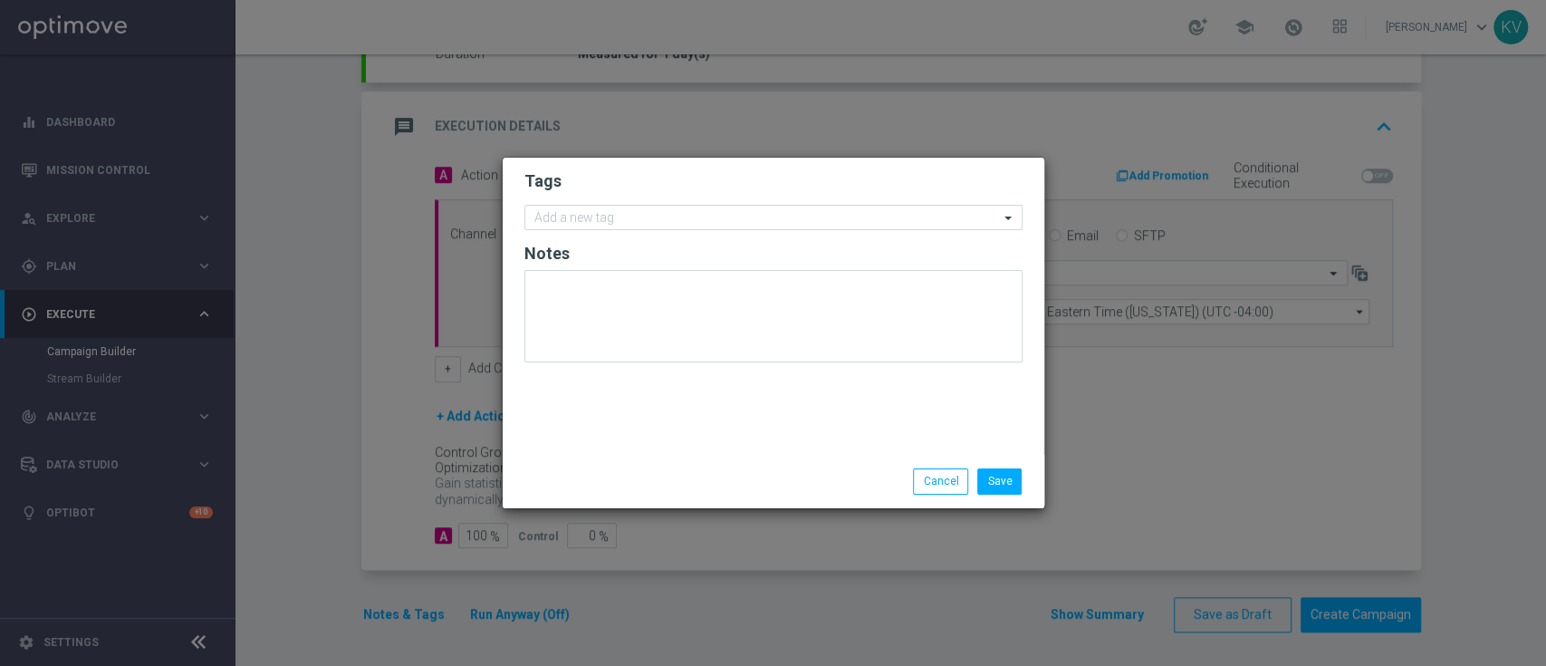
click at [555, 234] on form "Tags Add a new tag Notes" at bounding box center [773, 271] width 498 height 210
click at [579, 213] on input "text" at bounding box center [766, 218] width 465 height 15
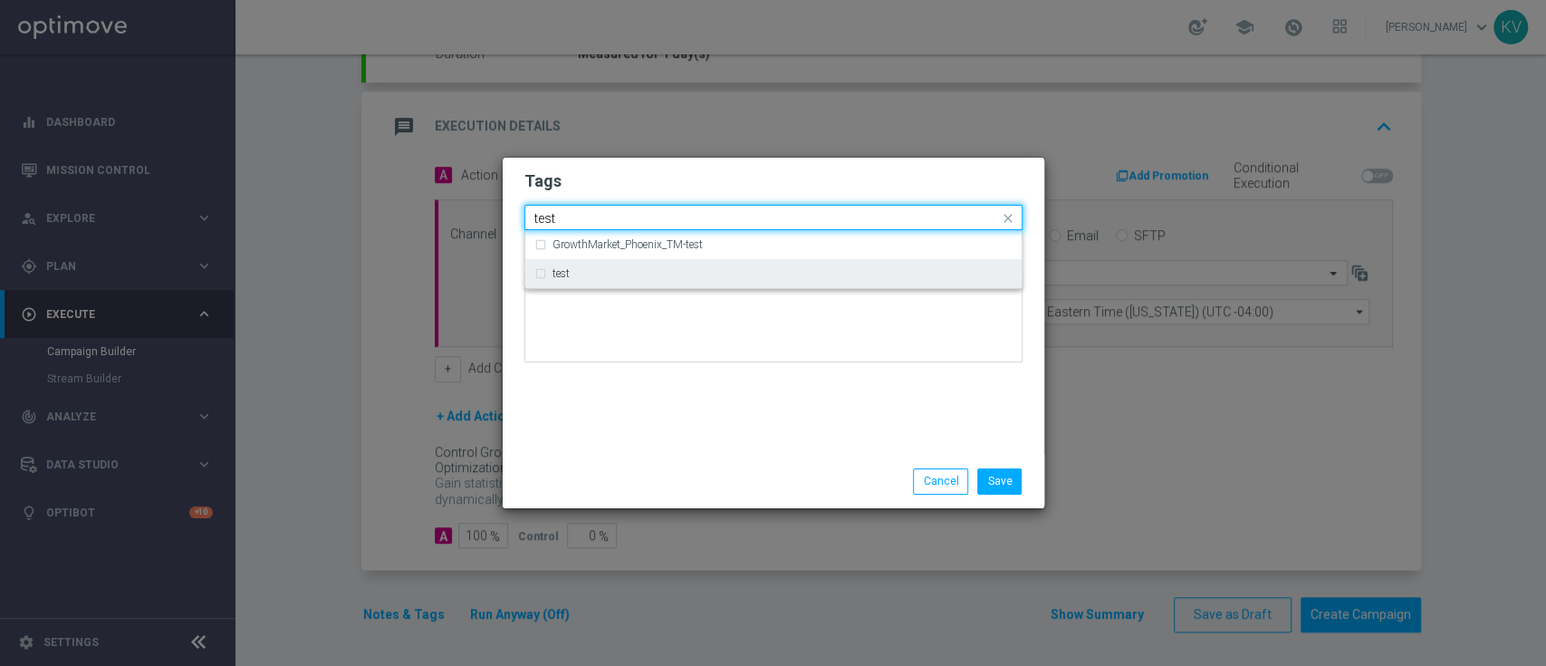
click at [615, 277] on div "test" at bounding box center [783, 273] width 460 height 11
type input "test"
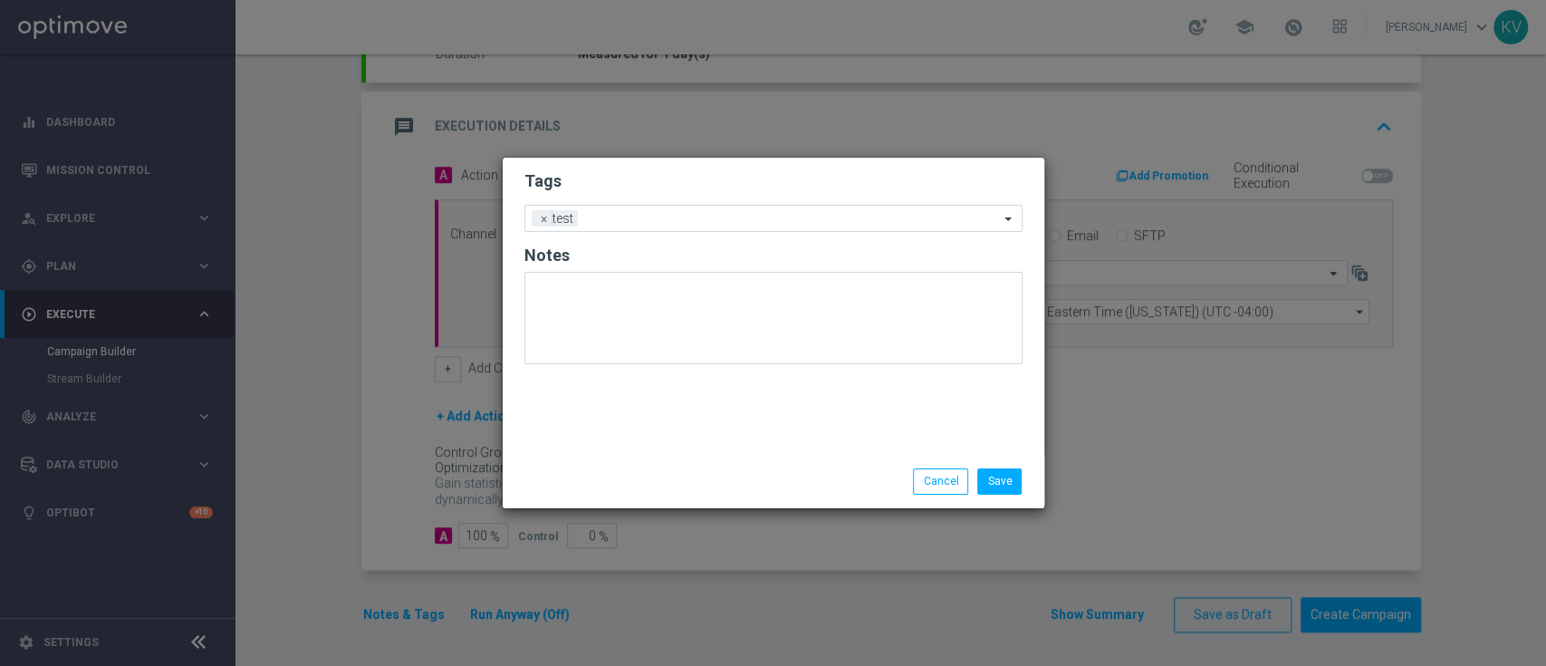
click at [645, 439] on div "Tags Add a new tag × test Notes" at bounding box center [774, 306] width 542 height 297
click at [995, 480] on button "Save" at bounding box center [999, 480] width 44 height 25
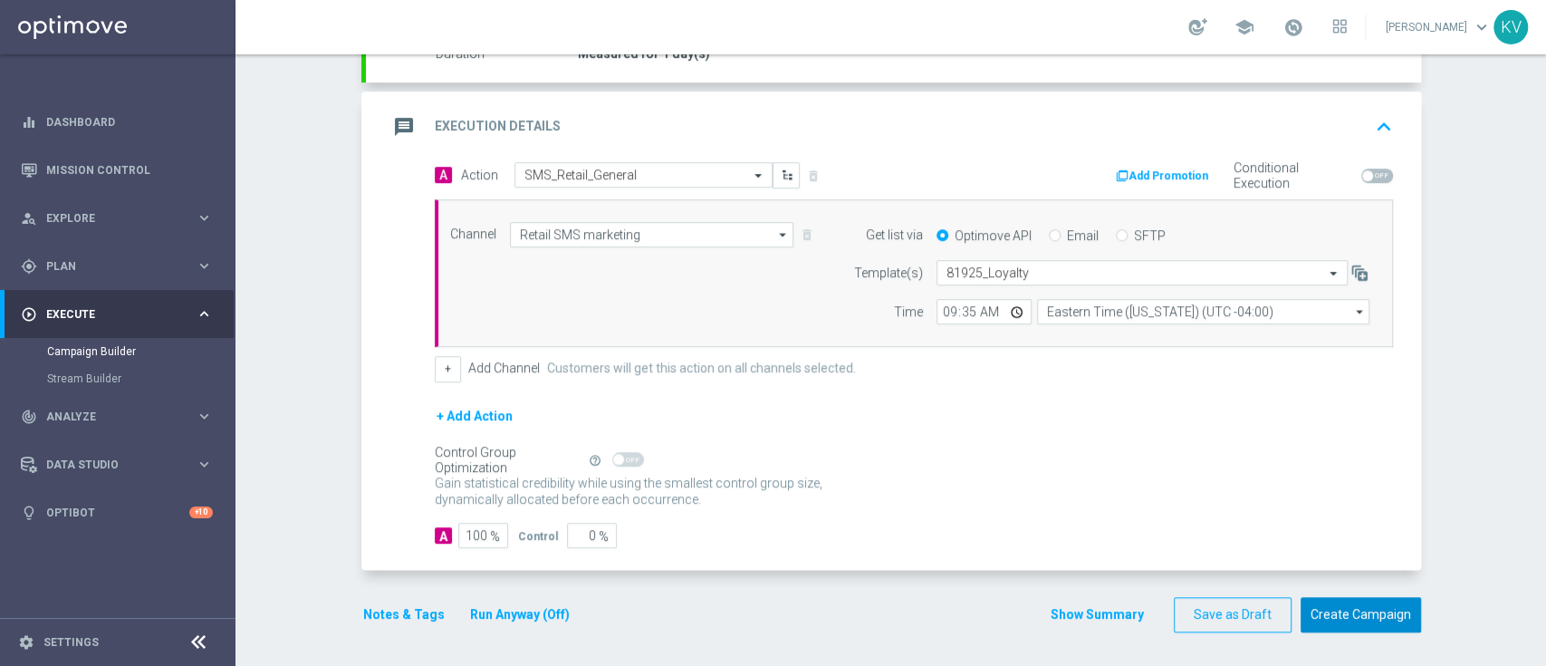
click at [1341, 624] on button "Create Campaign" at bounding box center [1361, 614] width 120 height 35
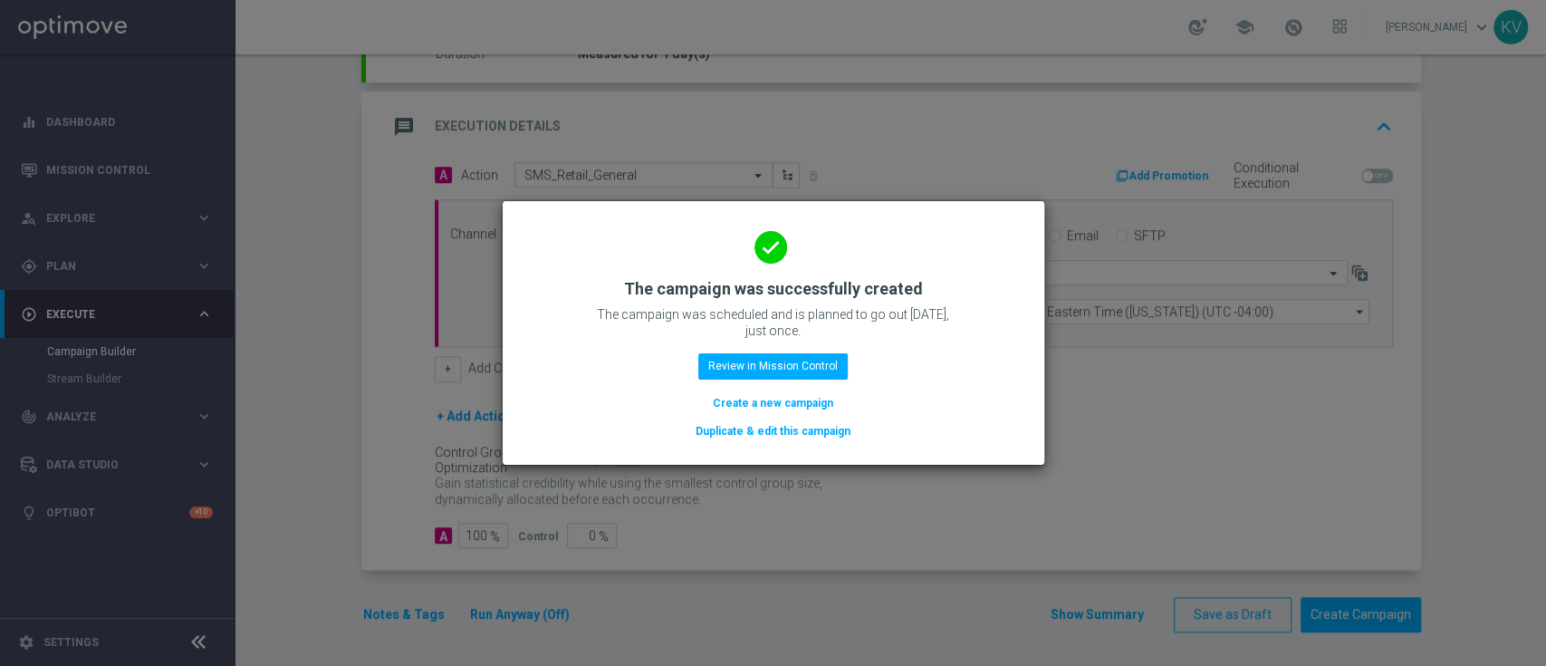
click at [763, 402] on button "Create a new campaign" at bounding box center [773, 403] width 124 height 20
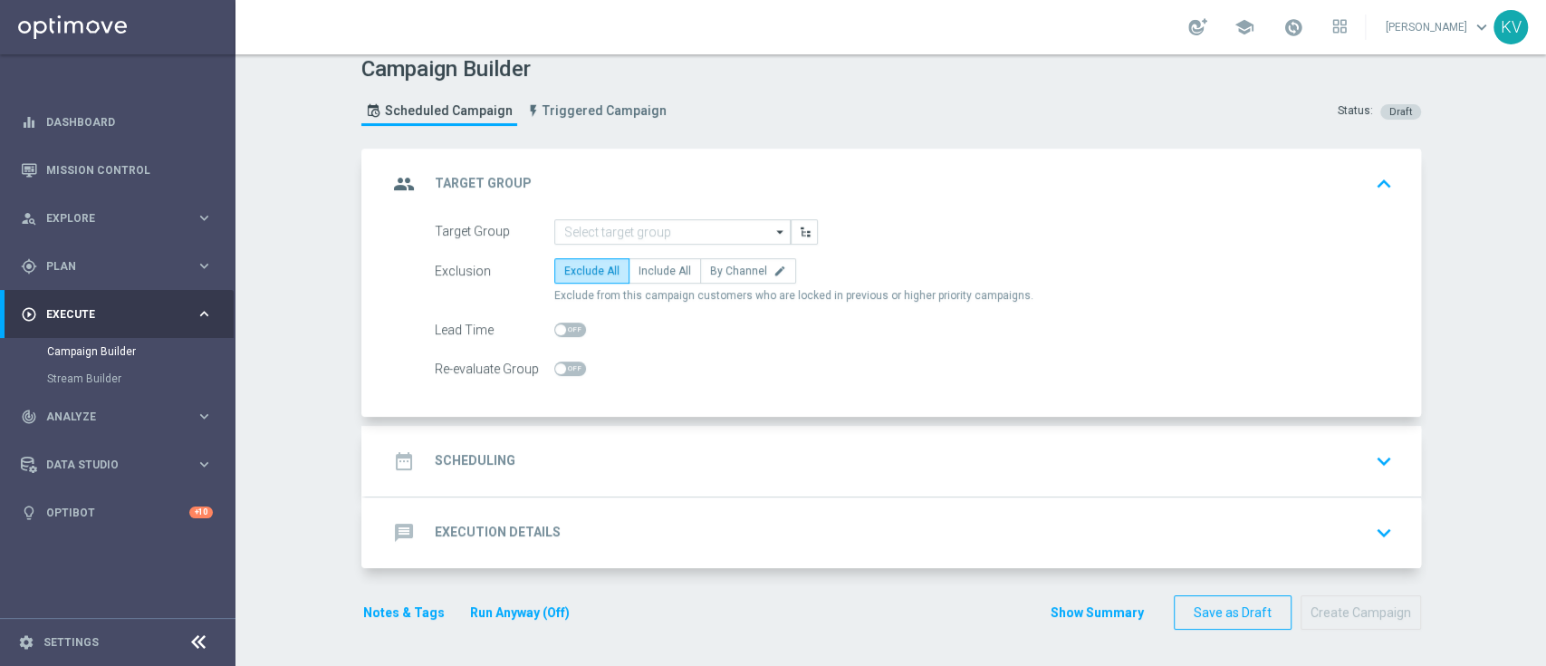
scroll to position [0, 0]
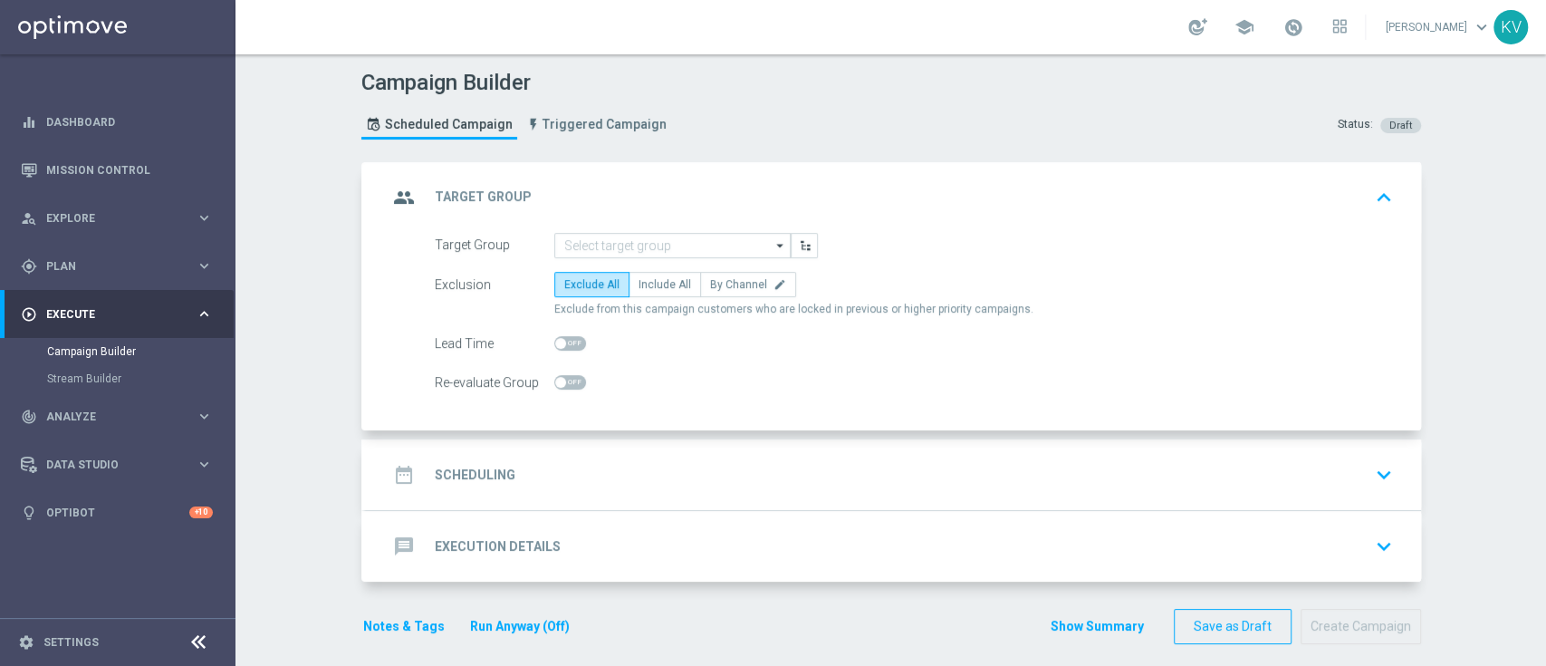
click at [624, 260] on form "Target Group arrow_drop_down Drag here to set row groups Drag here to set colum…" at bounding box center [914, 314] width 958 height 163
click at [624, 258] on form "Target Group arrow_drop_down Drag here to set row groups Drag here to set colum…" at bounding box center [914, 314] width 958 height 163
click at [621, 251] on input at bounding box center [672, 245] width 236 height 25
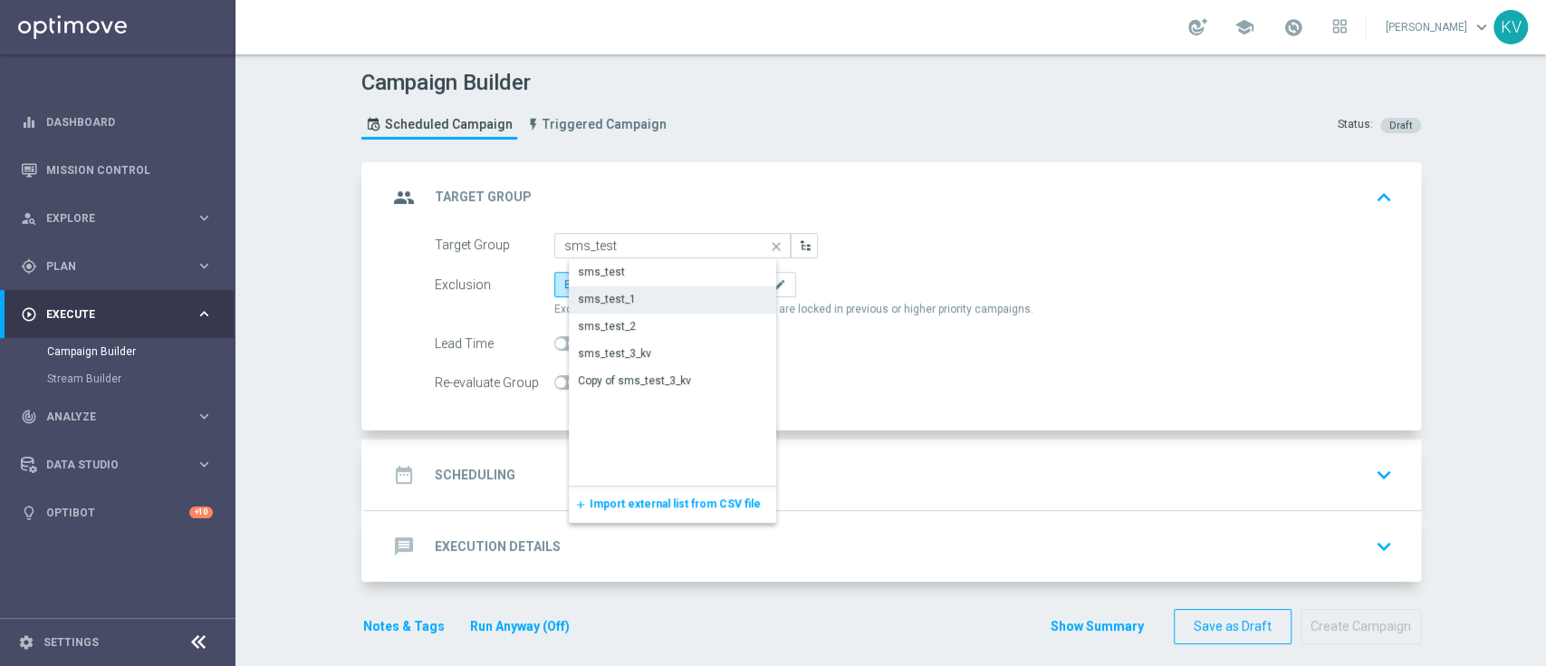
click at [646, 301] on div "sms_test_1" at bounding box center [687, 298] width 237 height 25
type input "sms_test_1"
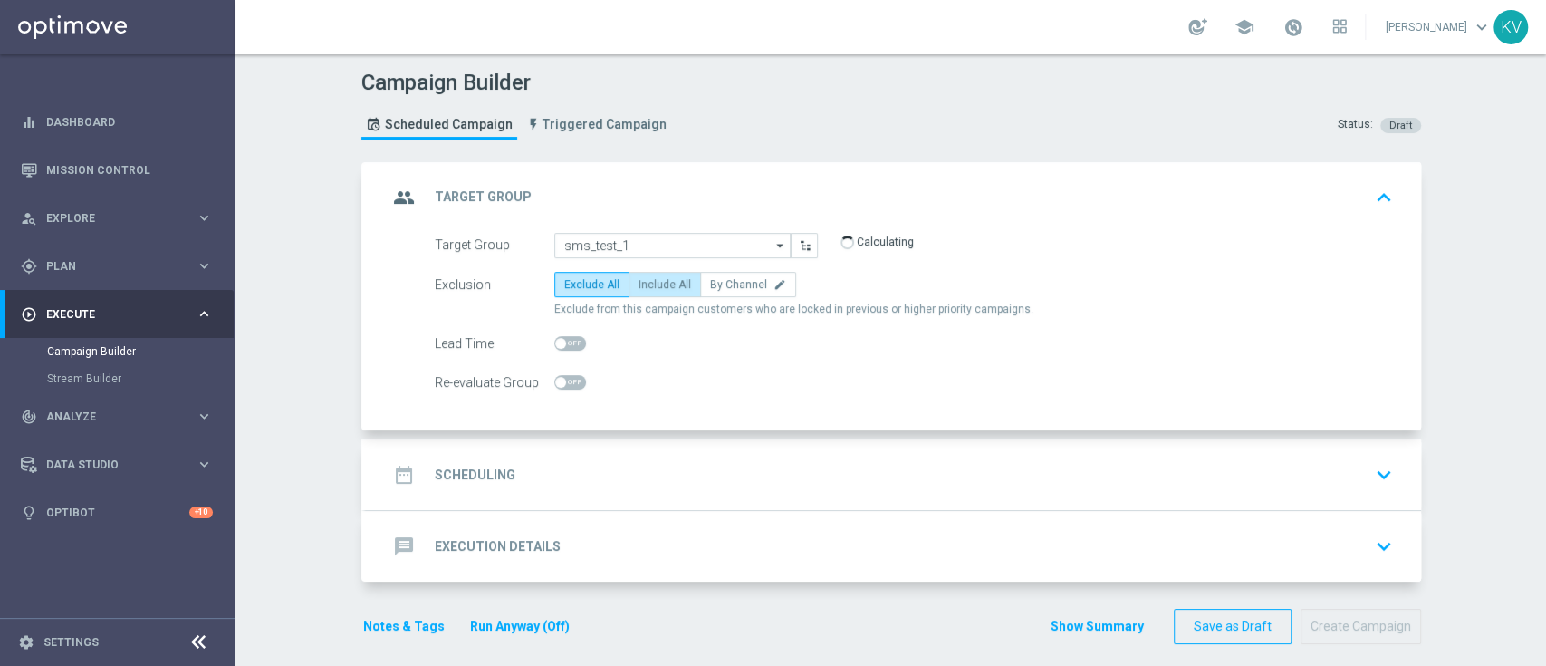
click at [655, 280] on span "Include All" at bounding box center [665, 284] width 53 height 13
click at [650, 282] on input "Include All" at bounding box center [645, 288] width 12 height 12
radio input "true"
click at [647, 472] on div "date_range Scheduling keyboard_arrow_down" at bounding box center [894, 474] width 1012 height 34
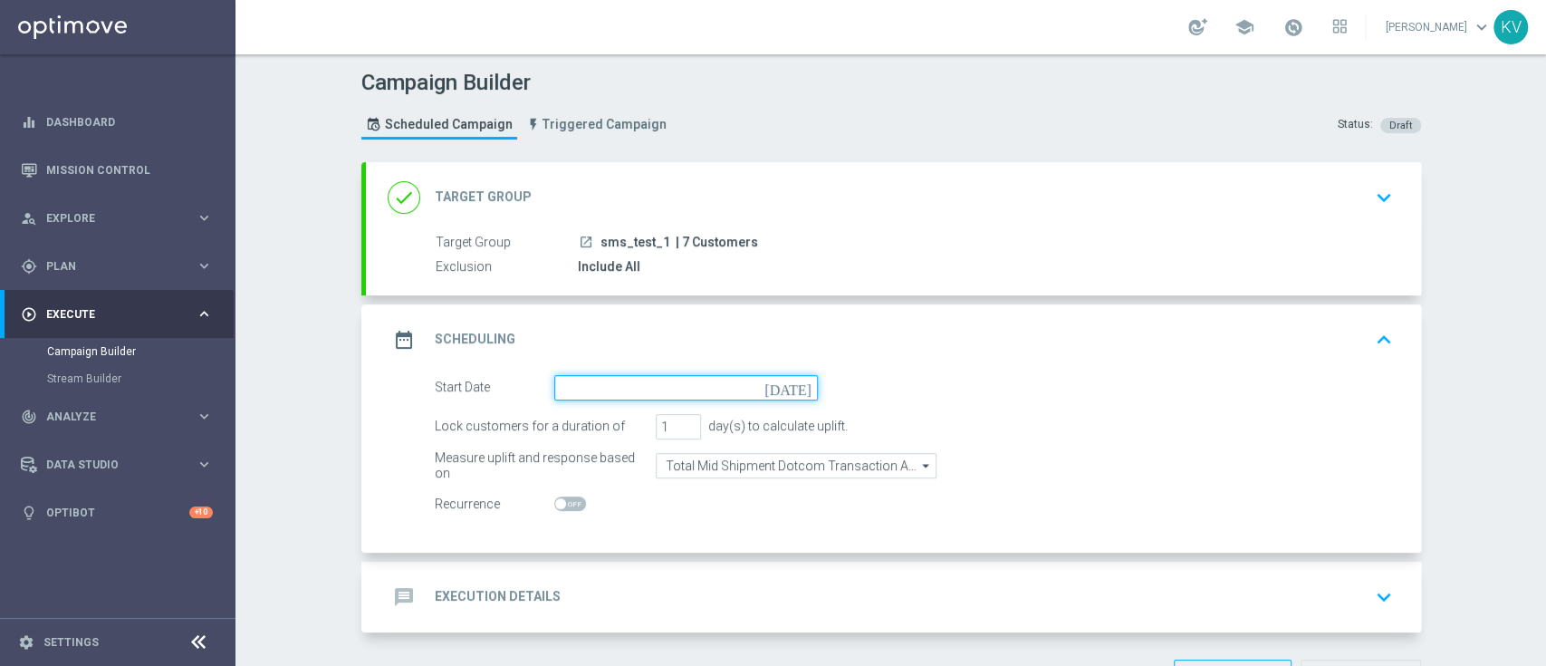
click at [594, 394] on input at bounding box center [686, 387] width 264 height 25
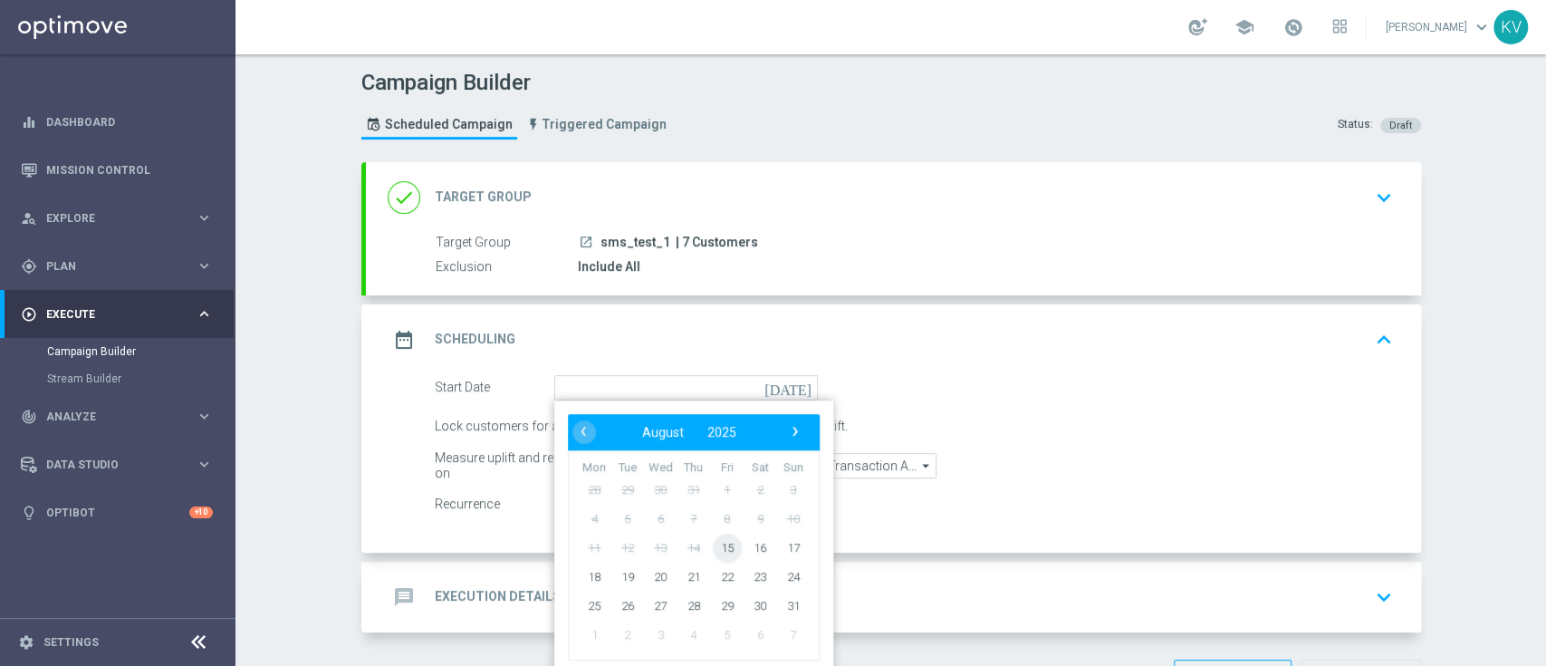
click at [719, 554] on span "15" at bounding box center [726, 547] width 29 height 29
type input "[DATE]"
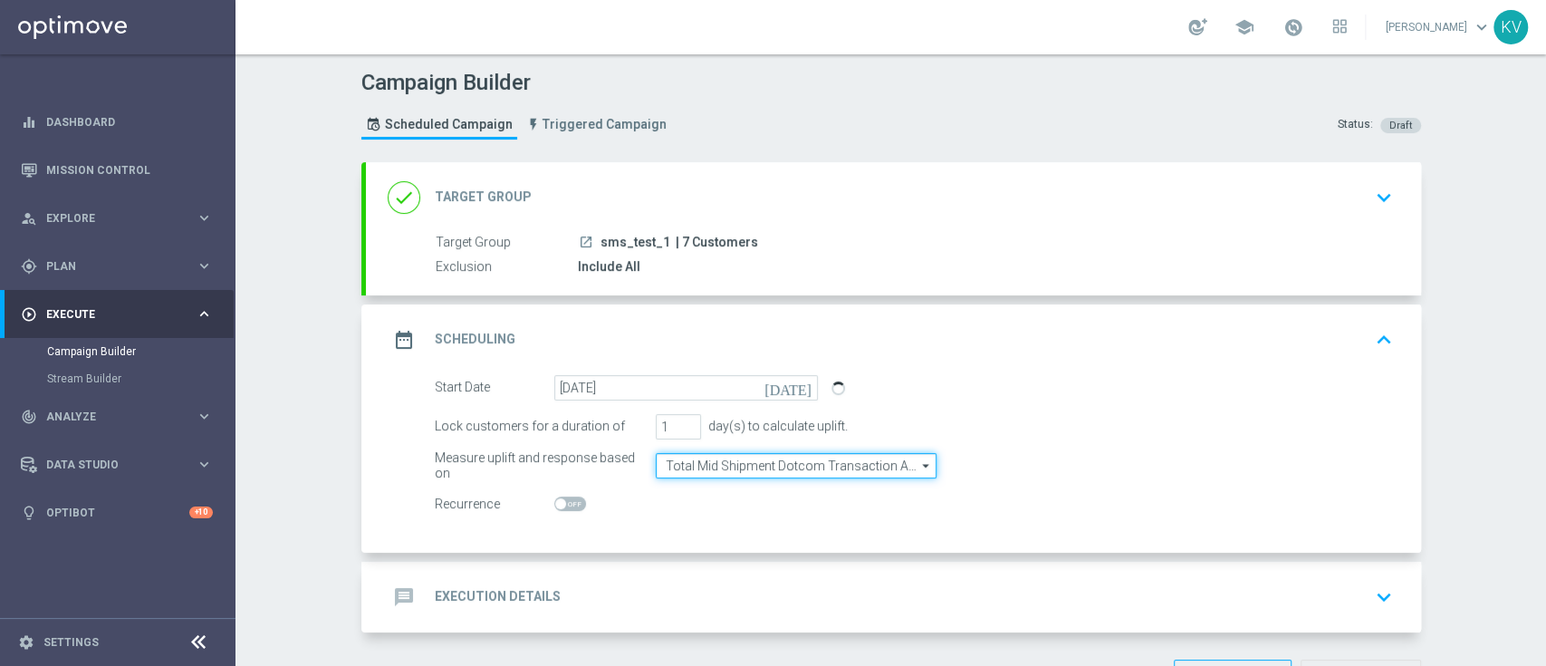
click at [746, 463] on input "Total Mid Shipment Dotcom Transaction Amount" at bounding box center [796, 465] width 281 height 25
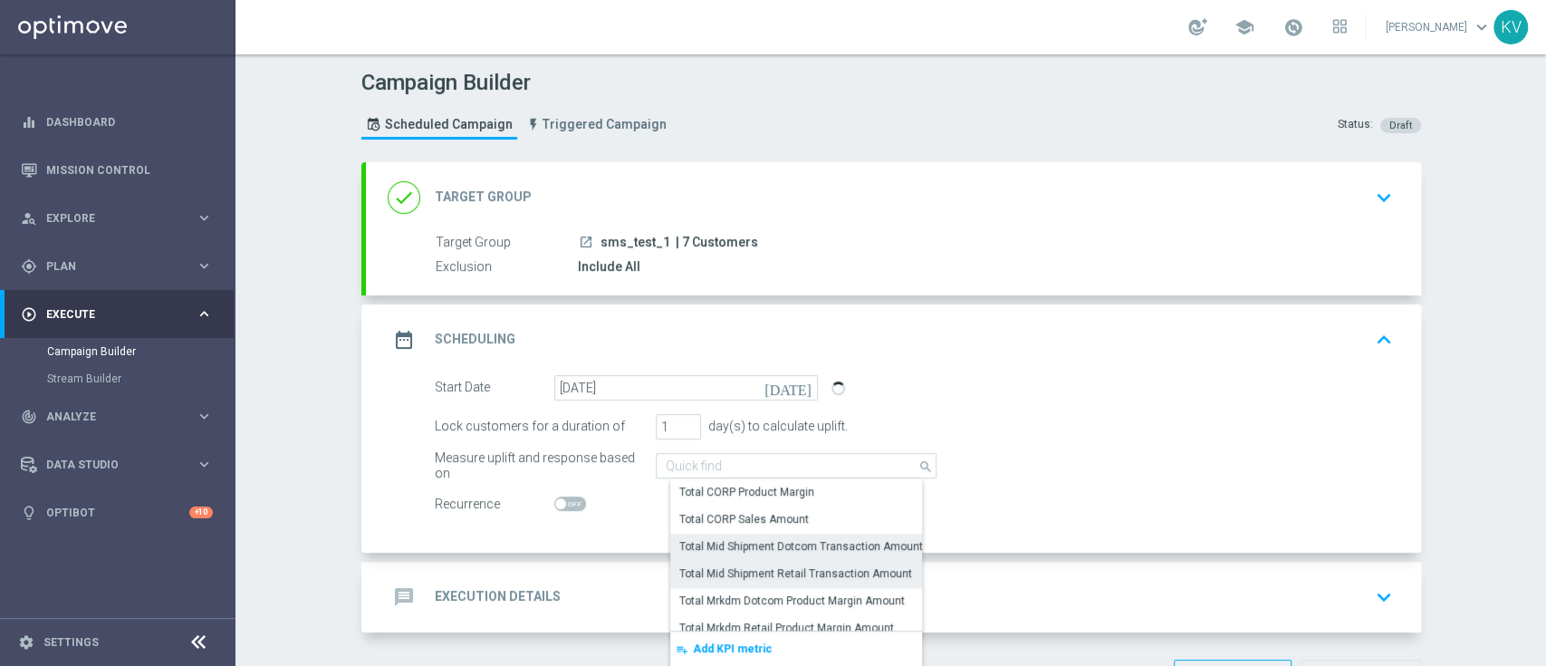
click at [776, 572] on div "Total Mid Shipment Retail Transaction Amount" at bounding box center [795, 573] width 233 height 16
type input "Total Mid Shipment Retail Transaction Amount"
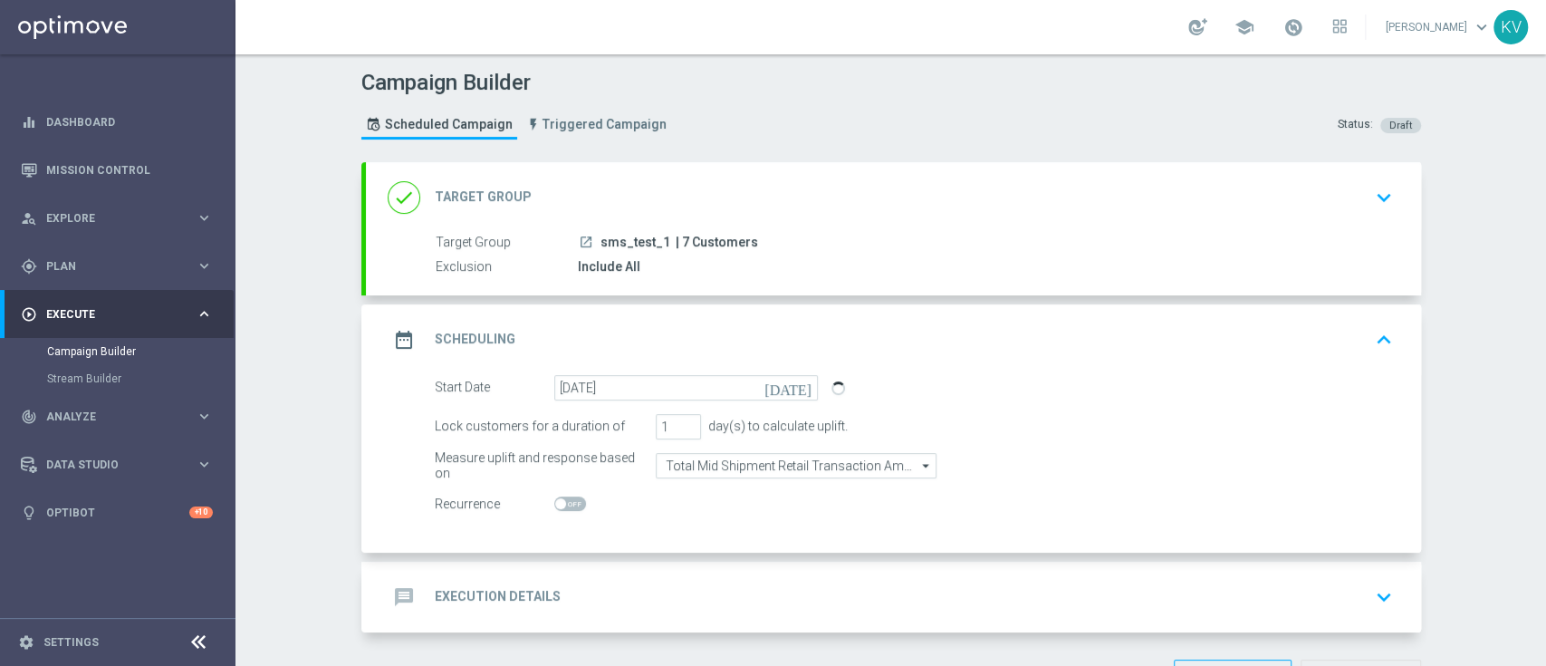
click at [733, 593] on div "message Execution Details keyboard_arrow_down" at bounding box center [894, 597] width 1012 height 34
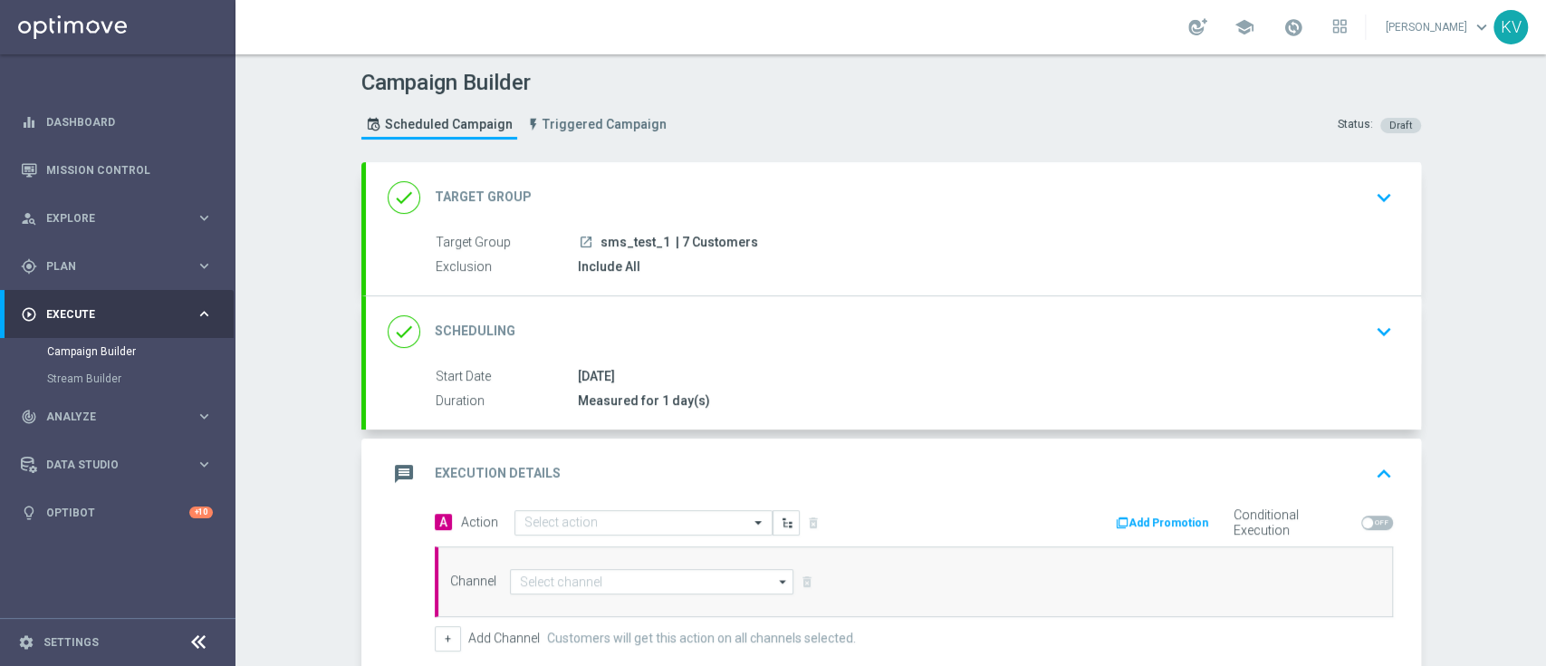
click at [574, 505] on div "message Execution Details keyboard_arrow_up" at bounding box center [893, 473] width 1055 height 71
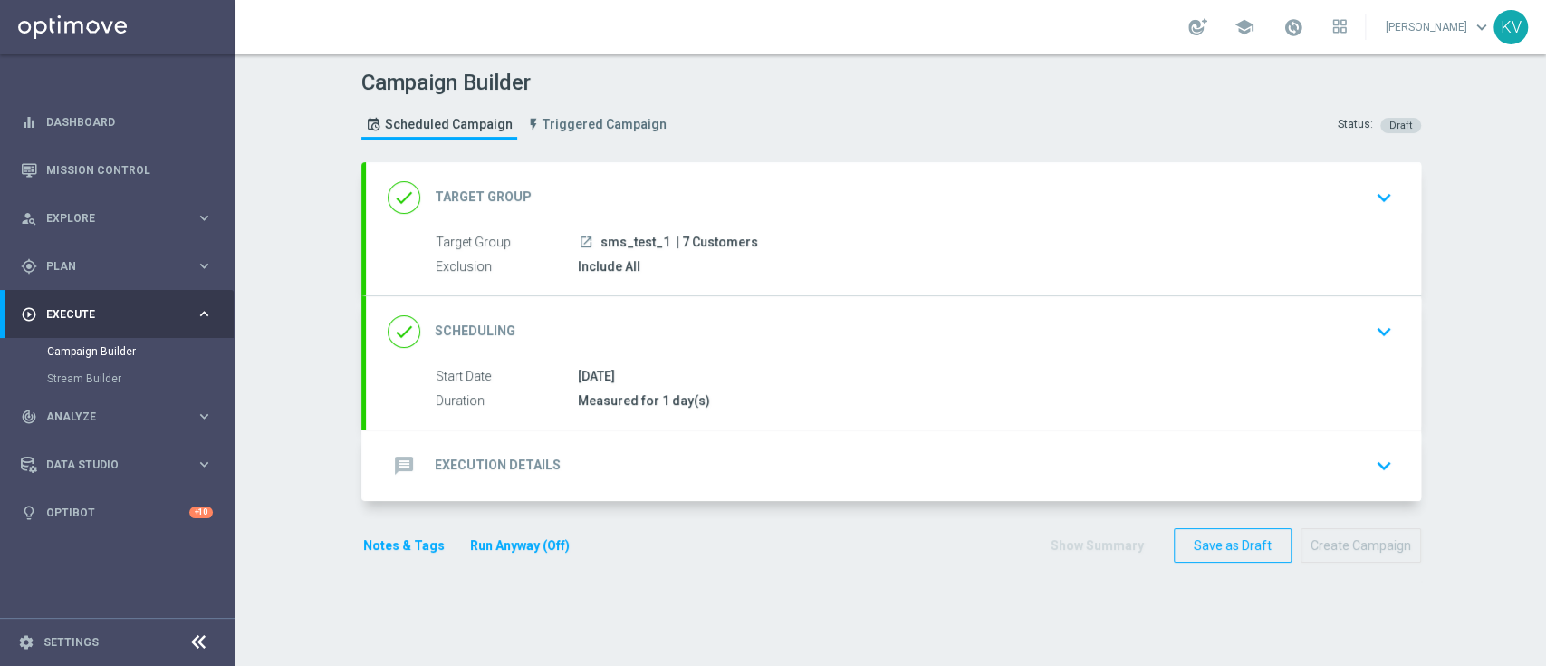
click at [557, 480] on div "message Execution Details keyboard_arrow_down A Action Select action delete_for…" at bounding box center [893, 465] width 1055 height 71
click at [557, 480] on div "message Execution Details keyboard_arrow_down" at bounding box center [894, 465] width 1012 height 34
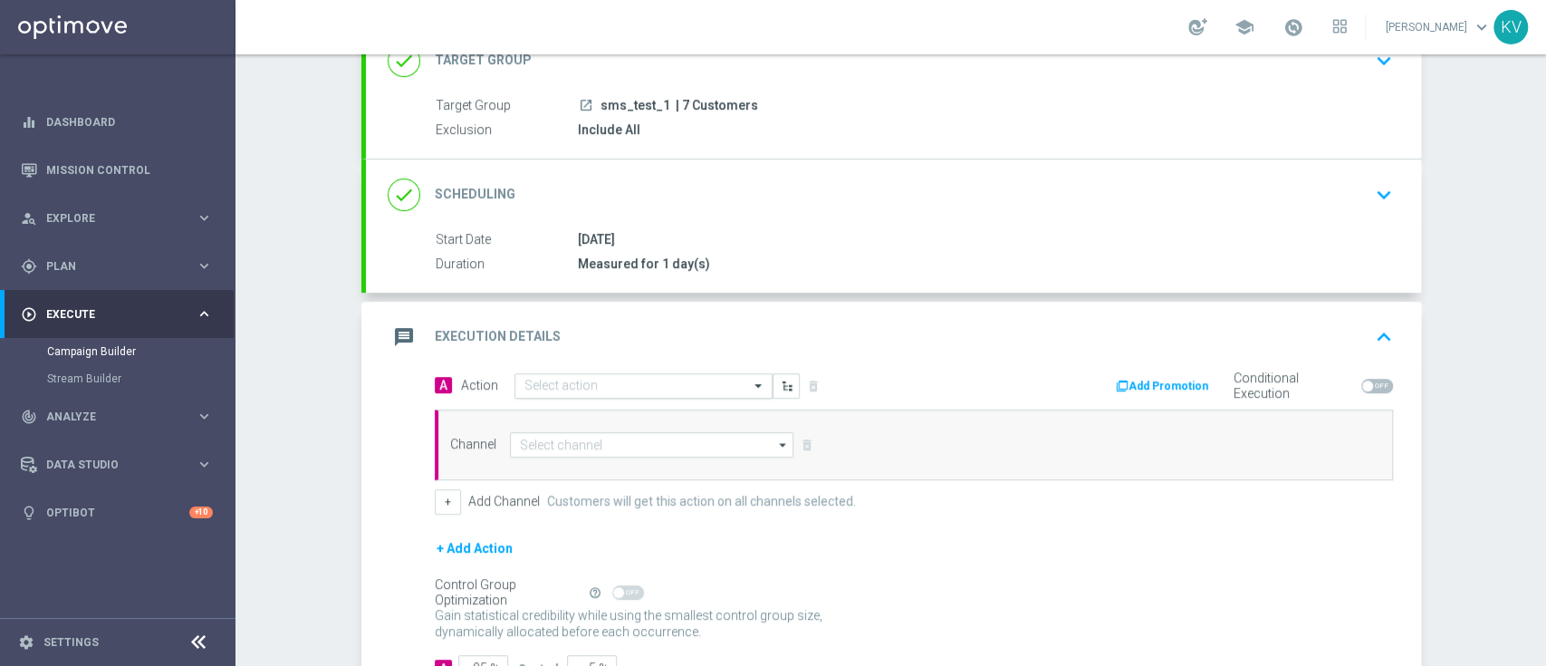
scroll to position [138, 0]
click at [558, 379] on input "text" at bounding box center [625, 385] width 202 height 15
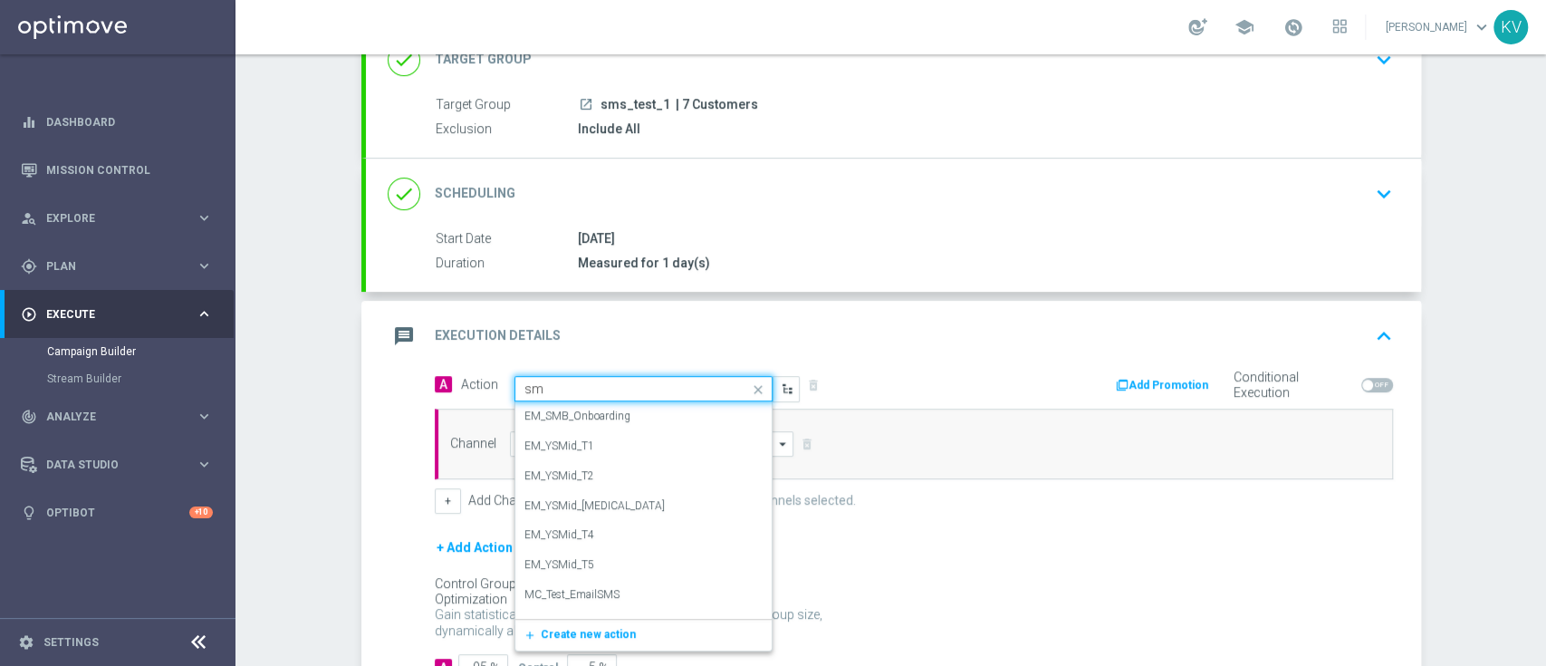
type input "sms"
click at [615, 589] on div "SMS_Retail_General edit" at bounding box center [643, 603] width 238 height 30
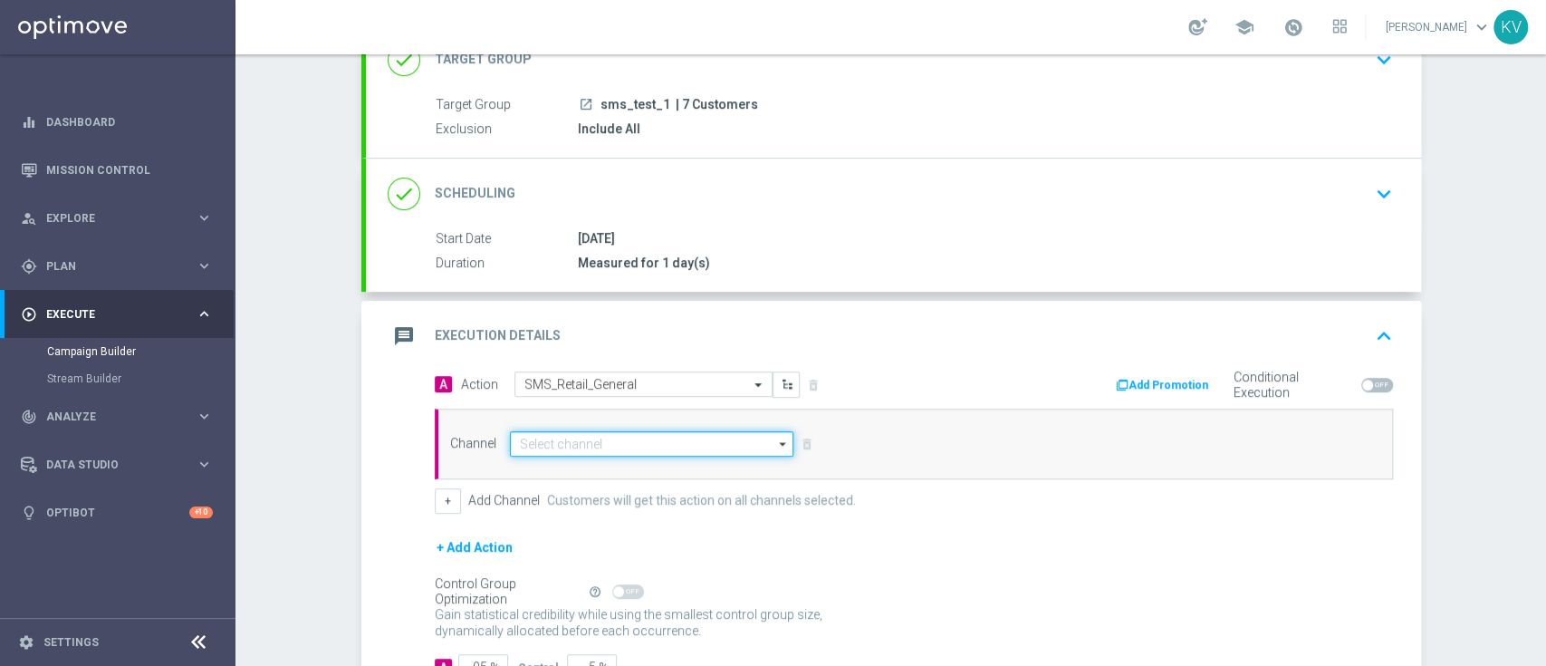
click at [602, 447] on input at bounding box center [652, 443] width 284 height 25
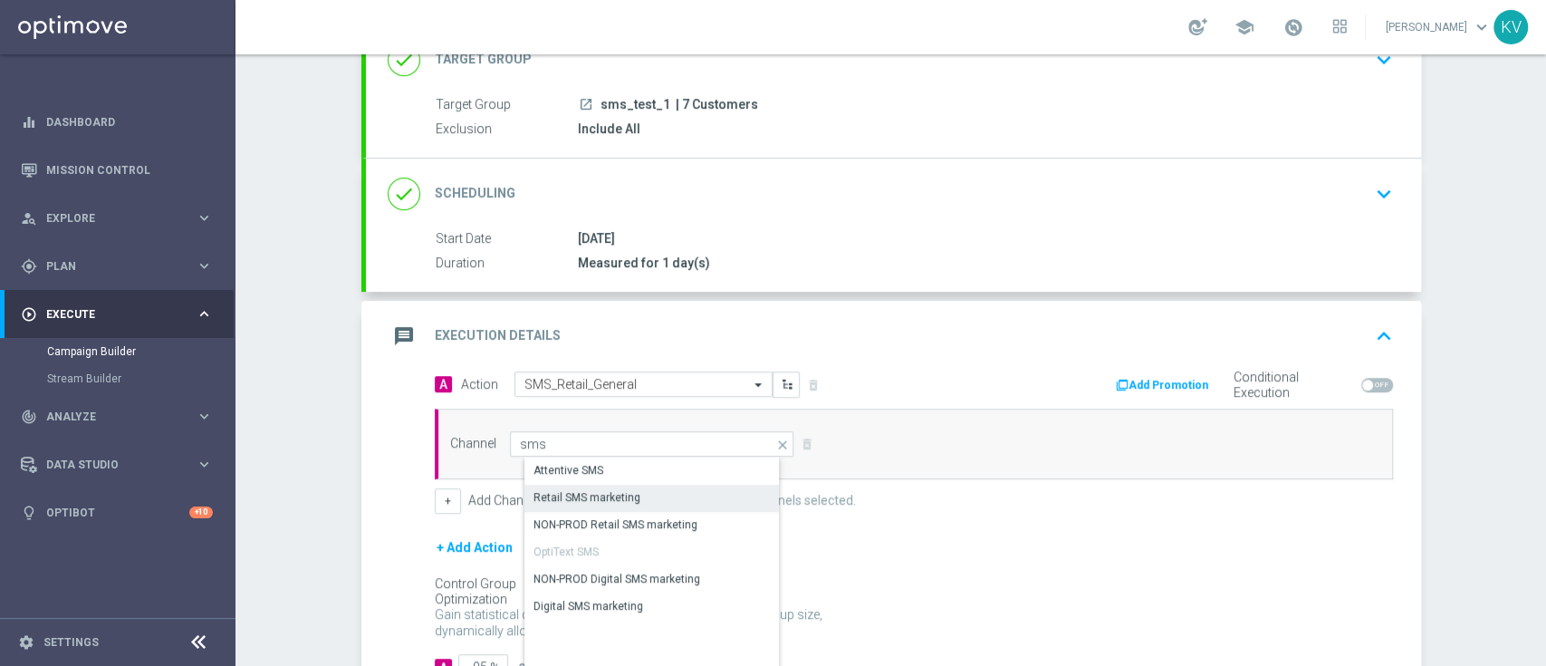
click at [630, 495] on div "Retail SMS marketing" at bounding box center [666, 497] width 285 height 25
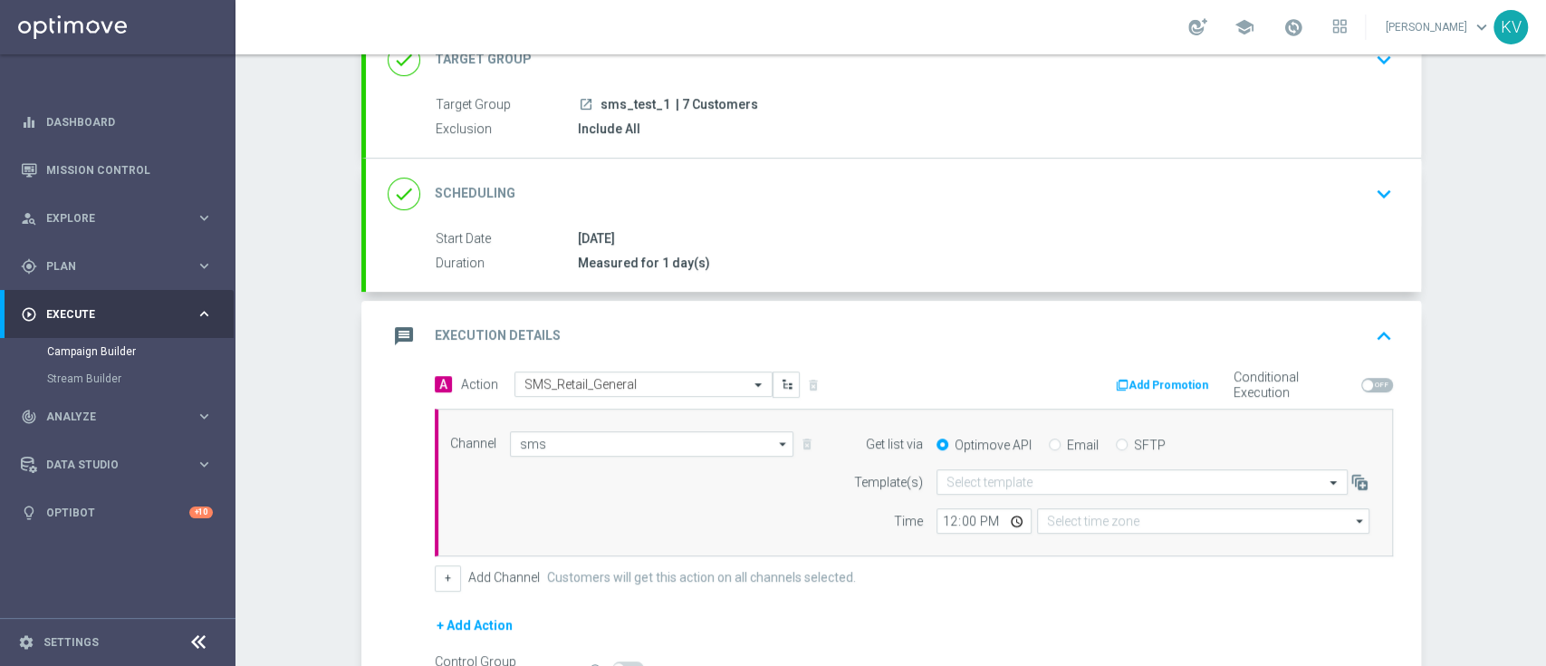
type input "Retail SMS marketing"
type input "Eastern Time ([US_STATE]) (UTC -04:00)"
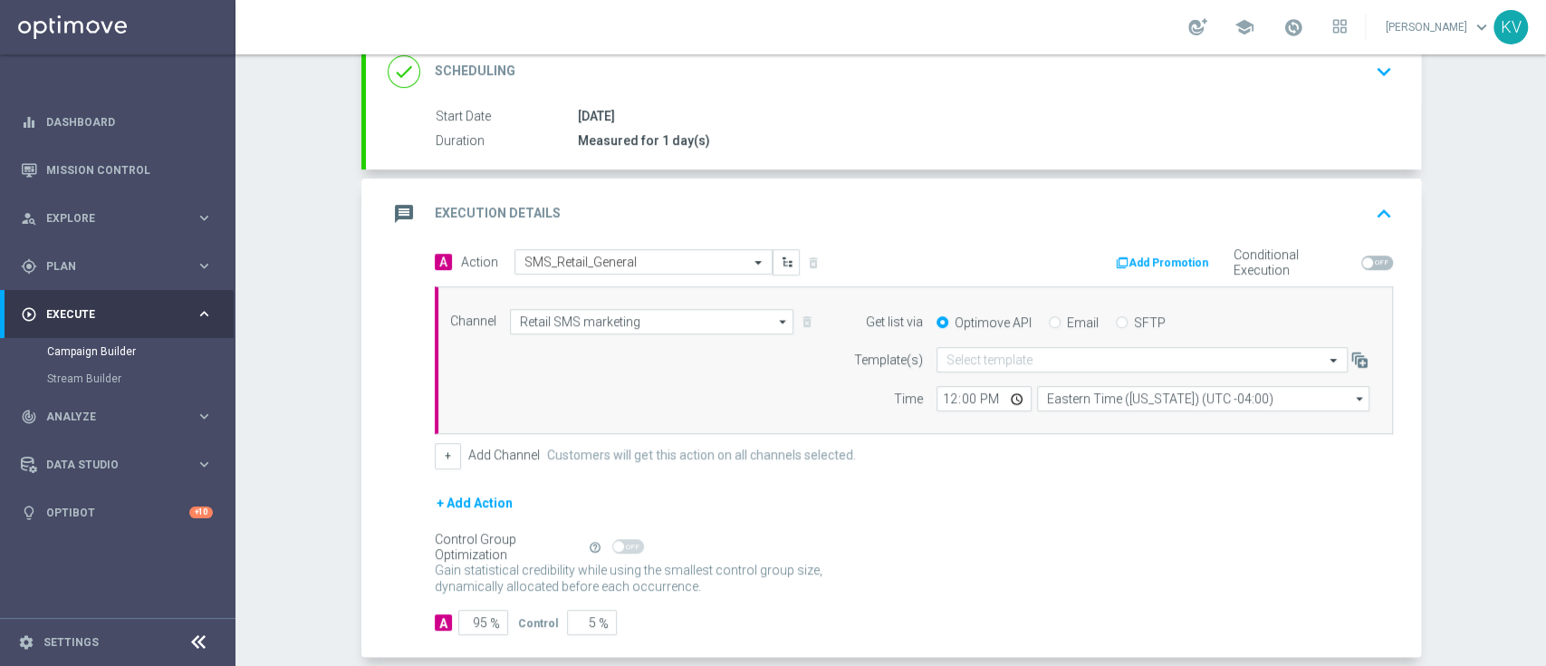
scroll to position [261, 0]
click at [969, 360] on input "text" at bounding box center [1124, 358] width 355 height 15
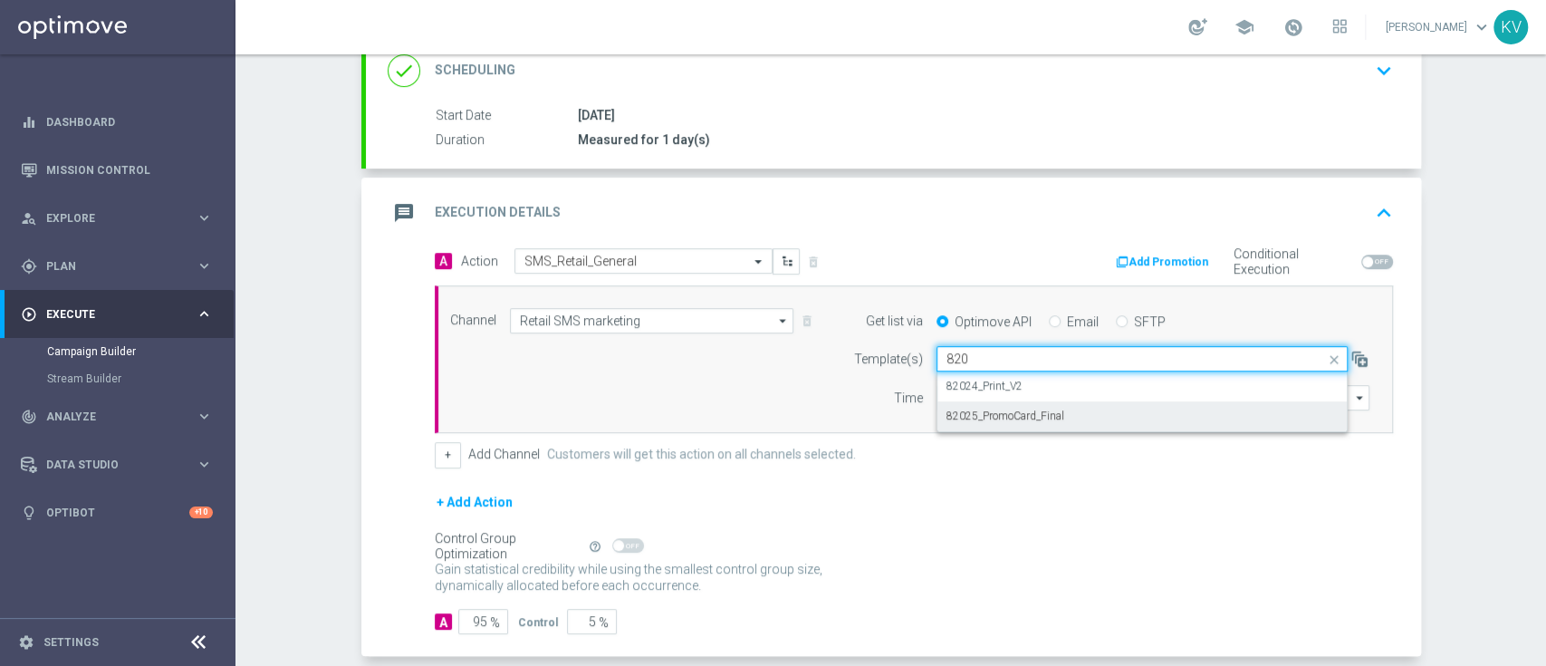
click at [1013, 417] on label "82025_PromoCard_Final" at bounding box center [1006, 416] width 118 height 15
type input "820"
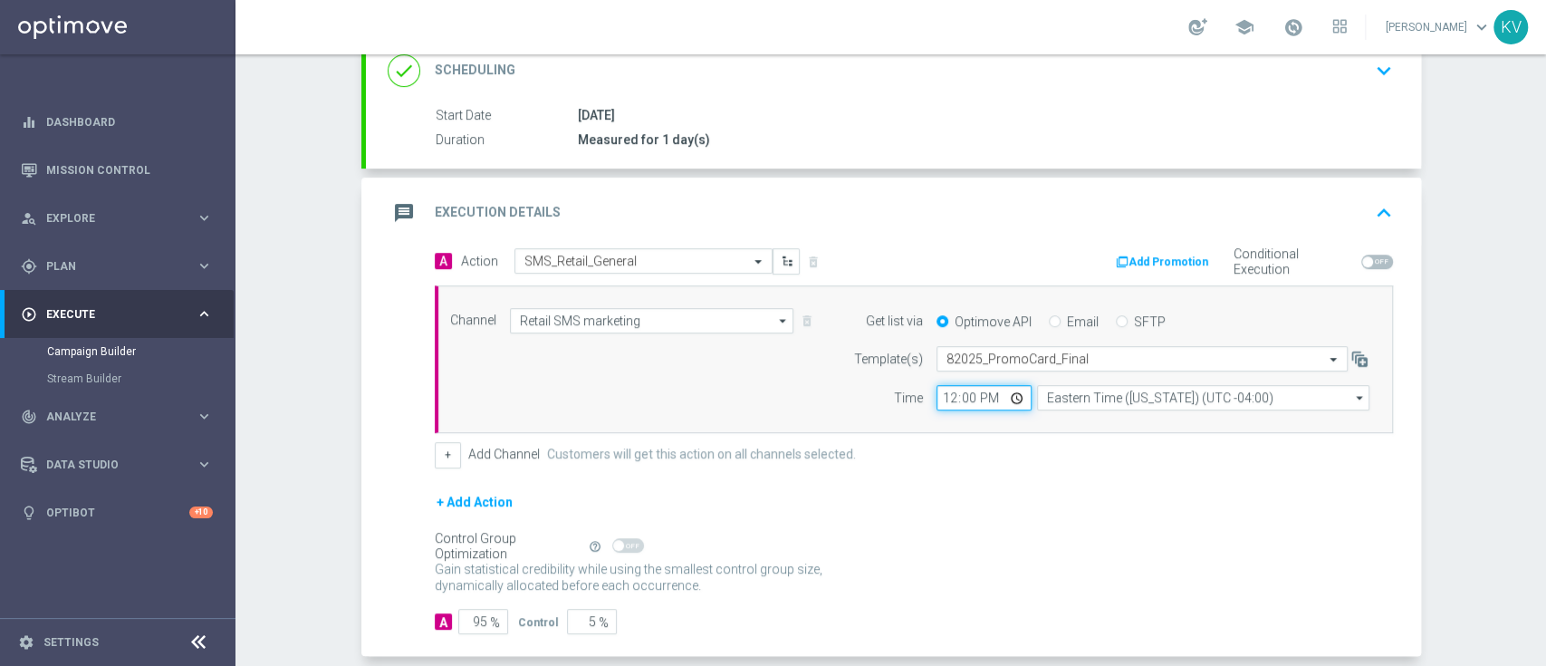
click at [937, 400] on input "12:00" at bounding box center [984, 397] width 95 height 25
type input "09:35"
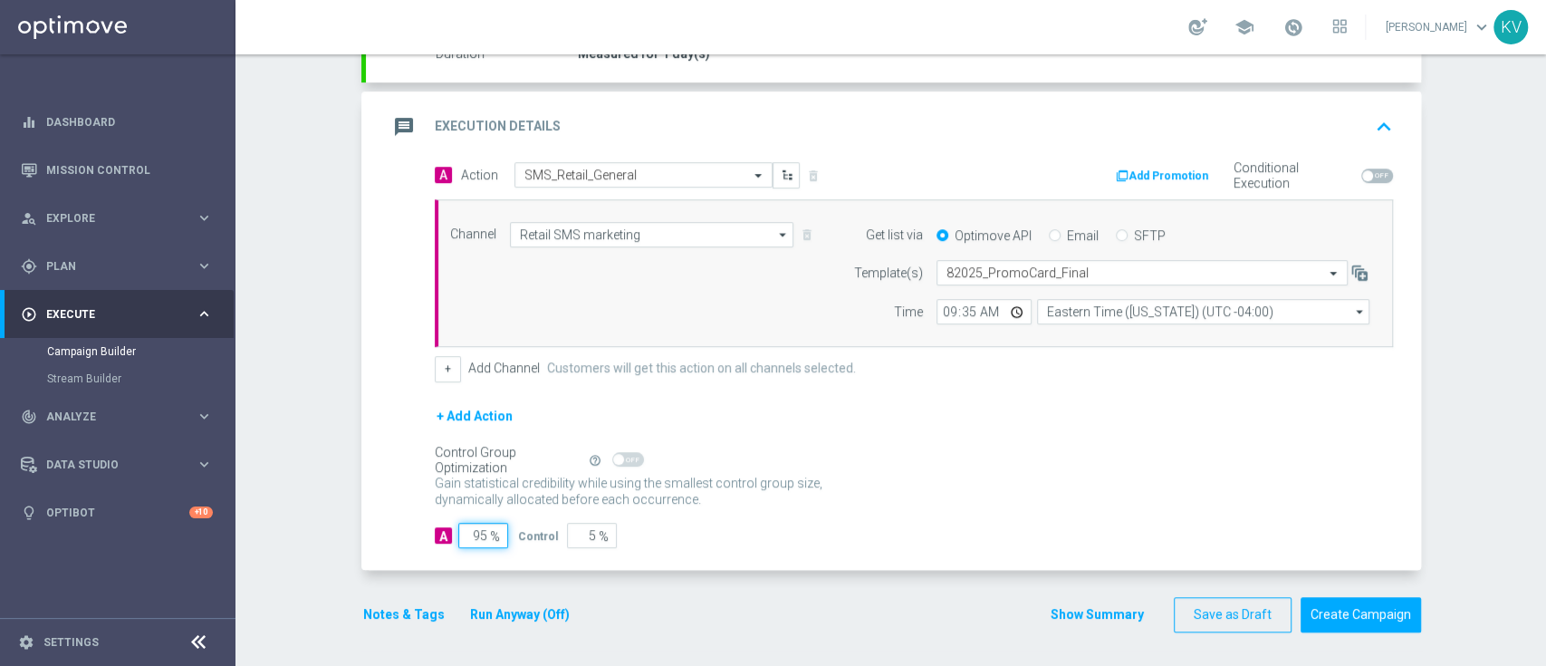
click at [458, 525] on input "95" at bounding box center [483, 535] width 50 height 25
type input "1"
type input "99"
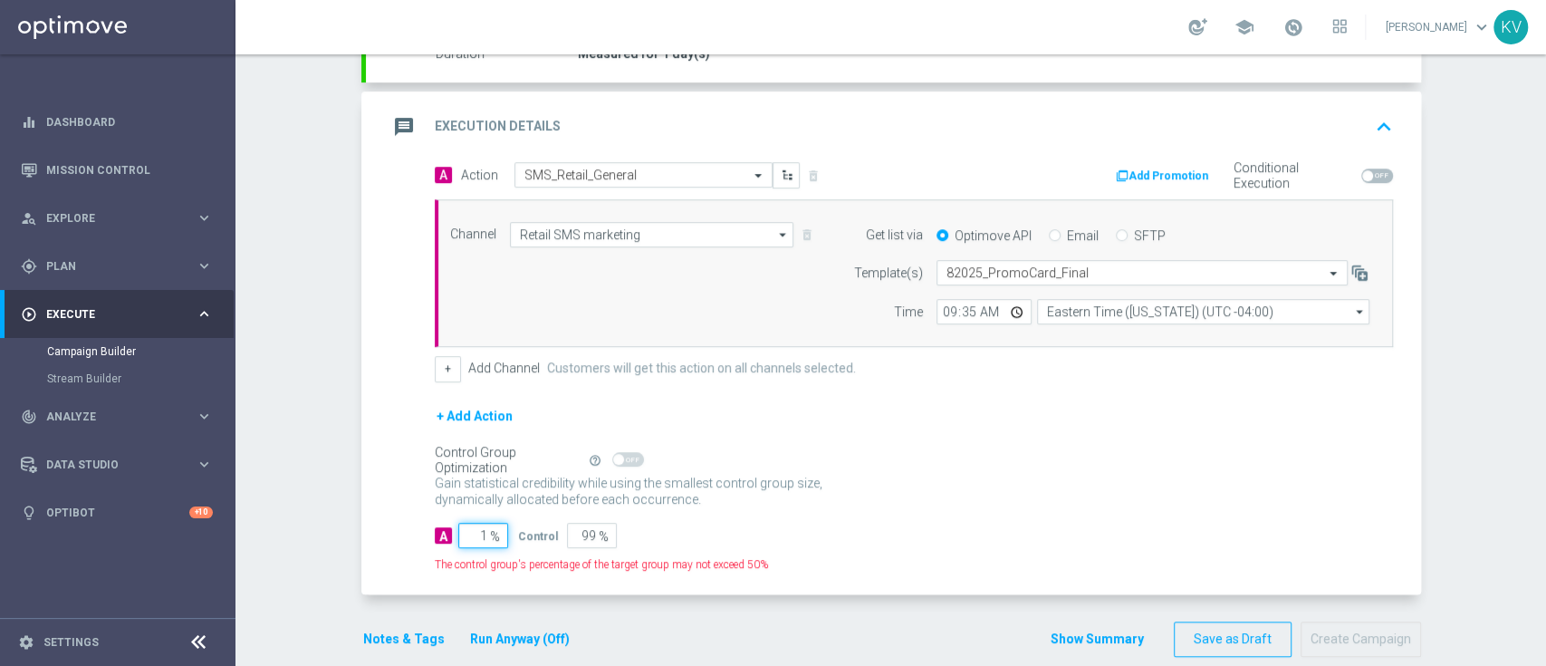
type input "10"
type input "90"
type input "100"
type input "0"
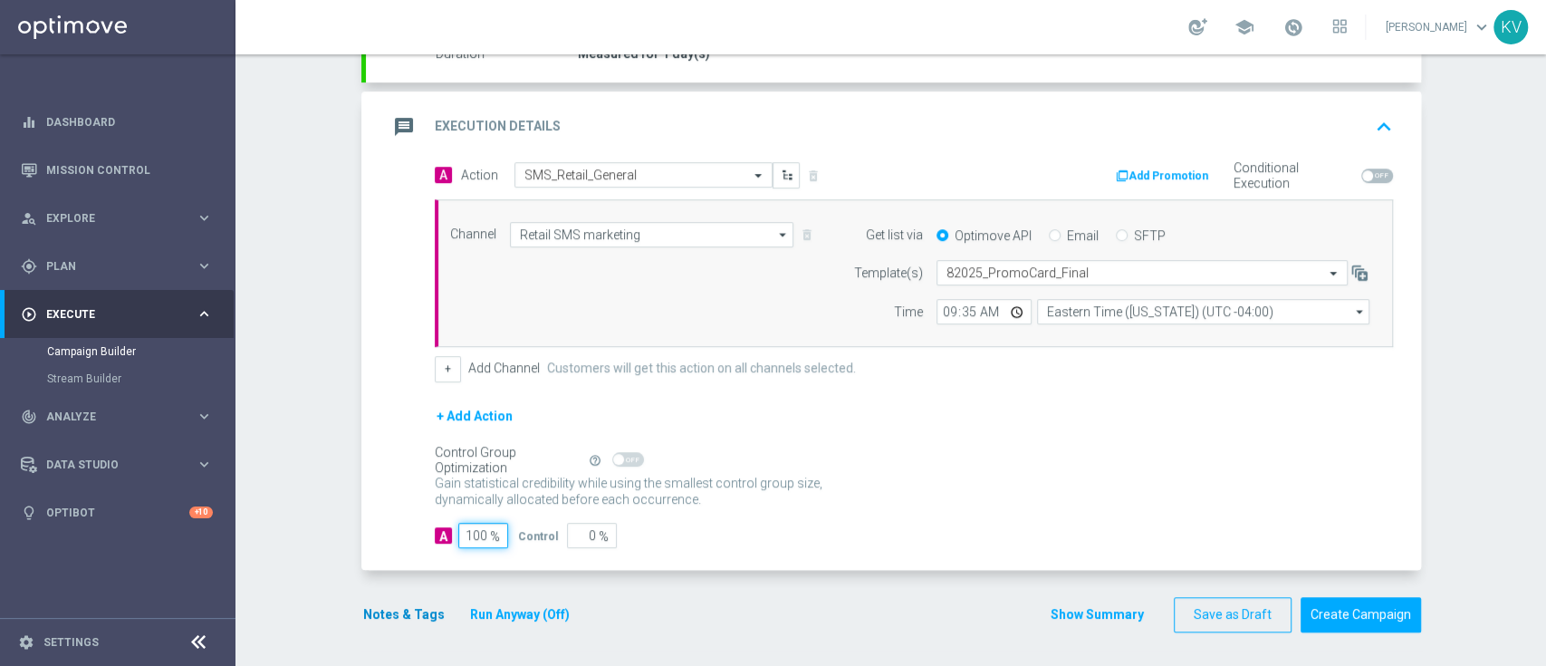
type input "100"
click at [410, 605] on button "Notes & Tags" at bounding box center [403, 614] width 85 height 23
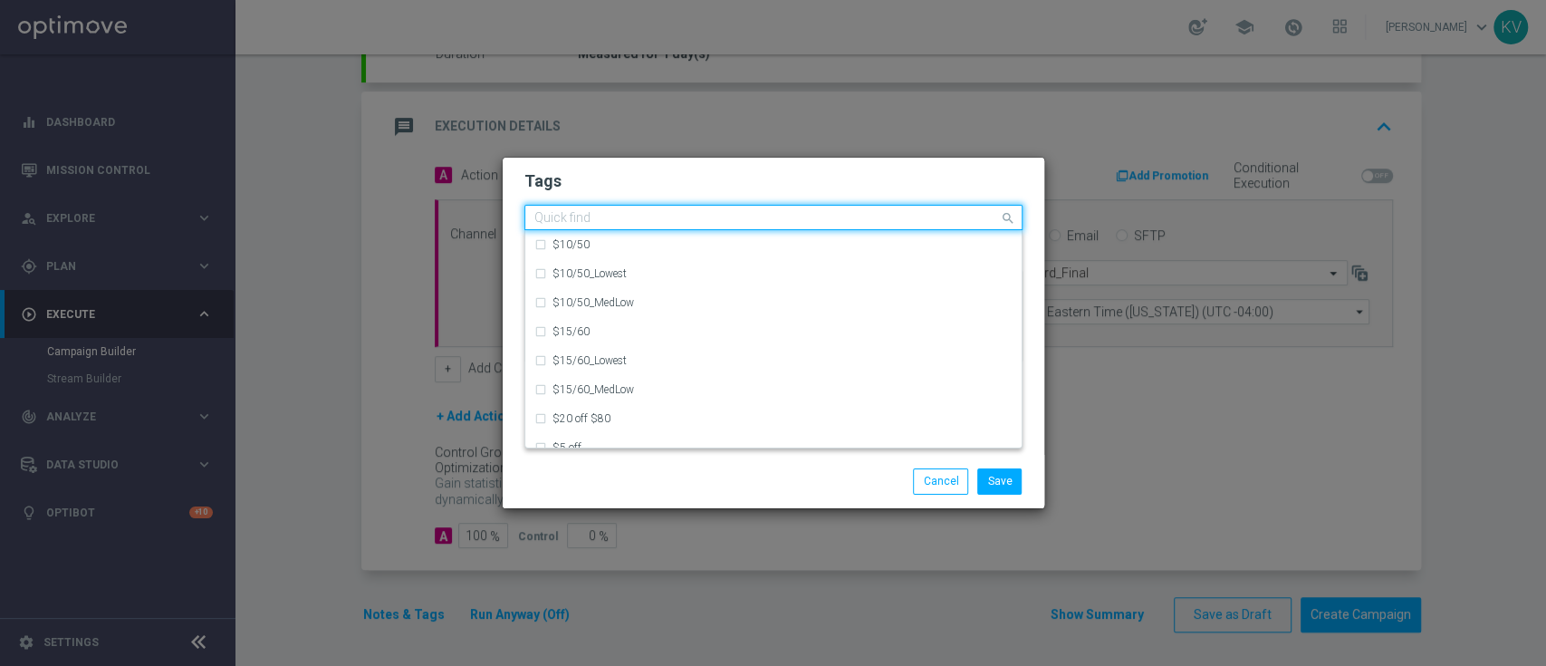
click at [576, 226] on input "text" at bounding box center [766, 218] width 465 height 15
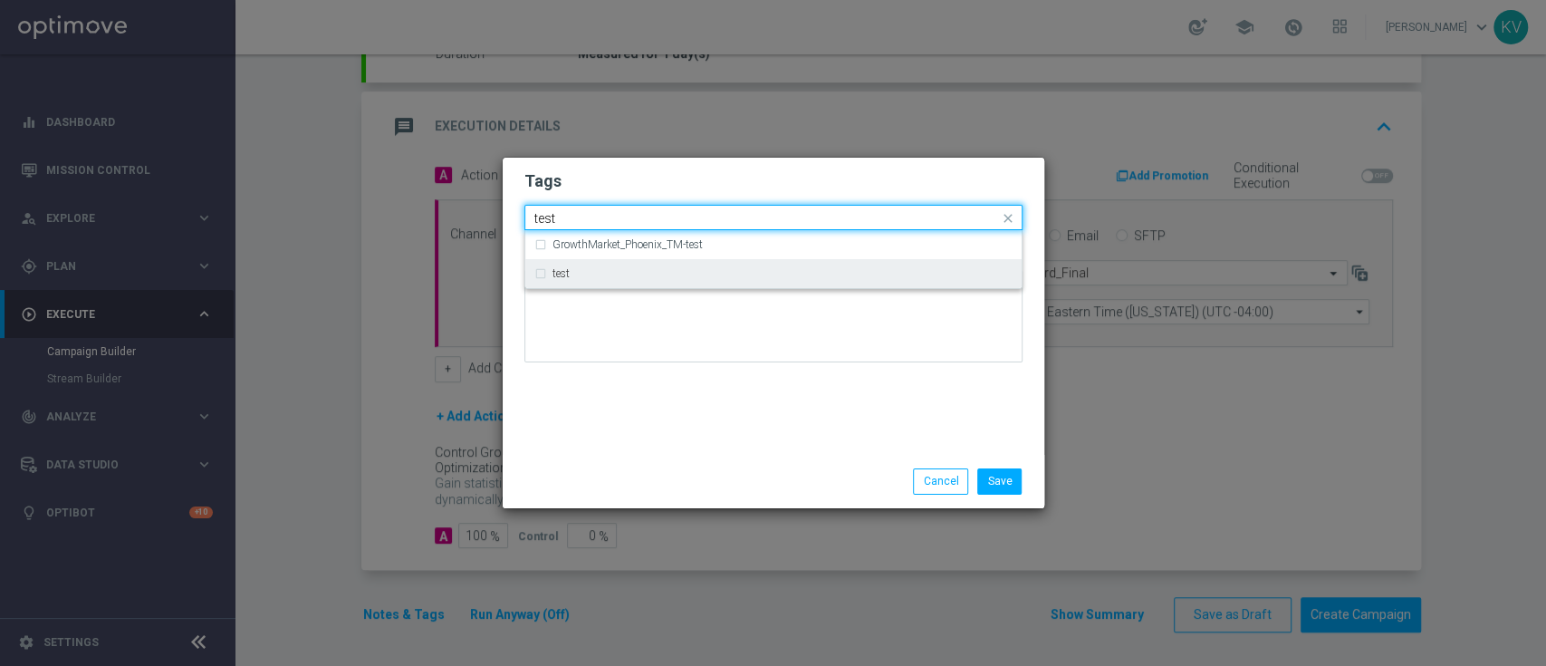
click at [614, 272] on div "test" at bounding box center [783, 273] width 460 height 11
type input "test"
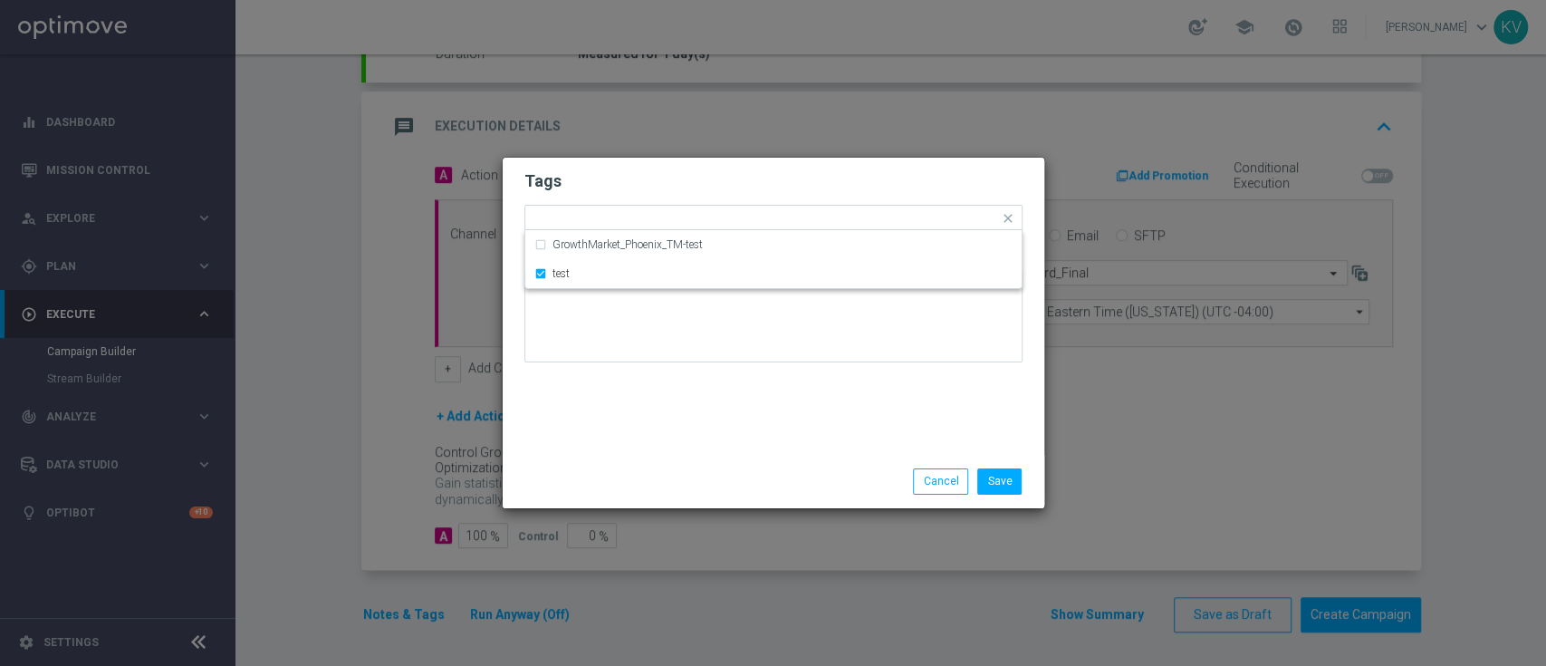
click at [687, 475] on div "Save Cancel" at bounding box center [861, 480] width 351 height 25
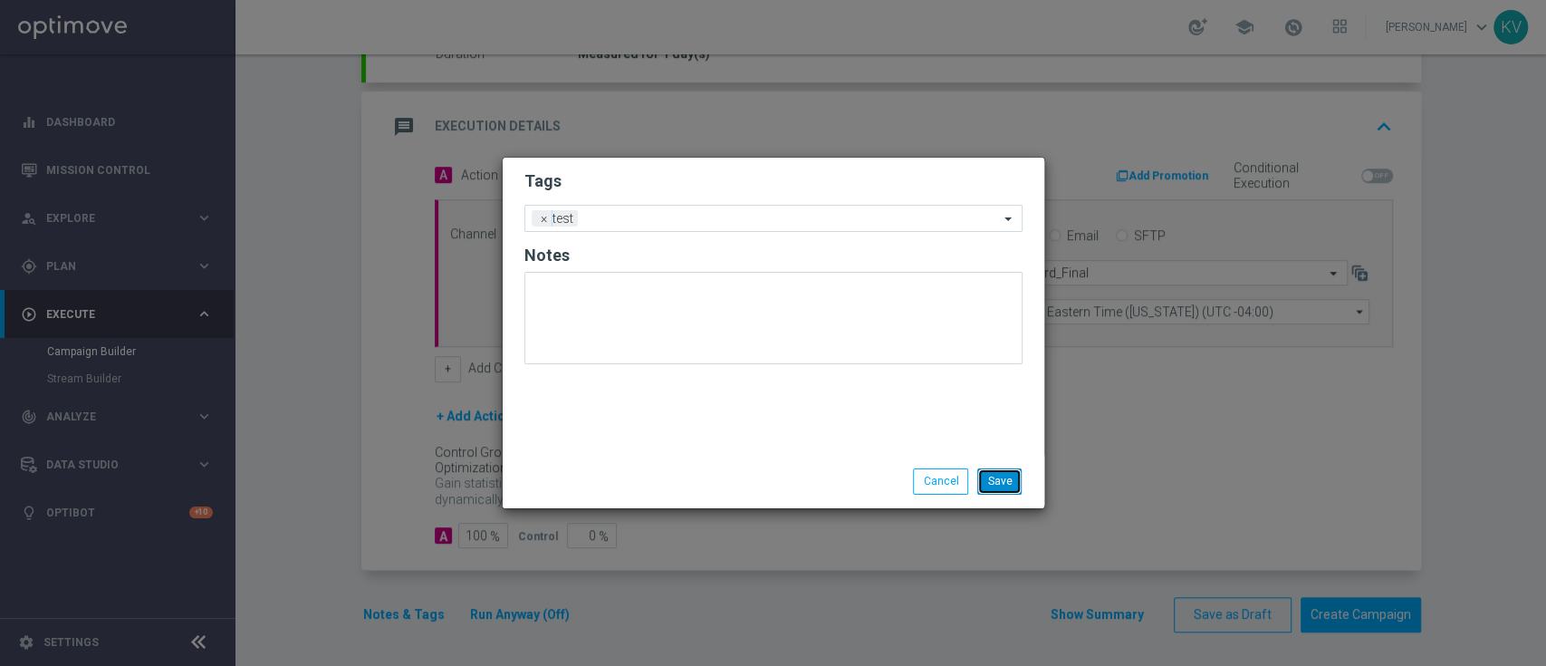
click at [998, 472] on button "Save" at bounding box center [999, 480] width 44 height 25
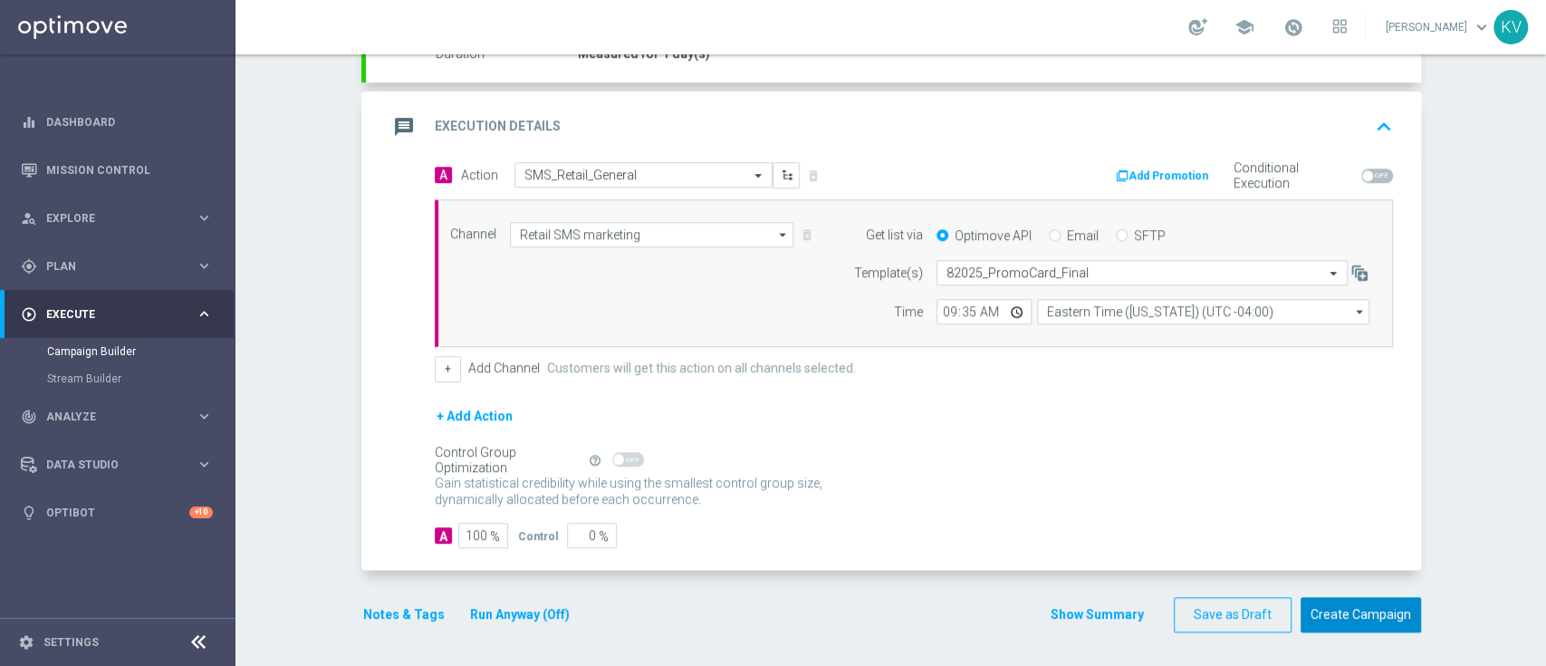
drag, startPoint x: 1332, startPoint y: 616, endPoint x: 1033, endPoint y: 429, distance: 352.4
click at [1033, 429] on form "done Target Group keyboard_arrow_down Target Group launch sms_test_1 | 7 Custom…" at bounding box center [891, 223] width 1060 height 817
click at [1344, 605] on button "Create Campaign" at bounding box center [1361, 614] width 120 height 35
